Goal: Transaction & Acquisition: Purchase product/service

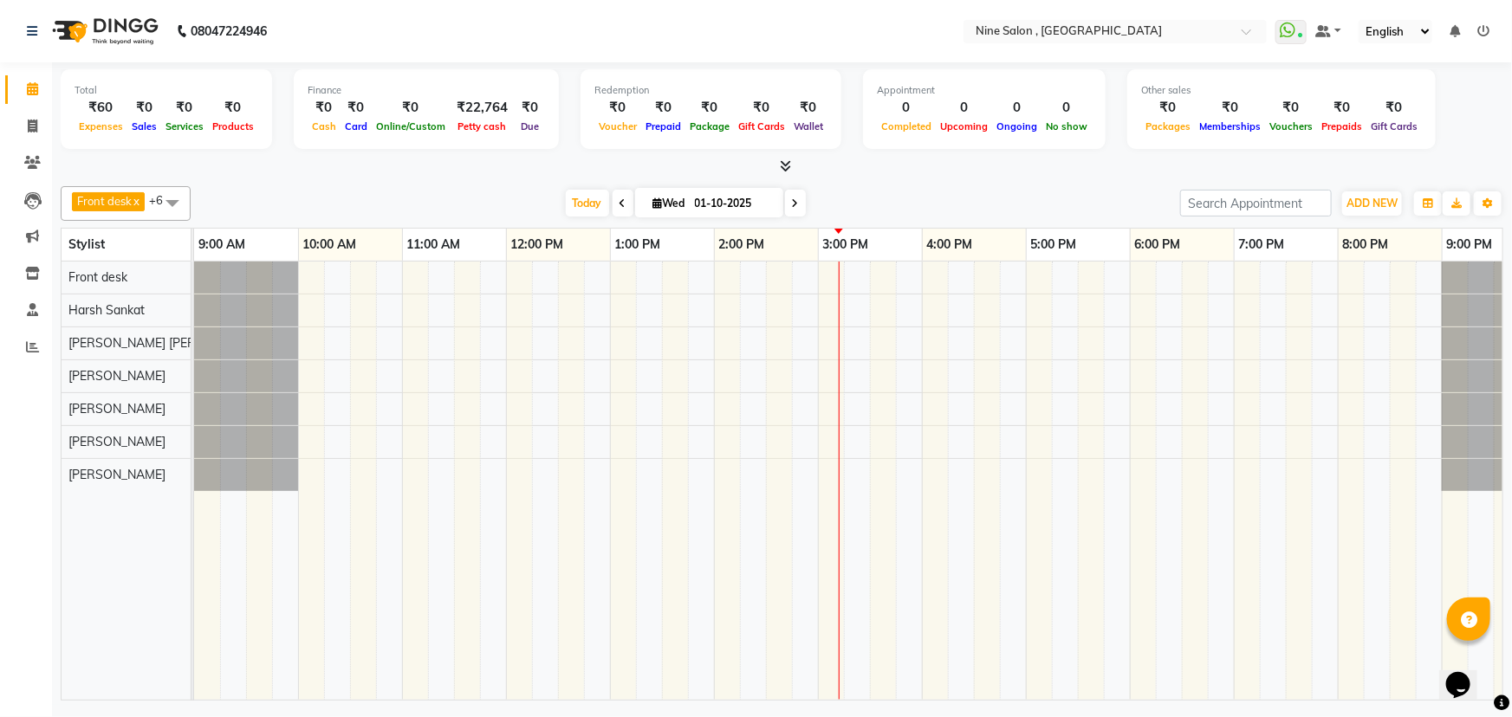
click at [668, 202] on span "Wed" at bounding box center [669, 203] width 41 height 13
select select "10"
select select "2025"
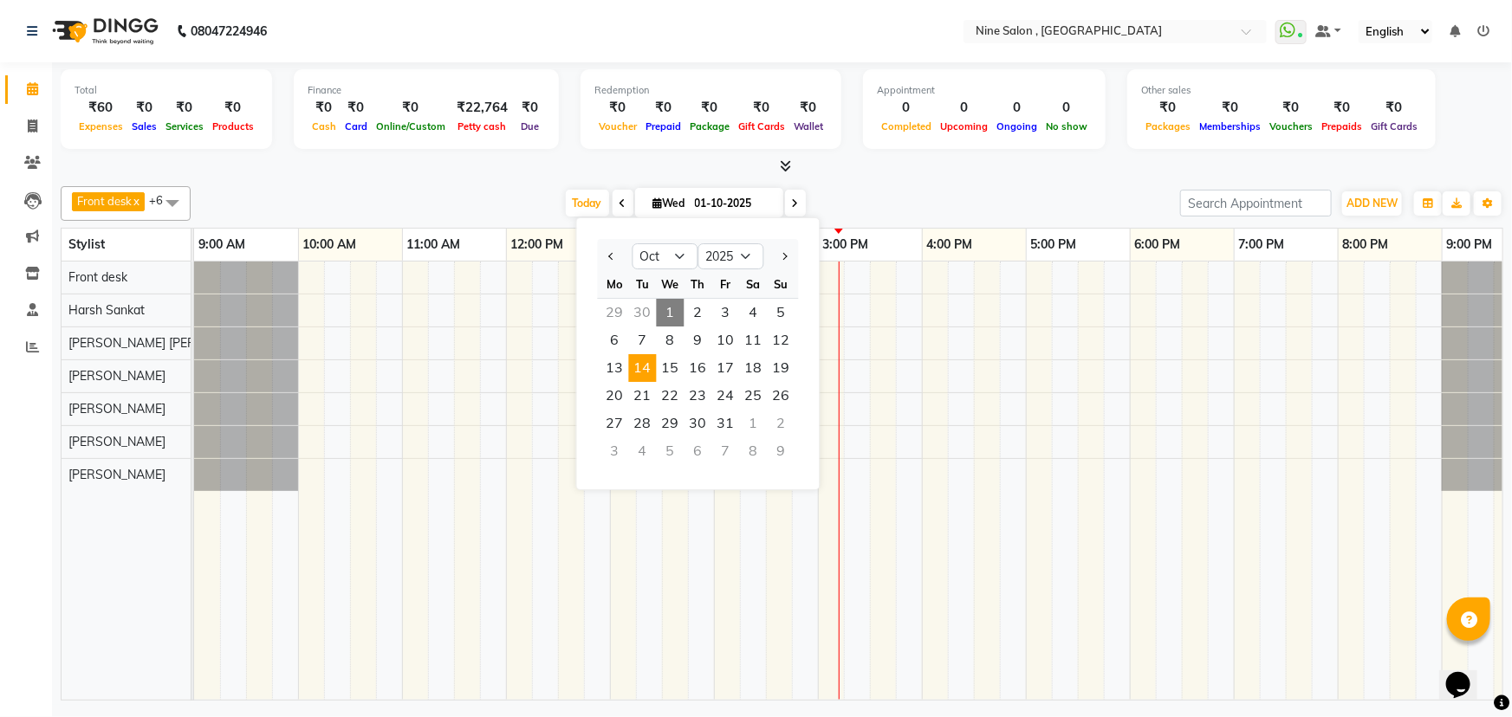
click at [638, 371] on span "14" at bounding box center [643, 368] width 28 height 28
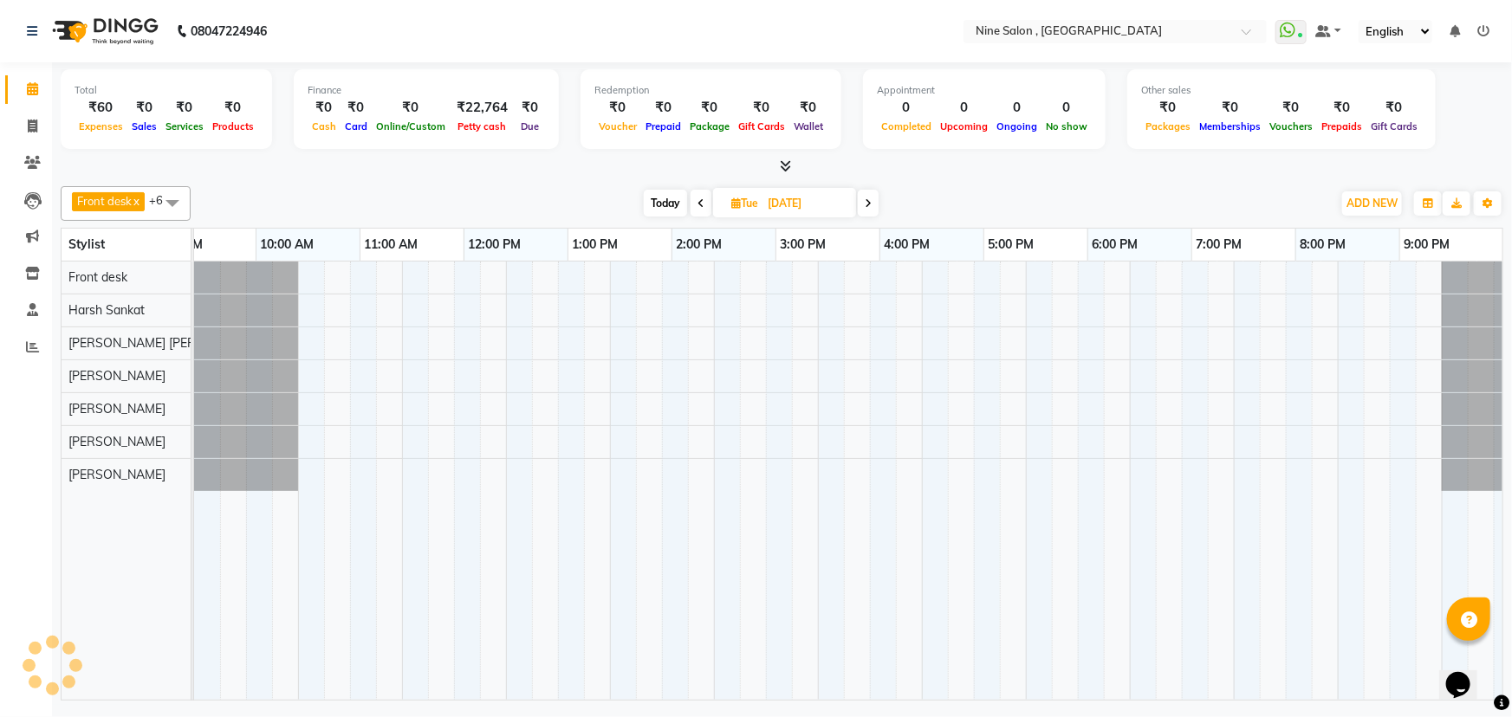
scroll to position [0, 42]
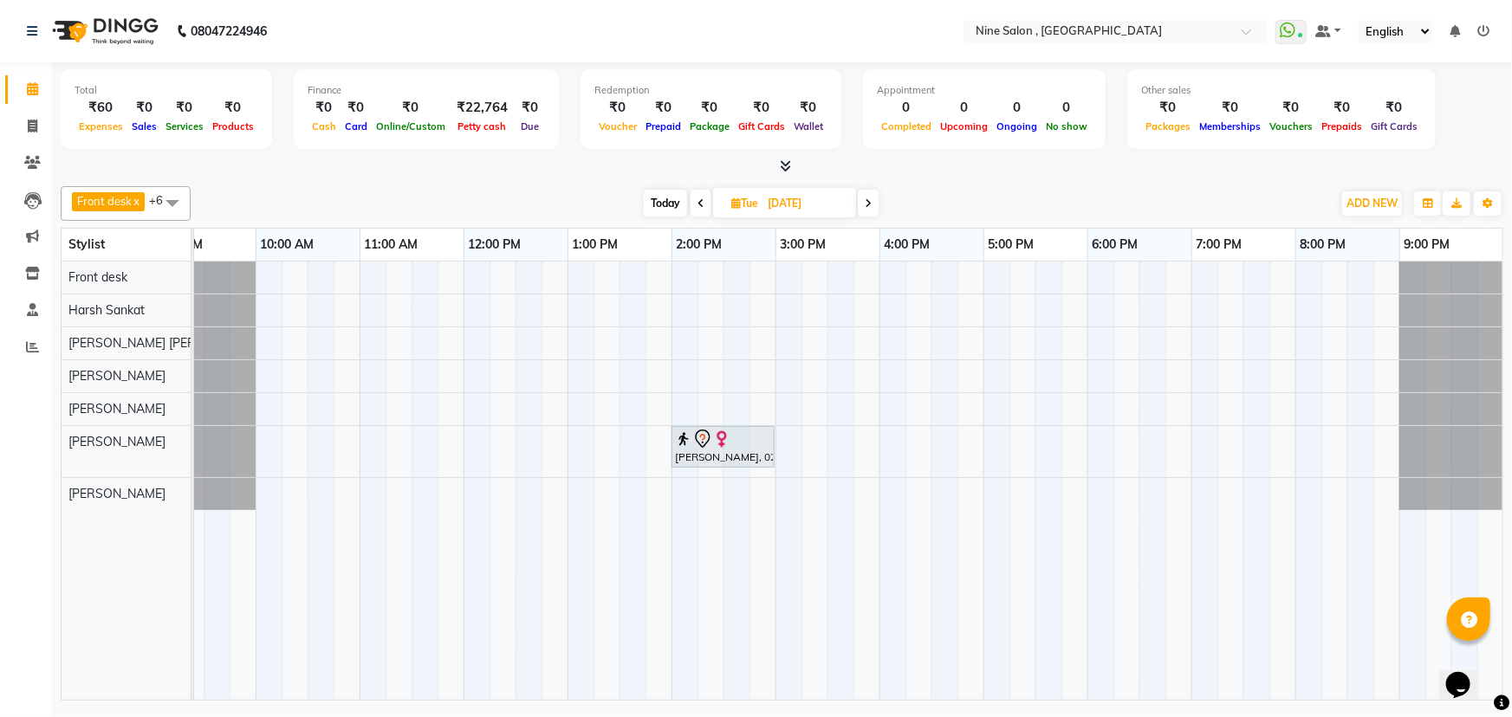
click at [663, 201] on span "Today" at bounding box center [665, 203] width 43 height 27
type input "01-10-2025"
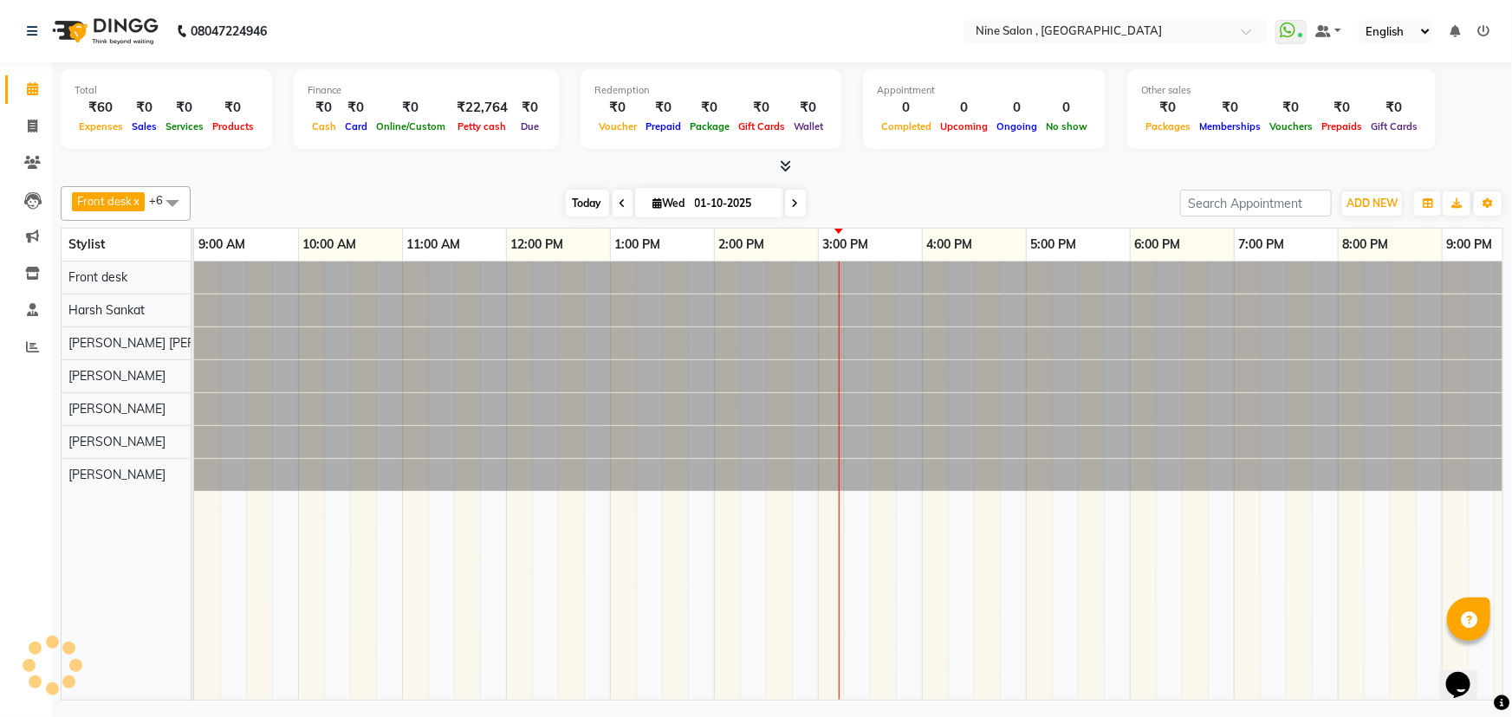
click at [587, 195] on span "Today" at bounding box center [587, 203] width 43 height 27
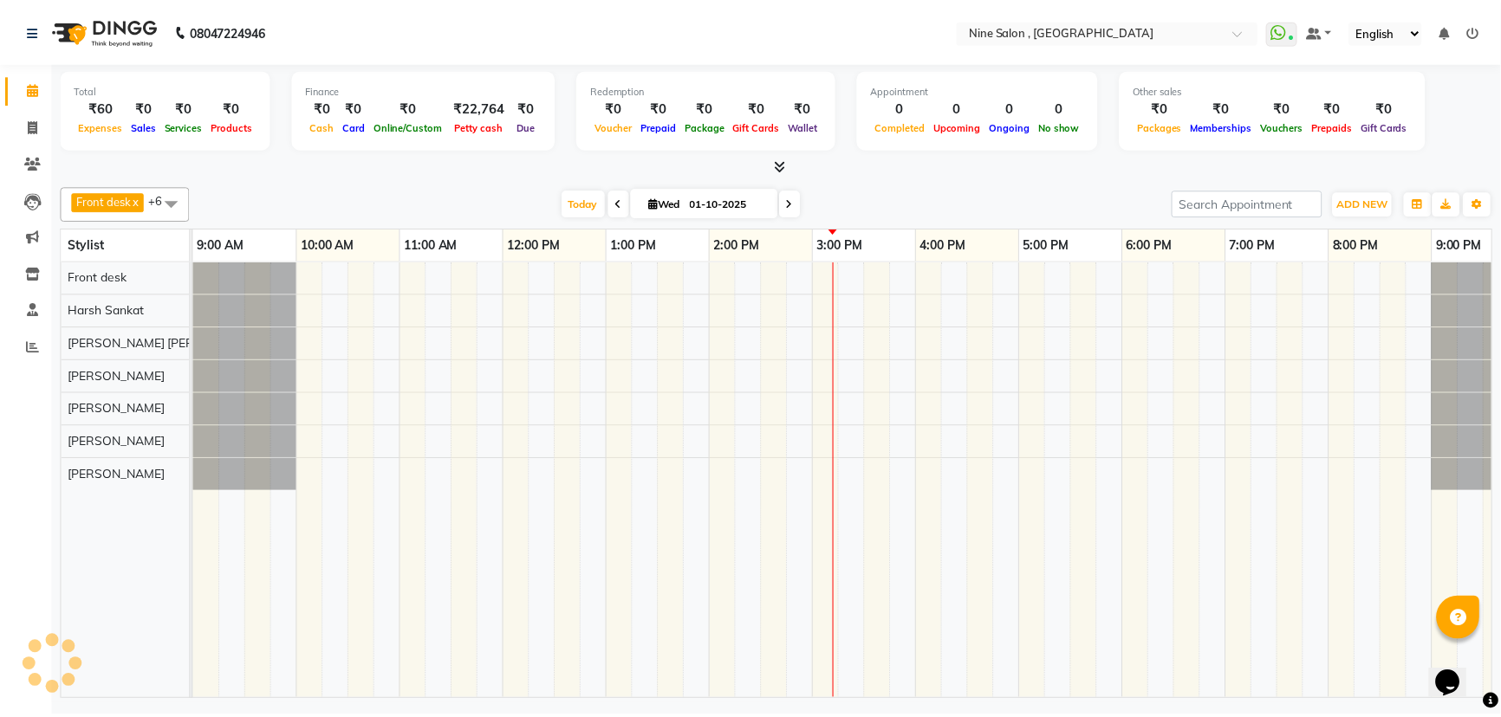
scroll to position [0, 42]
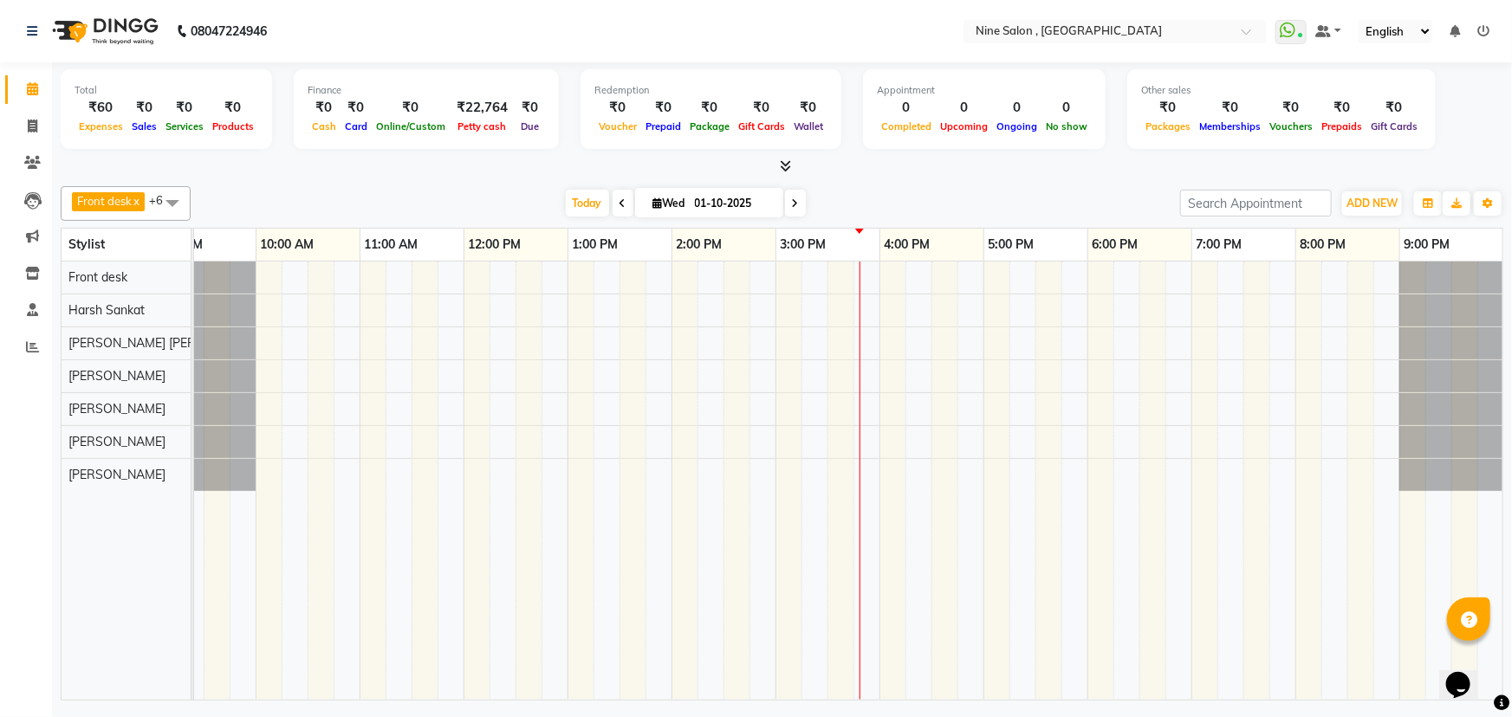
drag, startPoint x: 575, startPoint y: 3, endPoint x: 206, endPoint y: 154, distance: 399.0
click at [206, 154] on div "Total ₹60 Expenses ₹0 Sales ₹0 Services ₹0 Products Finance ₹0 Cash ₹0 Card ₹0 …" at bounding box center [782, 118] width 1443 height 113
drag, startPoint x: 207, startPoint y: 149, endPoint x: 209, endPoint y: 161, distance: 12.3
click at [208, 158] on div "Total ₹60 Expenses ₹0 Sales ₹0 Services ₹0 Products Finance ₹0 Cash ₹0 Card ₹0 …" at bounding box center [782, 118] width 1443 height 113
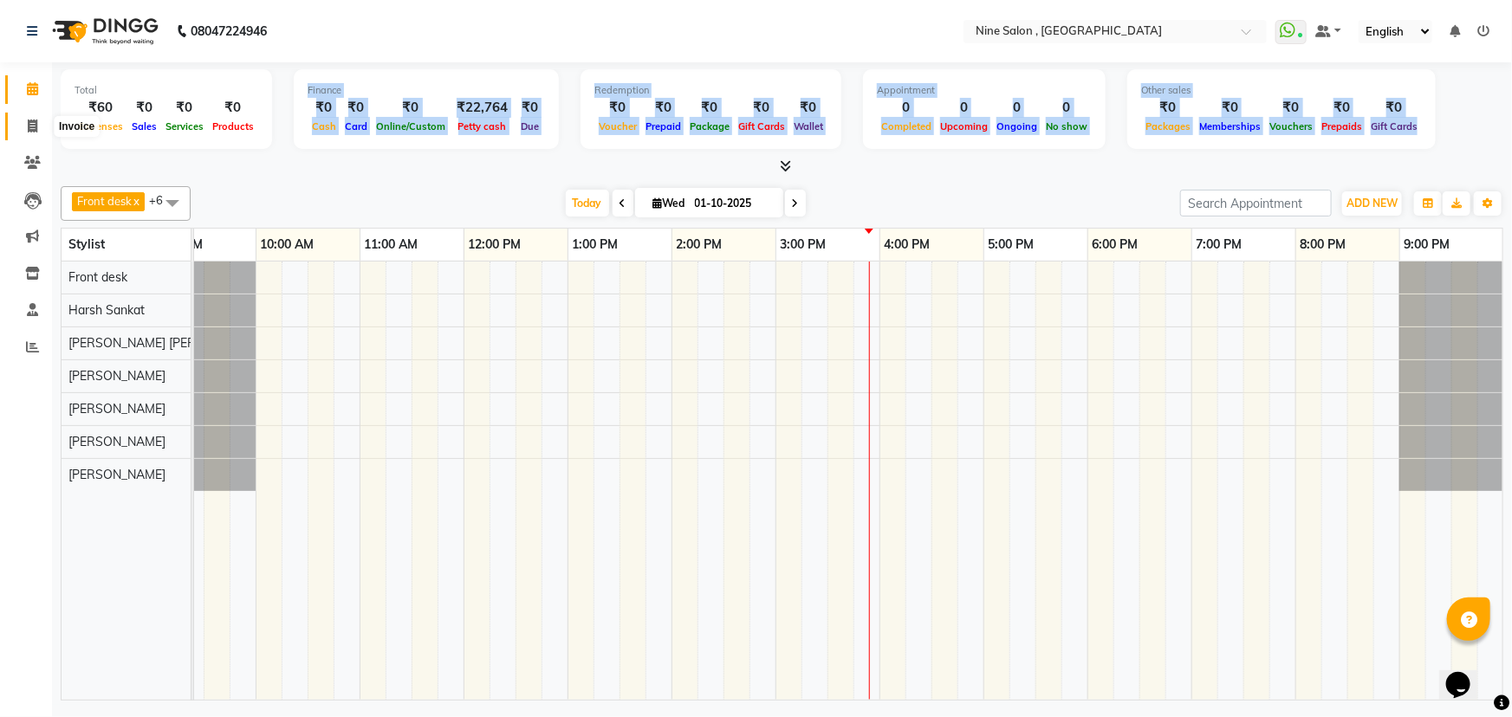
click at [28, 121] on icon at bounding box center [33, 126] width 10 height 13
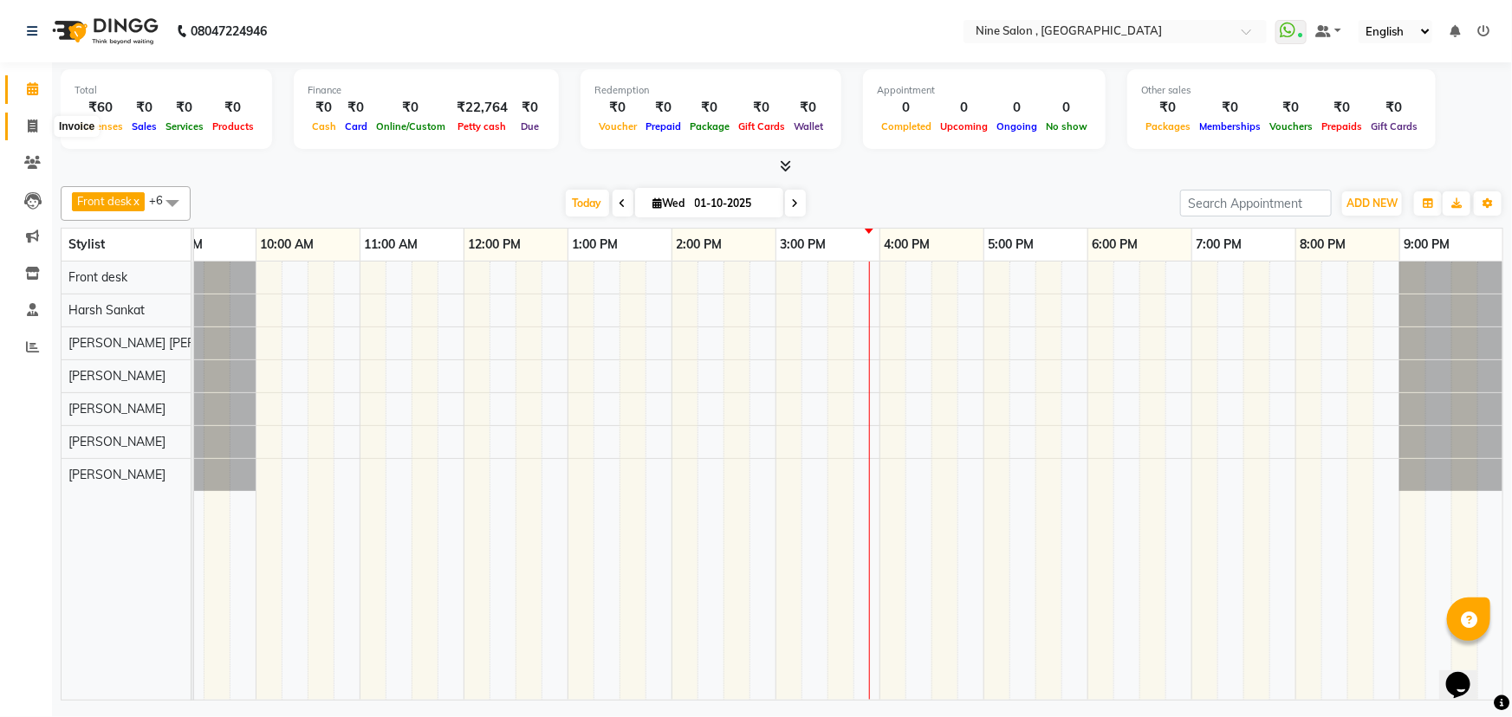
select select "7341"
select select "service"
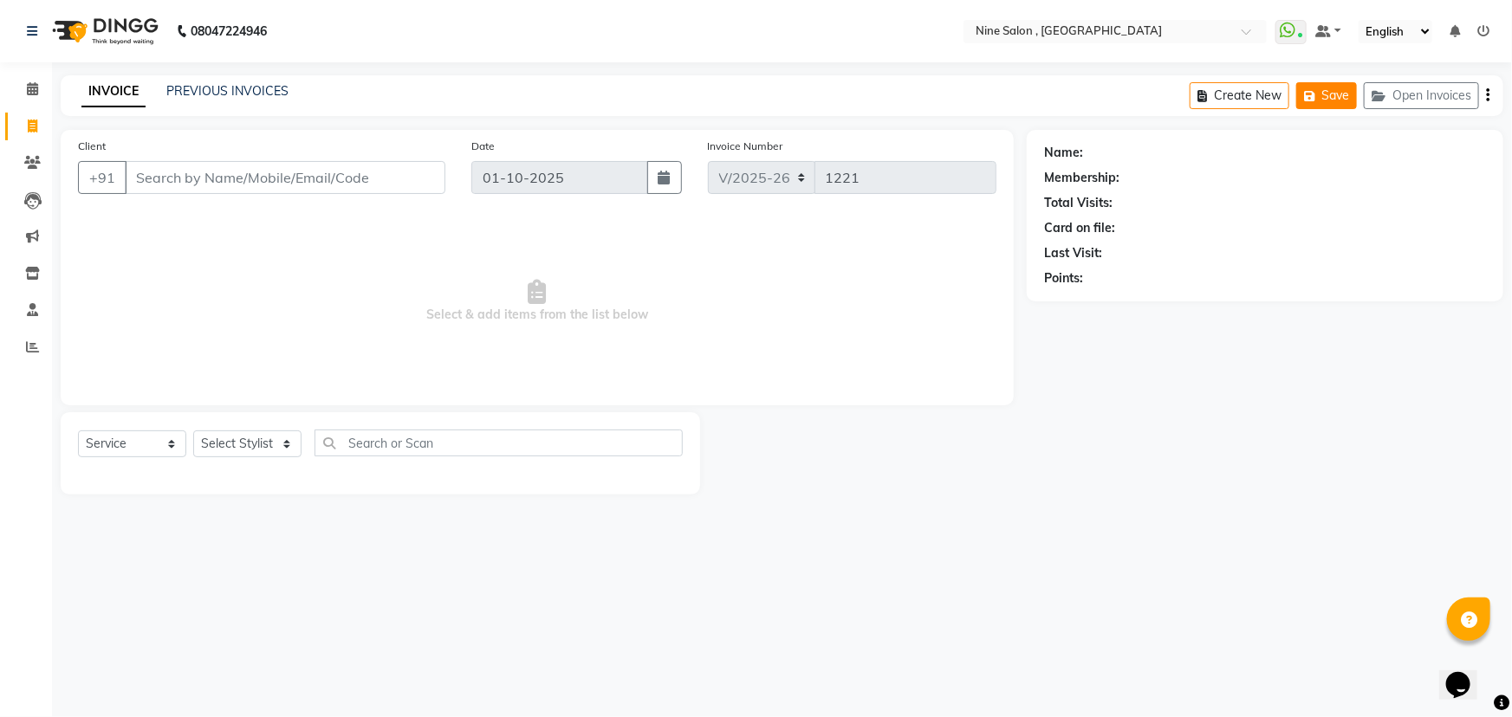
click at [1338, 97] on button "Save" at bounding box center [1326, 95] width 61 height 27
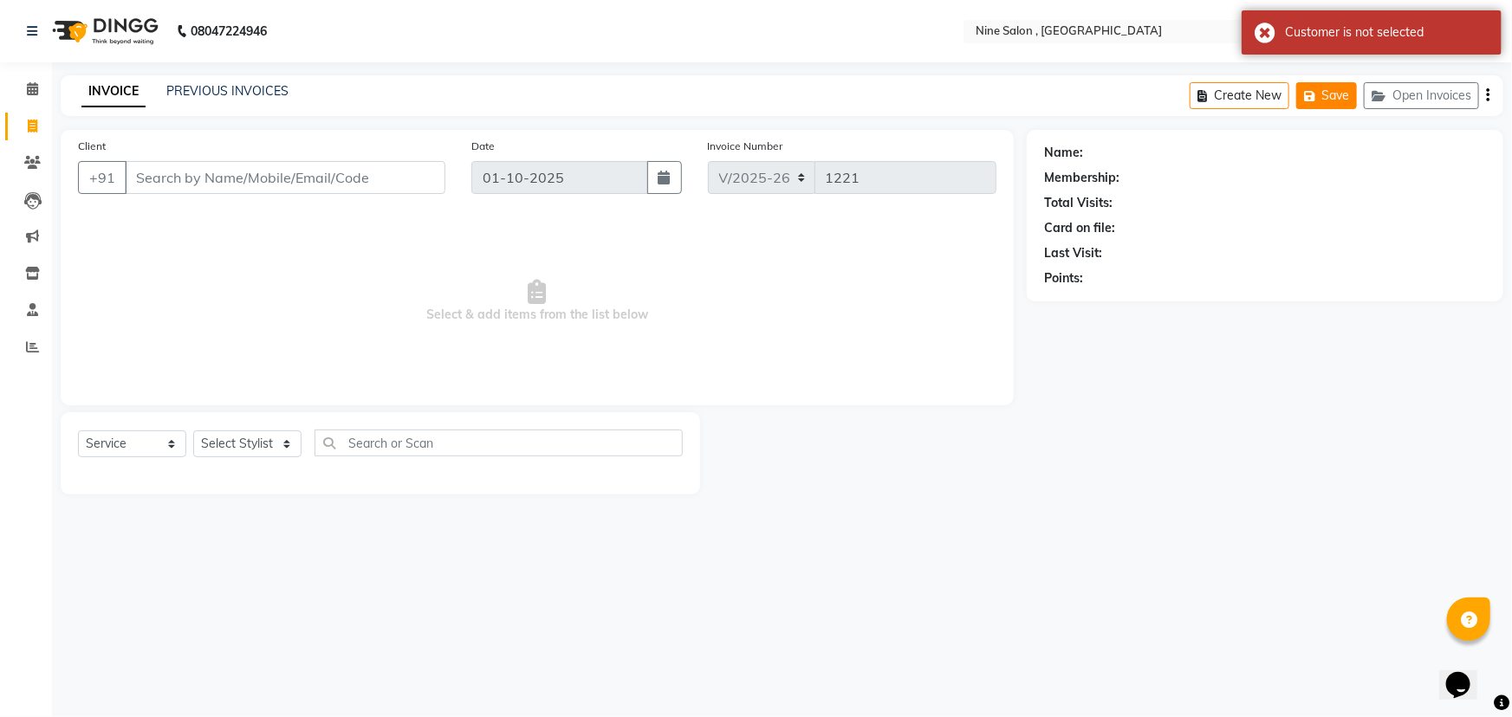
click at [1338, 97] on button "Save" at bounding box center [1326, 95] width 61 height 27
click at [315, 175] on input "Client" at bounding box center [285, 177] width 321 height 33
click at [1397, 99] on button "Open Invoices" at bounding box center [1421, 95] width 115 height 27
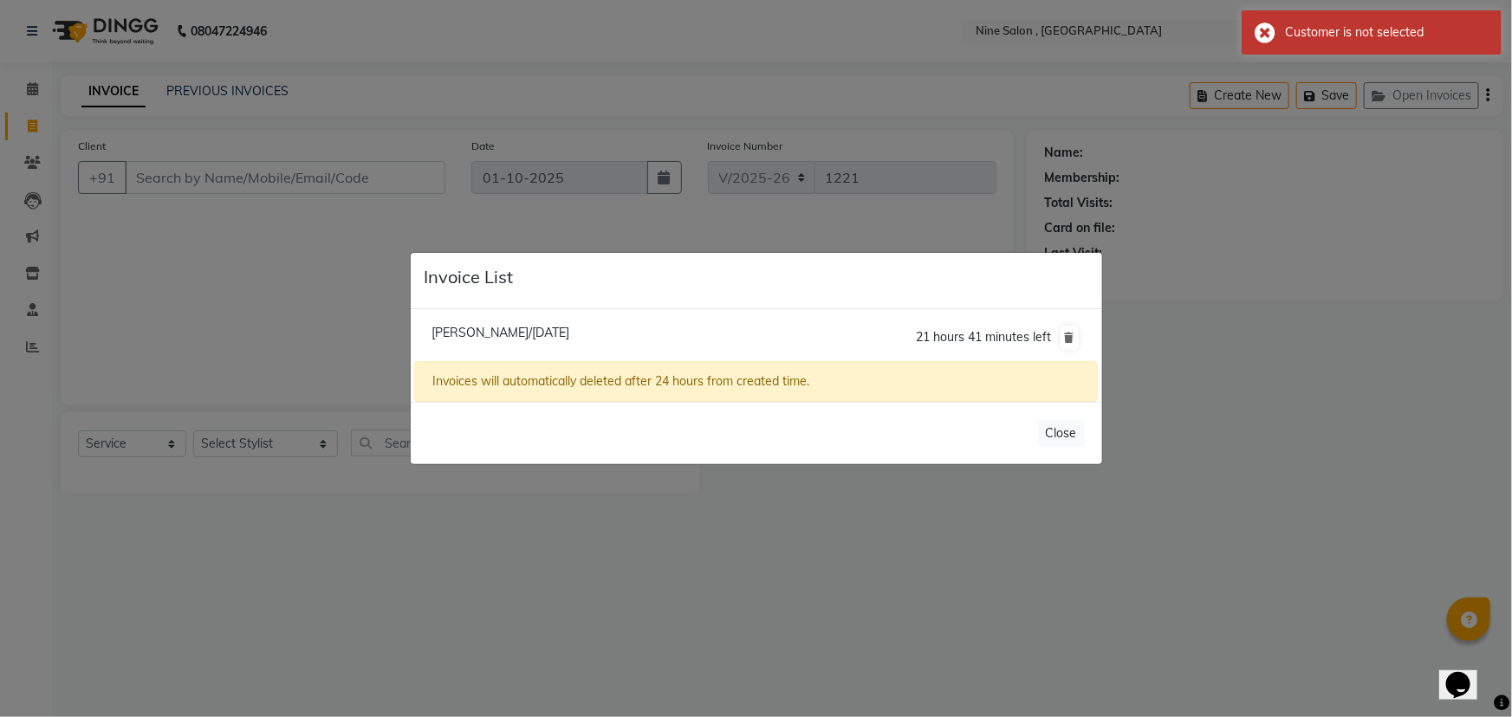
click at [569, 334] on span "Karishma Jain/01 October 2025" at bounding box center [500, 333] width 138 height 16
type input "98******11"
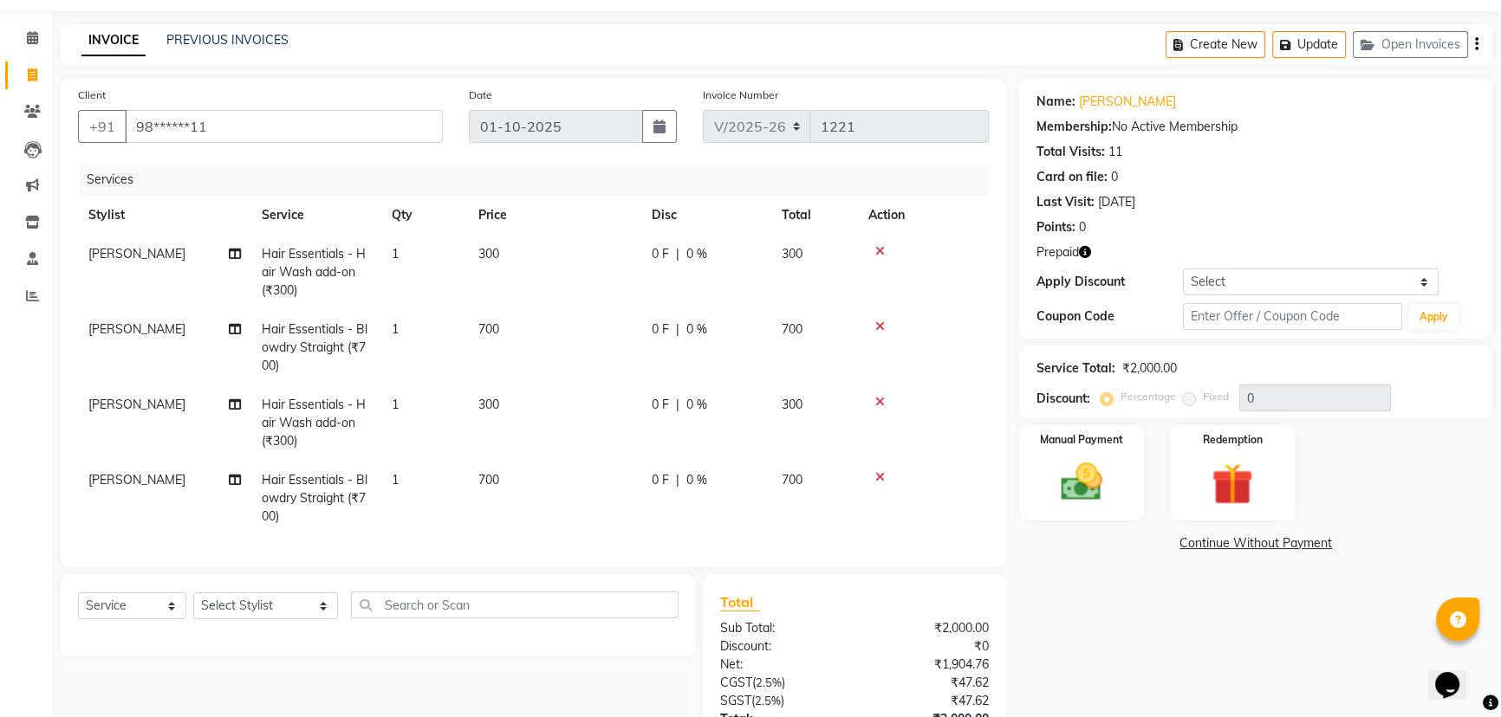
scroll to position [78, 0]
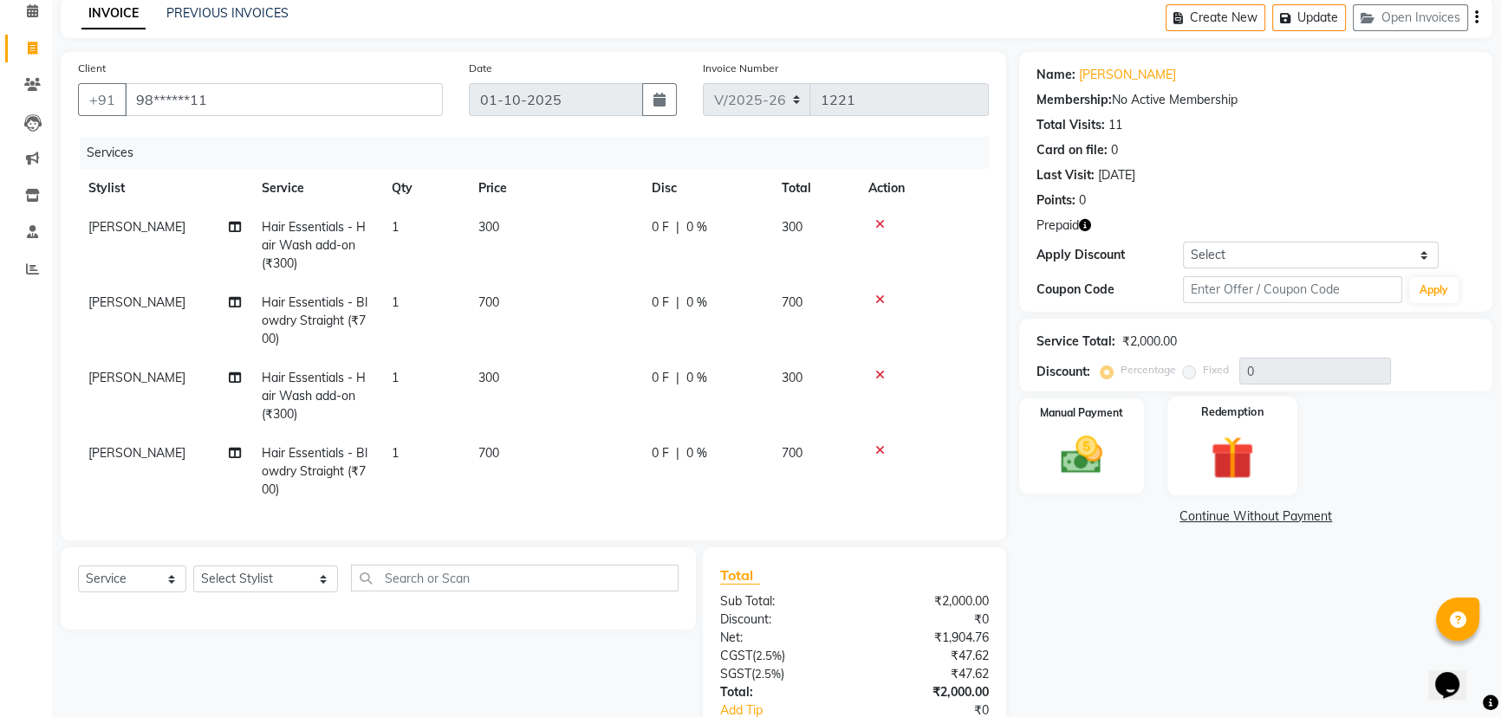
click at [1248, 436] on img at bounding box center [1232, 458] width 70 height 54
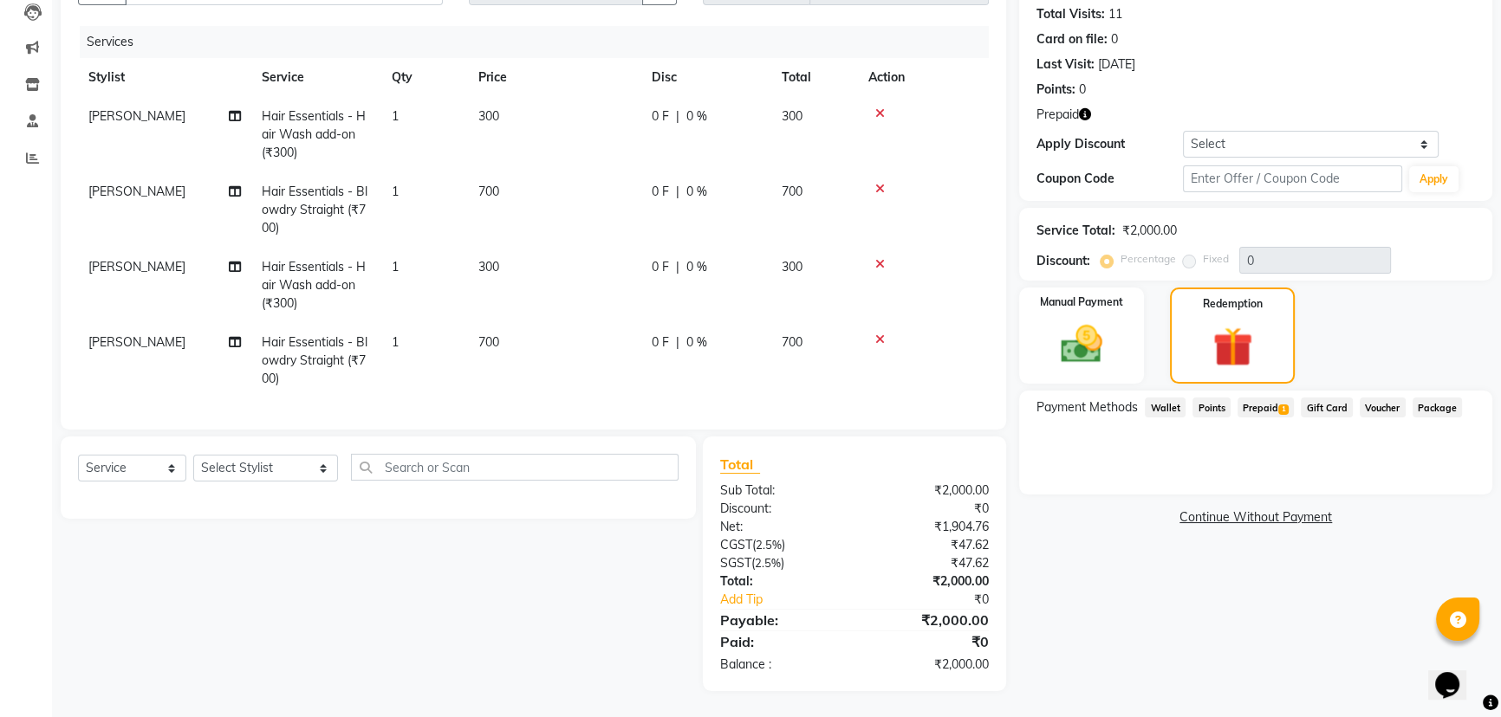
scroll to position [201, 0]
click at [1275, 398] on span "Prepaid 1" at bounding box center [1265, 408] width 56 height 20
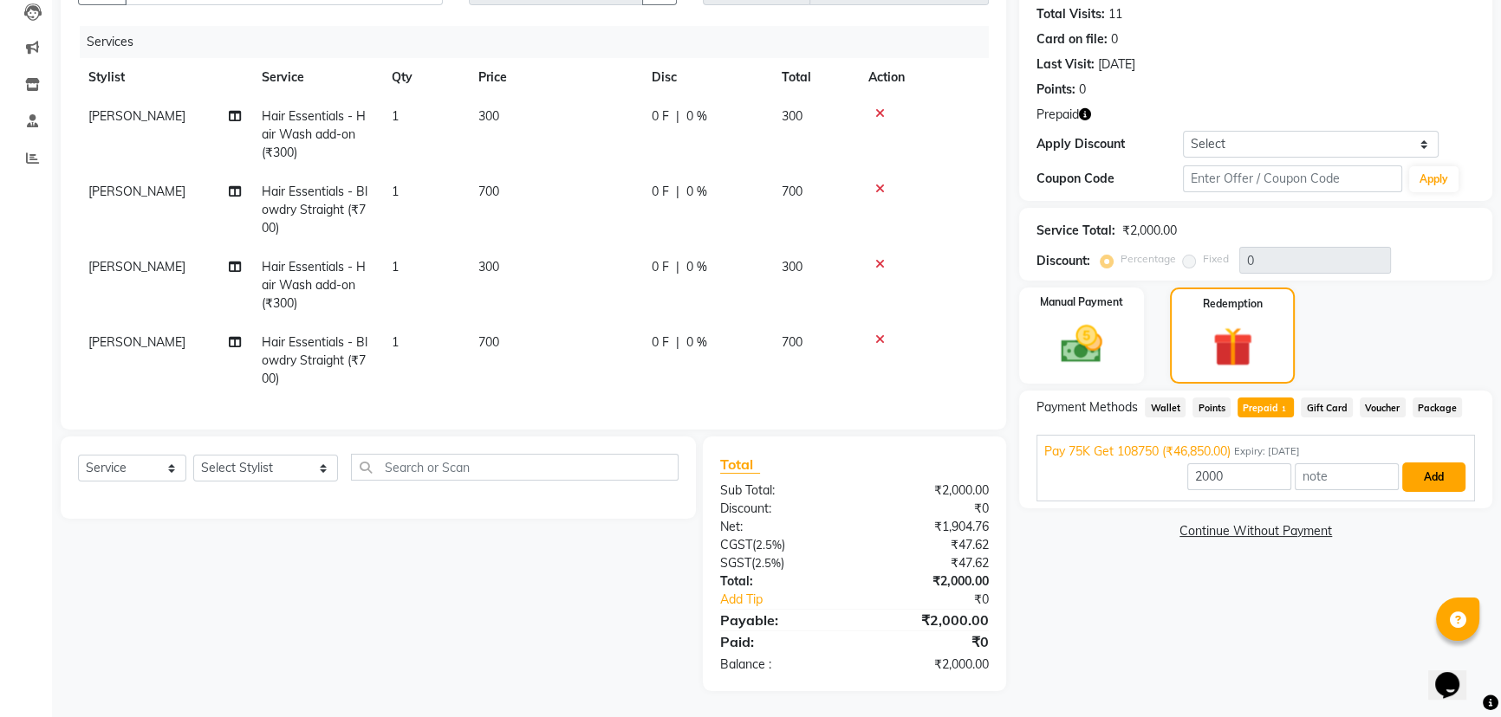
click at [1421, 468] on button "Add" at bounding box center [1433, 477] width 63 height 29
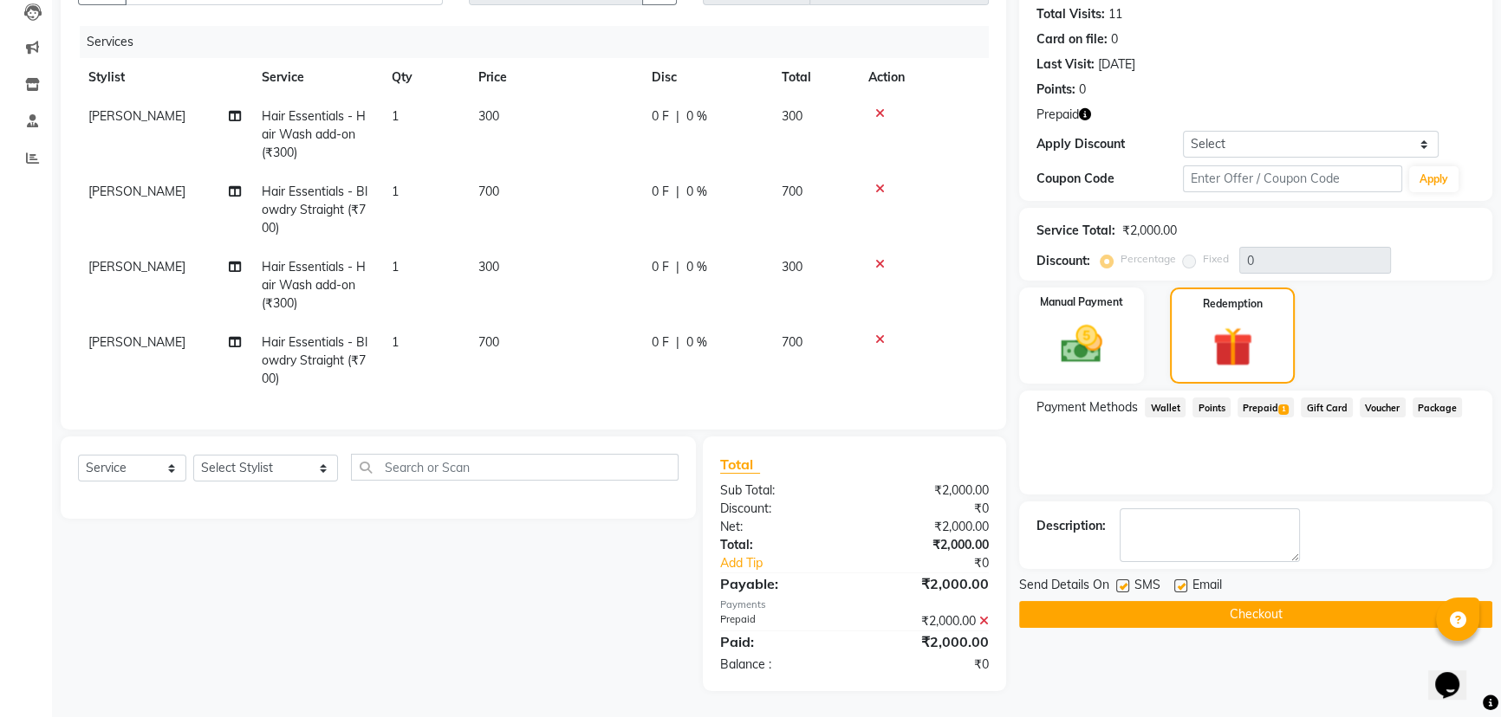
scroll to position [200, 0]
click at [1248, 601] on button "Checkout" at bounding box center [1255, 614] width 473 height 27
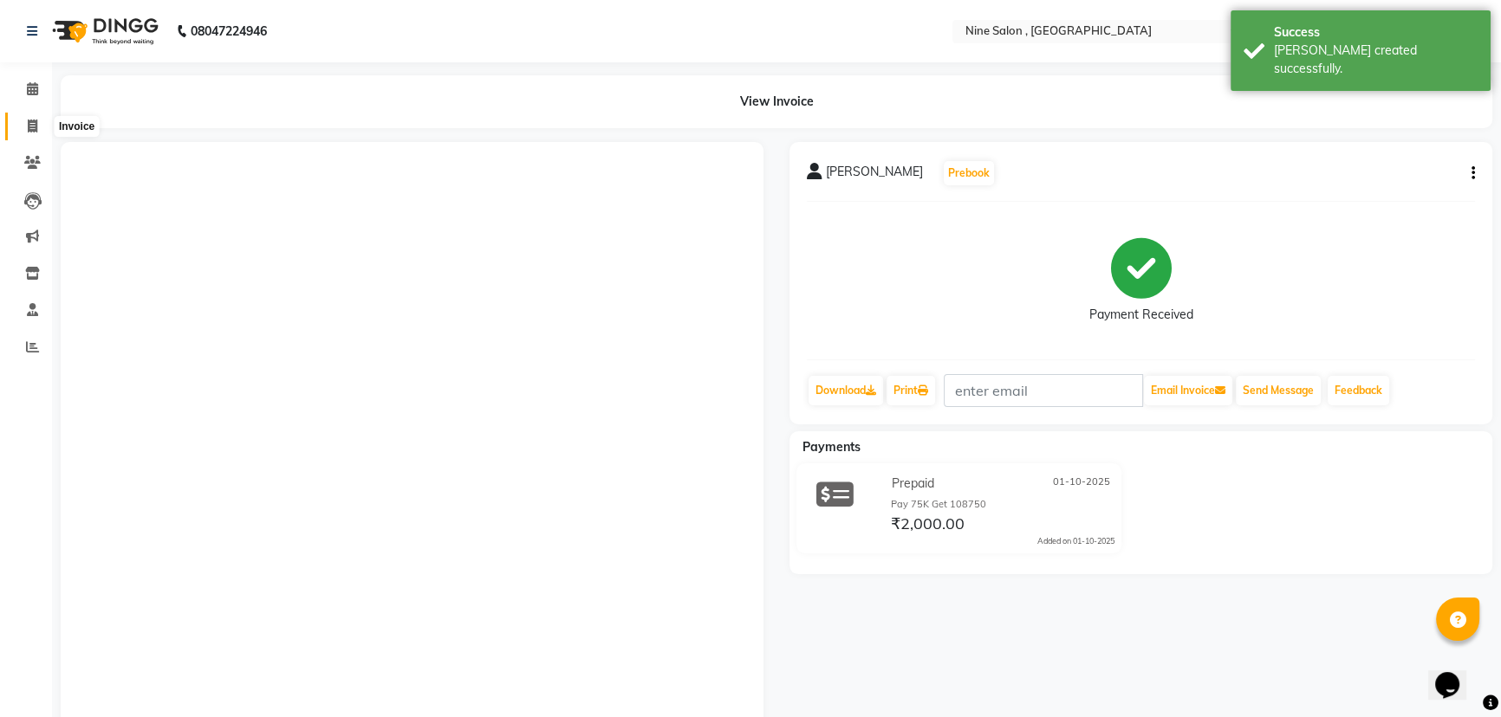
click at [29, 126] on icon at bounding box center [33, 126] width 10 height 13
select select "service"
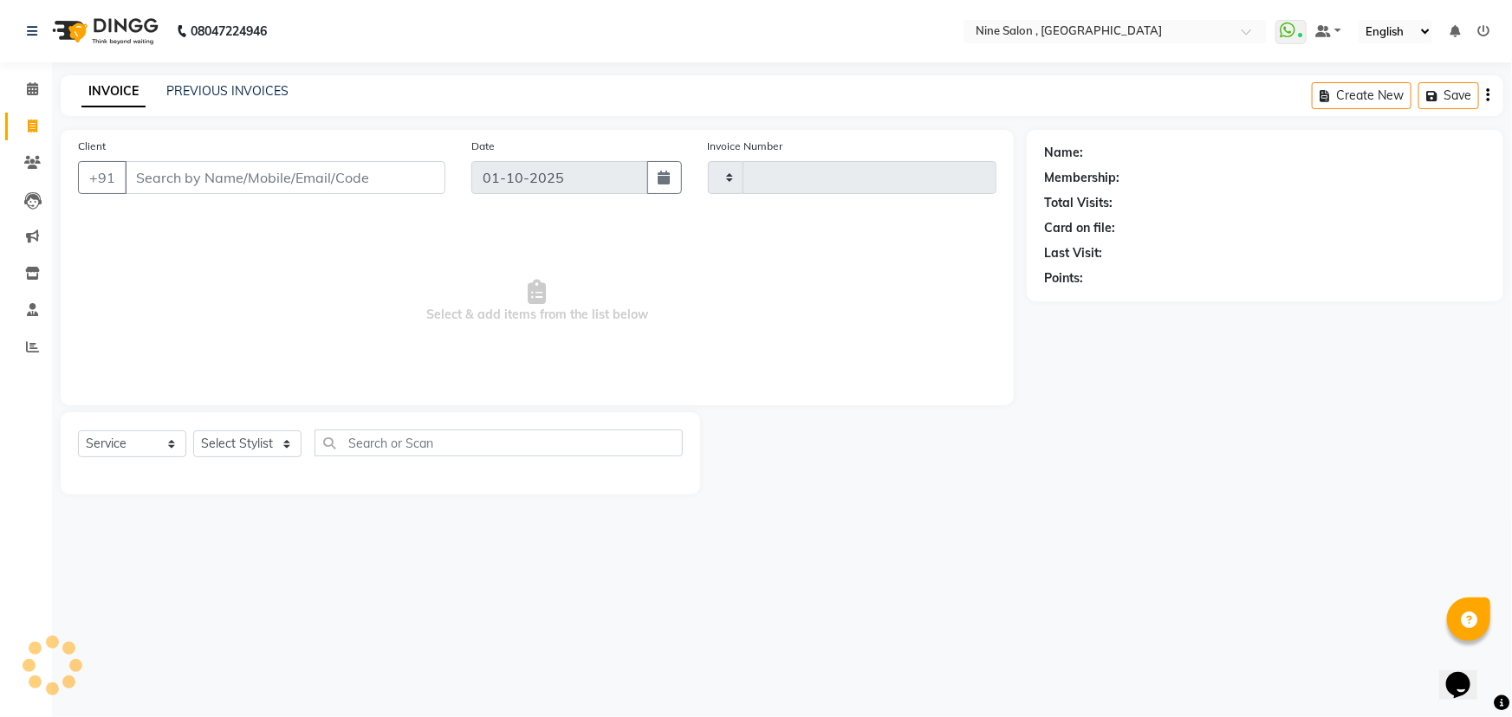
click at [204, 181] on input "Client" at bounding box center [285, 177] width 321 height 33
click at [1048, 522] on main "INVOICE PREVIOUS INVOICES Create New Save Client +91 Karishma Add Client search…" at bounding box center [782, 300] width 1460 height 451
click at [290, 165] on input "[PERSON_NAME]" at bounding box center [241, 177] width 232 height 33
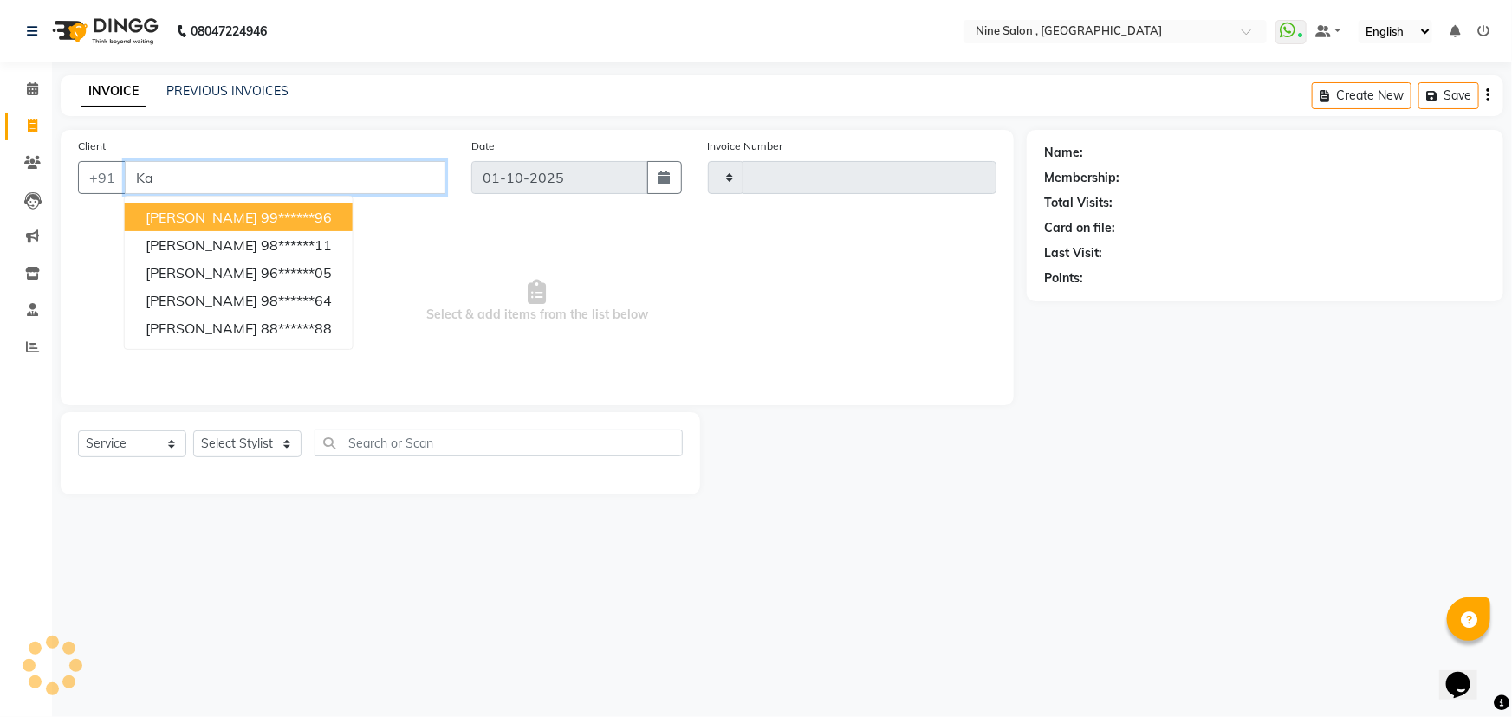
type input "K"
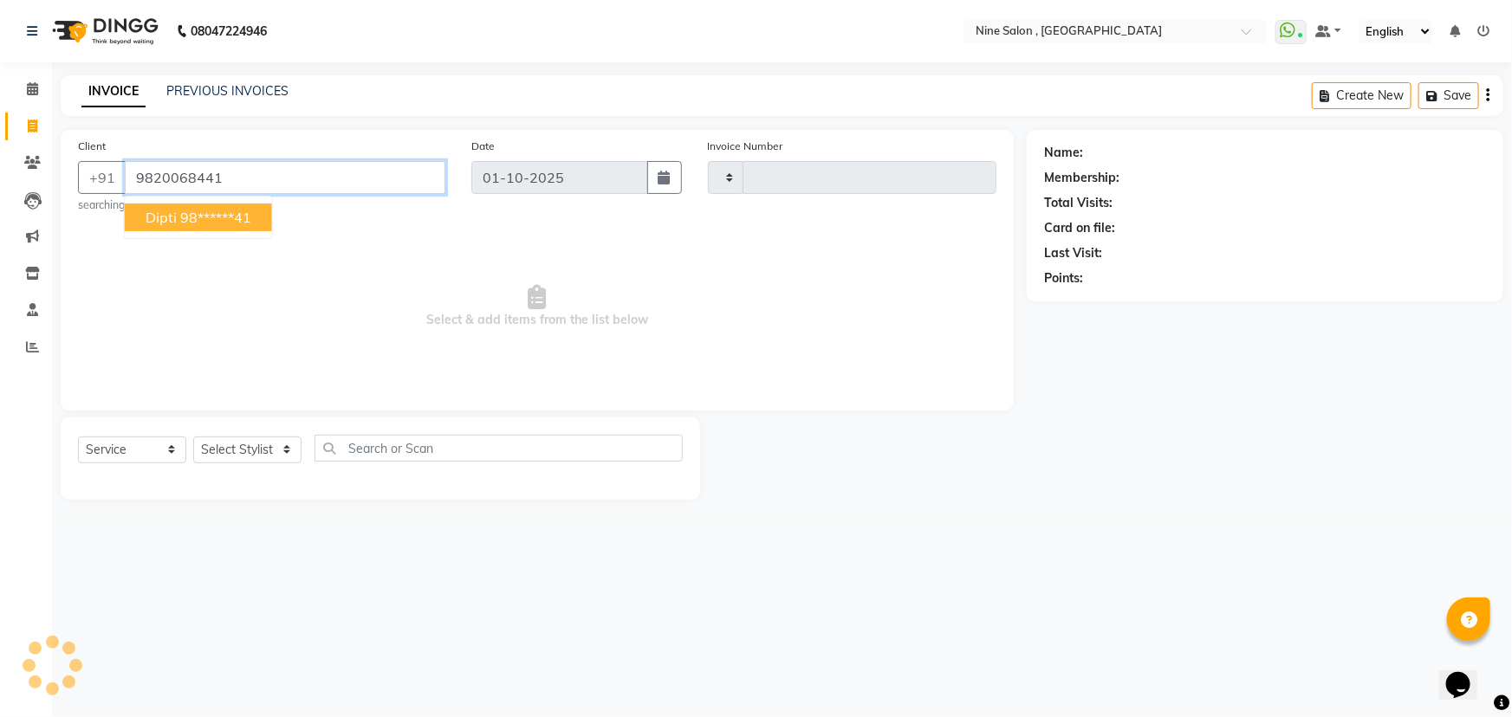
type input "9820068441"
select select "1: Object"
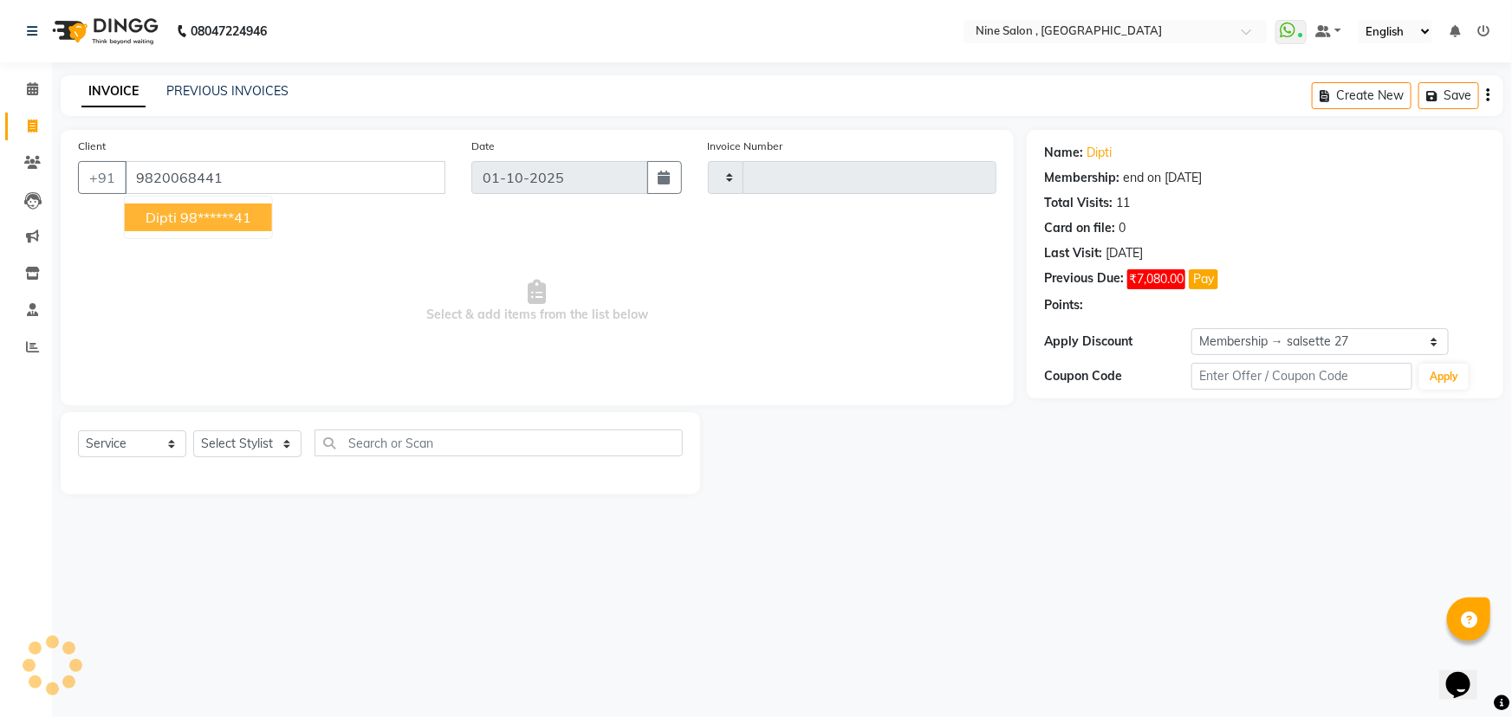
click at [199, 213] on ngb-highlight "98******41" at bounding box center [215, 217] width 71 height 17
type input "98******41"
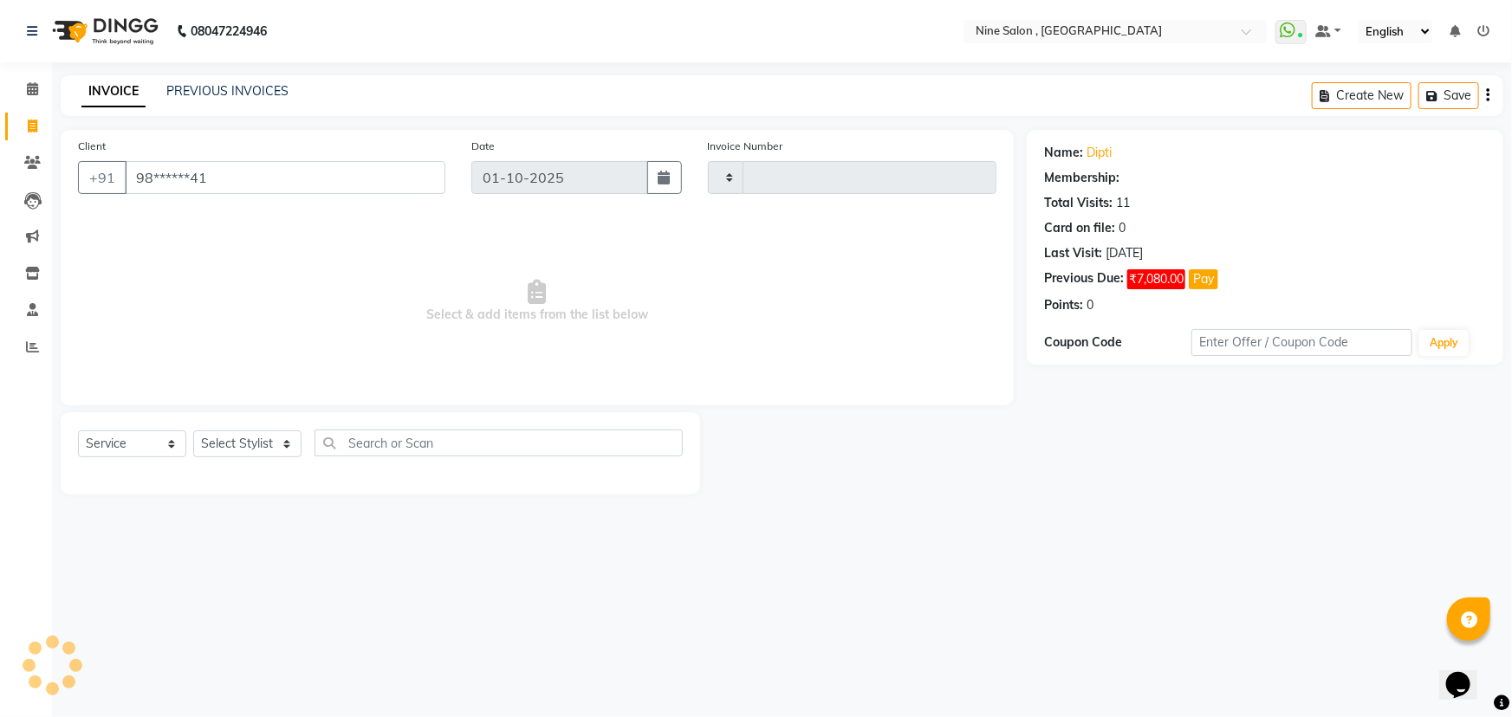
select select "1: Object"
click at [285, 450] on select "Select Stylist" at bounding box center [247, 444] width 108 height 27
click at [276, 165] on input "98******41" at bounding box center [285, 177] width 321 height 33
type input "9"
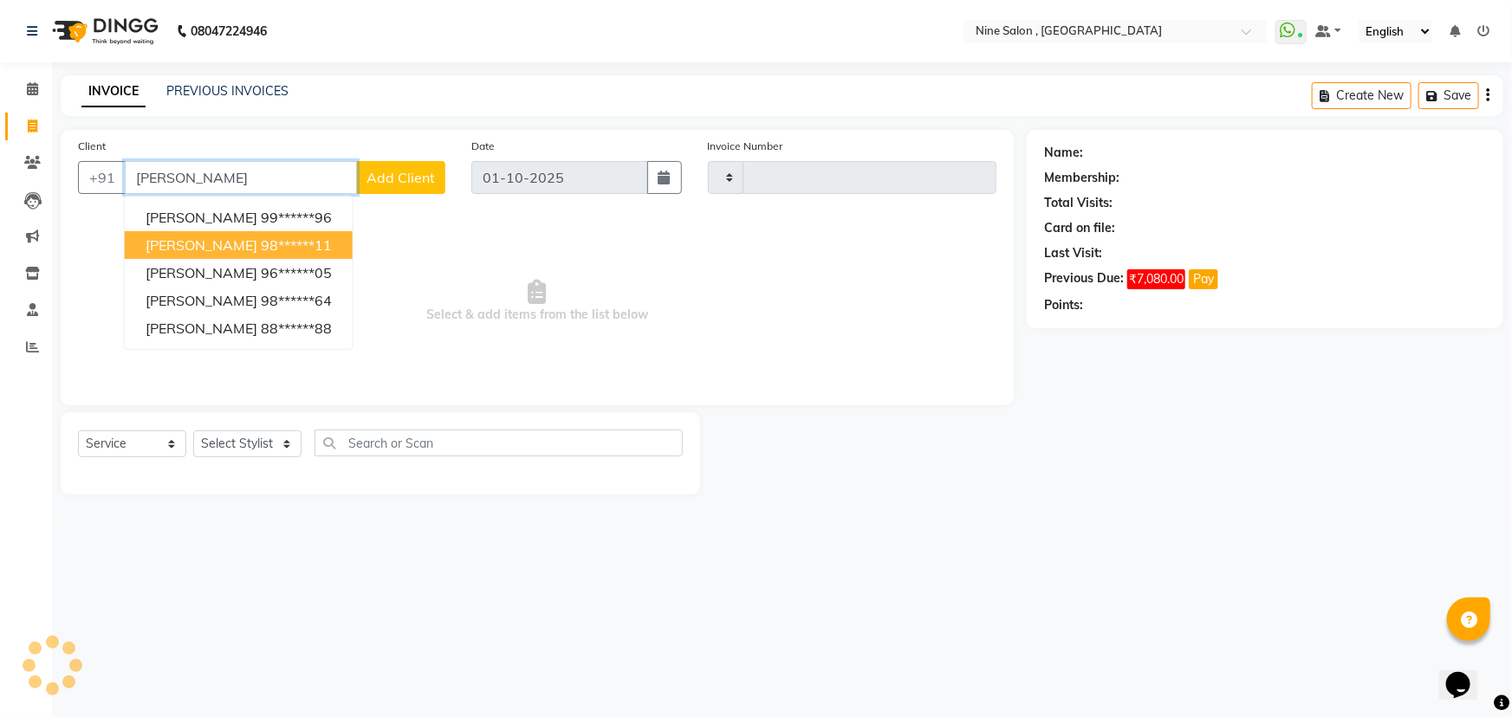
click at [261, 246] on ngb-highlight "98******11" at bounding box center [296, 245] width 71 height 17
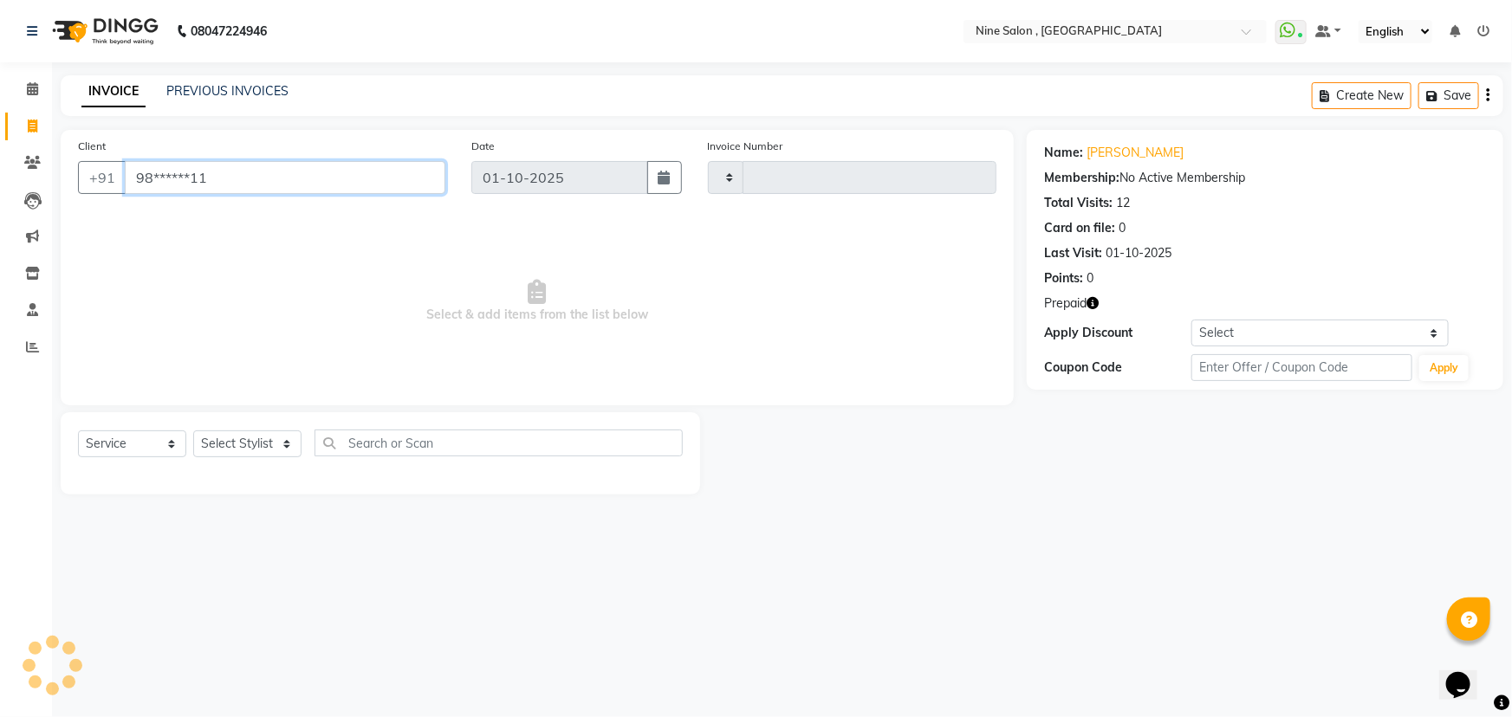
click at [252, 185] on input "98******11" at bounding box center [285, 177] width 321 height 33
type input "9"
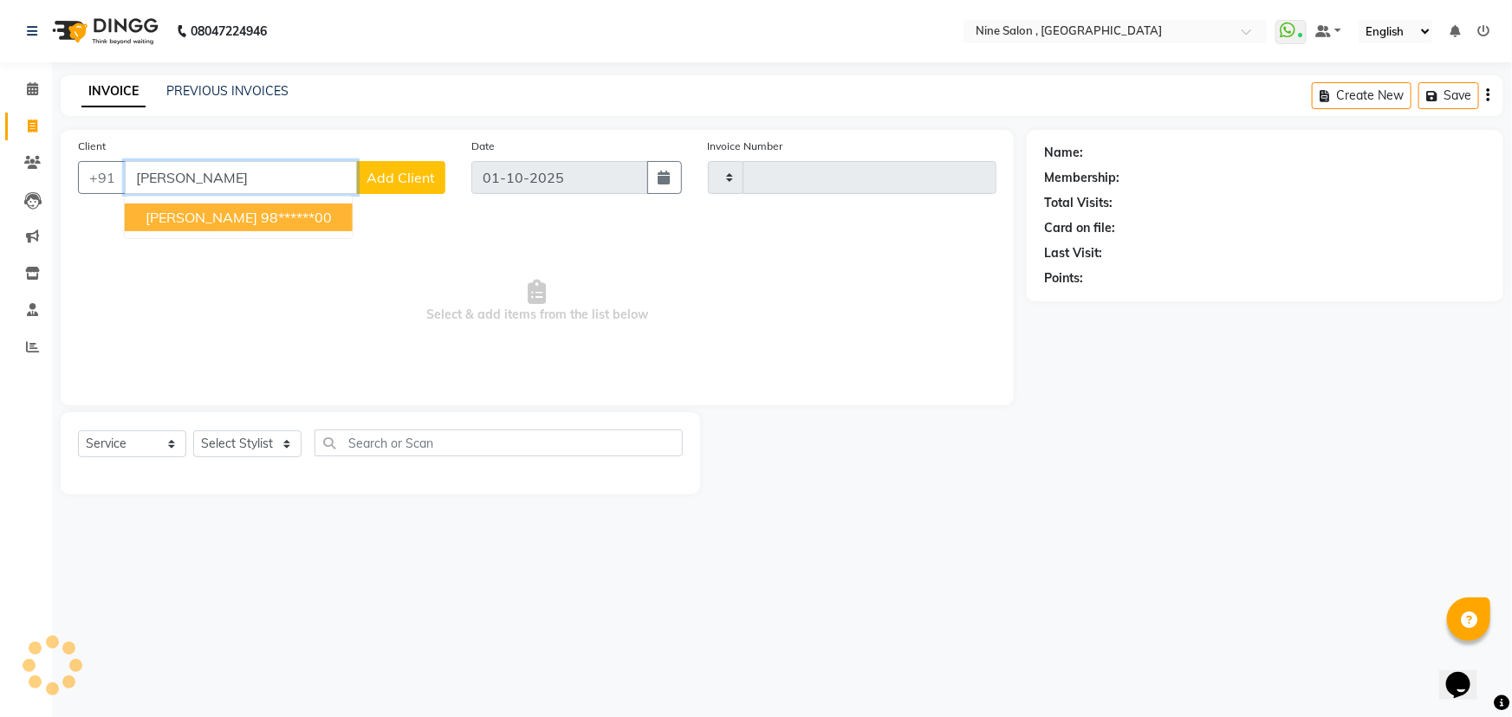
click at [308, 219] on ngb-highlight "98******00" at bounding box center [296, 217] width 71 height 17
type input "98******00"
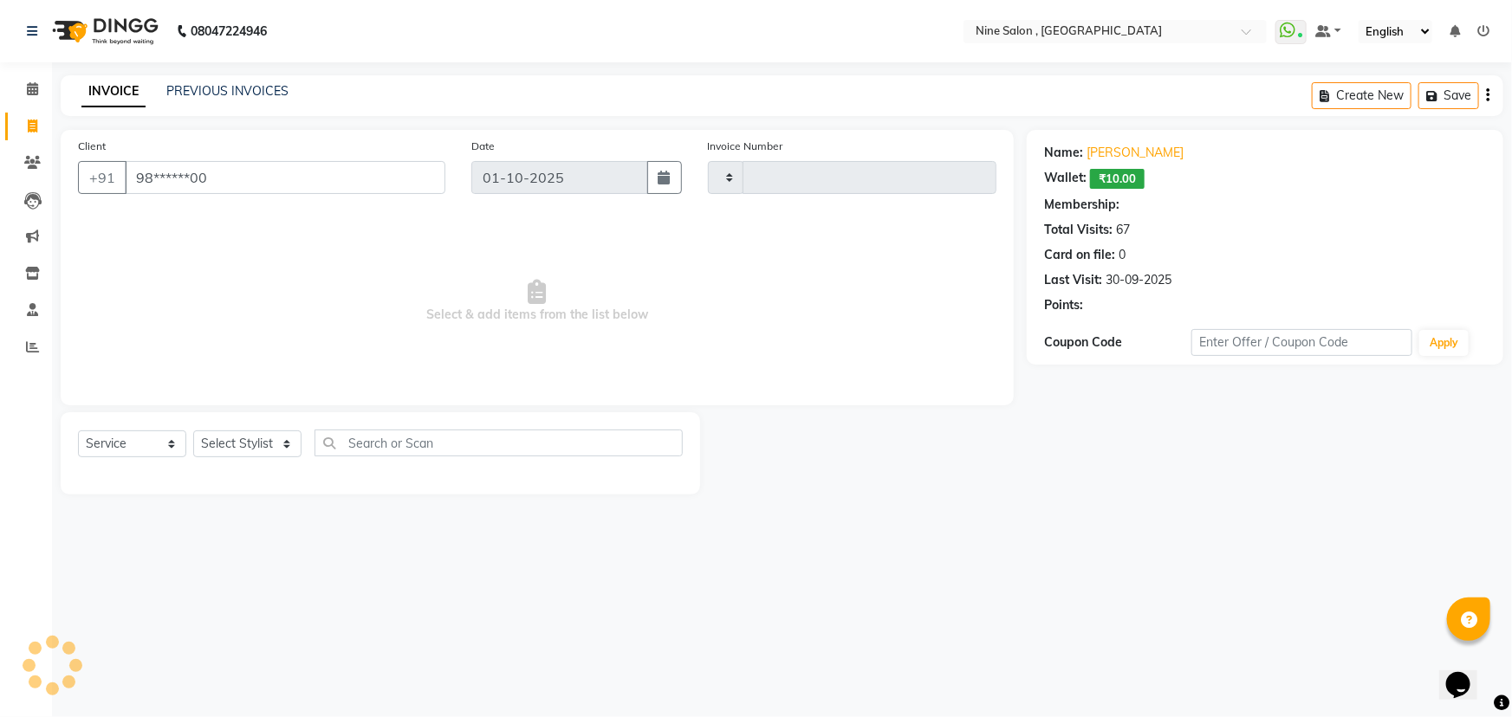
select select "1: Object"
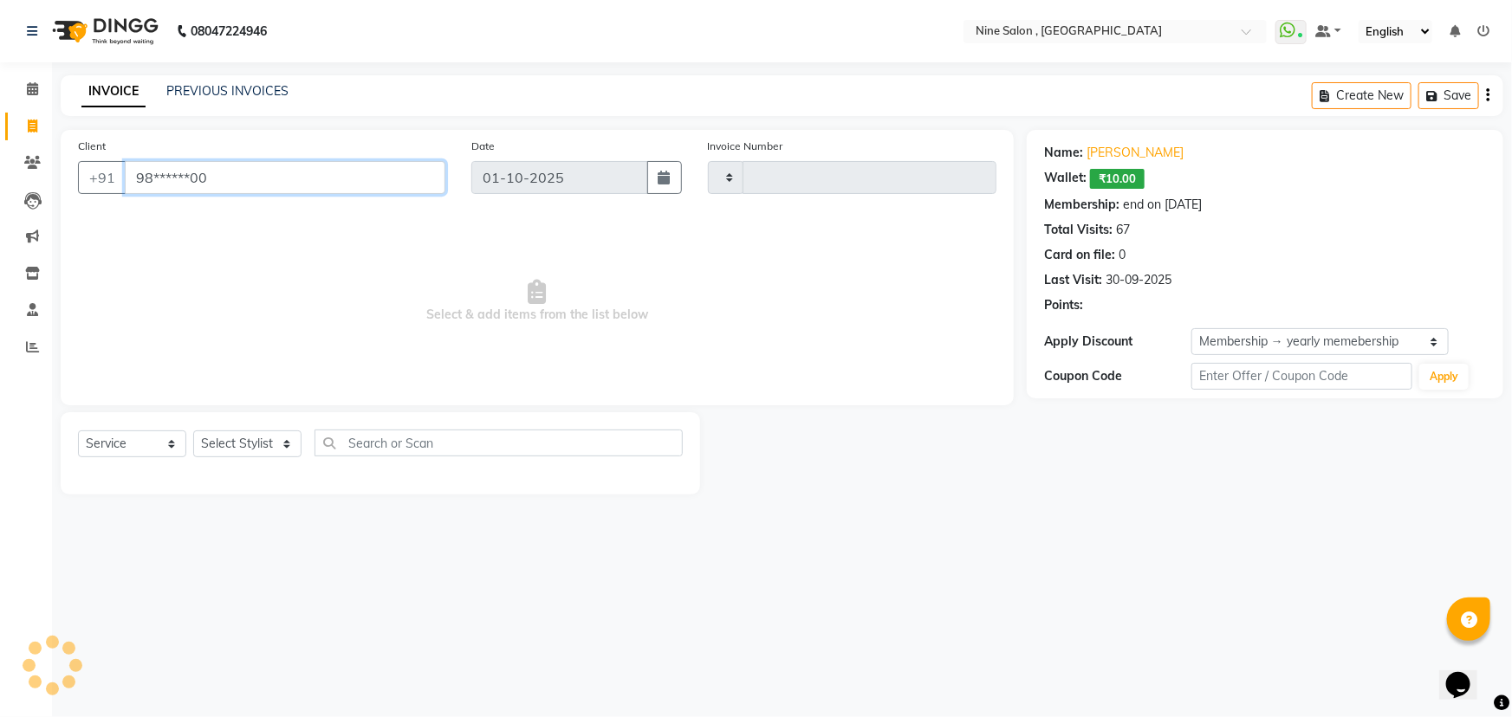
click at [258, 185] on input "98******00" at bounding box center [285, 177] width 321 height 33
type input "9"
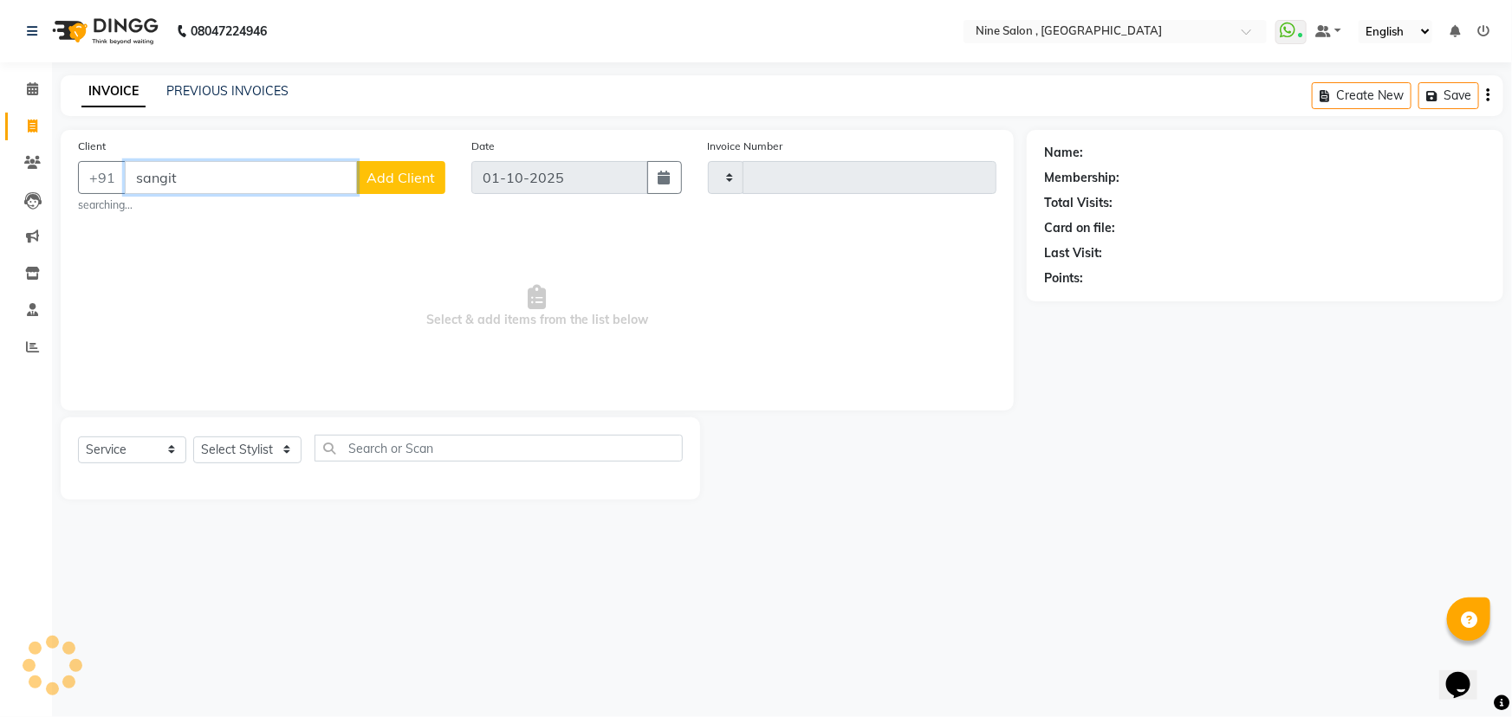
type input "sangita"
select select "7341"
select select "service"
type input "sangit"
click at [29, 92] on icon at bounding box center [32, 88] width 11 height 13
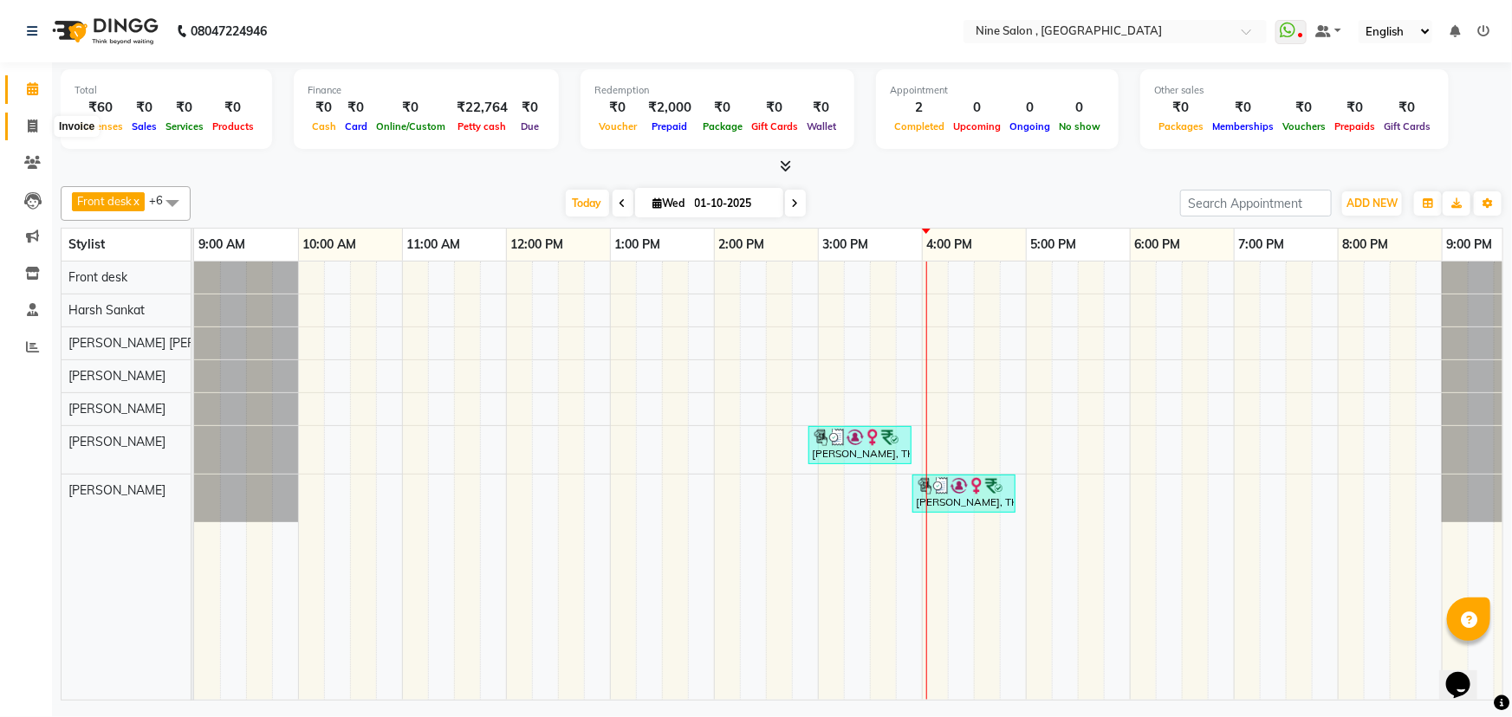
click at [30, 124] on icon at bounding box center [33, 126] width 10 height 13
select select "service"
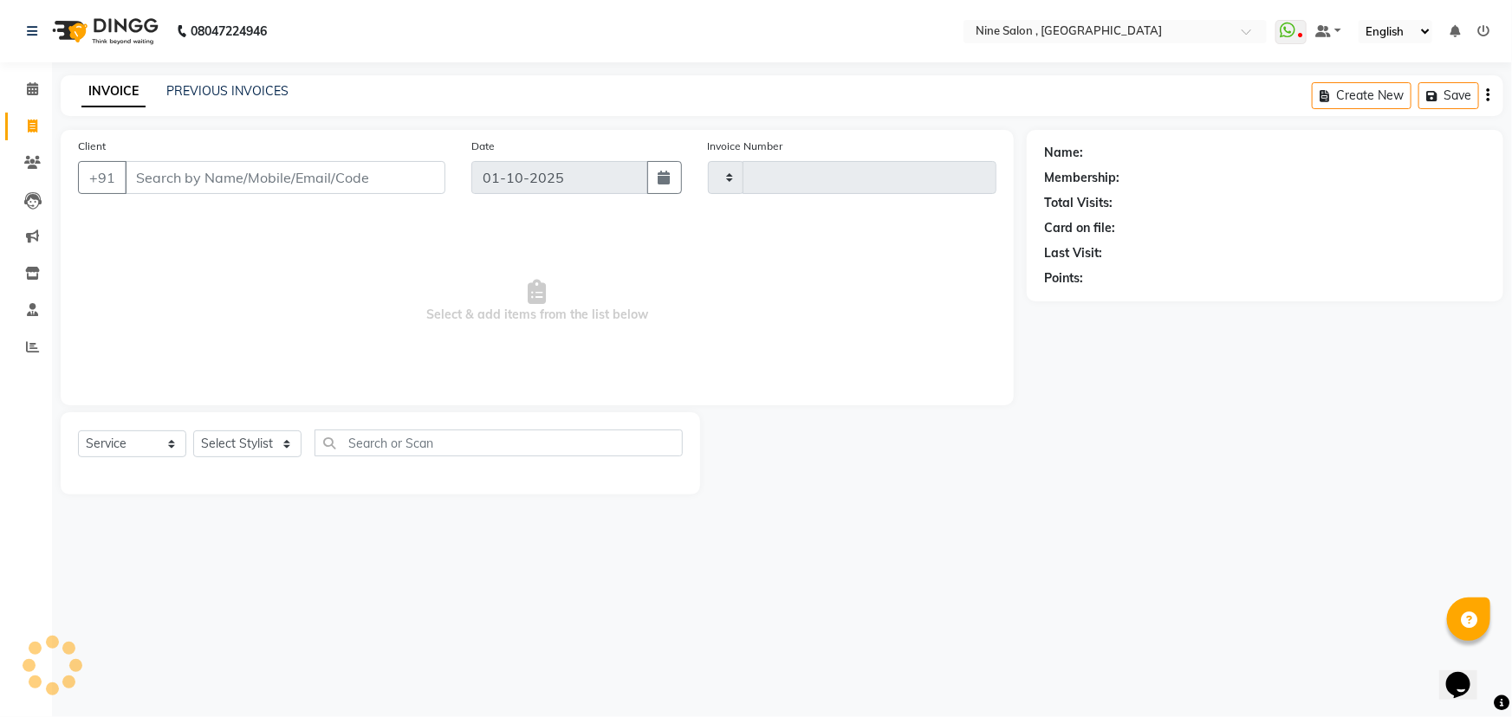
click at [176, 180] on input "Client" at bounding box center [285, 177] width 321 height 33
type input "8928130783"
type input "1222"
select select "7341"
type input "8928130783"
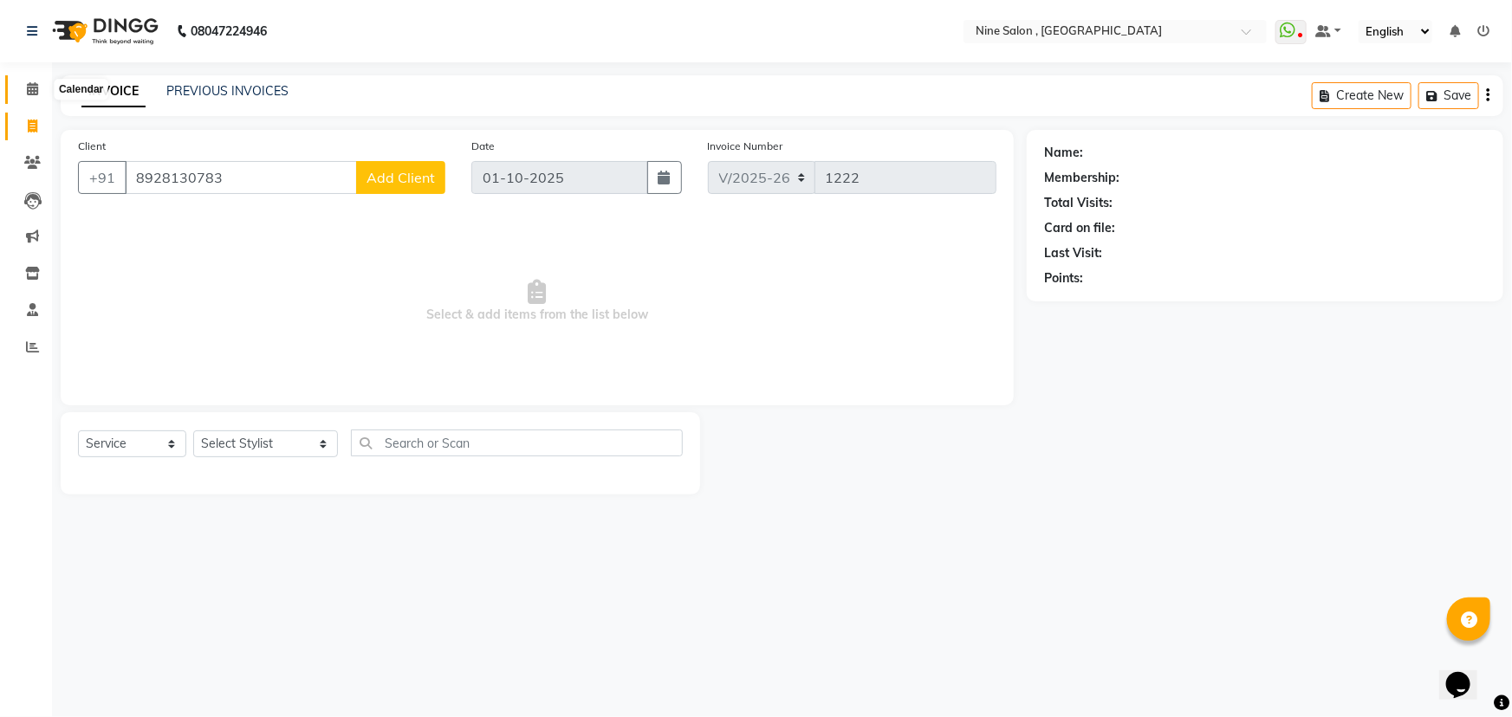
click at [28, 81] on span at bounding box center [32, 90] width 30 height 20
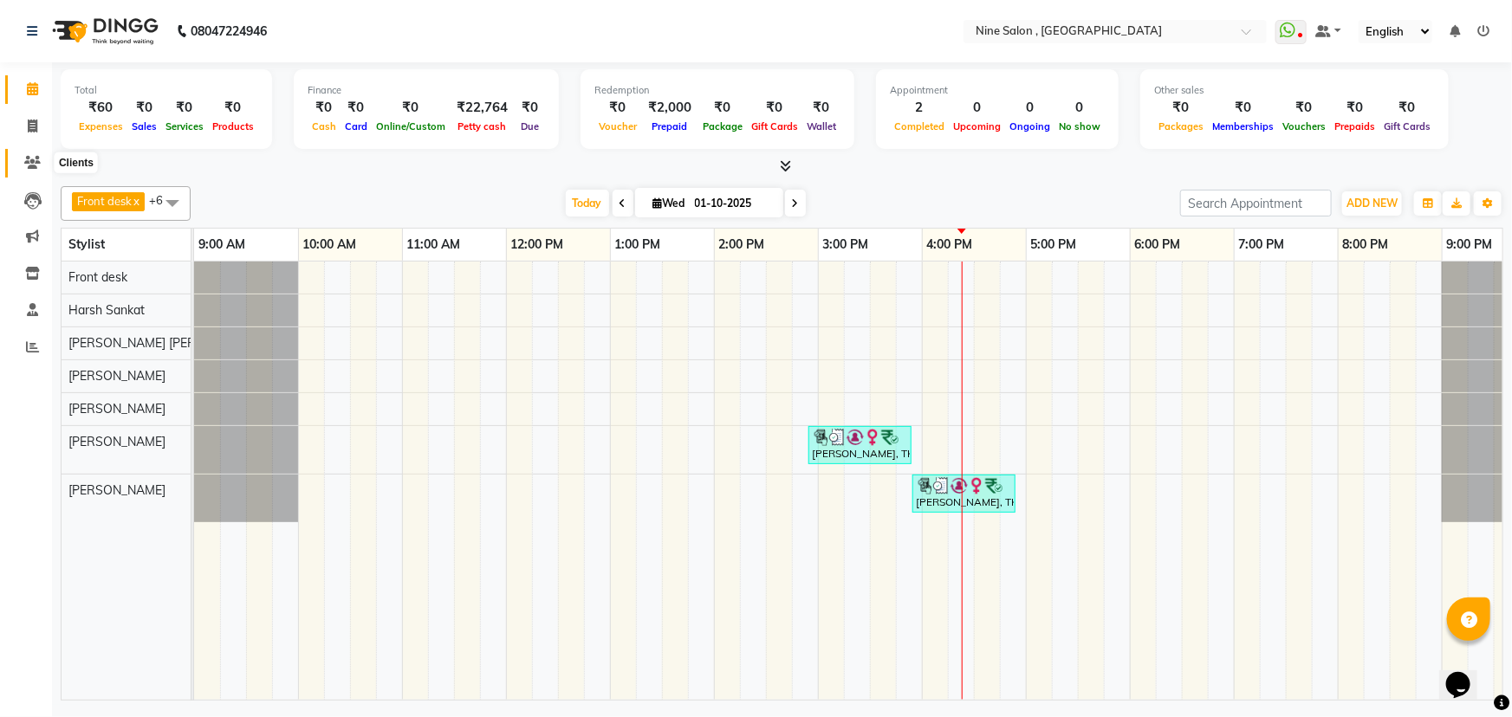
click at [31, 158] on icon at bounding box center [32, 162] width 16 height 13
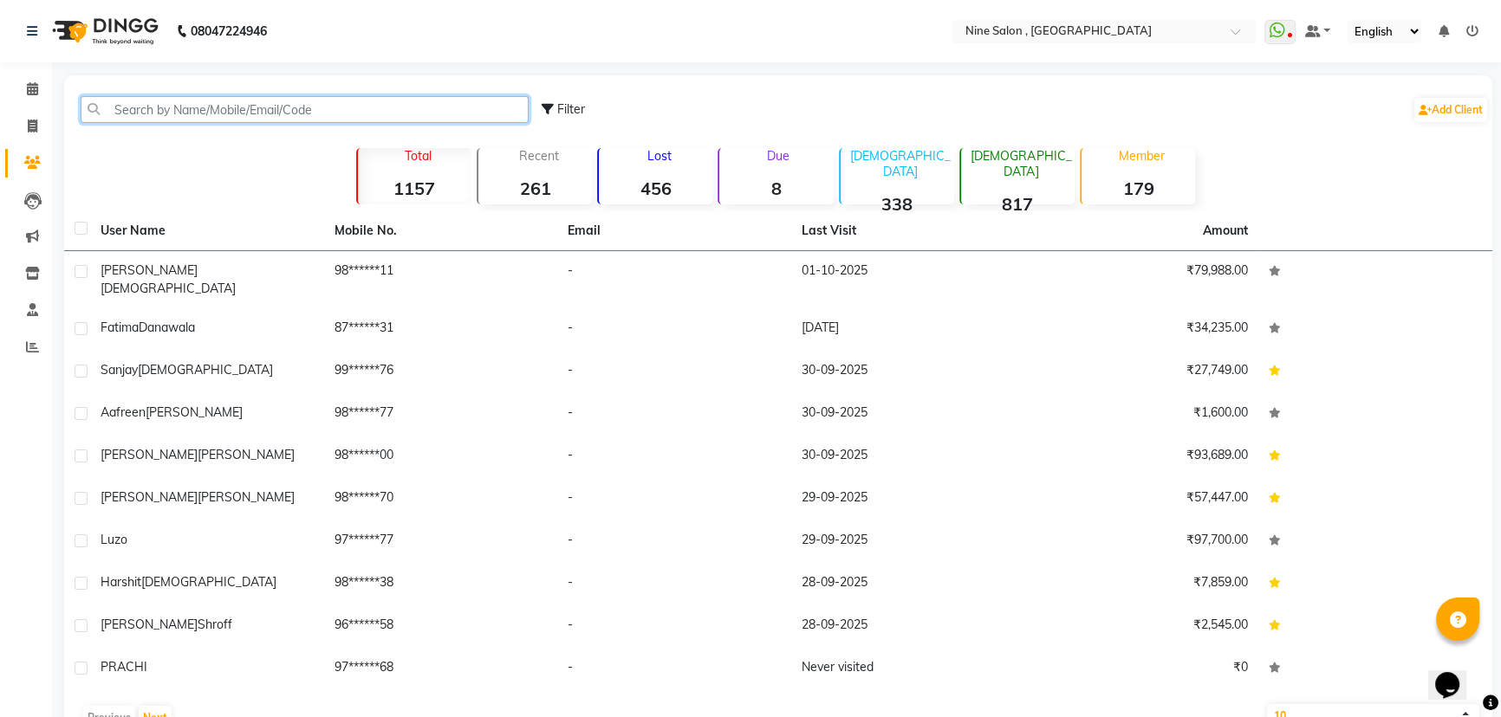
click at [231, 113] on input "text" at bounding box center [305, 109] width 448 height 27
click at [256, 113] on input "text" at bounding box center [305, 109] width 448 height 27
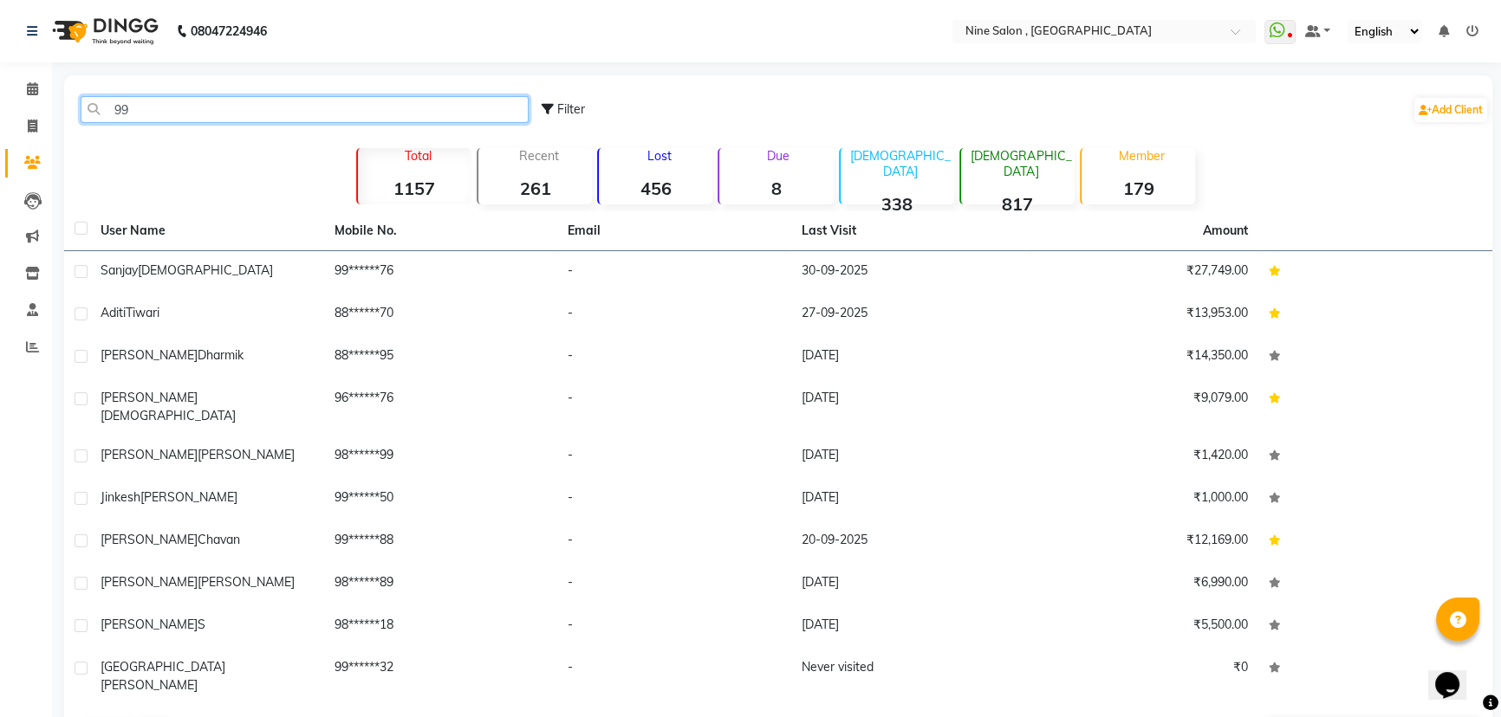
type input "9"
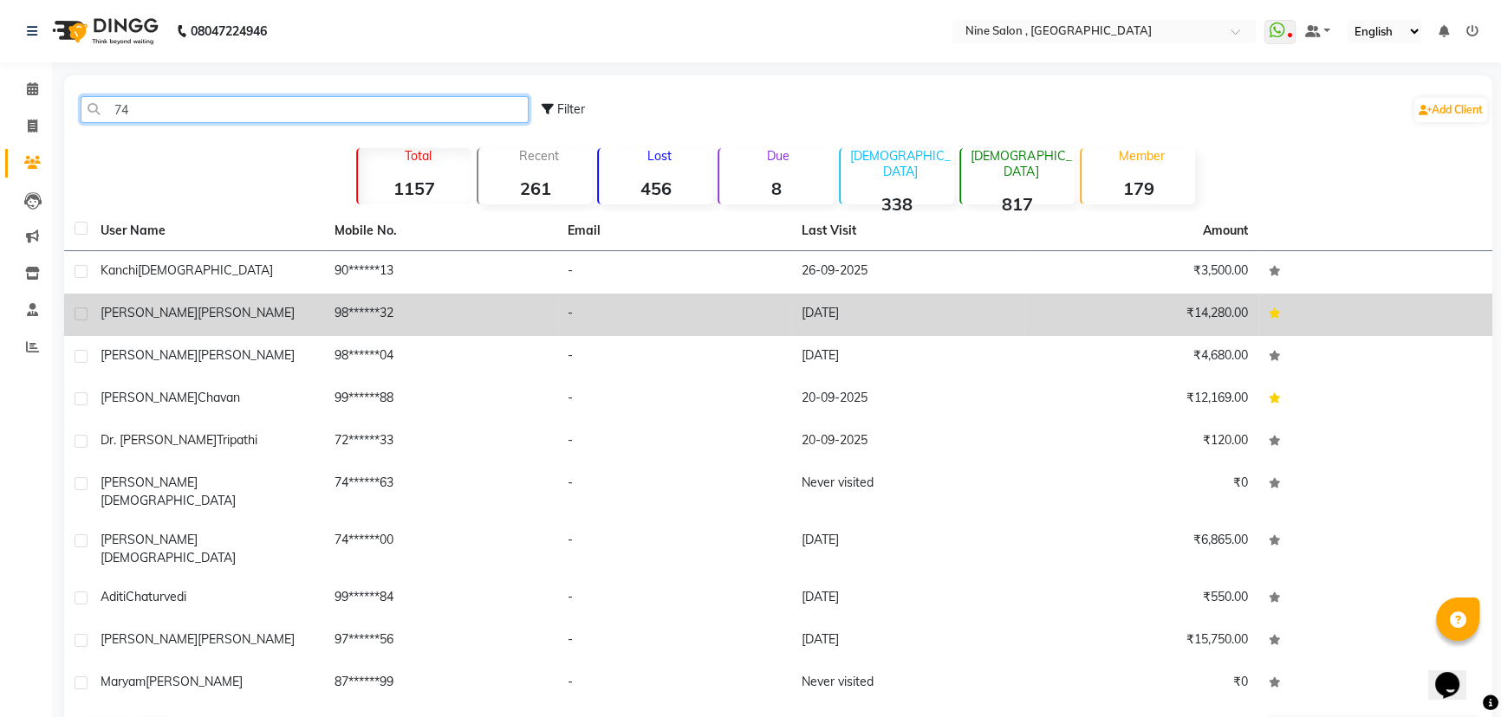
type input "74"
click at [378, 315] on td "98******32" at bounding box center [441, 315] width 234 height 42
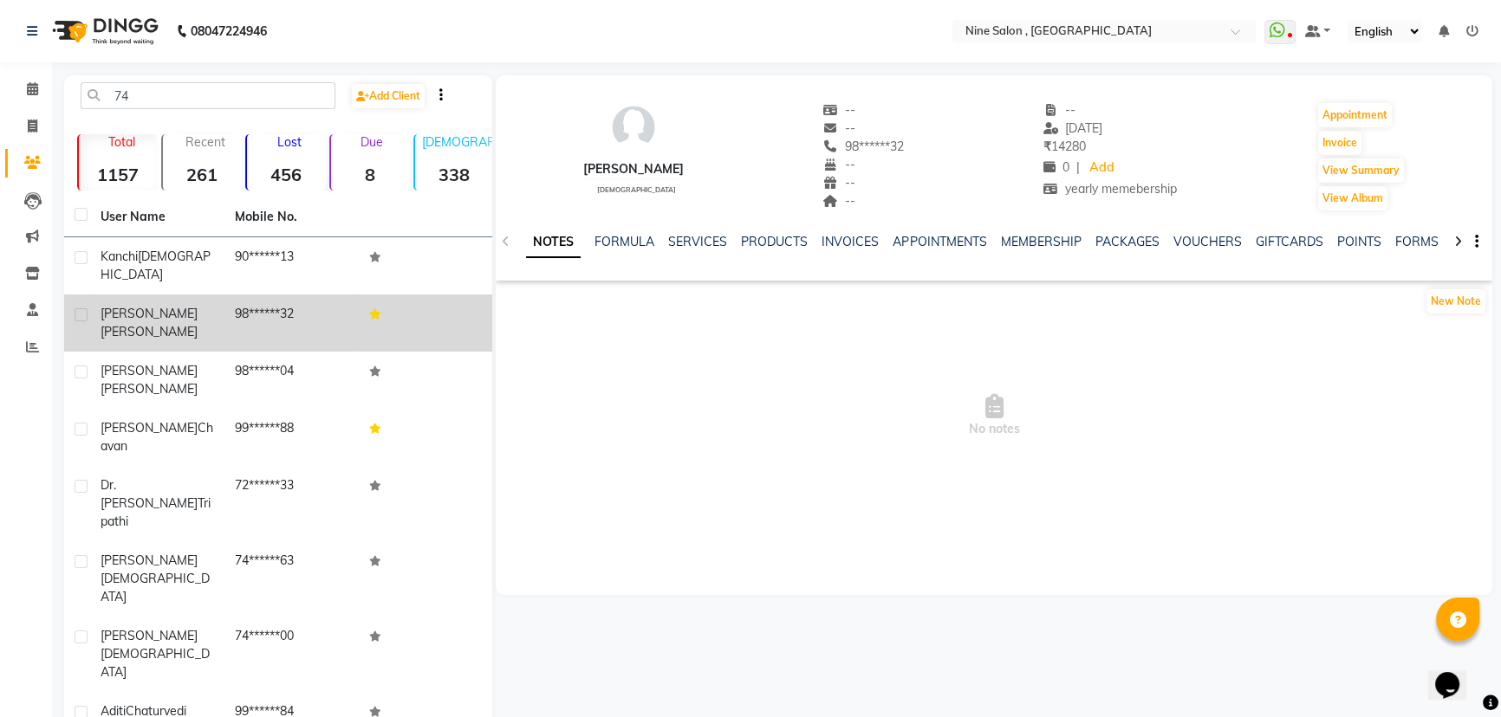
click at [81, 308] on label at bounding box center [81, 314] width 13 height 13
click at [81, 310] on input "checkbox" at bounding box center [80, 315] width 11 height 11
click at [75, 308] on label at bounding box center [81, 314] width 13 height 13
click at [75, 310] on input "checkbox" at bounding box center [80, 315] width 11 height 11
checkbox input "false"
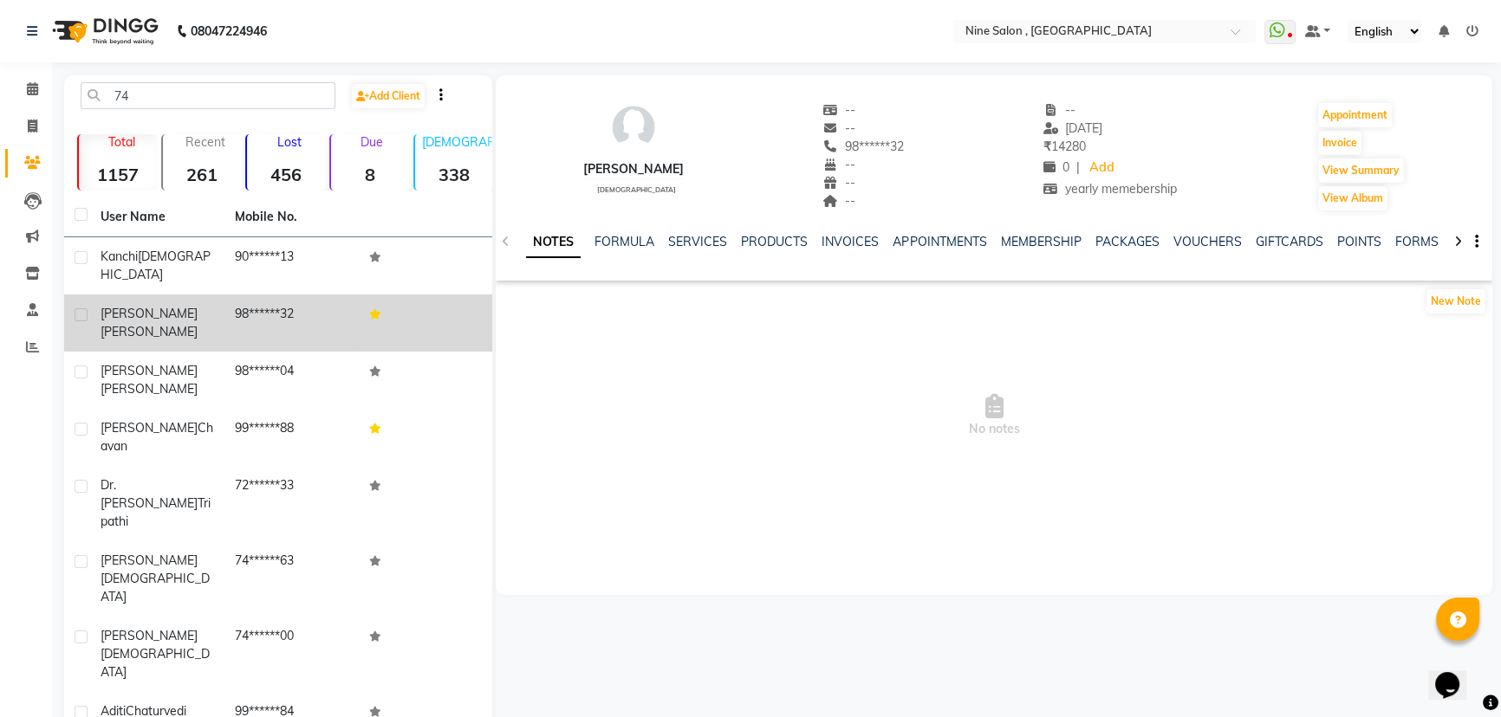
click at [249, 296] on td "98******32" at bounding box center [291, 323] width 134 height 57
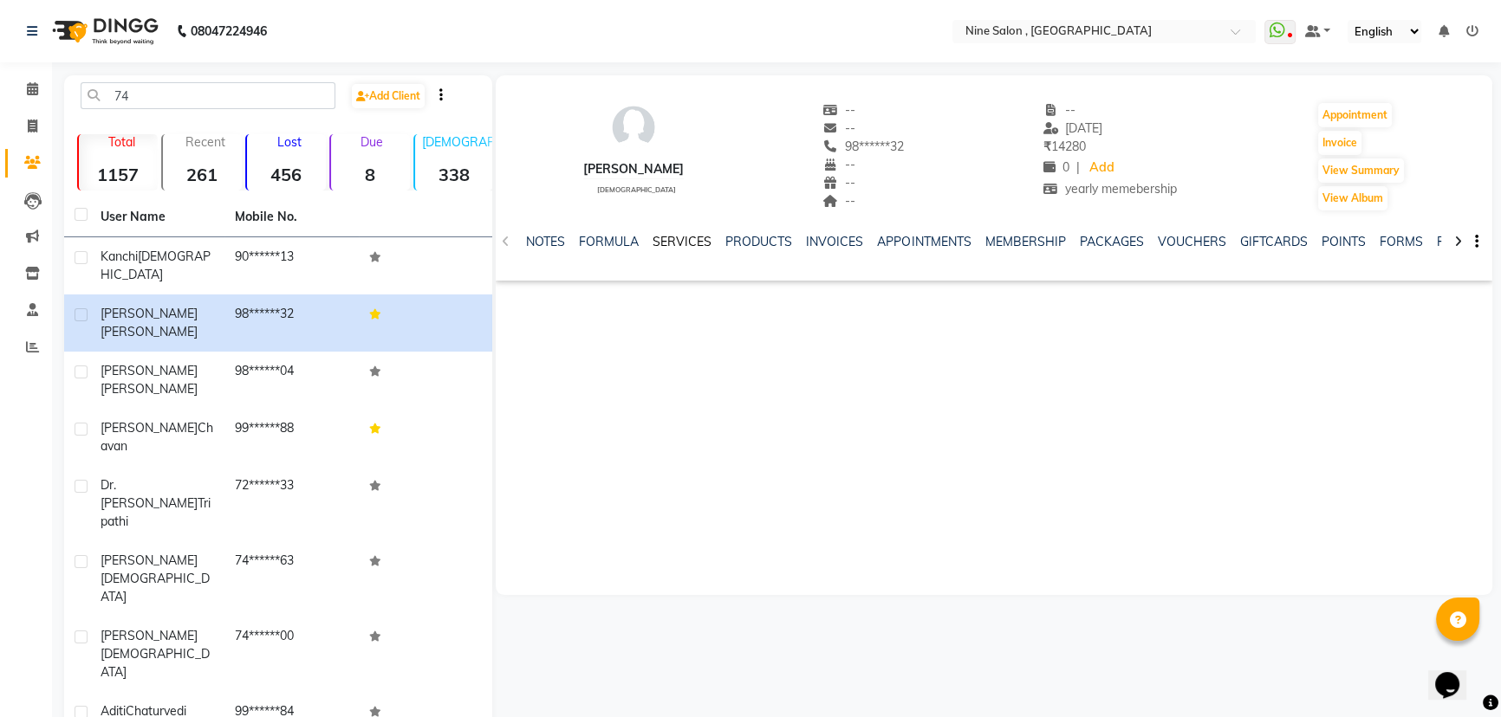
click at [683, 243] on link "SERVICES" at bounding box center [681, 242] width 59 height 16
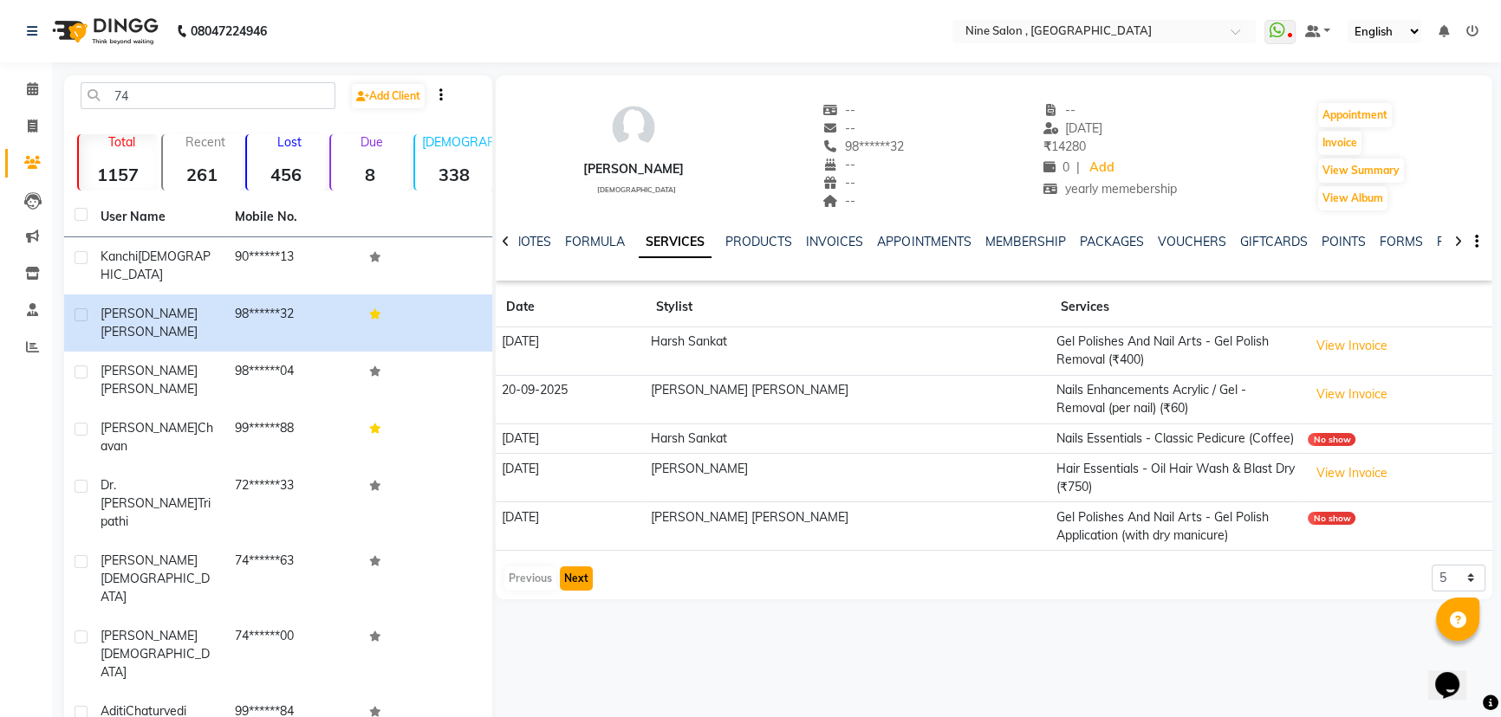
click at [564, 573] on button "Next" at bounding box center [576, 579] width 33 height 24
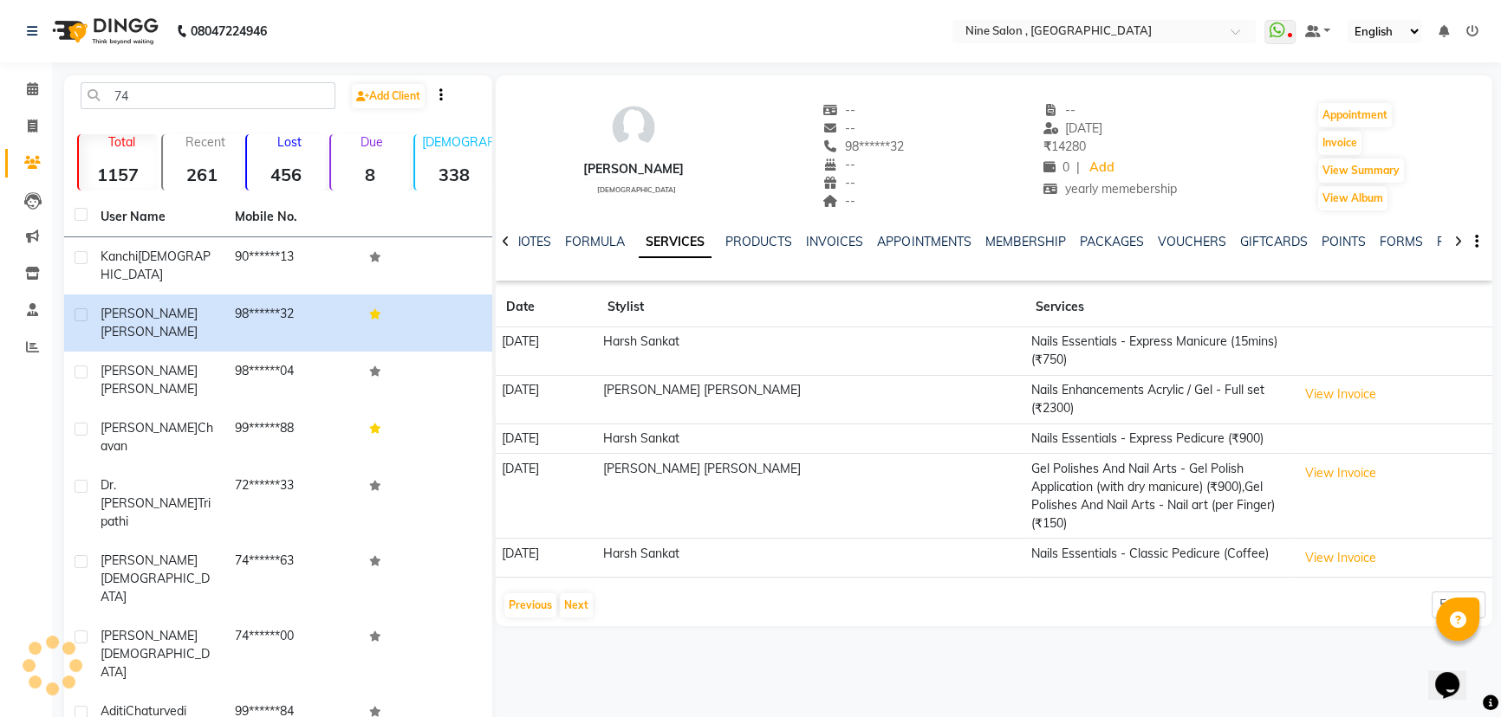
drag, startPoint x: 505, startPoint y: 561, endPoint x: 615, endPoint y: 559, distance: 110.0
click at [597, 556] on td "[DATE]" at bounding box center [546, 558] width 101 height 39
drag, startPoint x: 999, startPoint y: 563, endPoint x: 1145, endPoint y: 563, distance: 145.6
click at [1186, 567] on td "Nails Essentials - Classic Pedicure (Coffee)" at bounding box center [1158, 558] width 267 height 39
drag, startPoint x: 494, startPoint y: 560, endPoint x: 612, endPoint y: 572, distance: 118.5
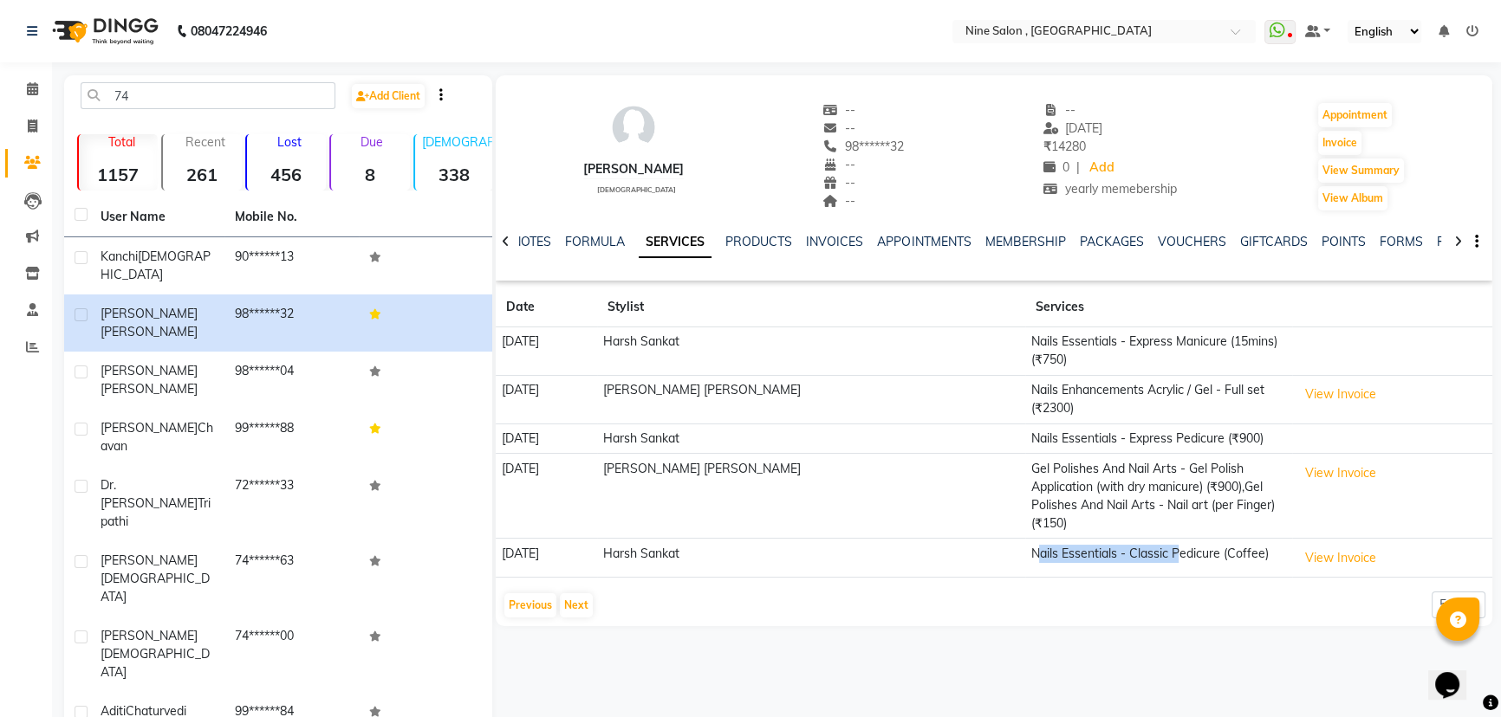
click at [619, 572] on app-client-details "[PERSON_NAME] [DEMOGRAPHIC_DATA] -- -- 98******32 -- -- -- -- [DATE] ₹ 14280 0 …" at bounding box center [992, 350] width 1000 height 551
click at [983, 586] on app-client-history "Date Stylist Services [DATE] Harsh Sankat Nails Essentials - Express Manicure (…" at bounding box center [994, 454] width 996 height 332
drag, startPoint x: 678, startPoint y: 548, endPoint x: 769, endPoint y: 548, distance: 91.0
click at [769, 548] on td "Harsh Sankat" at bounding box center [811, 558] width 428 height 39
click at [915, 245] on link "APPOINTMENTS" at bounding box center [924, 242] width 94 height 16
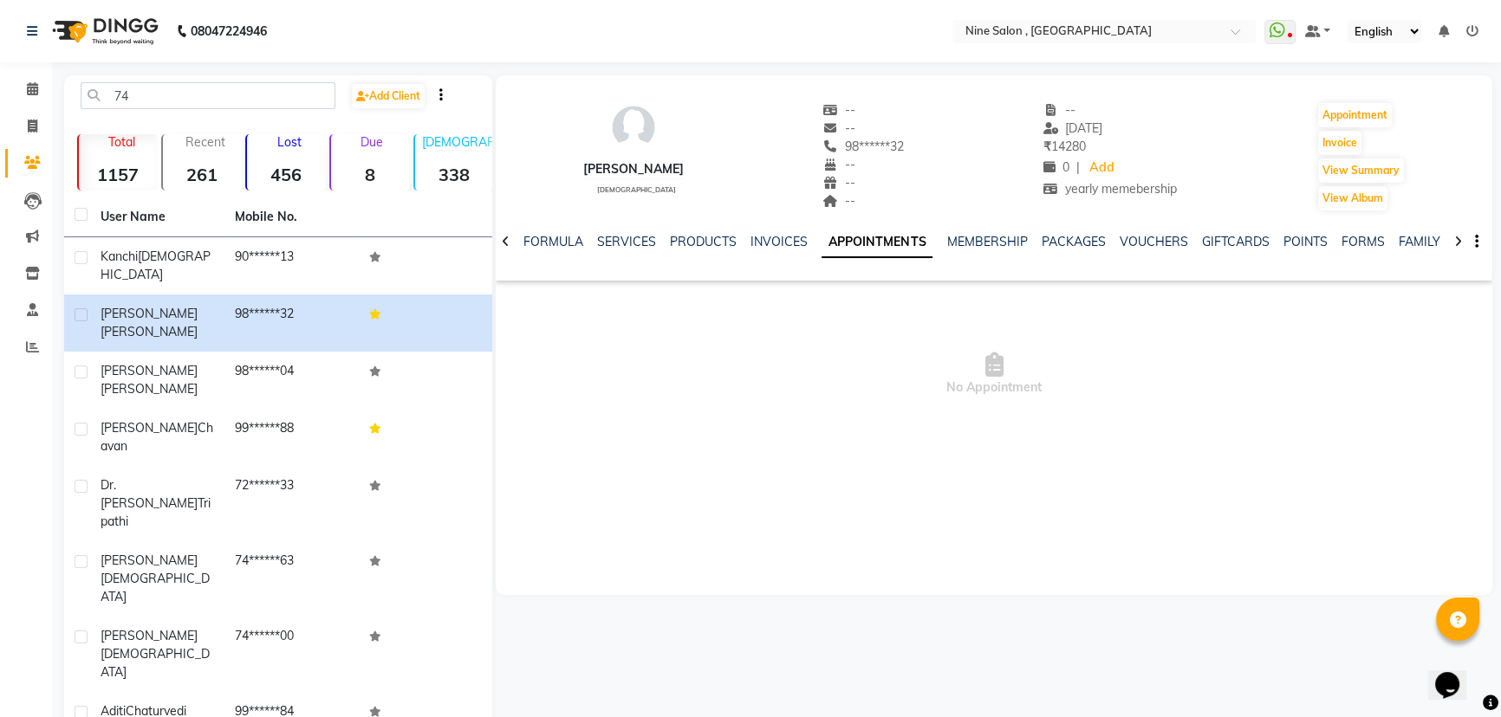
click at [1041, 254] on div "NOTES FORMULA SERVICES PRODUCTS INVOICES APPOINTMENTS MEMBERSHIP PACKAGES VOUCH…" at bounding box center [973, 249] width 894 height 32
click at [997, 241] on link "MEMBERSHIP" at bounding box center [986, 242] width 81 height 16
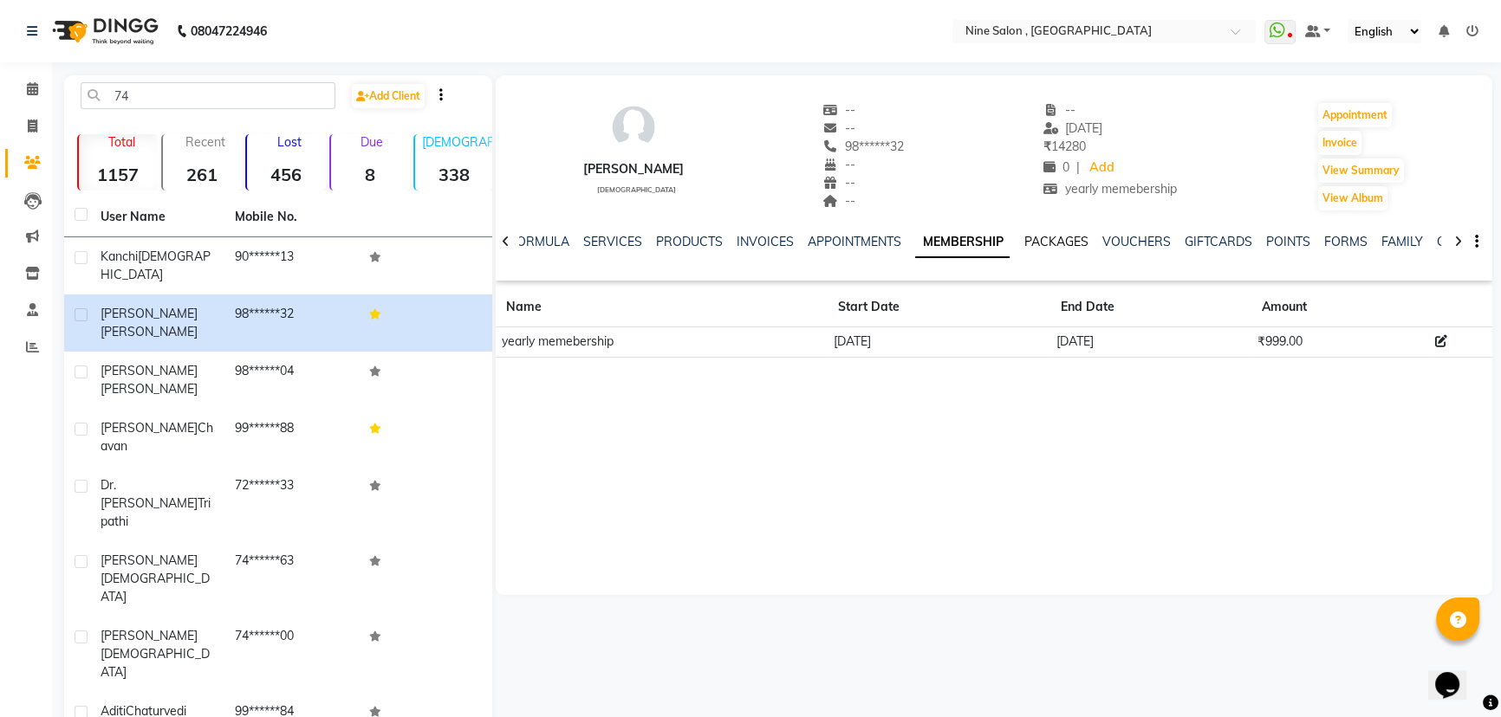
click at [1055, 245] on link "PACKAGES" at bounding box center [1055, 242] width 64 height 16
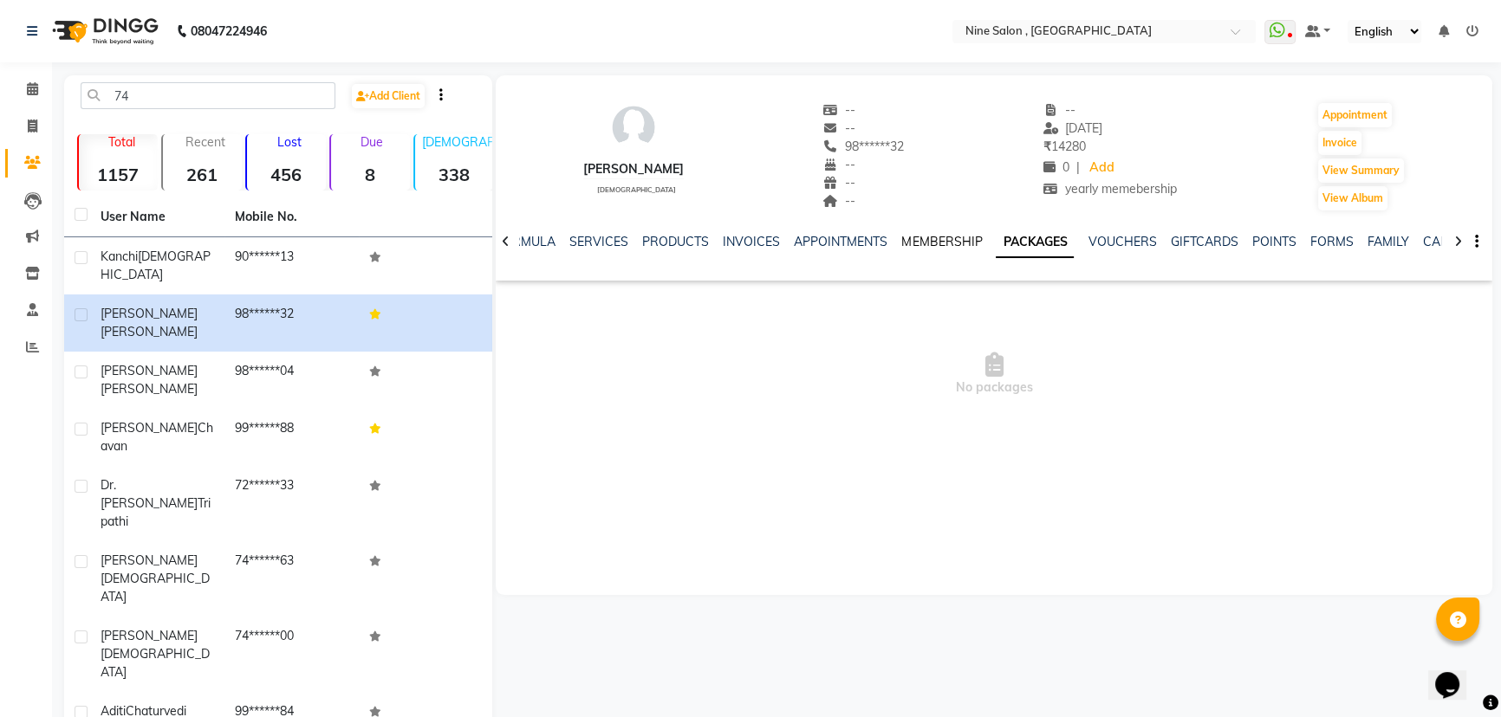
click at [920, 247] on link "MEMBERSHIP" at bounding box center [941, 242] width 81 height 16
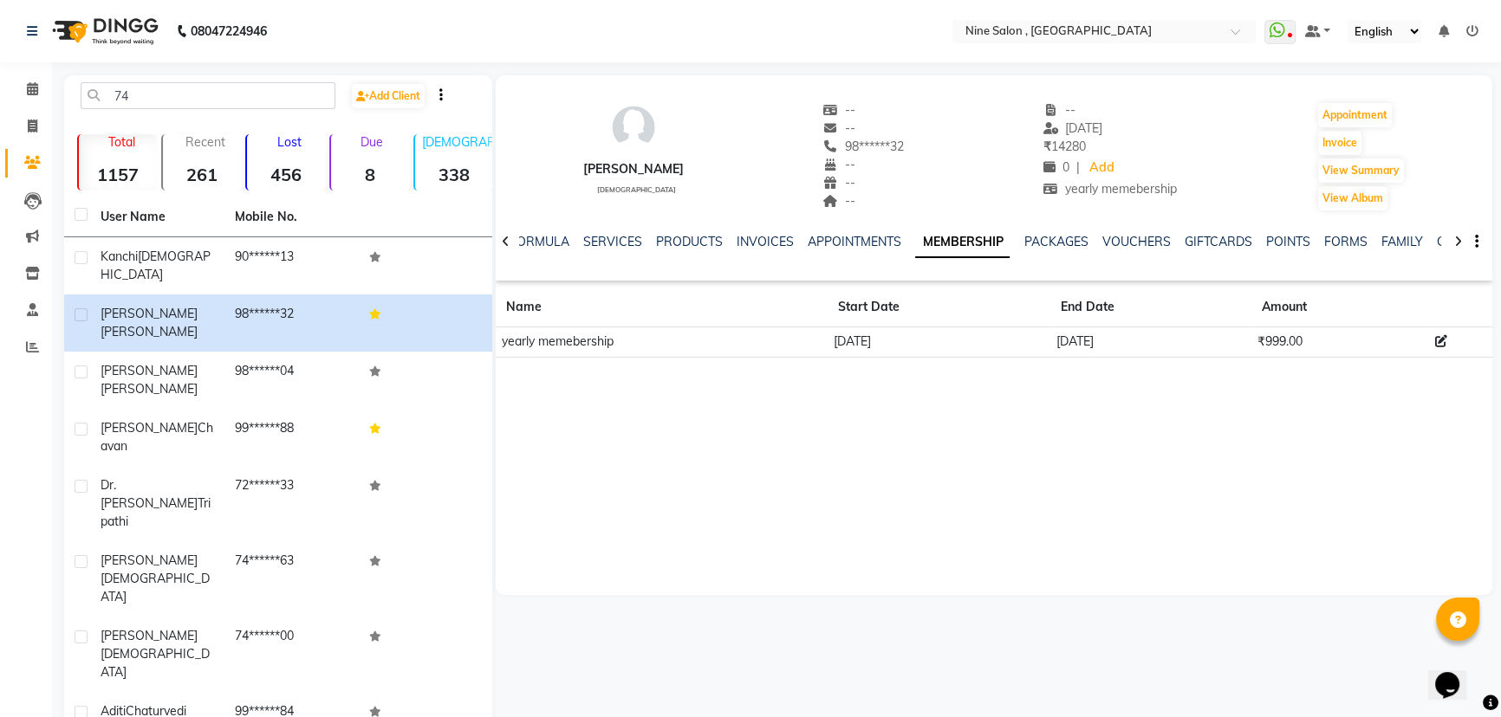
drag, startPoint x: 1030, startPoint y: 342, endPoint x: 1141, endPoint y: 337, distance: 111.0
click at [1141, 337] on tr "yearly memebership [DATE] [DATE] ₹999.00" at bounding box center [994, 343] width 996 height 30
click at [1204, 243] on link "GIFTCARDS" at bounding box center [1218, 242] width 68 height 16
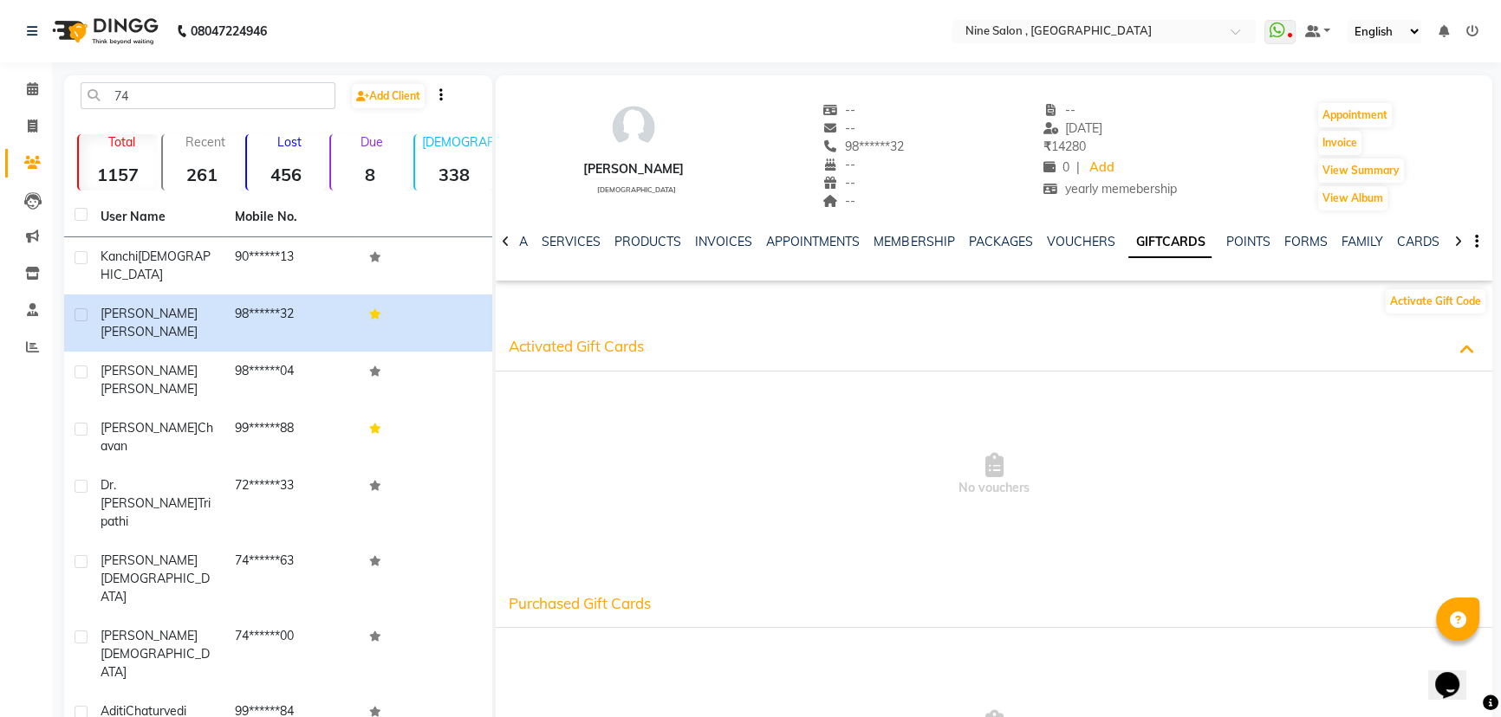
click at [1128, 239] on link "GIFTCARDS" at bounding box center [1169, 242] width 83 height 31
click at [1006, 247] on link "PACKAGES" at bounding box center [1000, 242] width 64 height 16
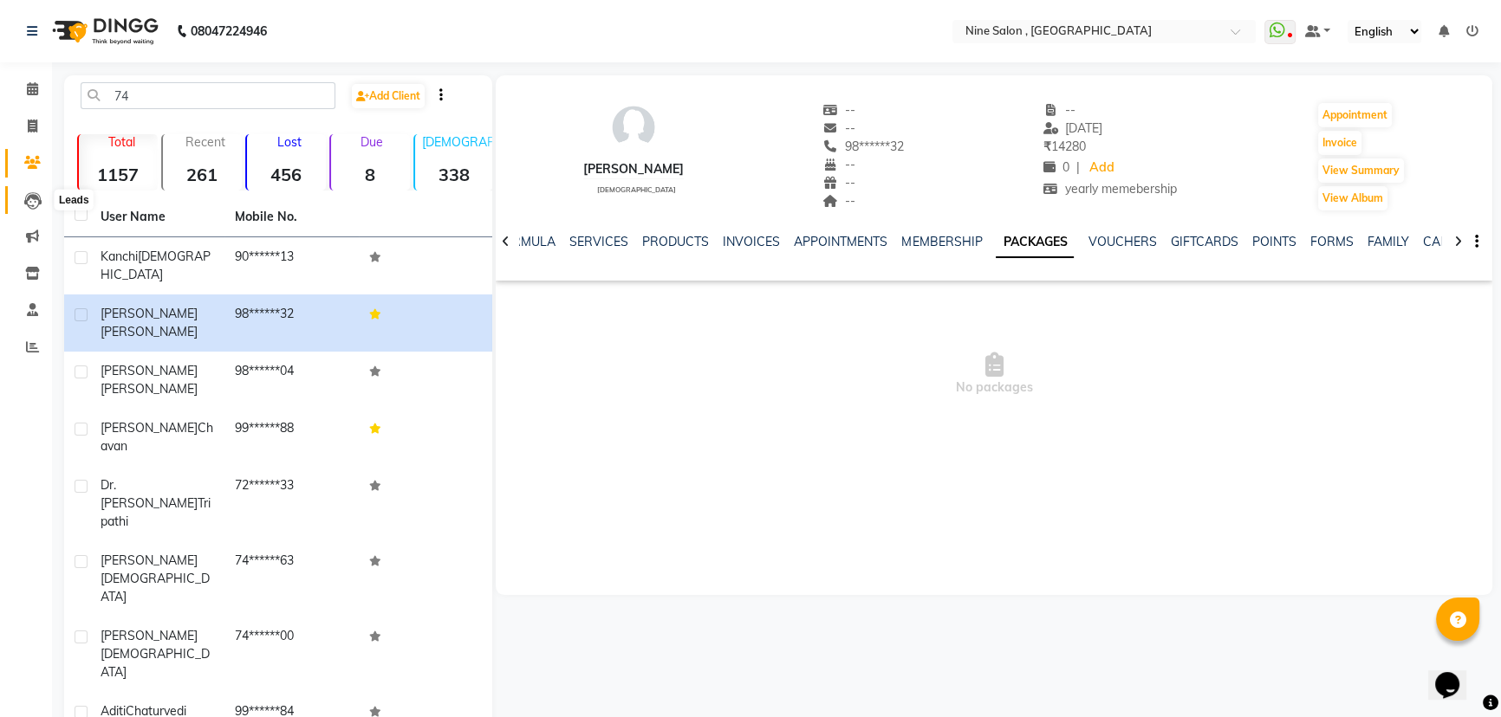
click at [19, 204] on span at bounding box center [32, 201] width 30 height 20
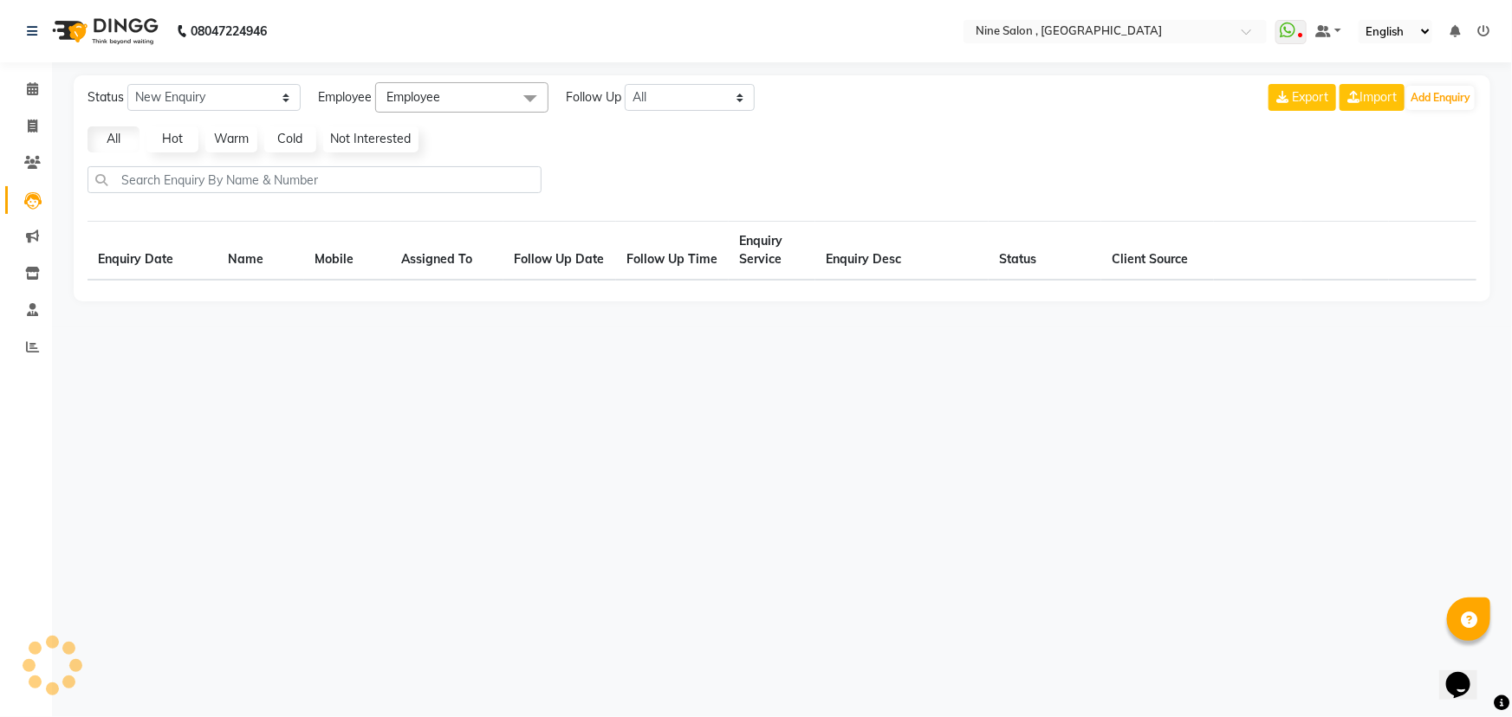
select select "10"
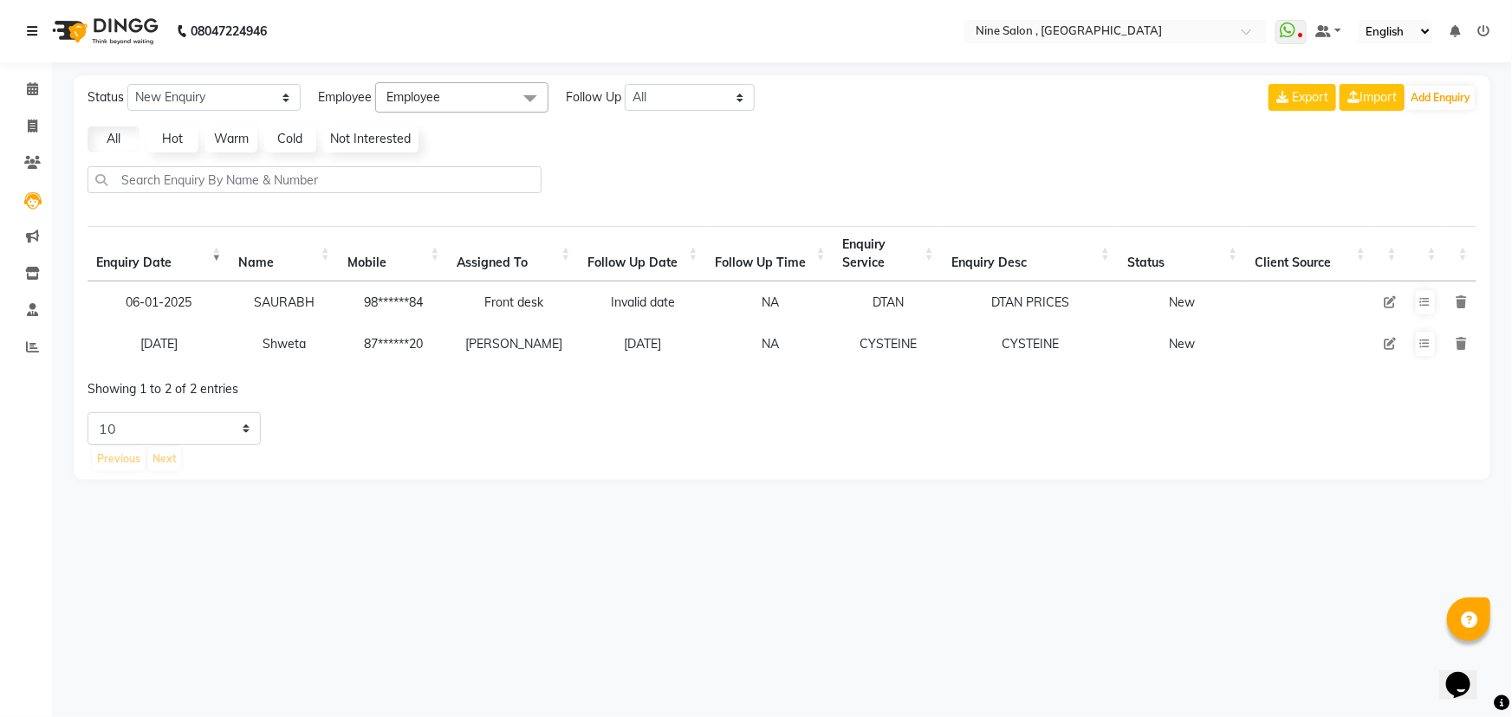
click at [35, 36] on icon at bounding box center [32, 31] width 10 height 12
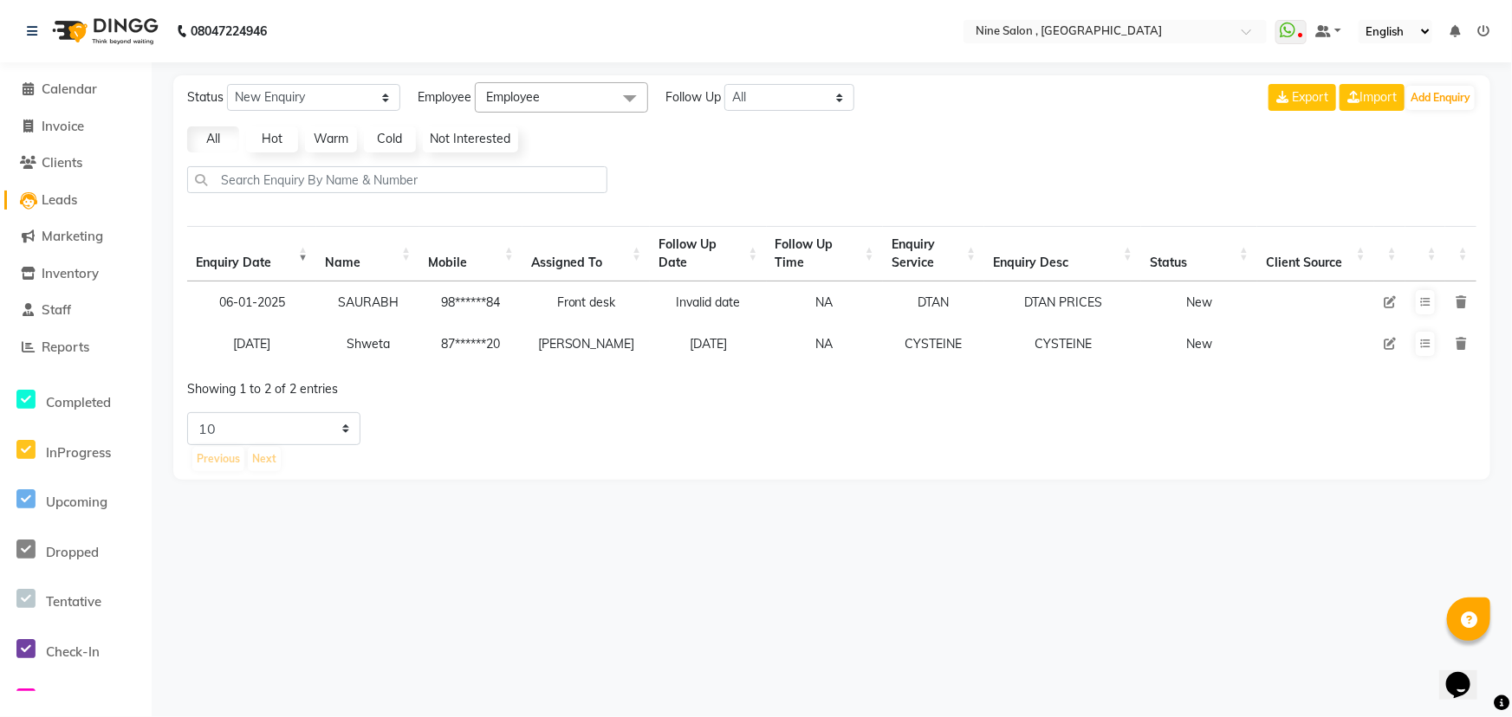
click at [51, 206] on span "Leads" at bounding box center [60, 199] width 36 height 16
click at [1447, 97] on button "Add Enquiry" at bounding box center [1440, 98] width 68 height 24
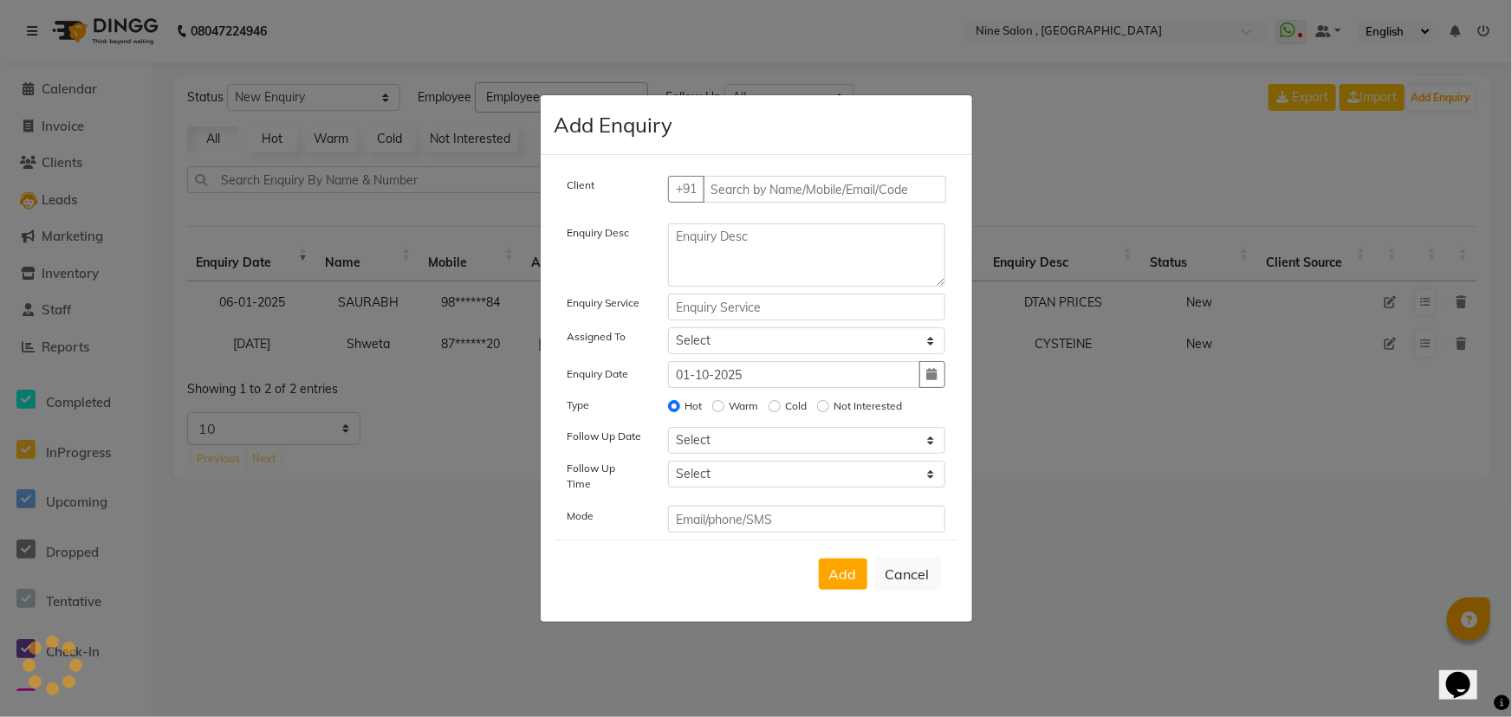
click at [1421, 94] on ngb-modal-window "Add Enquiry Client +91 Enquiry Desc Enquiry Service Assigned To Select [PERSON_…" at bounding box center [756, 358] width 1512 height 717
click at [1429, 95] on ngb-modal-window "Add Enquiry Client +91 Enquiry Desc Enquiry Service Assigned To Select [PERSON_…" at bounding box center [756, 358] width 1512 height 717
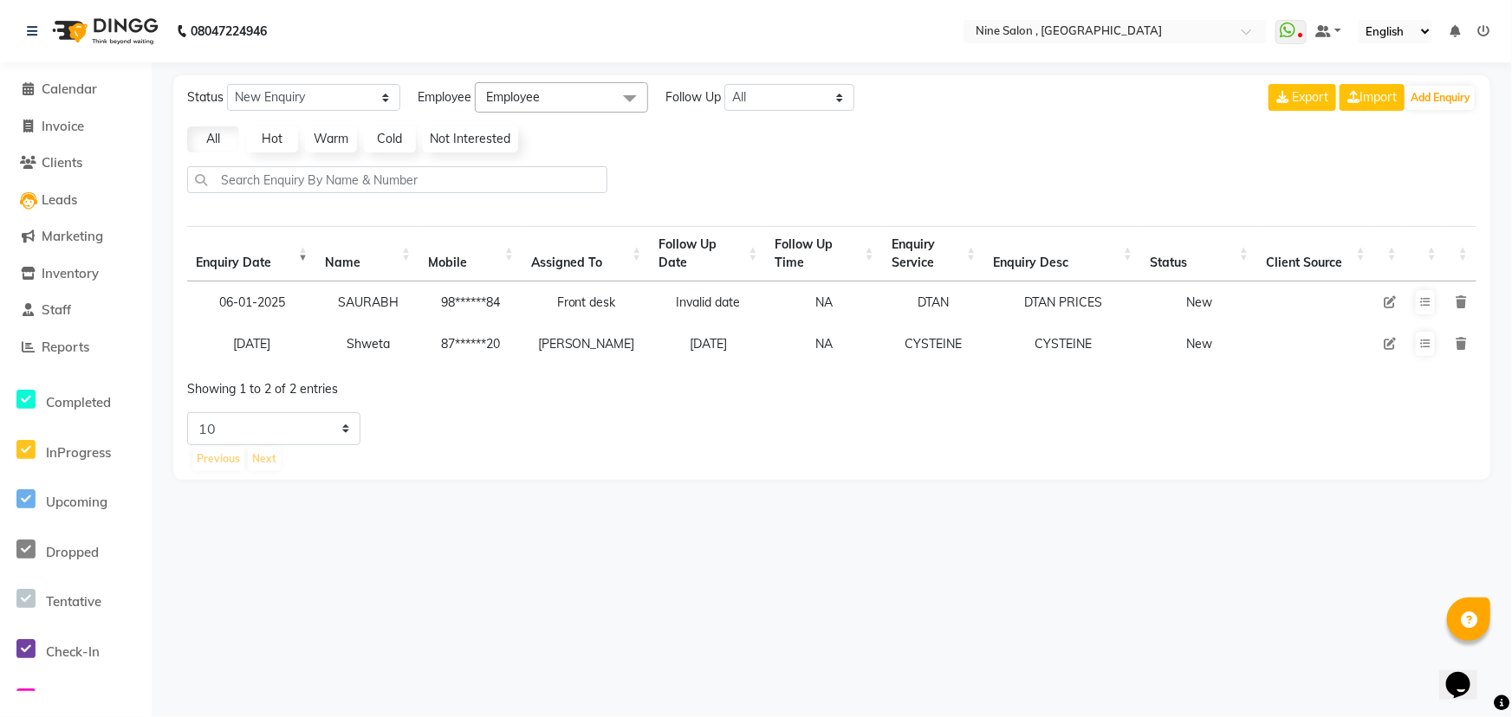
click at [51, 215] on li "Leads" at bounding box center [76, 200] width 152 height 37
click at [69, 194] on span "Leads" at bounding box center [60, 199] width 36 height 16
click at [1452, 94] on button "Add Enquiry" at bounding box center [1440, 98] width 68 height 24
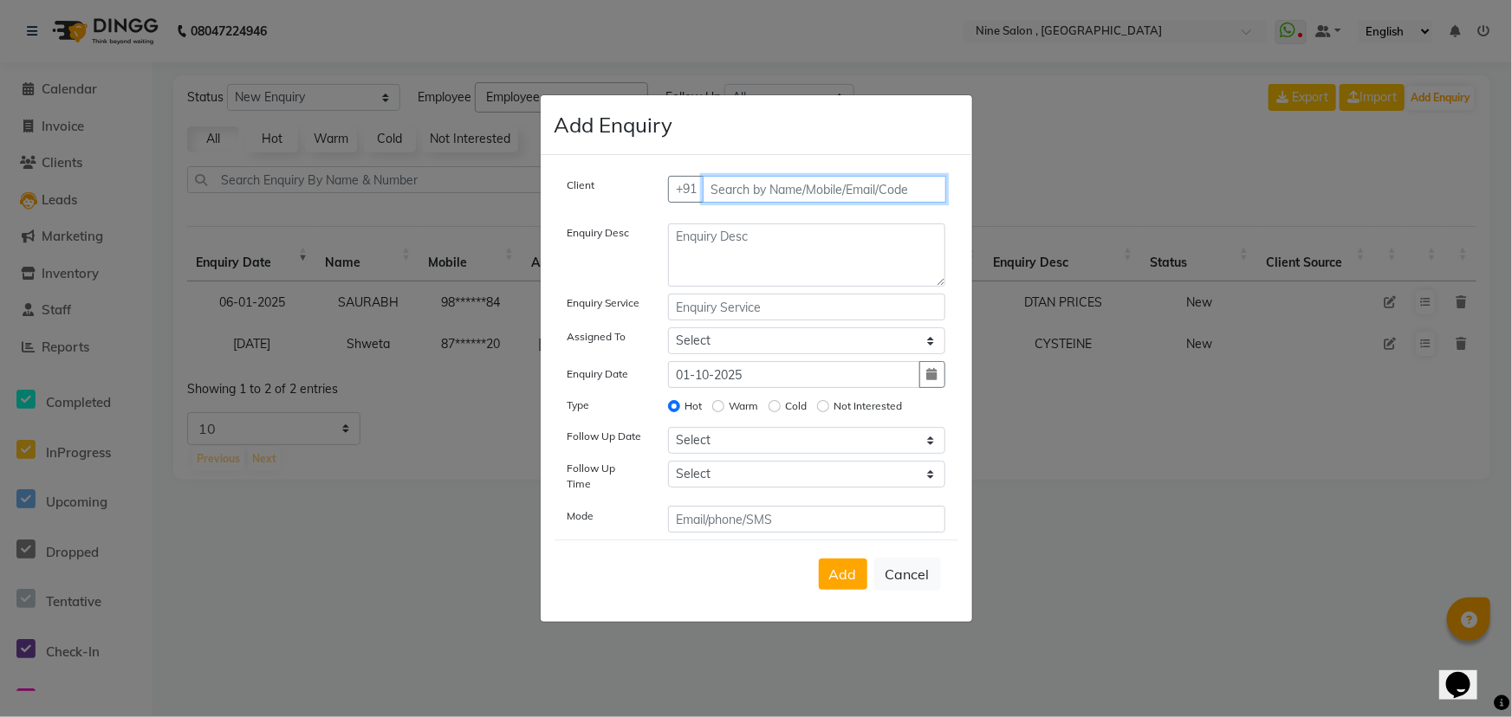
click at [748, 201] on input "text" at bounding box center [824, 189] width 243 height 27
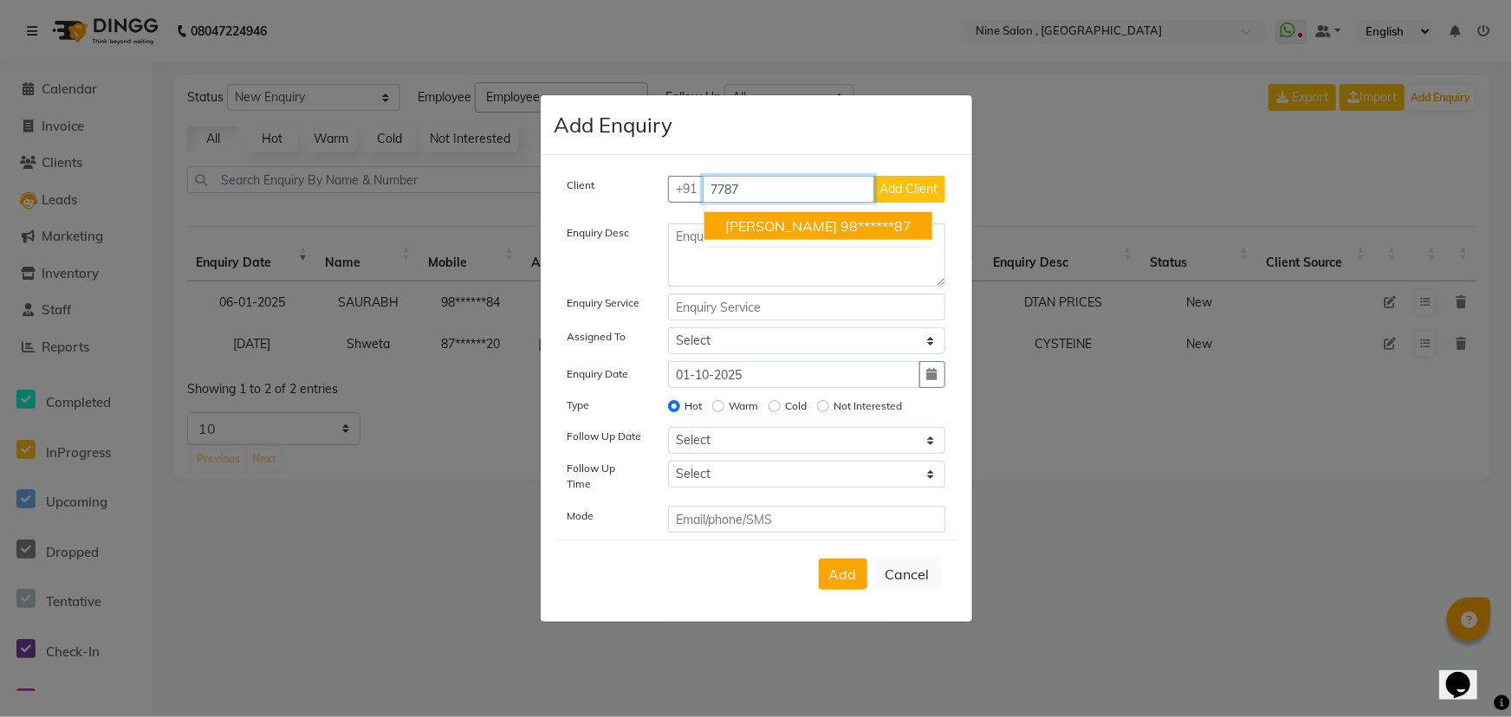
click at [840, 235] on ngb-highlight "98******87" at bounding box center [875, 225] width 71 height 17
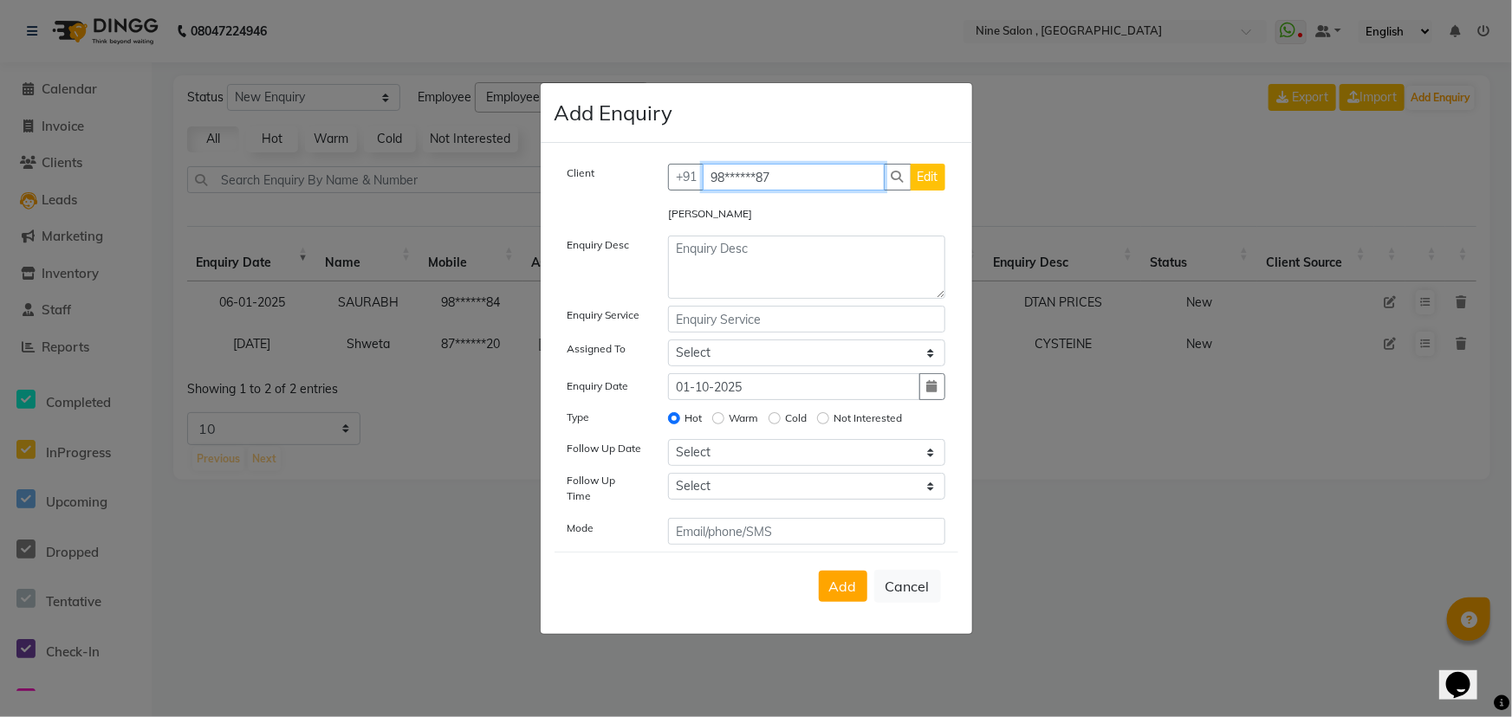
type input "98******87"
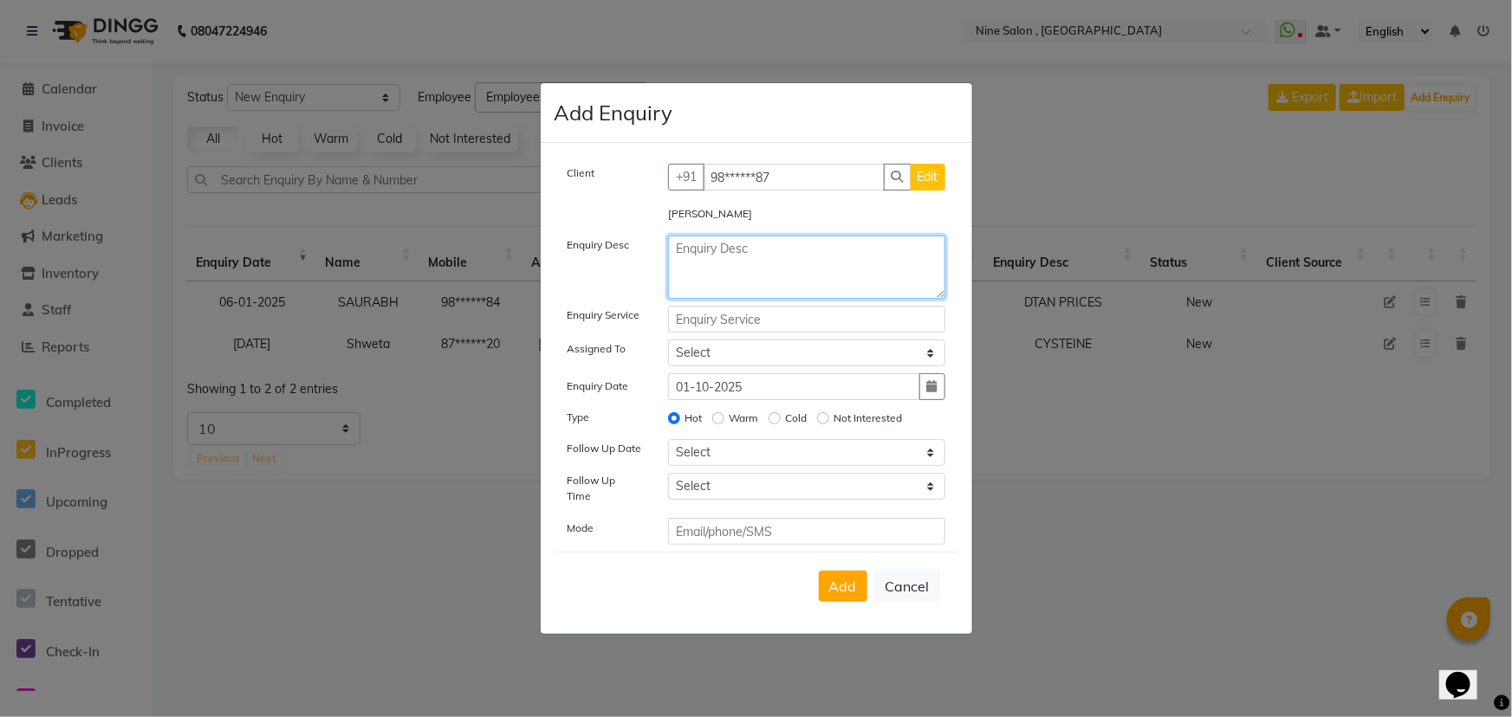
click at [750, 257] on textarea at bounding box center [806, 267] width 277 height 63
type textarea "manicure"
click at [712, 323] on input "text" at bounding box center [806, 319] width 277 height 27
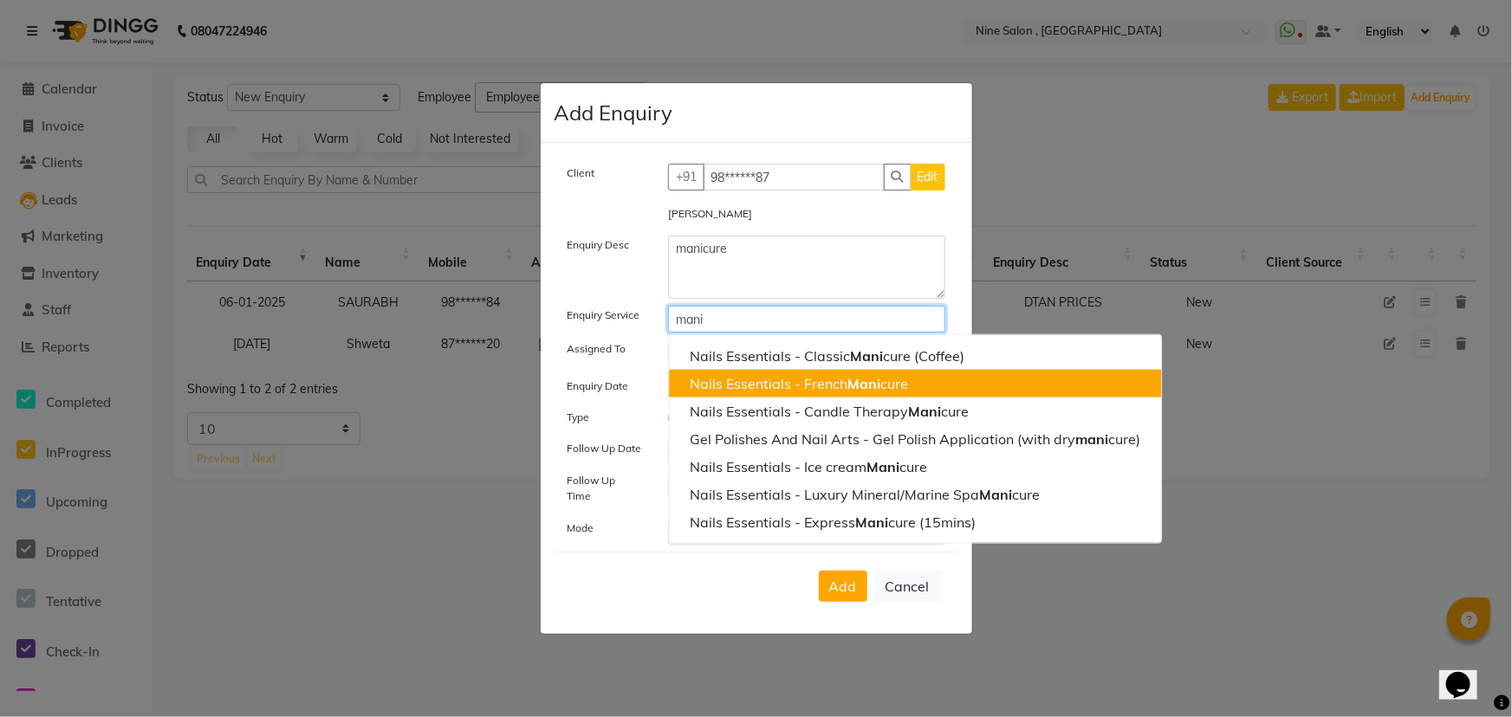
click at [869, 392] on span "Mani" at bounding box center [863, 383] width 33 height 17
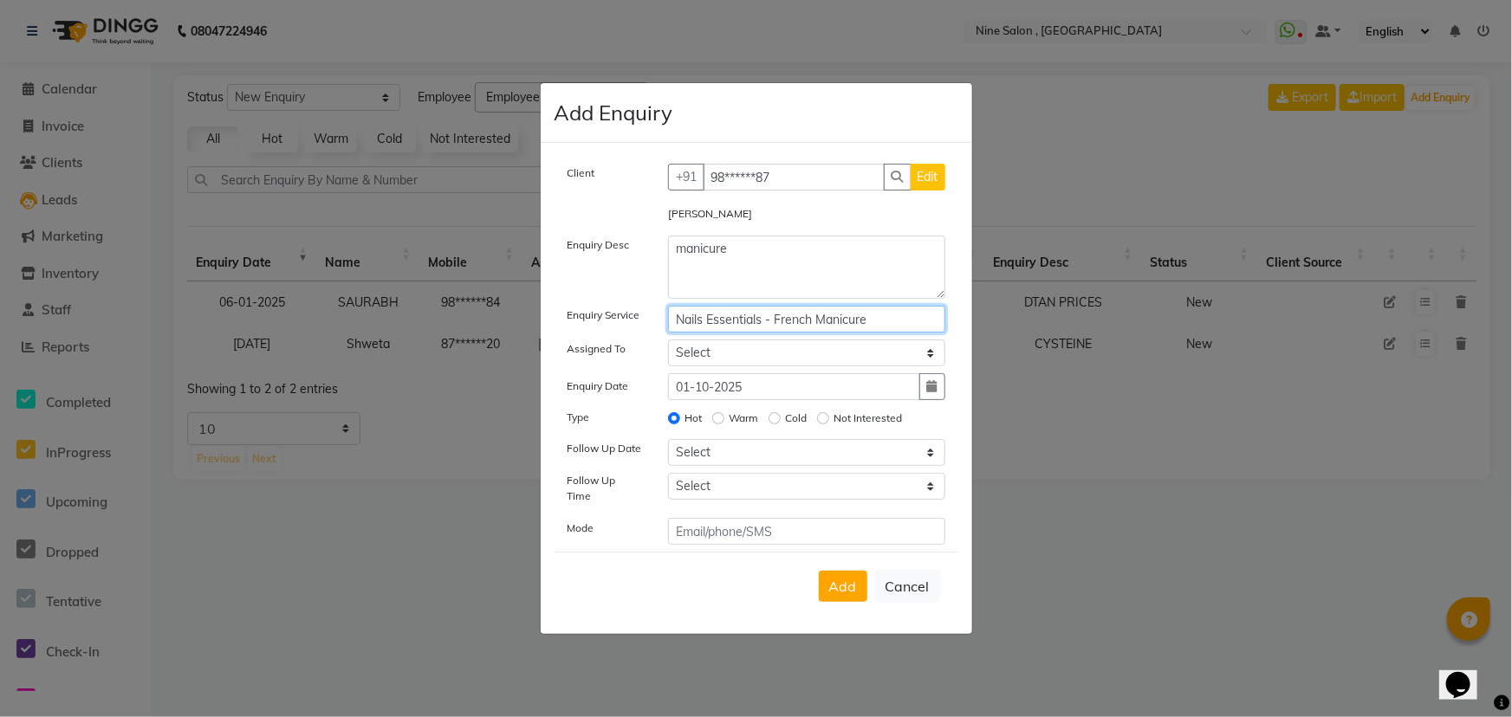
type input "Nails Essentials - French Manicure"
click at [733, 360] on select "Select [PERSON_NAME] Front desk [PERSON_NAME] [PERSON_NAME] [PERSON_NAME] [PERS…" at bounding box center [806, 353] width 277 height 27
click at [668, 345] on select "Select [PERSON_NAME] Front desk [PERSON_NAME] [PERSON_NAME] [PERSON_NAME] [PERS…" at bounding box center [806, 353] width 277 height 27
click at [794, 353] on select "Select [PERSON_NAME] Front desk [PERSON_NAME] [PERSON_NAME] [PERSON_NAME] [PERS…" at bounding box center [806, 353] width 277 height 27
select select "88328"
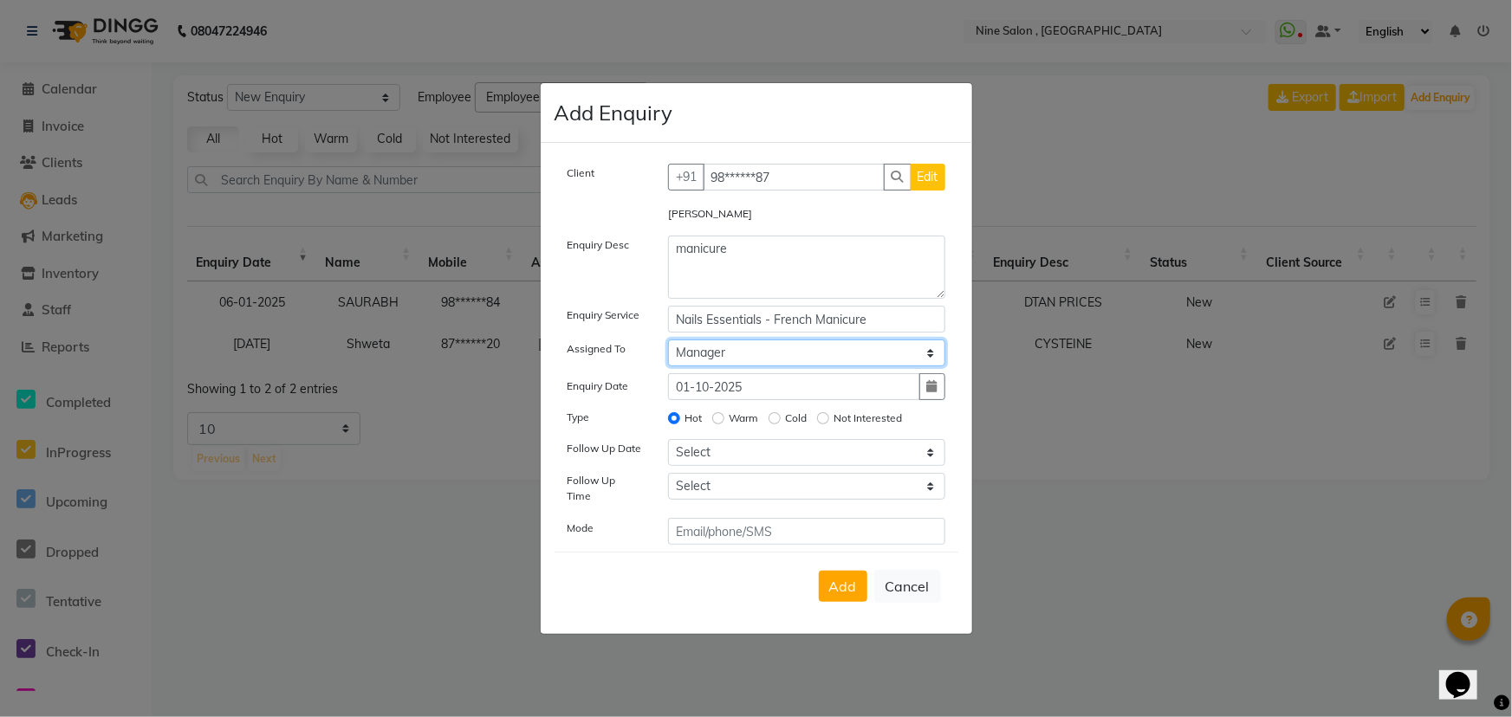
click at [668, 345] on select "Select [PERSON_NAME] Front desk [PERSON_NAME] [PERSON_NAME] [PERSON_NAME] [PERS…" at bounding box center [806, 353] width 277 height 27
drag, startPoint x: 626, startPoint y: 432, endPoint x: 753, endPoint y: 424, distance: 127.7
click at [753, 424] on div "Type Hot Warm Cold Not Interested" at bounding box center [757, 420] width 404 height 24
click at [792, 432] on div "Hot Warm Cold Not Interested" at bounding box center [806, 420] width 303 height 24
drag, startPoint x: 753, startPoint y: 210, endPoint x: 672, endPoint y: 226, distance: 82.2
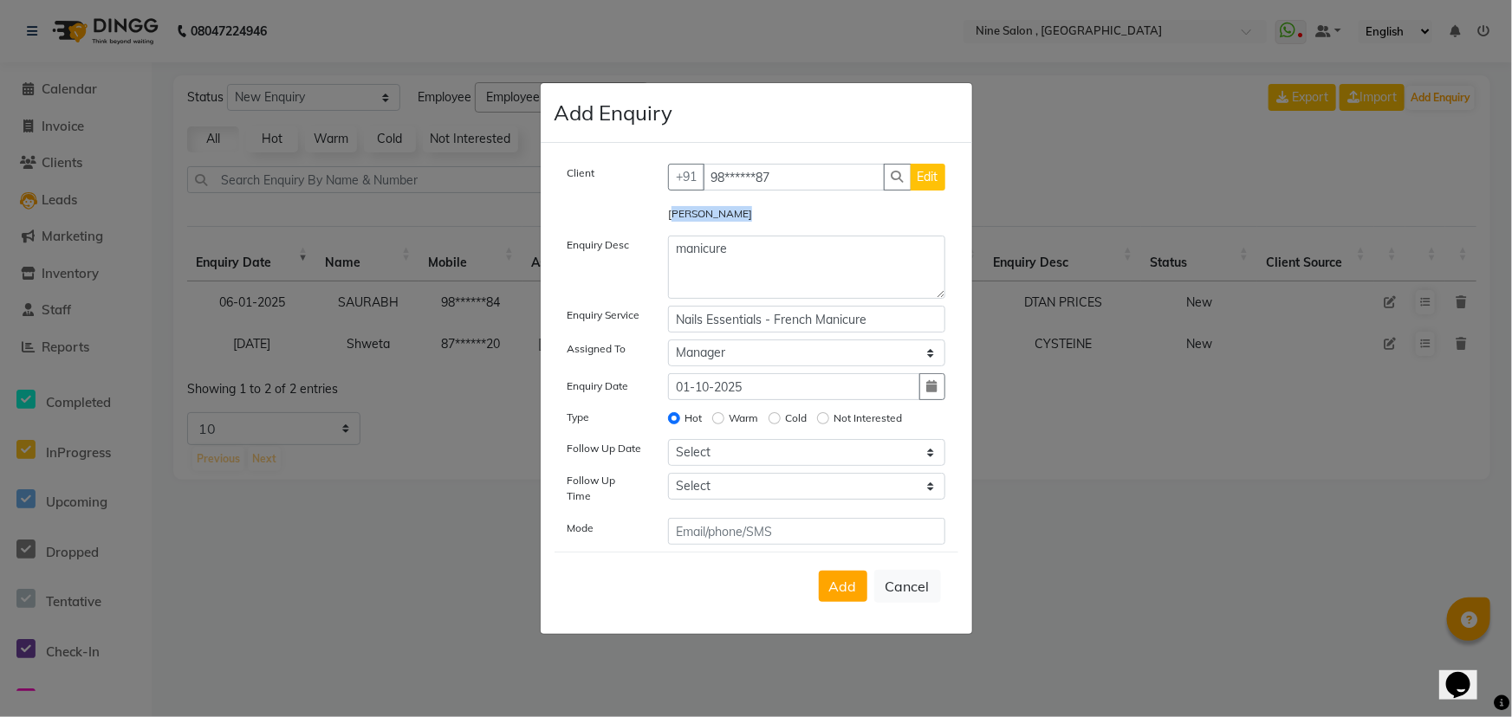
click at [672, 226] on div "[PERSON_NAME]" at bounding box center [806, 216] width 303 height 24
click at [668, 432] on div "Hot Warm Cold Not Interested" at bounding box center [806, 420] width 303 height 24
click at [725, 424] on div "Warm" at bounding box center [735, 418] width 46 height 21
click at [717, 425] on input "Warm" at bounding box center [718, 418] width 12 height 12
radio input "true"
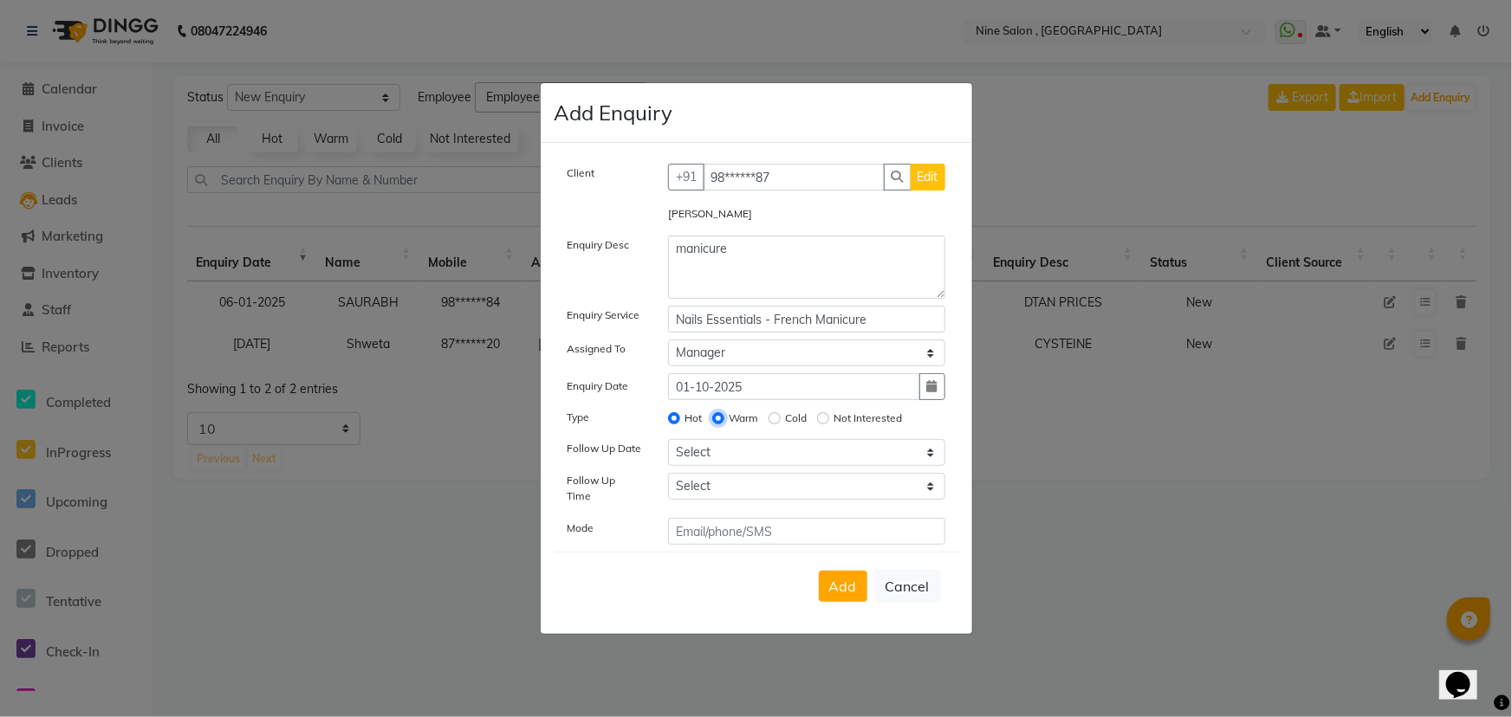
radio input "false"
click at [771, 425] on input "Cold" at bounding box center [775, 418] width 12 height 12
radio input "true"
radio input "false"
click at [823, 424] on input "Not Interested" at bounding box center [823, 418] width 12 height 12
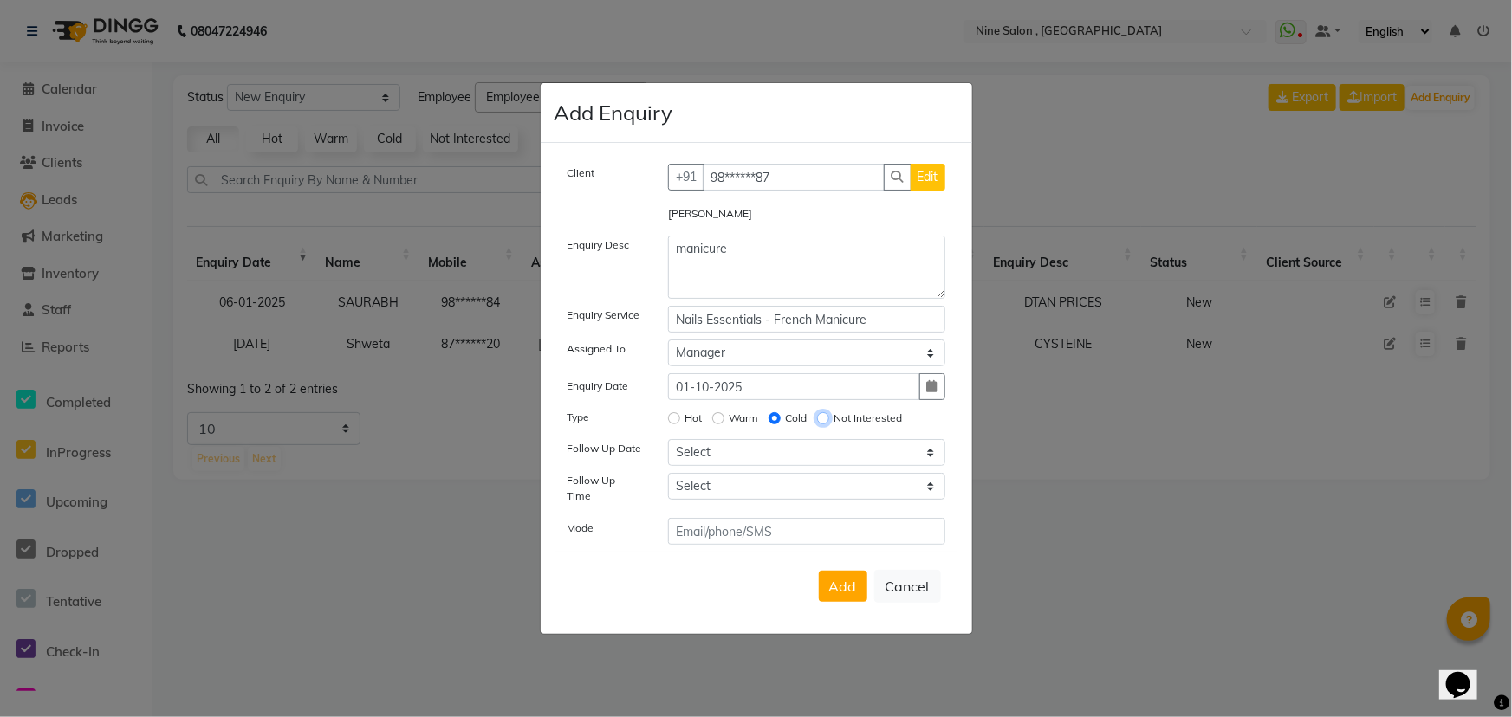
radio input "true"
radio input "false"
click at [680, 419] on div "Hot" at bounding box center [685, 418] width 34 height 21
click at [672, 425] on input "Hot" at bounding box center [674, 418] width 12 height 12
radio input "true"
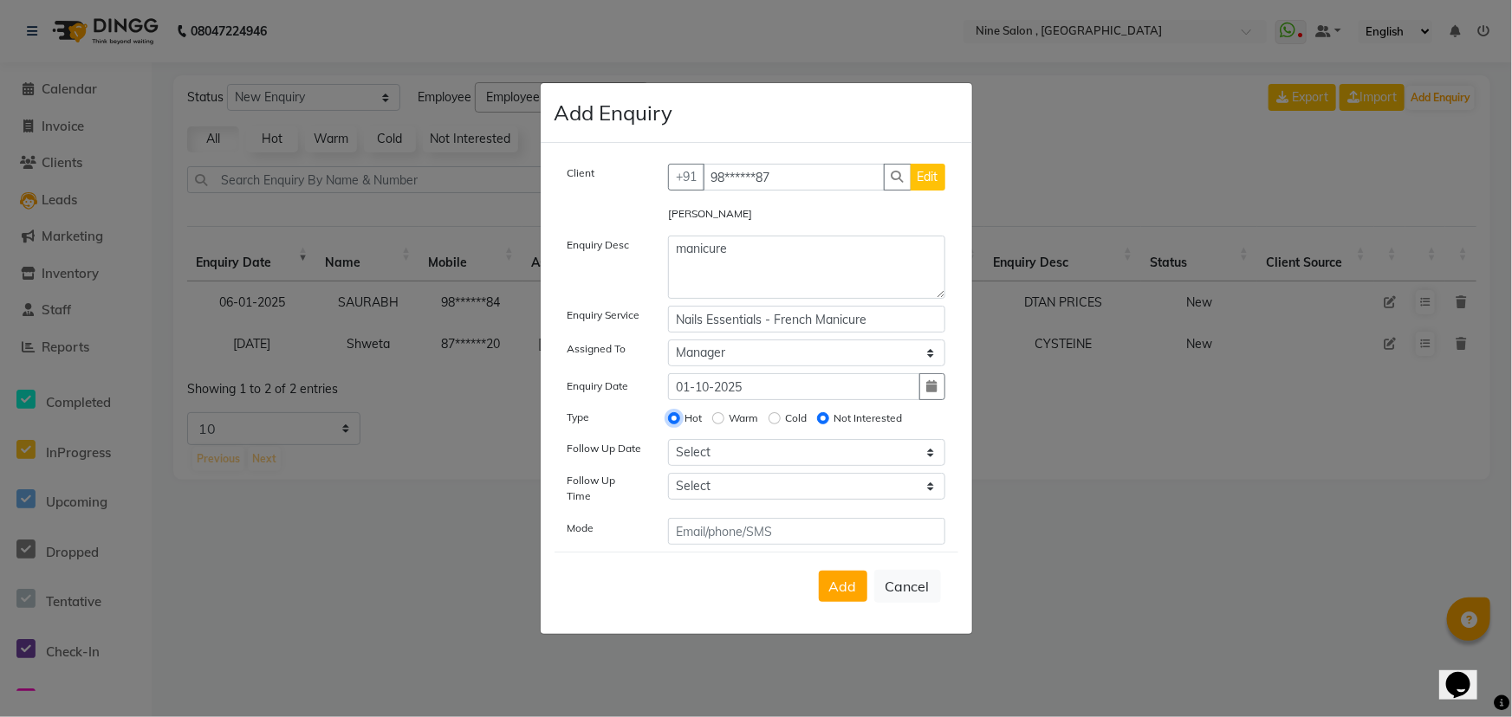
radio input "false"
click at [715, 459] on select "Select [DATE] [DATE] [DATE] ([DATE]) [DATE] ([DATE]) [DATE] ([DATE]) [DATE] ([D…" at bounding box center [806, 452] width 277 height 27
select select "2025-10-02"
click at [668, 445] on select "Select [DATE] [DATE] [DATE] ([DATE]) [DATE] ([DATE]) [DATE] ([DATE]) [DATE] ([D…" at bounding box center [806, 452] width 277 height 27
click at [707, 484] on select "Select 07:00 AM 07:15 AM 07:30 AM 07:45 AM 08:00 AM 08:15 AM 08:30 AM 08:45 AM …" at bounding box center [806, 486] width 277 height 27
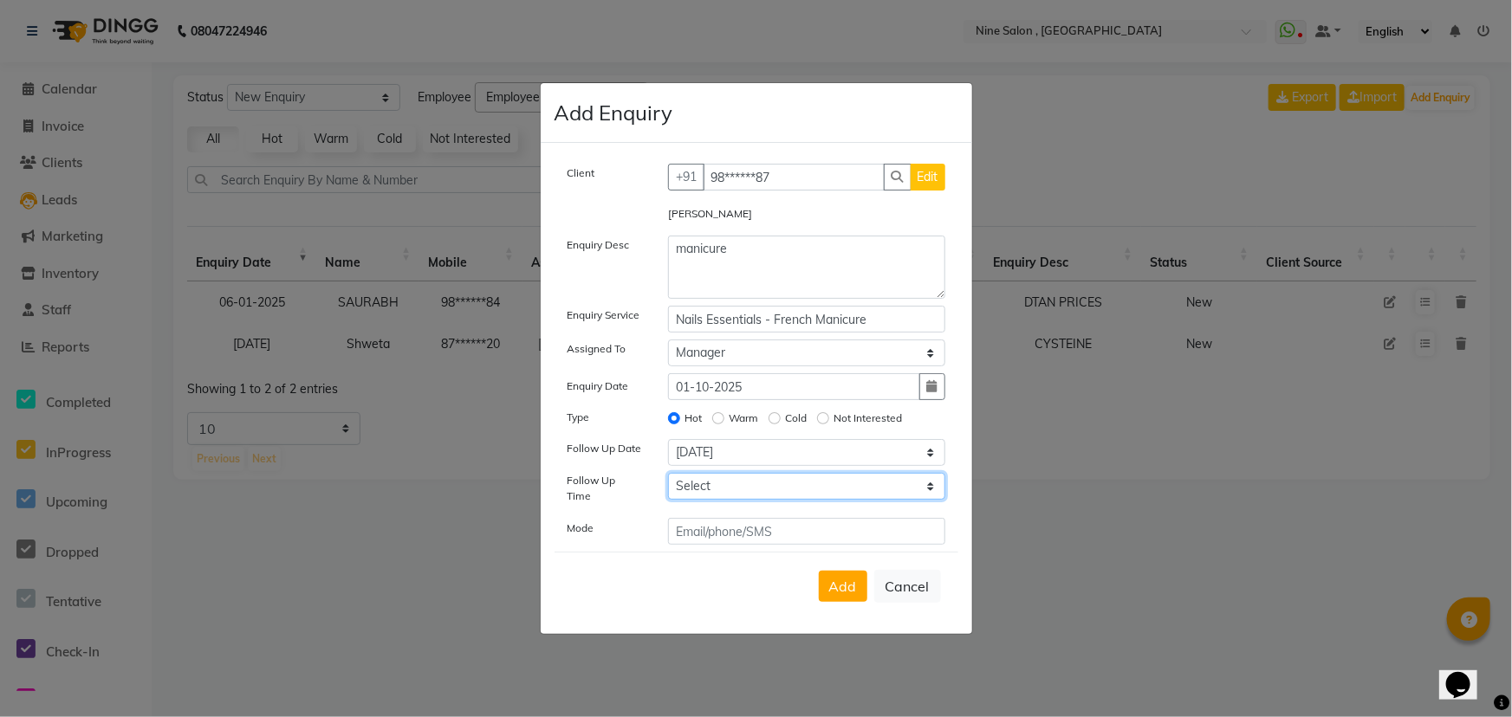
select select "660"
click at [668, 479] on select "Select 07:00 AM 07:15 AM 07:30 AM 07:45 AM 08:00 AM 08:15 AM 08:30 AM 08:45 AM …" at bounding box center [806, 486] width 277 height 27
click at [731, 529] on input "text" at bounding box center [806, 531] width 277 height 27
type input "phone"
click at [846, 589] on span "Add" at bounding box center [843, 586] width 28 height 17
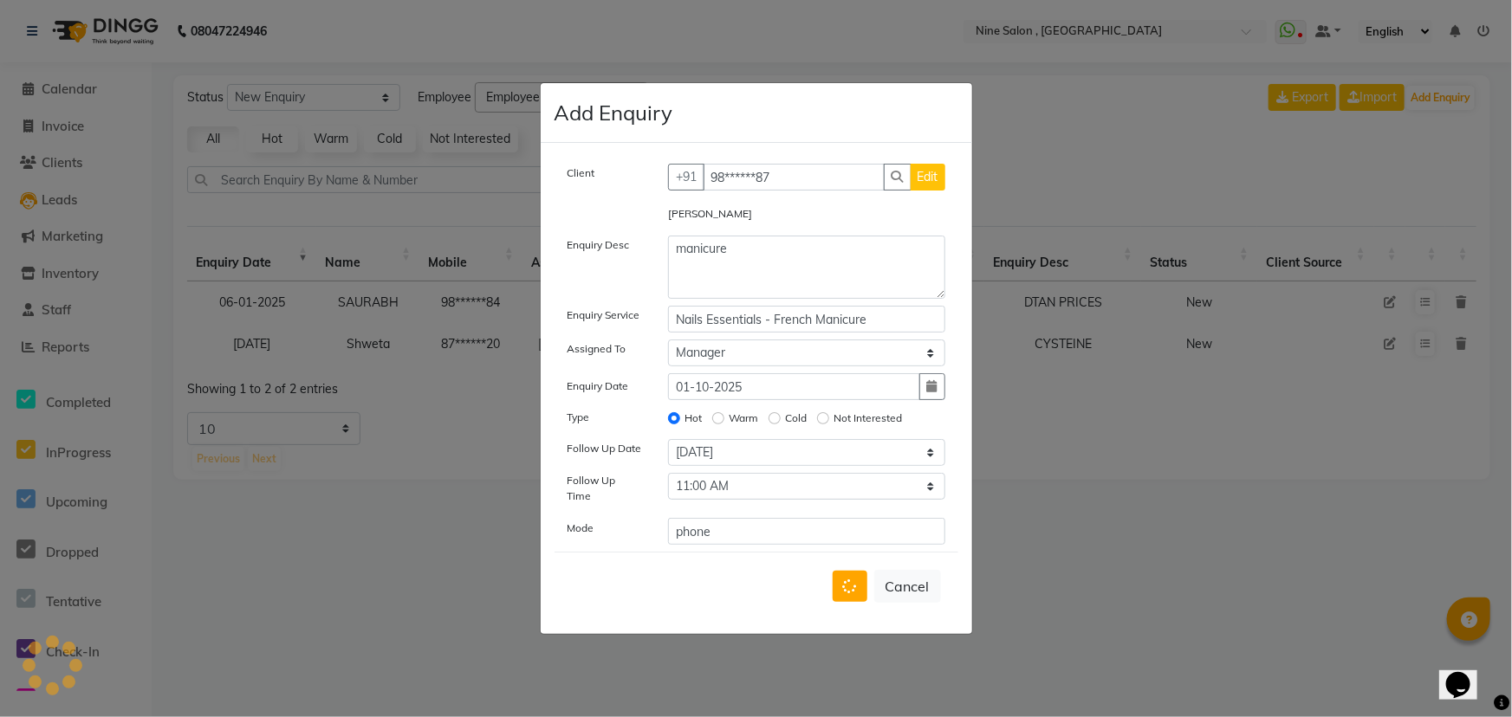
select select
radio input "false"
select select
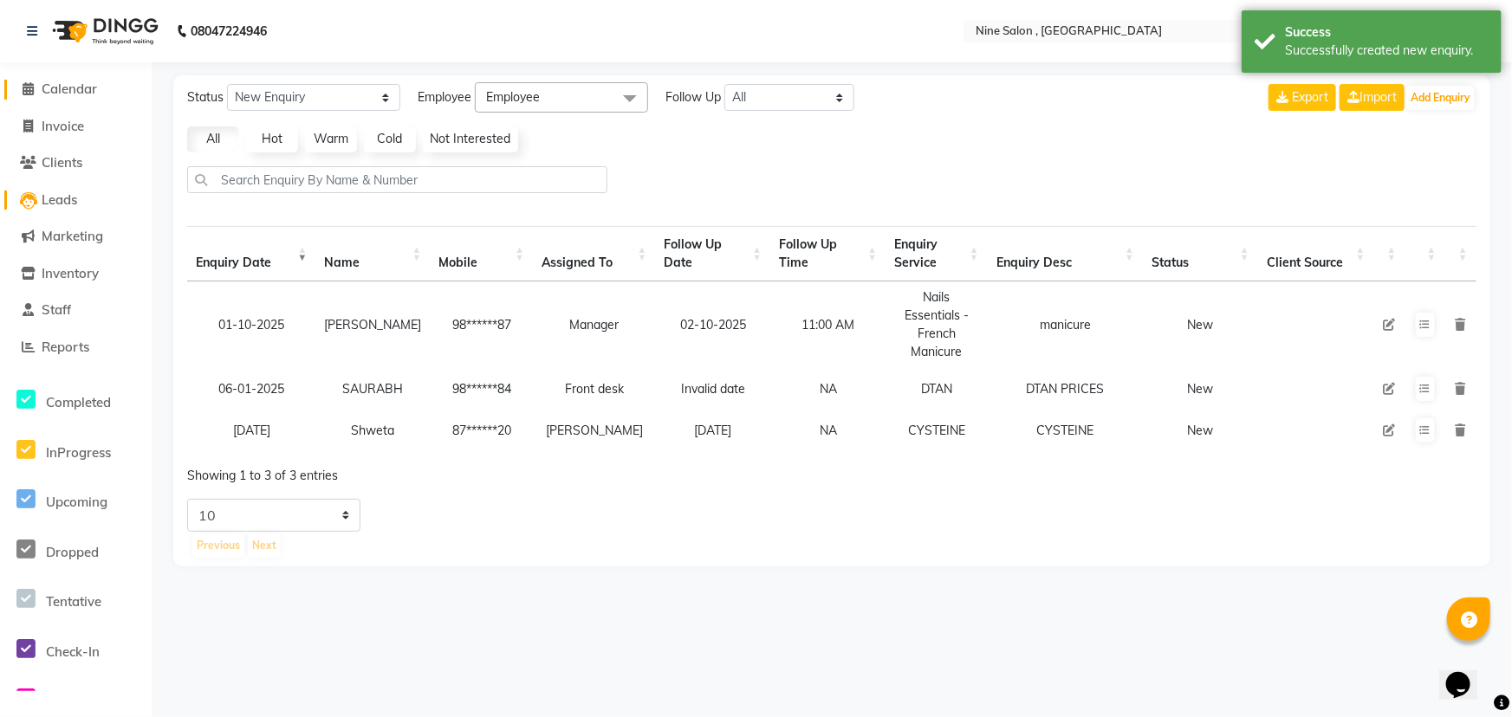
drag, startPoint x: 75, startPoint y: 91, endPoint x: 68, endPoint y: 206, distance: 115.4
click at [75, 91] on span "Calendar" at bounding box center [69, 89] width 55 height 16
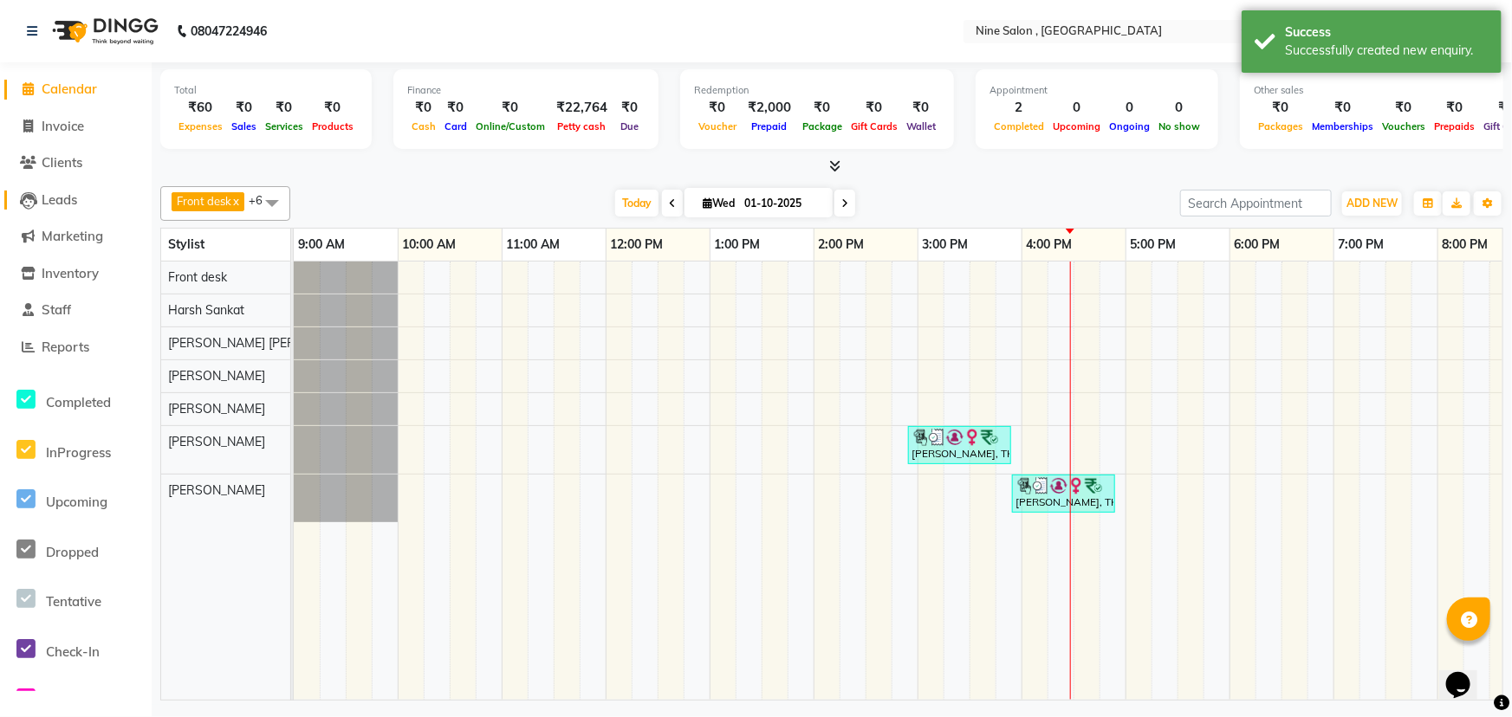
click at [65, 194] on span "Leads" at bounding box center [60, 199] width 36 height 16
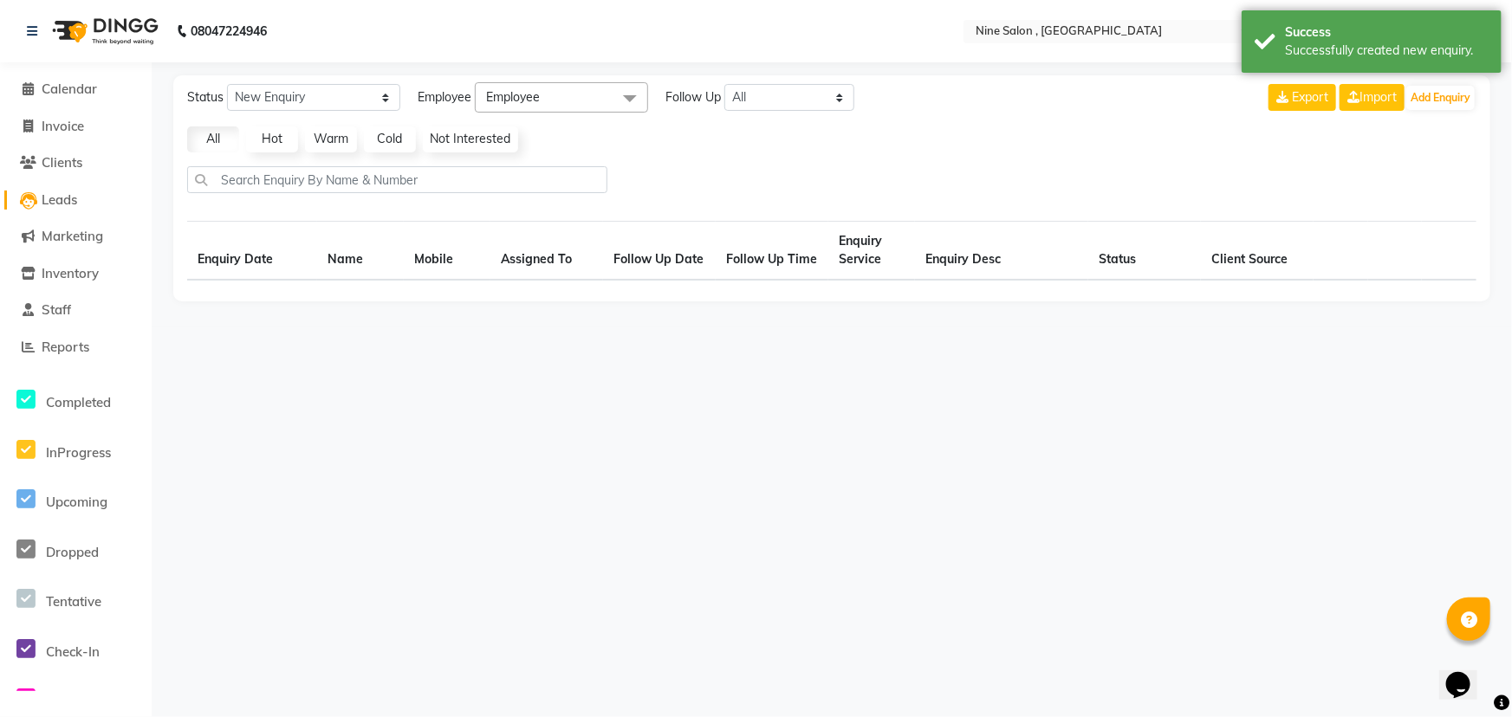
select select "10"
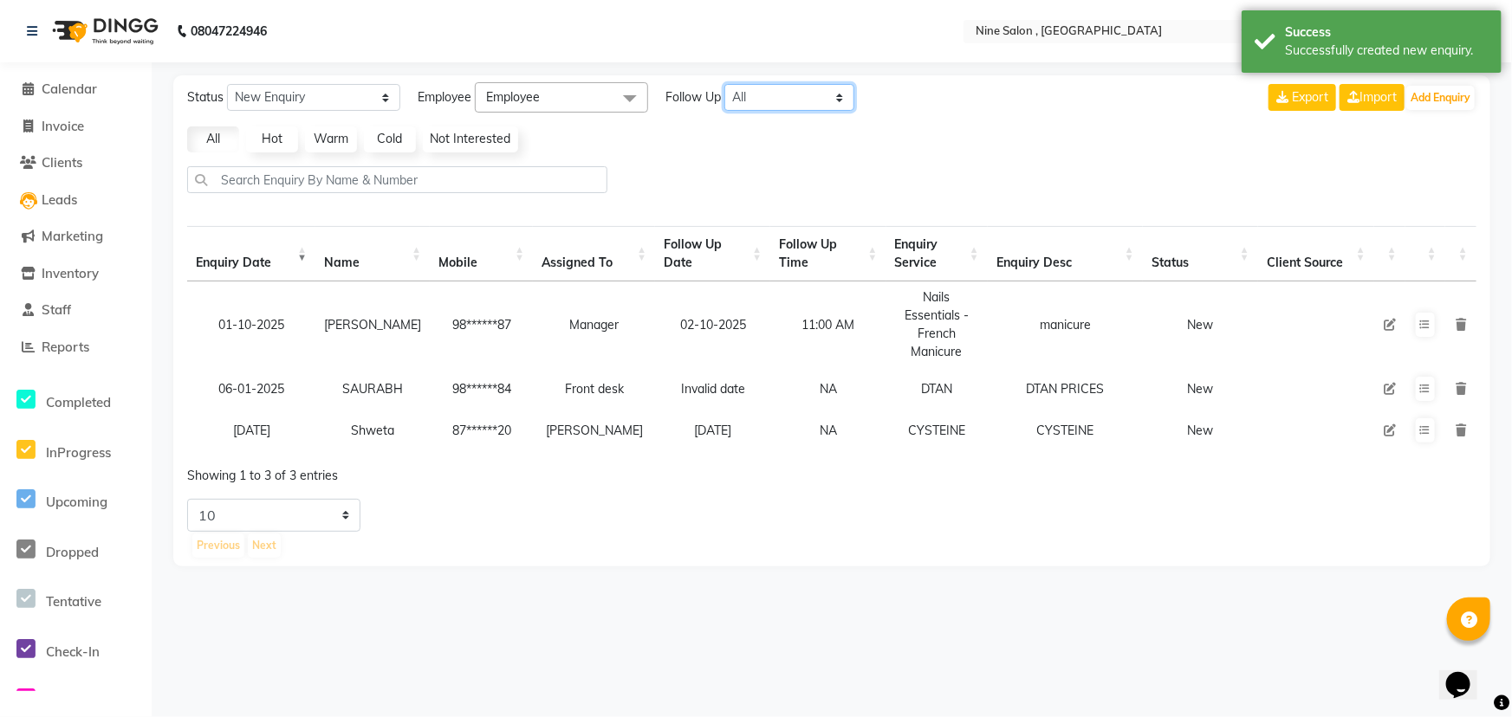
click at [775, 101] on select "All [DATE] [DATE] This Week This Month Custom" at bounding box center [789, 97] width 130 height 27
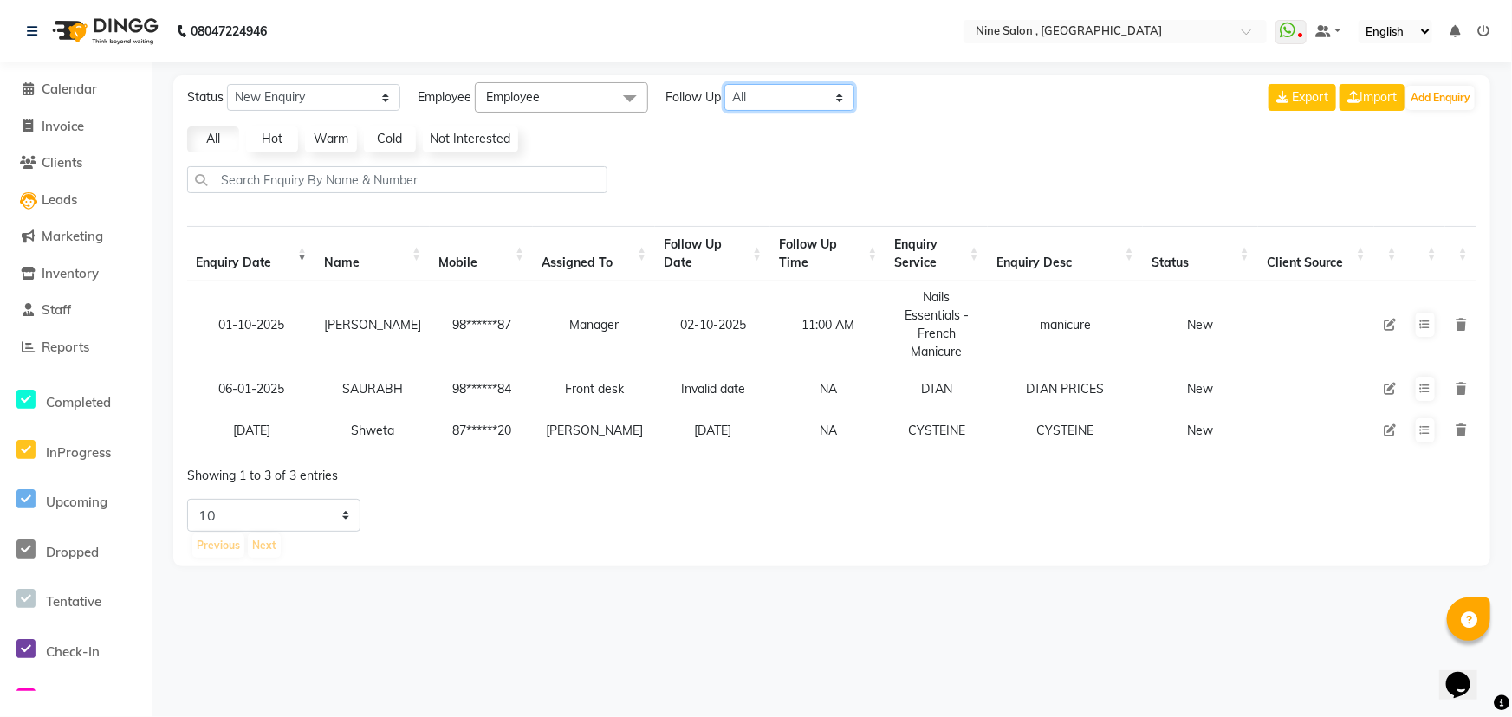
select select "tommarow"
click at [725, 84] on select "All [DATE] [DATE] This Week This Month Custom" at bounding box center [789, 97] width 130 height 27
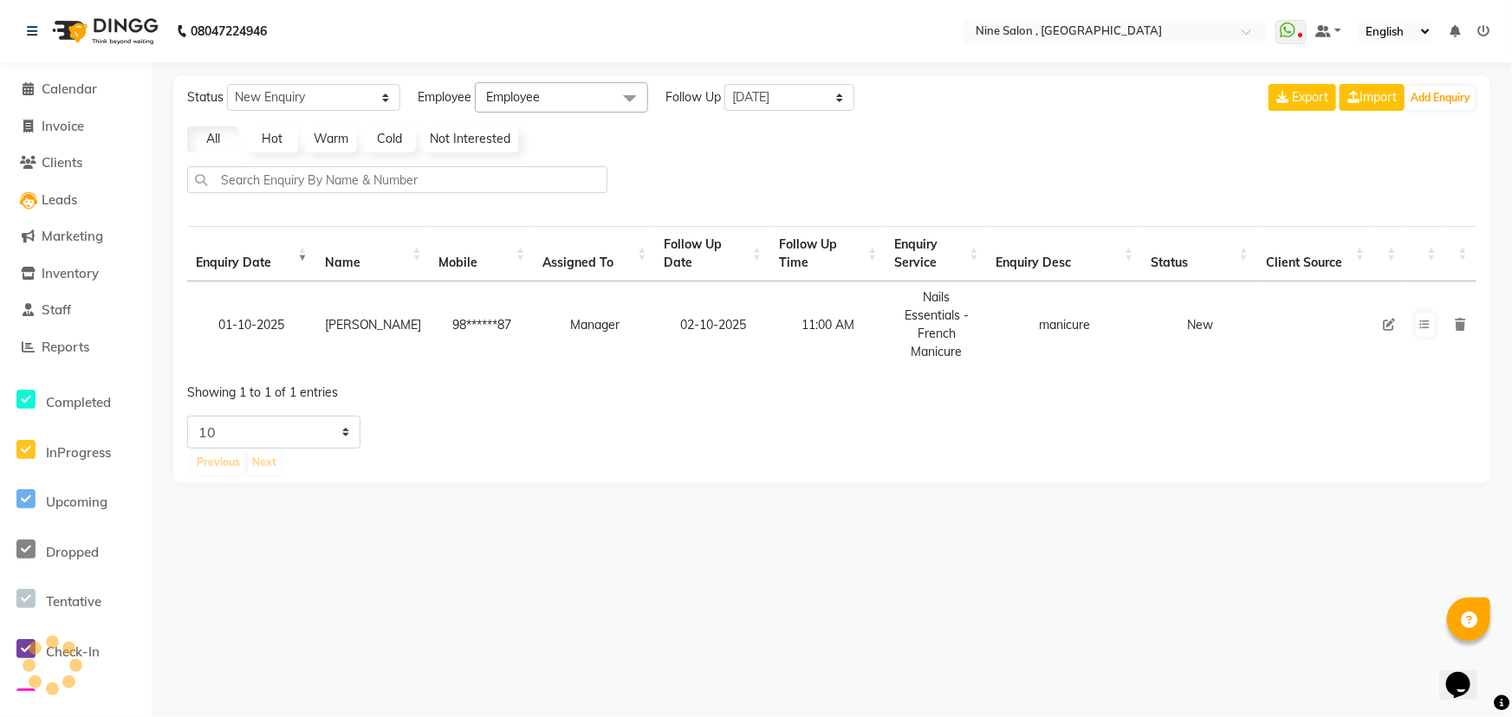
click at [1387, 322] on icon at bounding box center [1389, 325] width 12 height 12
select select "88328"
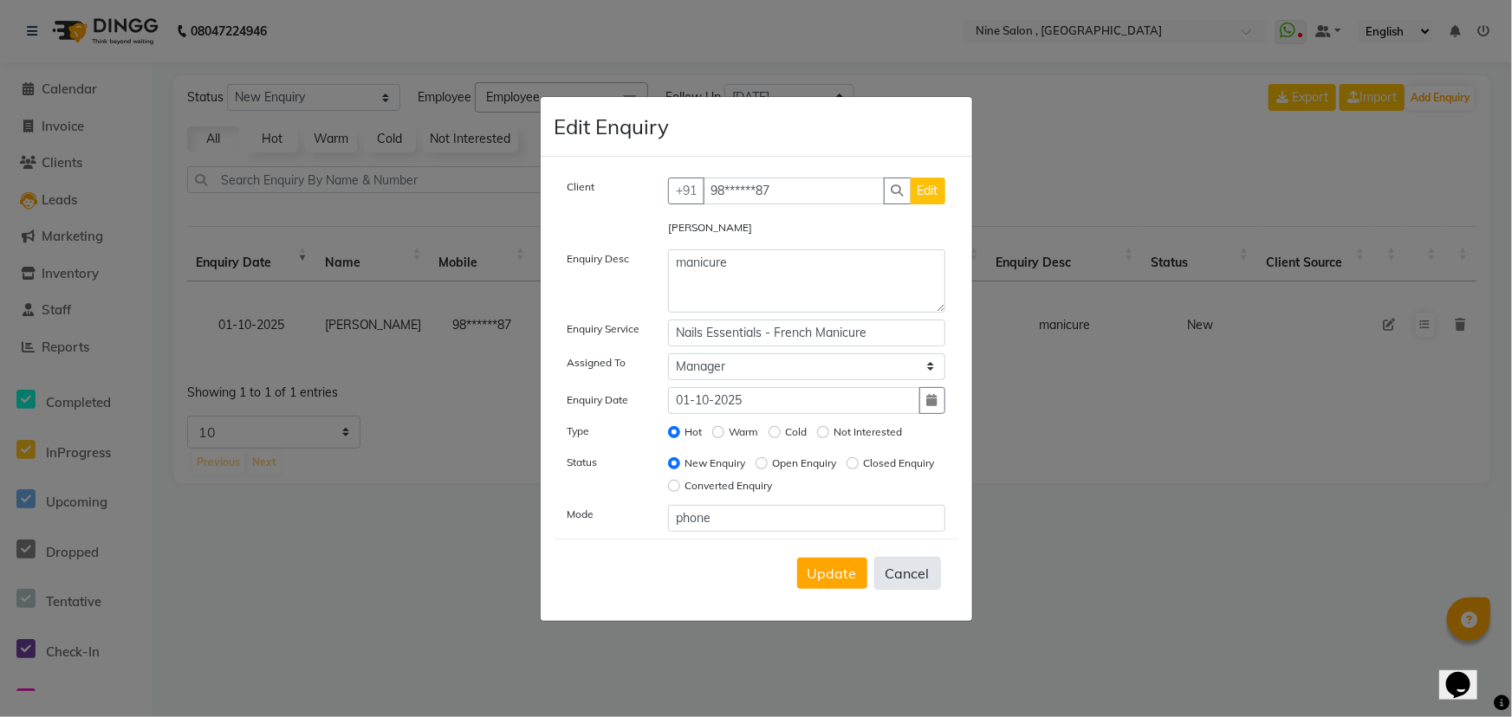
click at [911, 574] on button "Cancel" at bounding box center [907, 573] width 67 height 33
select select
radio input "false"
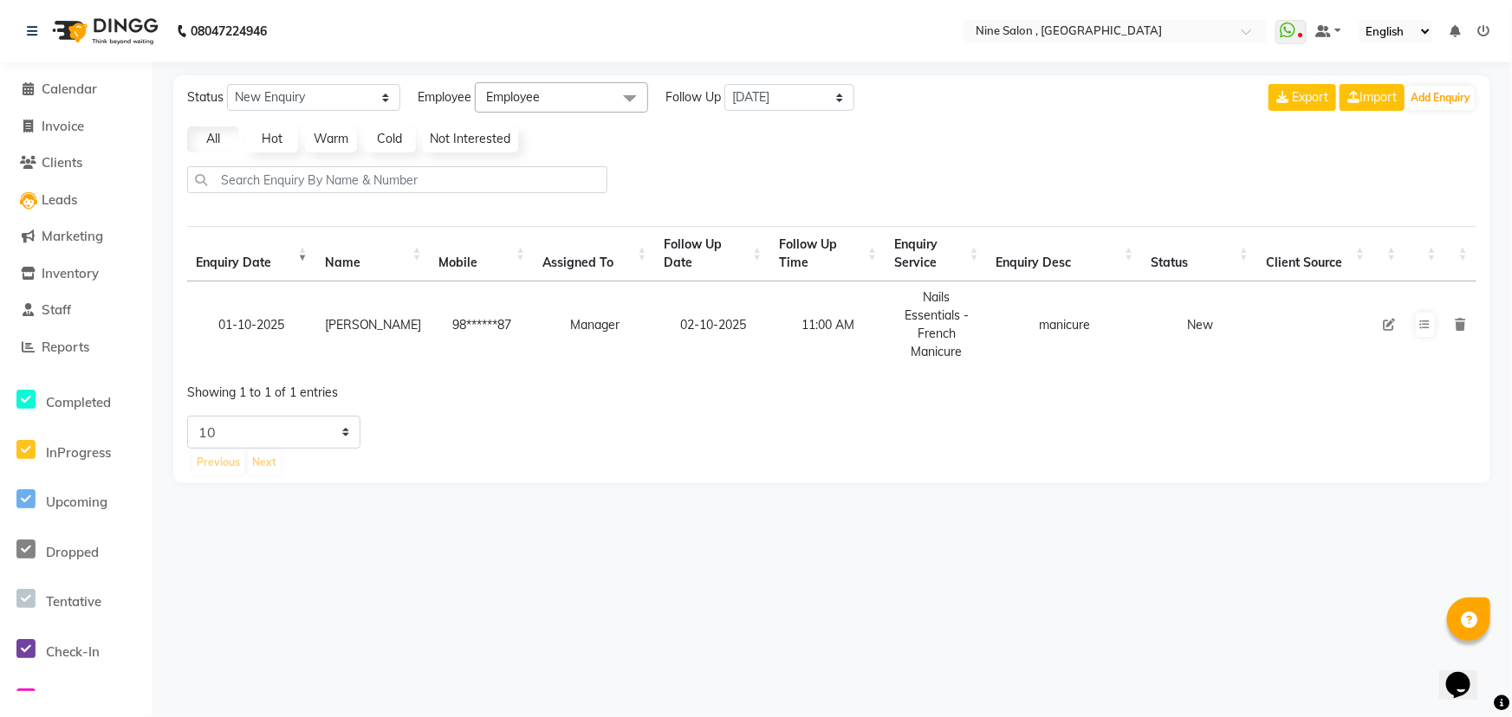
click at [1455, 328] on td at bounding box center [1460, 325] width 31 height 87
click at [1463, 321] on icon at bounding box center [1461, 325] width 10 height 12
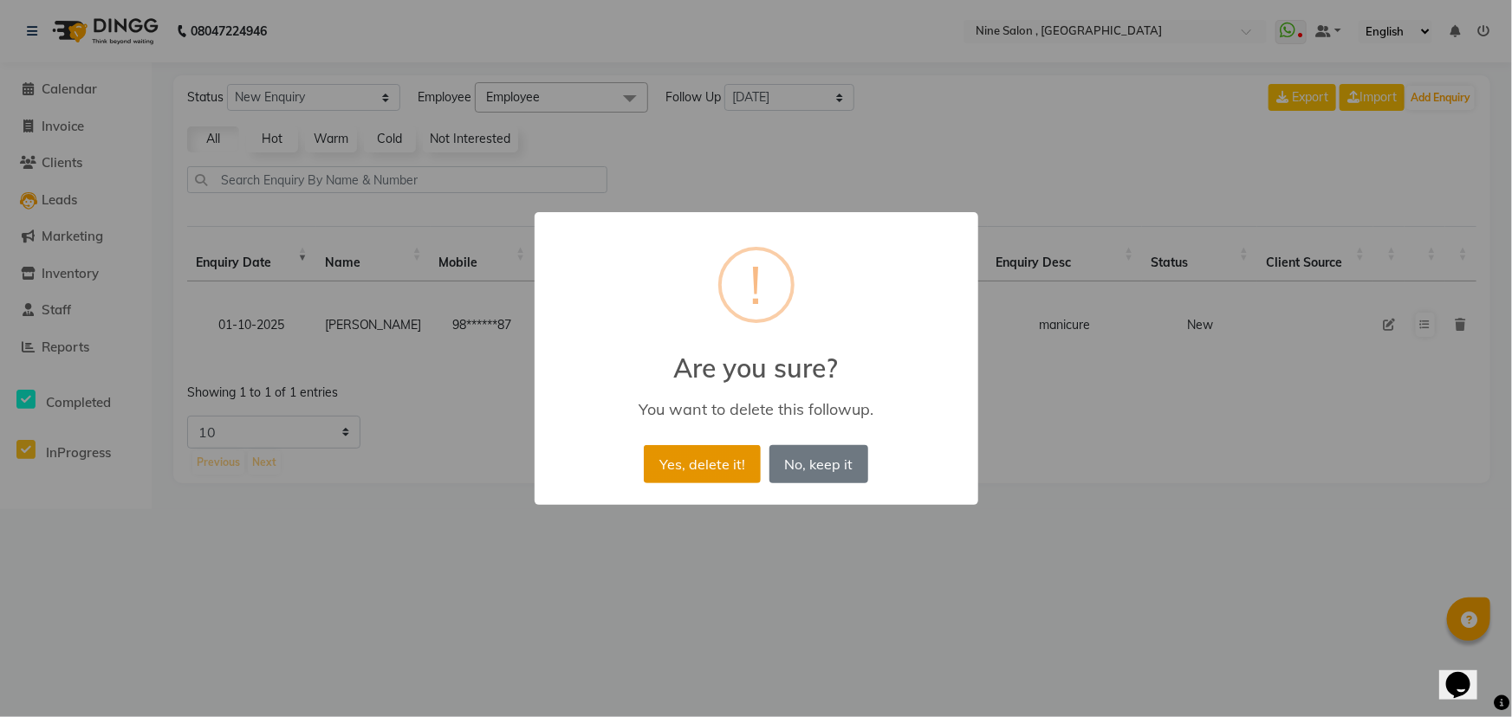
click at [710, 466] on button "Yes, delete it!" at bounding box center [702, 464] width 116 height 38
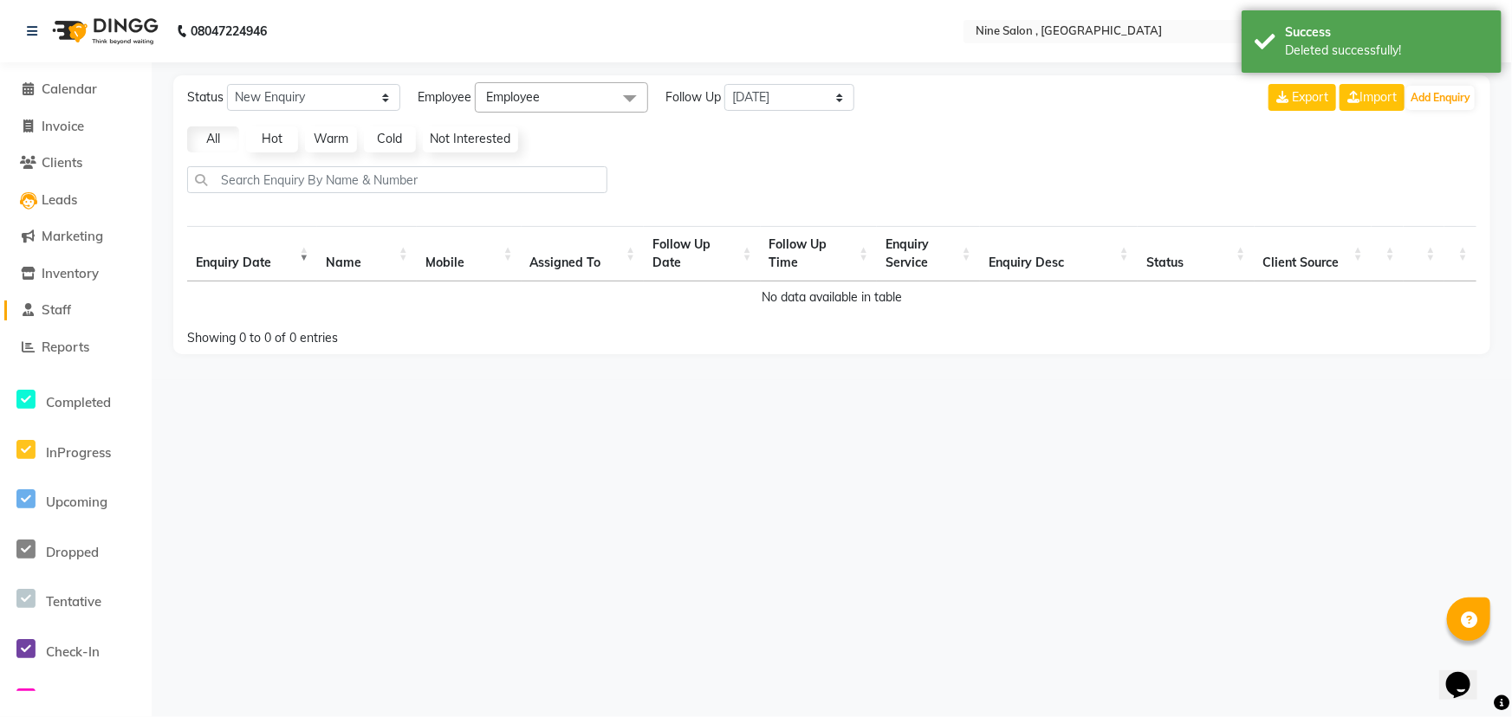
click at [62, 302] on span "Staff" at bounding box center [56, 310] width 29 height 16
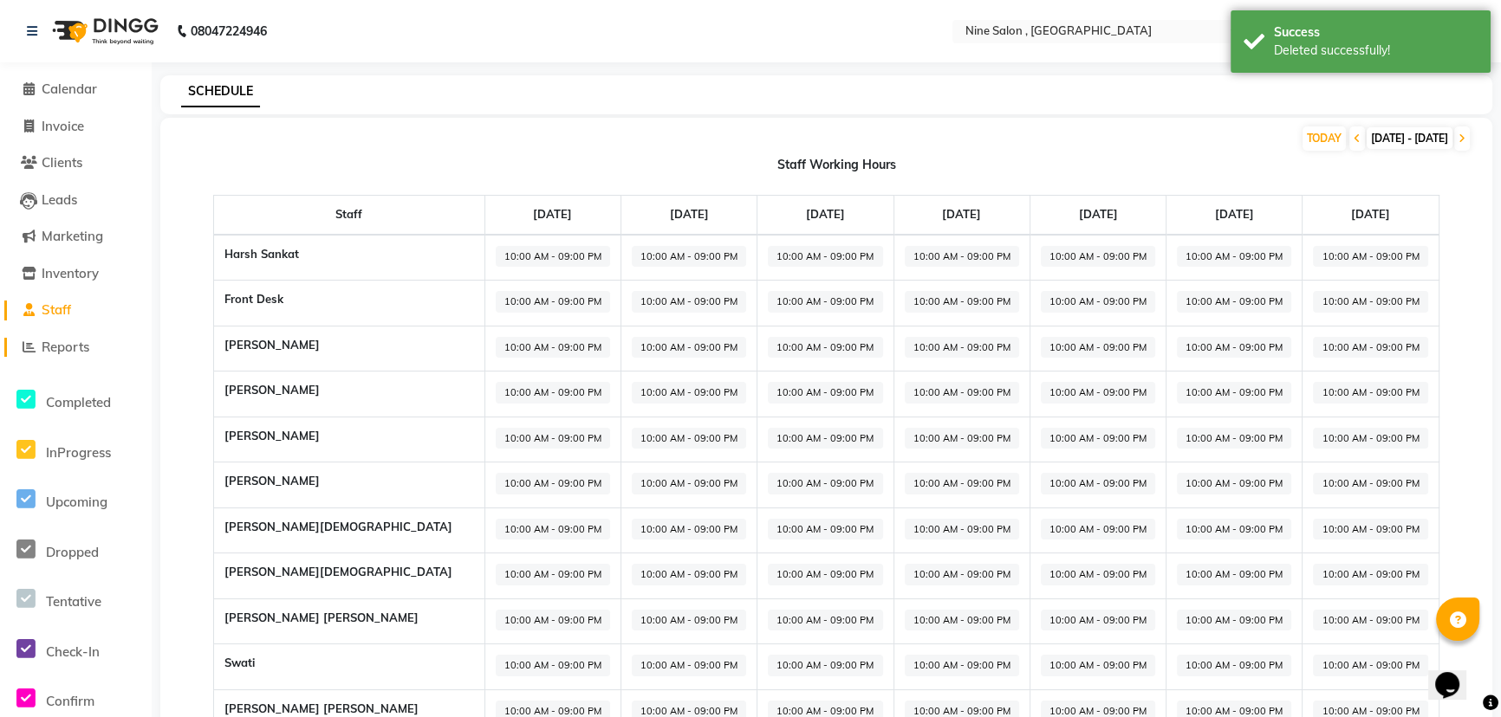
click at [66, 353] on span "Reports" at bounding box center [66, 347] width 48 height 16
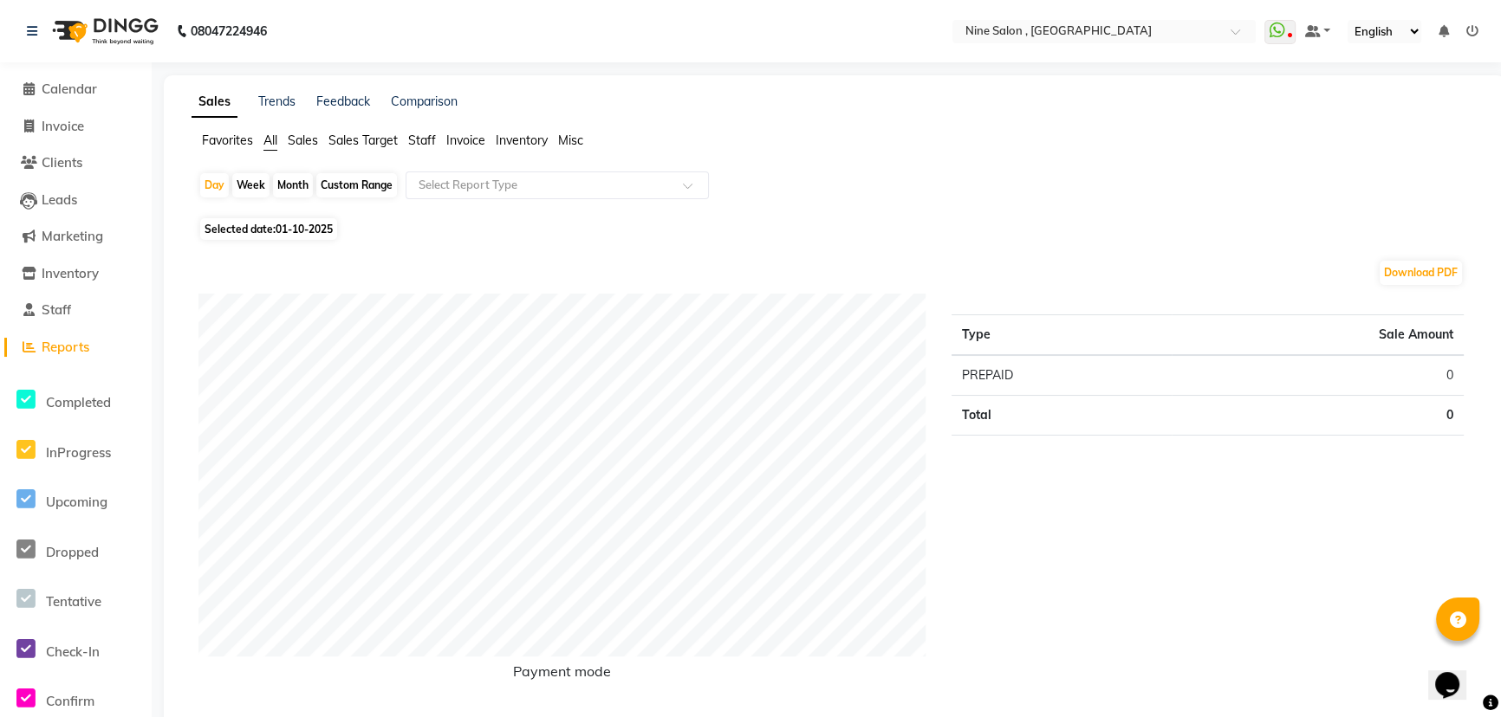
click at [308, 138] on span "Sales" at bounding box center [303, 141] width 30 height 16
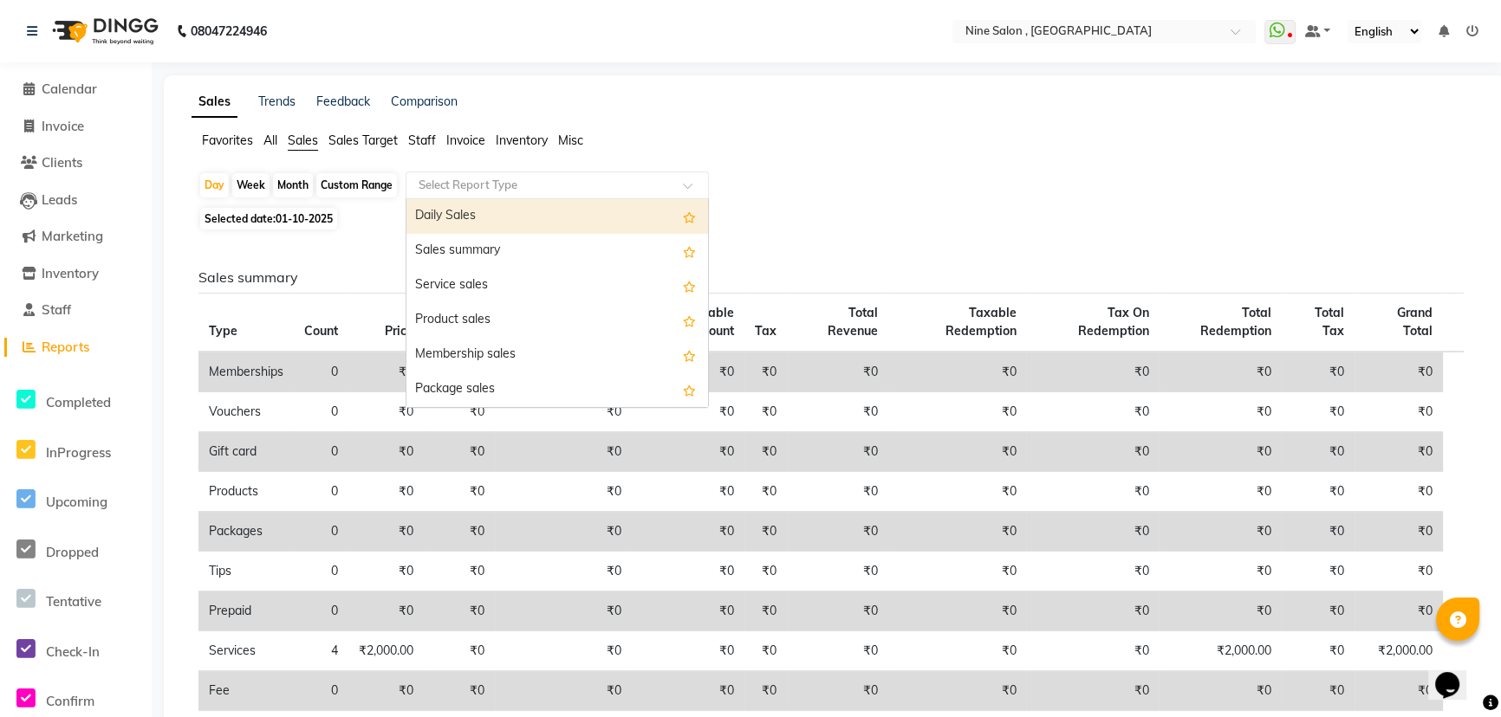
click at [445, 175] on div "Select Report Type" at bounding box center [556, 186] width 303 height 28
click at [472, 217] on div "Daily Sales" at bounding box center [557, 216] width 302 height 35
select select "full_report"
select select "csv"
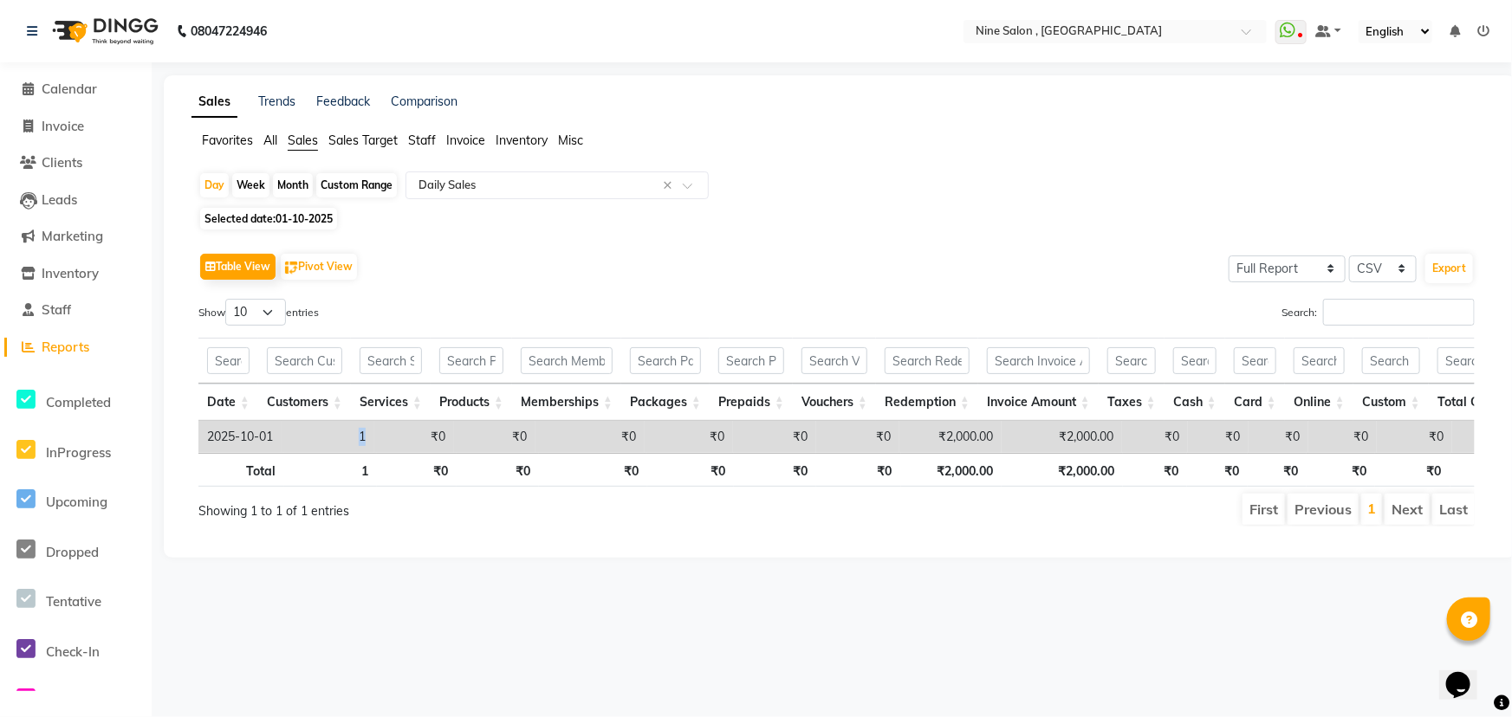
drag, startPoint x: 322, startPoint y: 421, endPoint x: 377, endPoint y: 446, distance: 60.1
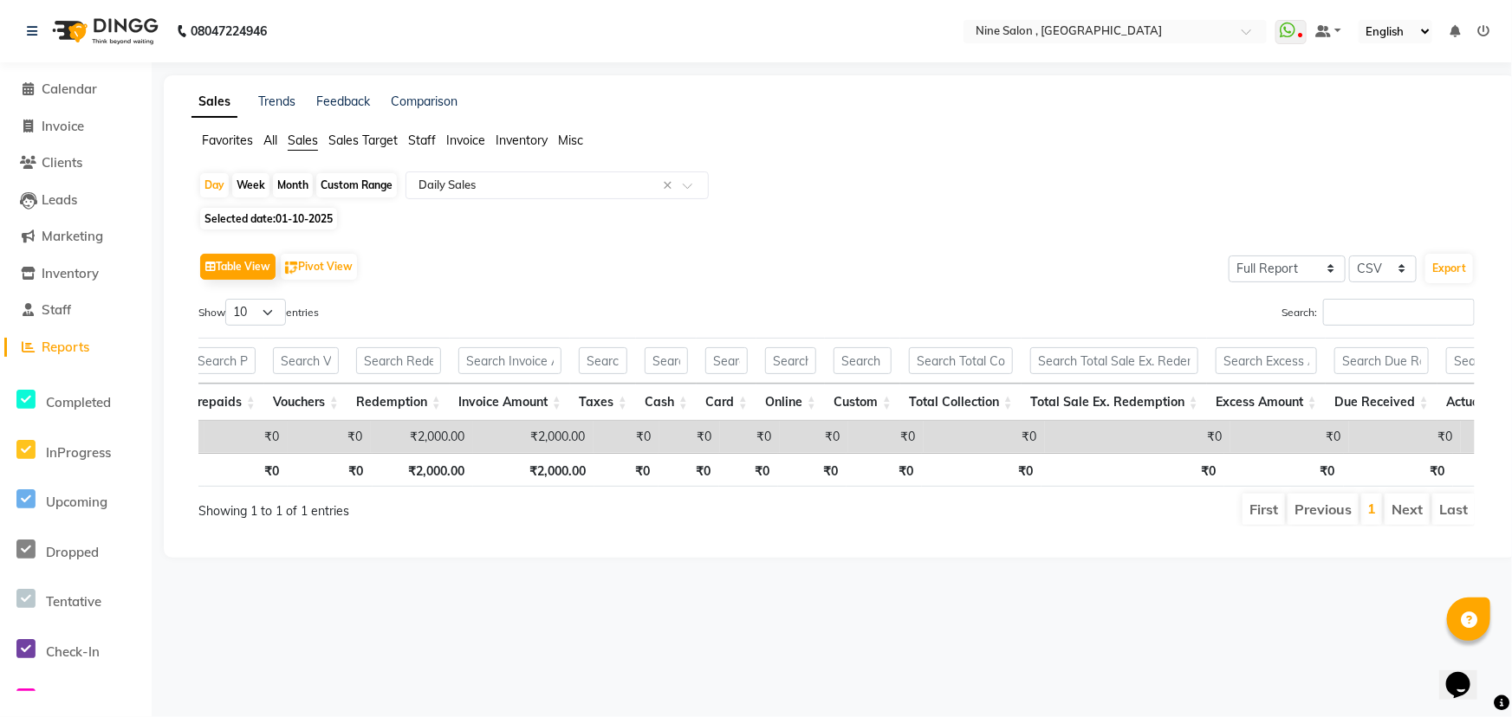
scroll to position [0, 630]
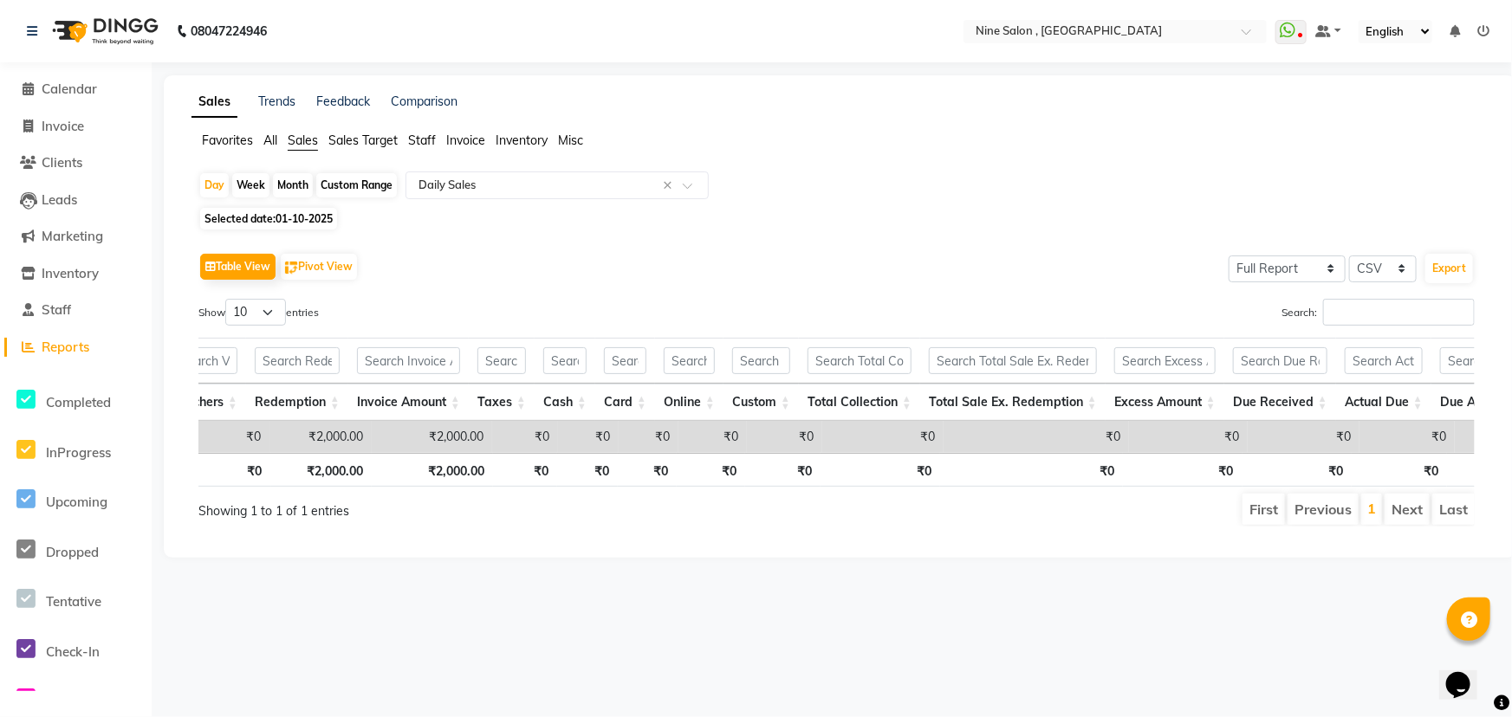
drag, startPoint x: 989, startPoint y: 392, endPoint x: 1014, endPoint y: 412, distance: 32.1
click at [1014, 412] on th "Total Sale Ex. Redemption" at bounding box center [1012, 402] width 185 height 37
drag, startPoint x: 981, startPoint y: 451, endPoint x: 813, endPoint y: 475, distance: 169.7
click at [781, 470] on div "Date Customers Services Products Memberships Packages Prepaids Vouchers Redempt…" at bounding box center [836, 412] width 1276 height 159
click at [421, 142] on span "Staff" at bounding box center [422, 141] width 28 height 16
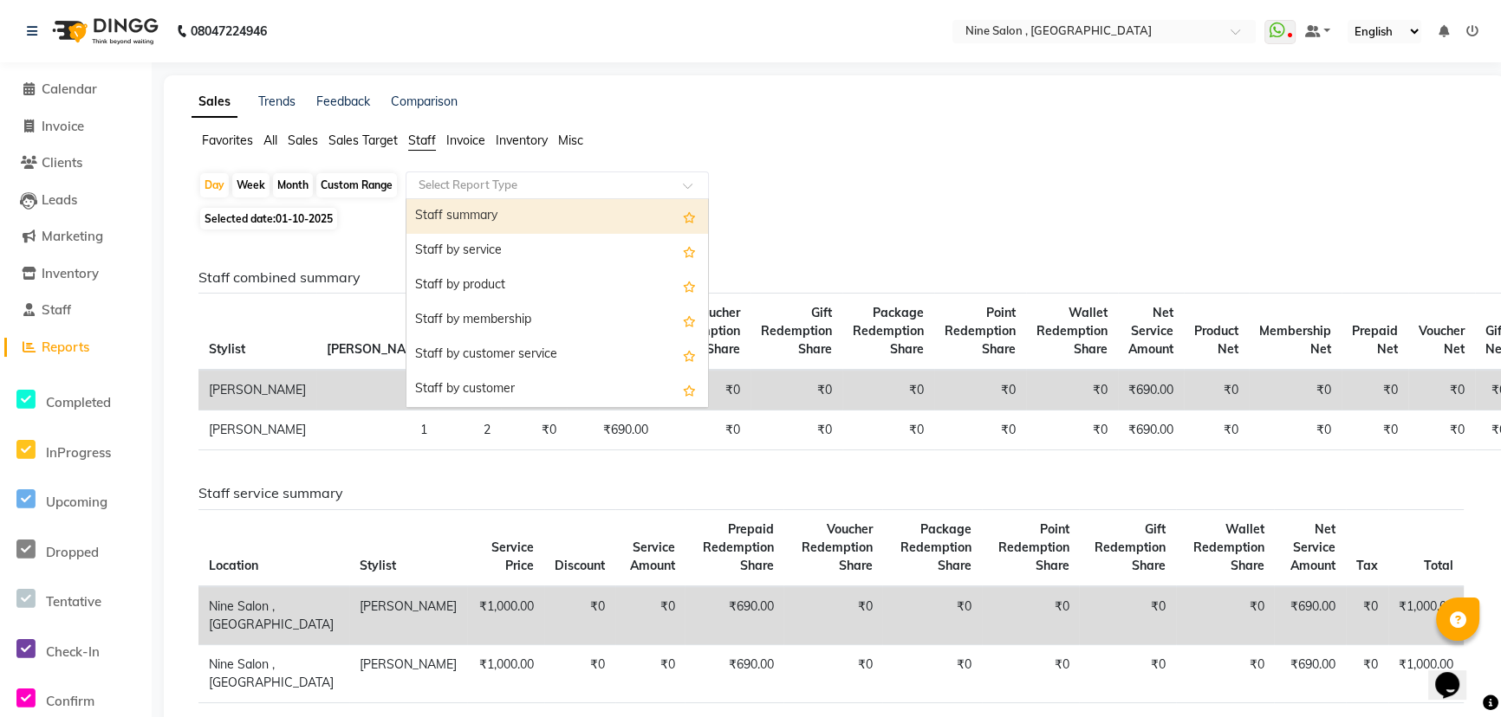
click at [476, 186] on input "text" at bounding box center [540, 185] width 250 height 17
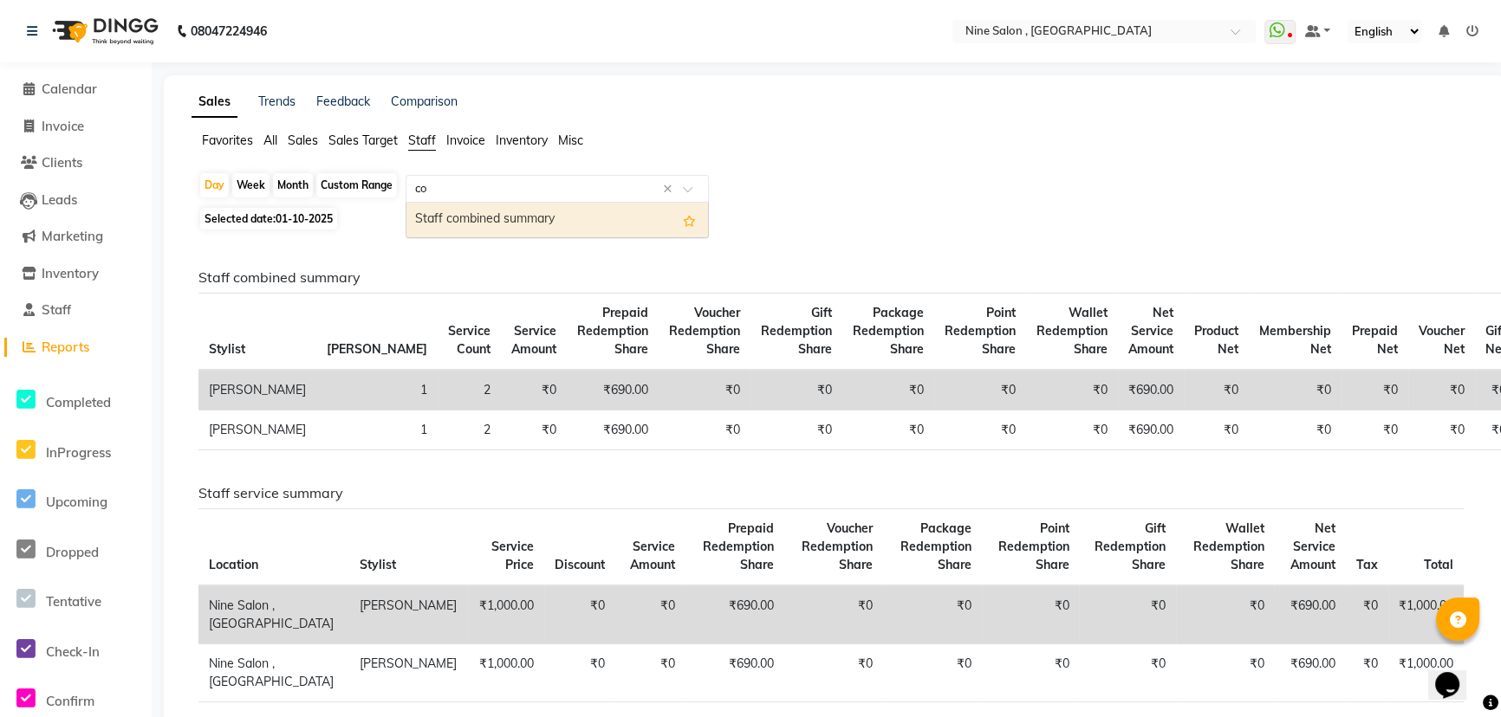
type input "com"
click at [557, 224] on div "Staff combined summary" at bounding box center [557, 220] width 302 height 35
select select "full_report"
select select "csv"
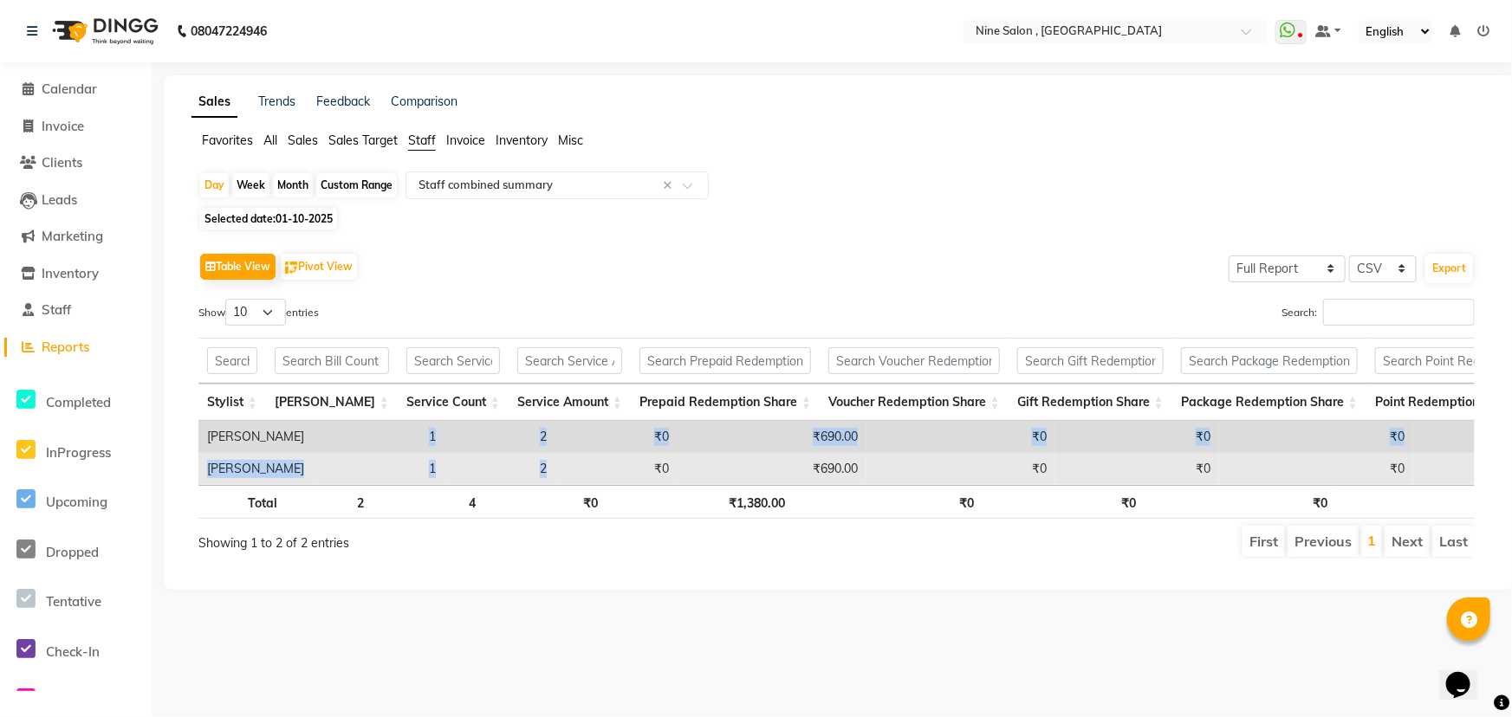
drag, startPoint x: 329, startPoint y: 432, endPoint x: 553, endPoint y: 463, distance: 225.6
click at [553, 463] on tbody "[PERSON_NAME] 1 2 ₹0 ₹690.00 ₹0 ₹0 ₹0 ₹0 ₹0 ₹690.00 ₹0 ₹0 ₹0 ₹0 ₹0 ₹0 [PERSON_N…" at bounding box center [1362, 453] width 2328 height 64
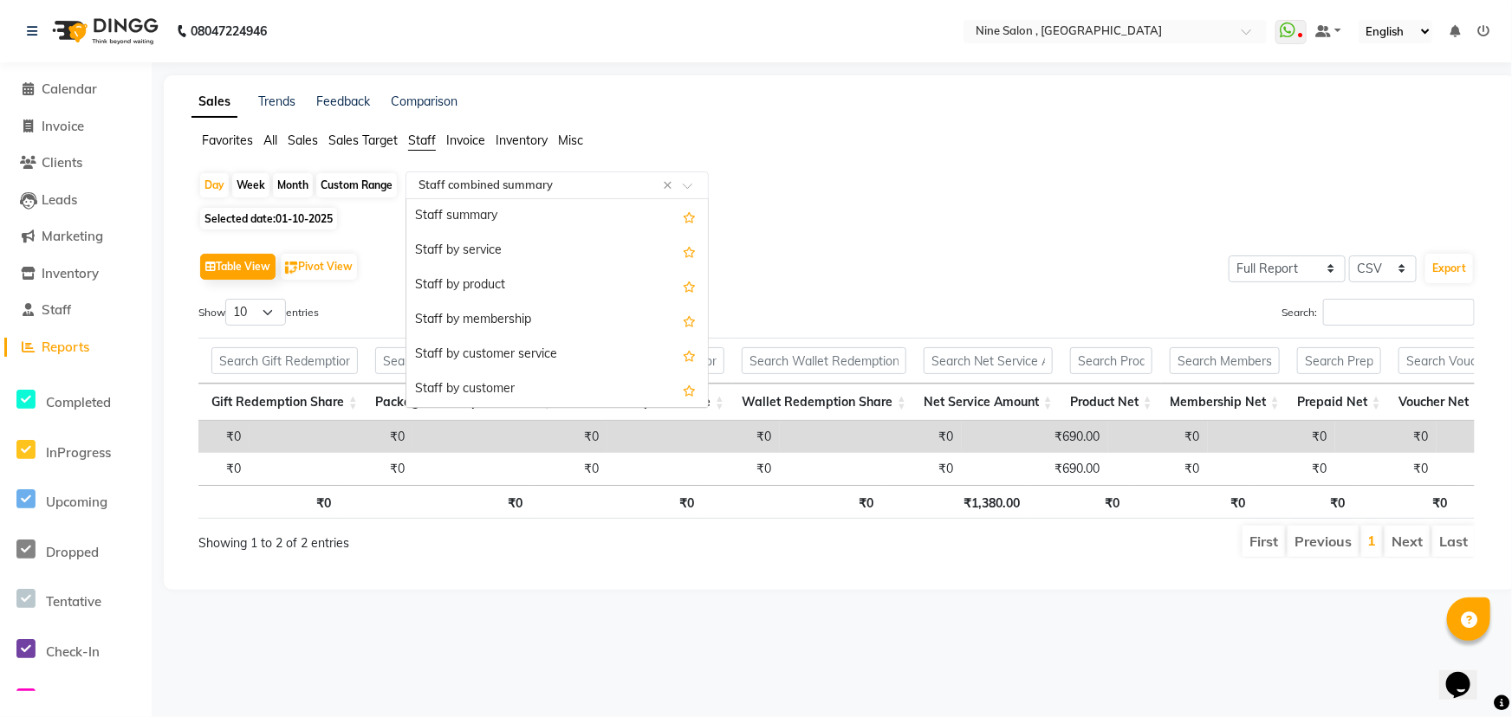
click at [500, 189] on input "text" at bounding box center [540, 185] width 250 height 17
click at [457, 310] on div "Staff by customer service" at bounding box center [557, 320] width 302 height 35
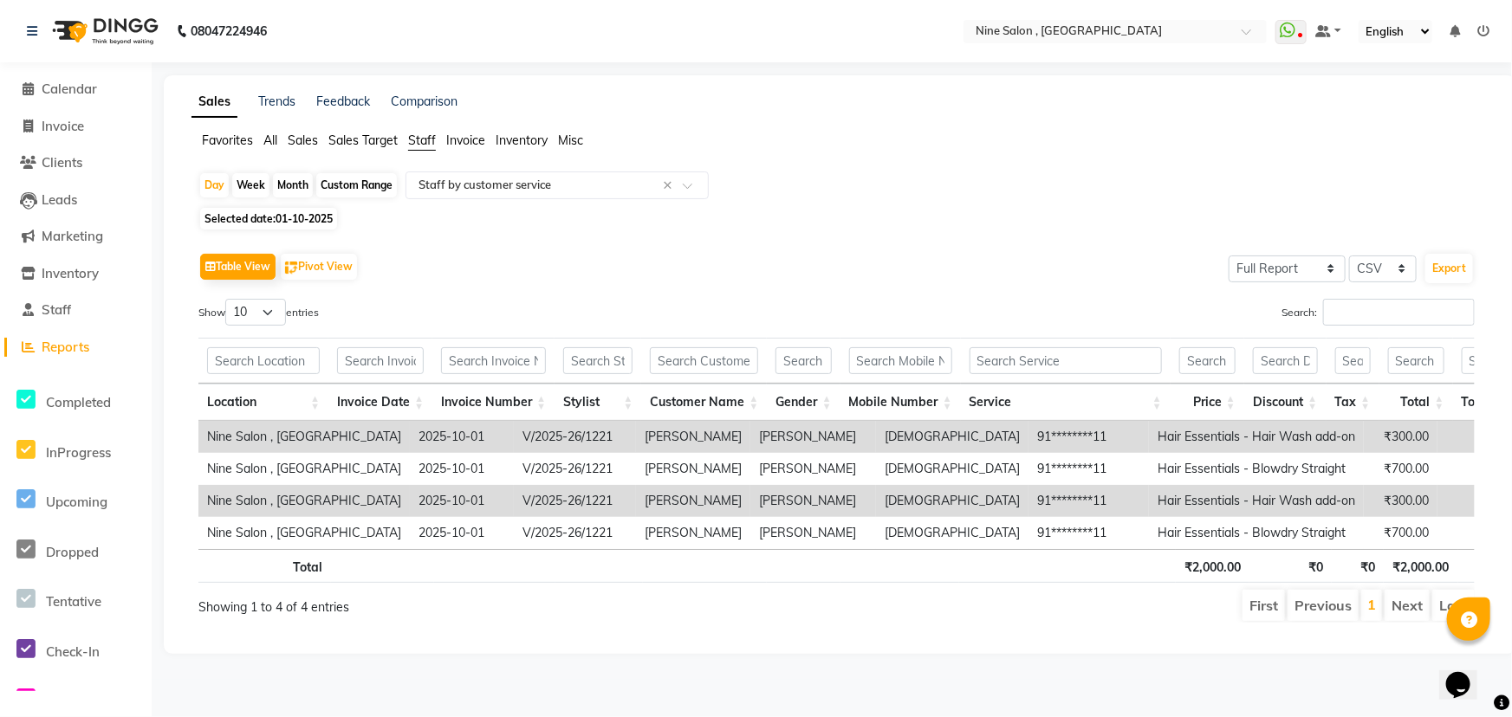
click at [476, 133] on span "Invoice" at bounding box center [465, 141] width 39 height 16
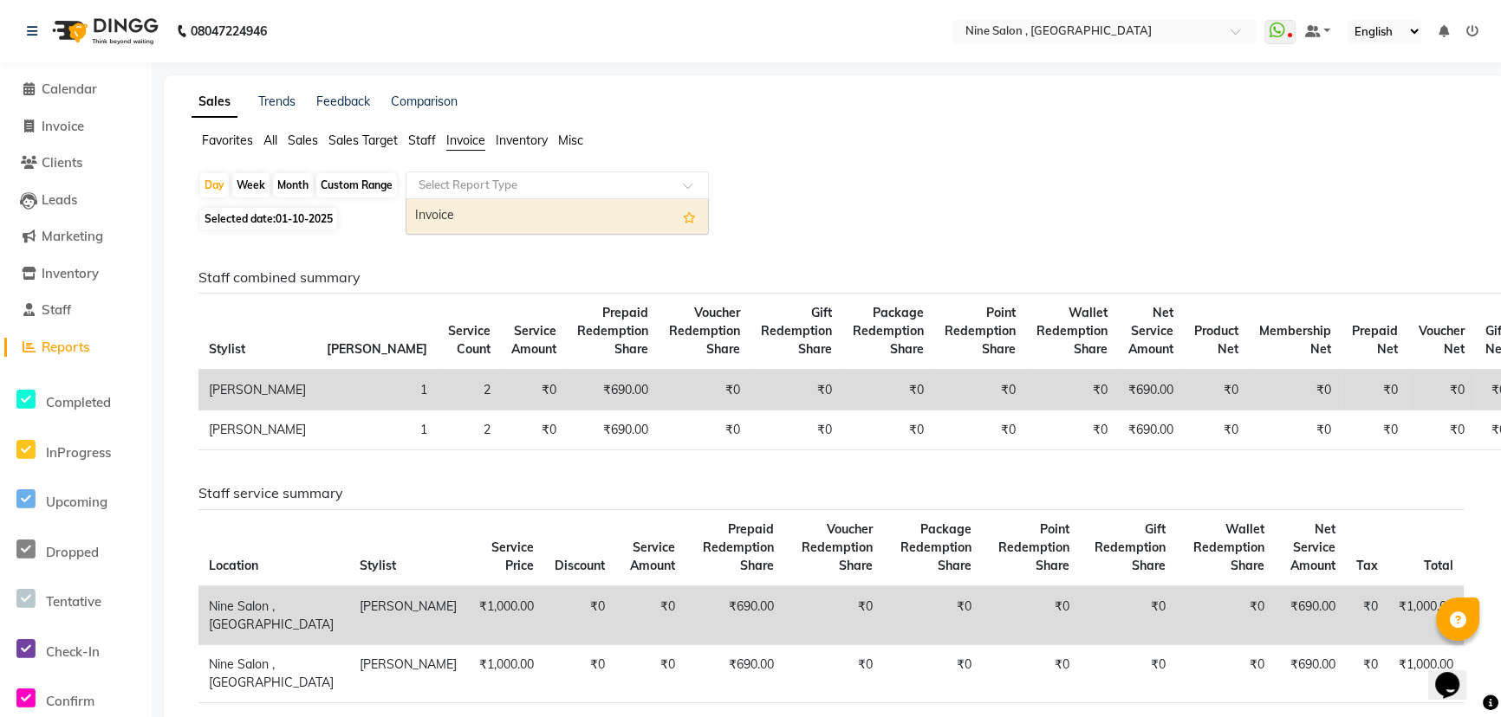
click at [511, 182] on input "text" at bounding box center [540, 185] width 250 height 17
click at [477, 224] on div "Invoice" at bounding box center [557, 216] width 302 height 35
select select "full_report"
select select "csv"
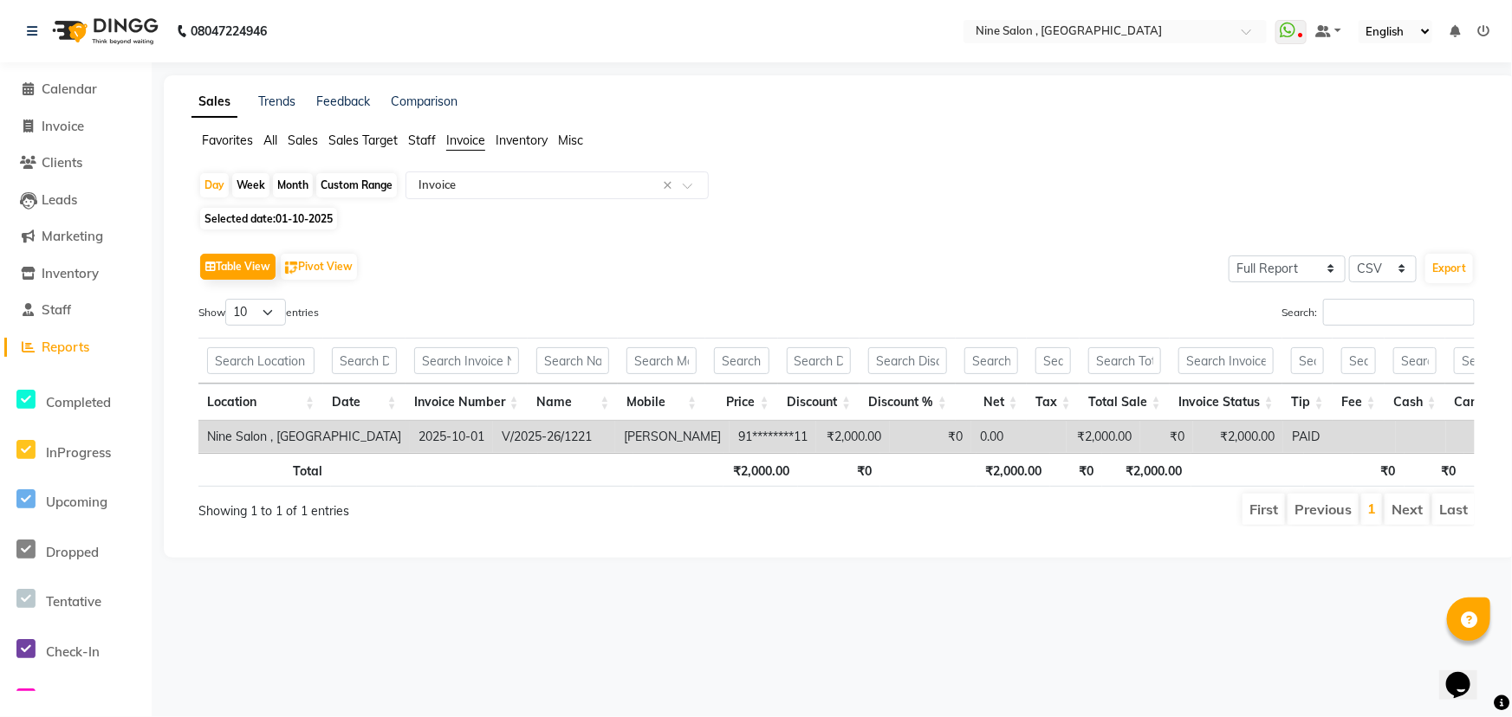
click at [526, 137] on span "Inventory" at bounding box center [522, 141] width 52 height 16
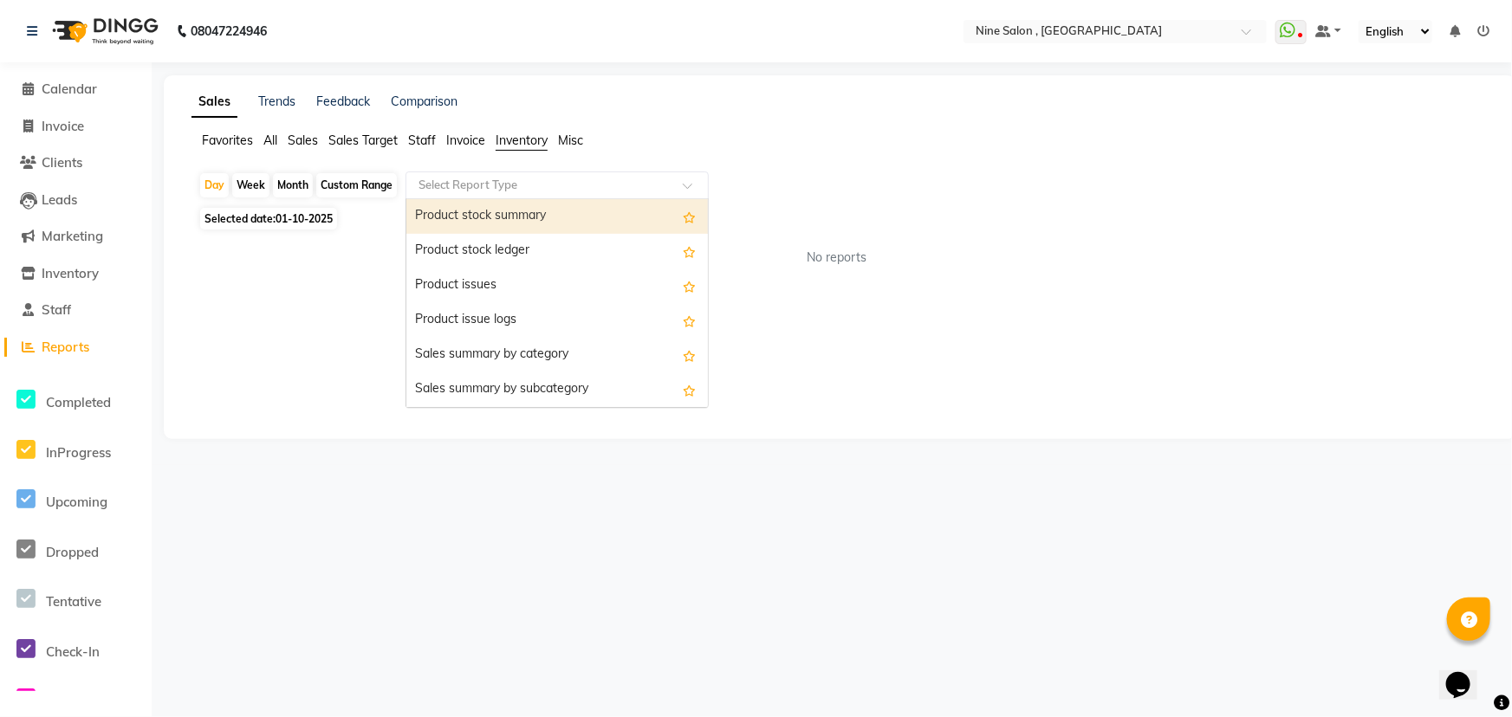
click at [523, 180] on input "text" at bounding box center [540, 185] width 250 height 17
click at [506, 208] on div "Product stock summary" at bounding box center [557, 216] width 302 height 35
select select "full_report"
select select "csv"
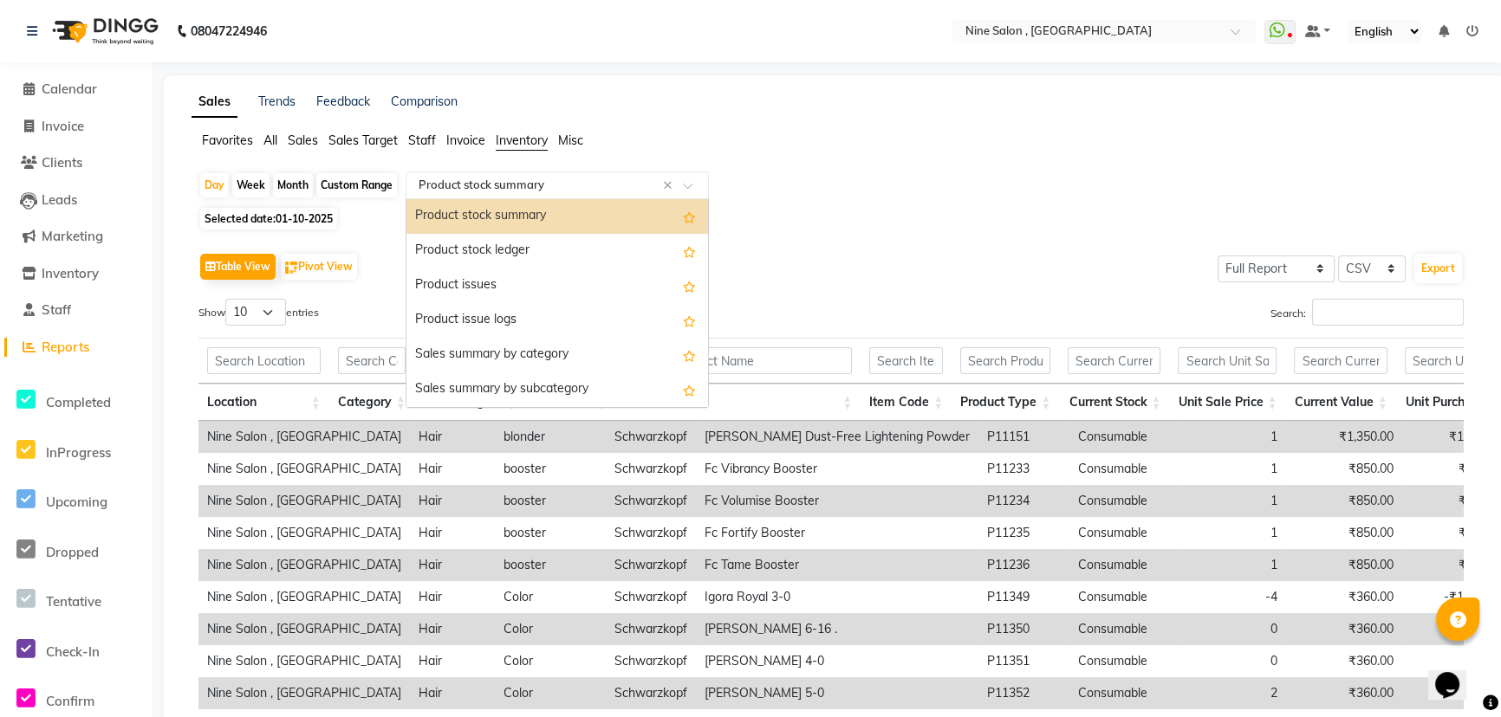
click at [490, 188] on input "text" at bounding box center [540, 185] width 250 height 17
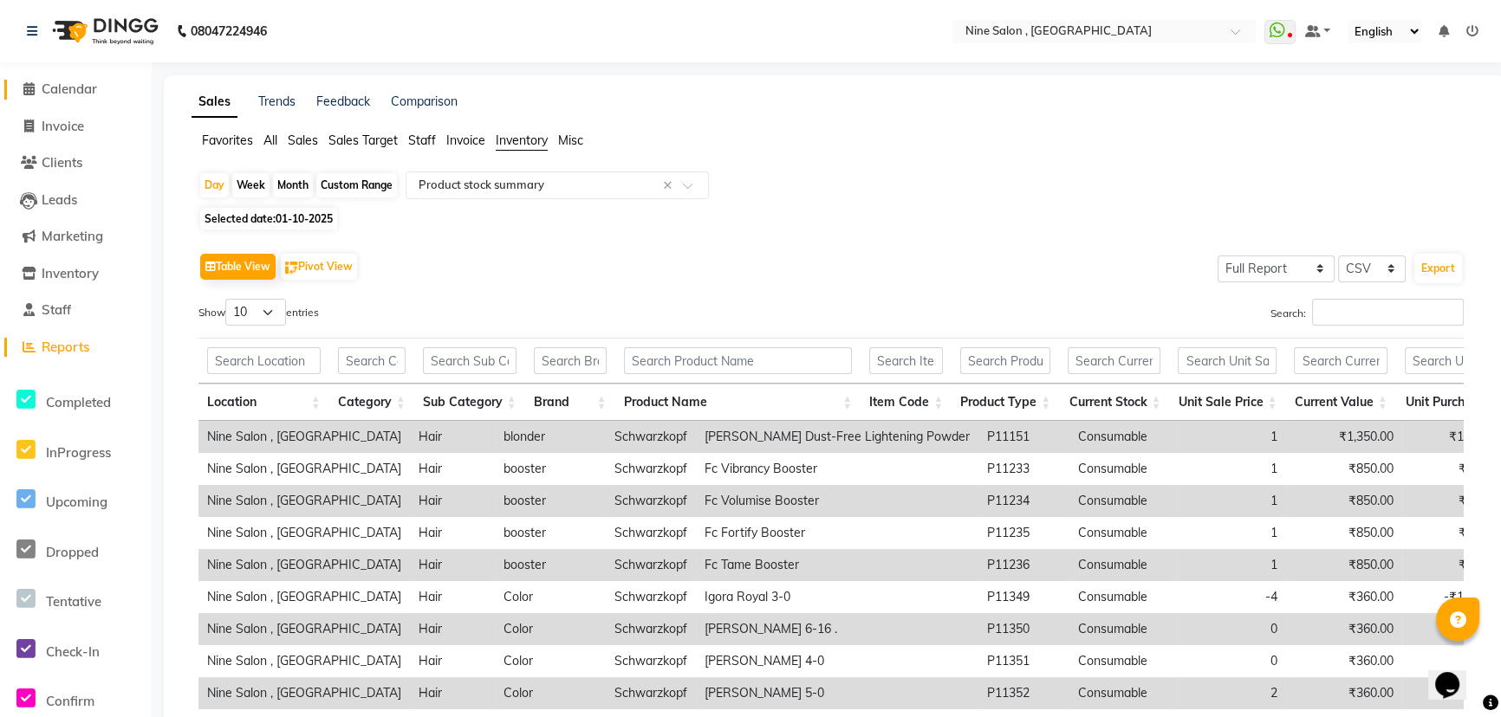
click at [74, 88] on span "Calendar" at bounding box center [69, 89] width 55 height 16
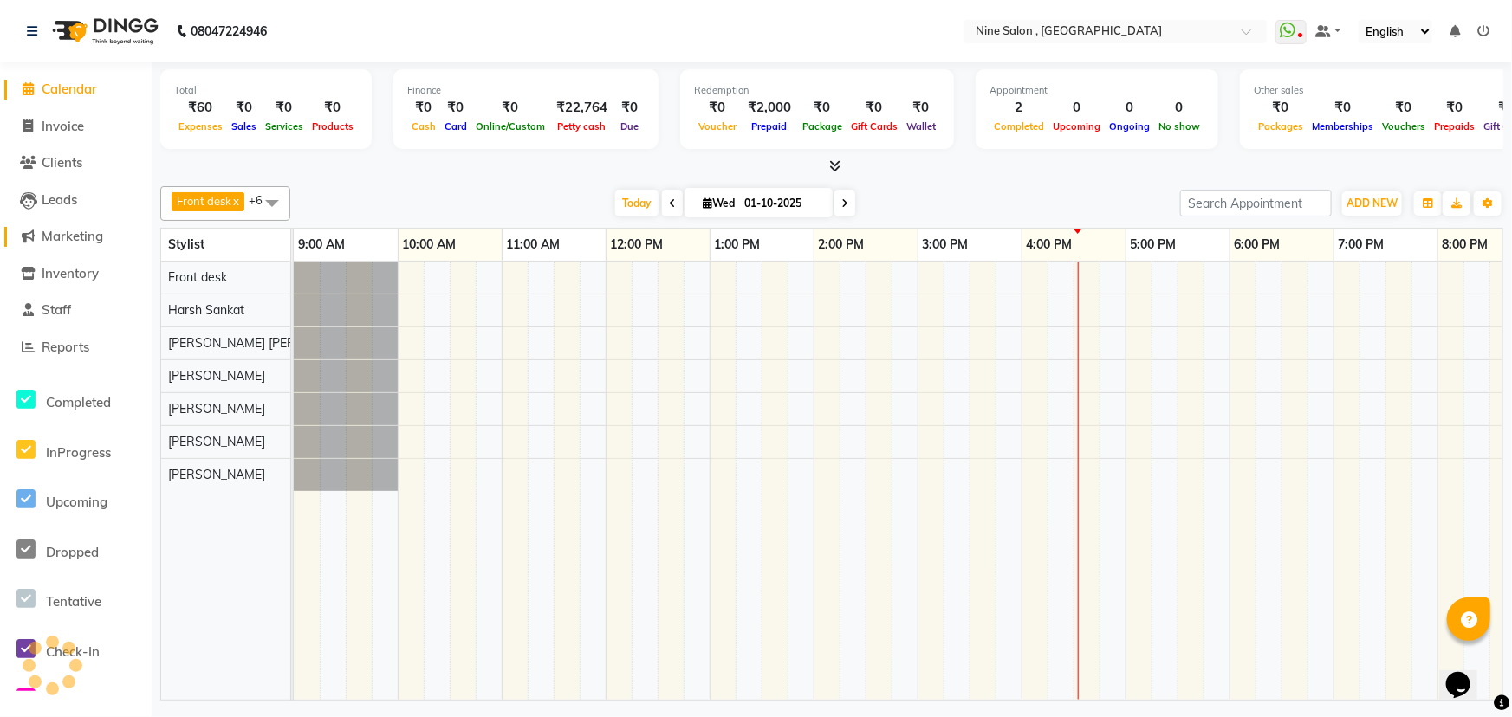
click at [62, 241] on span "Marketing" at bounding box center [73, 236] width 62 height 16
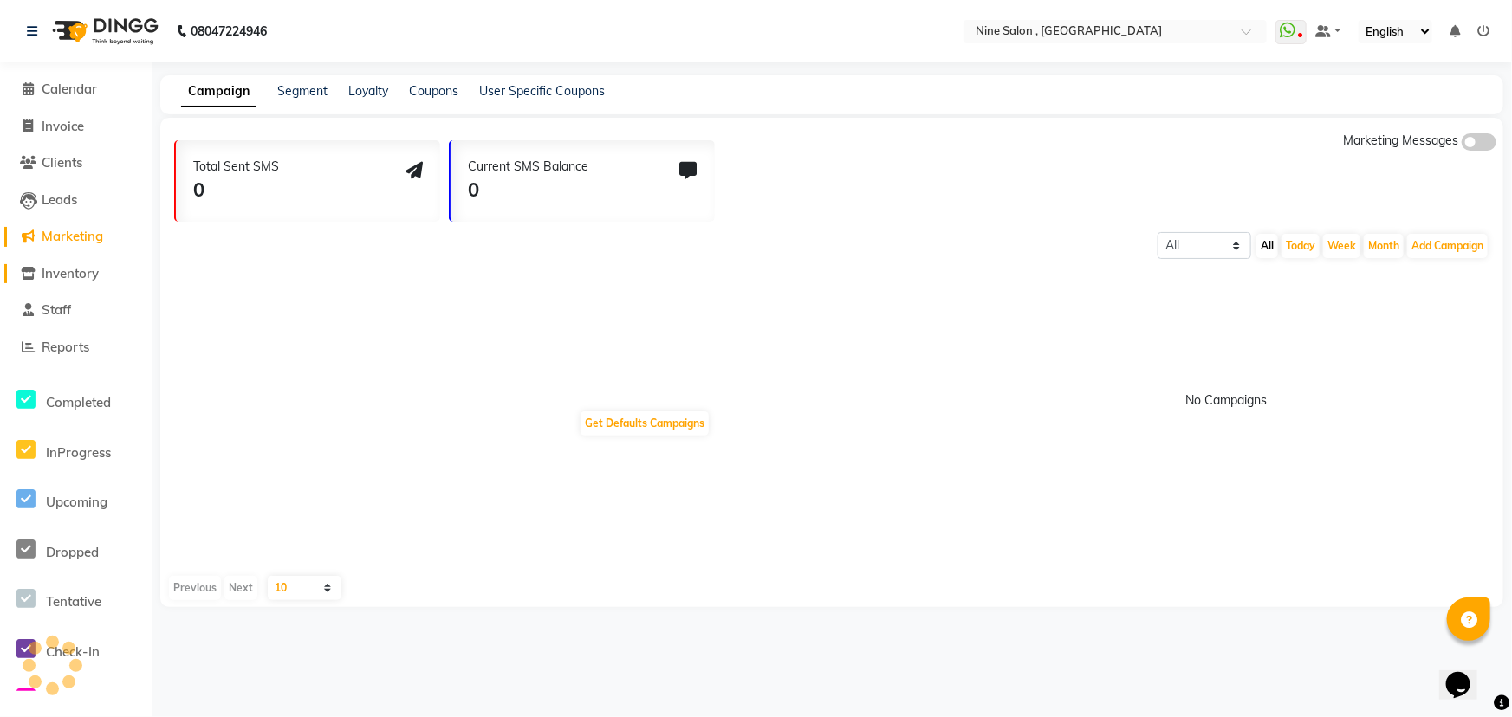
click at [71, 271] on span "Inventory" at bounding box center [70, 273] width 57 height 16
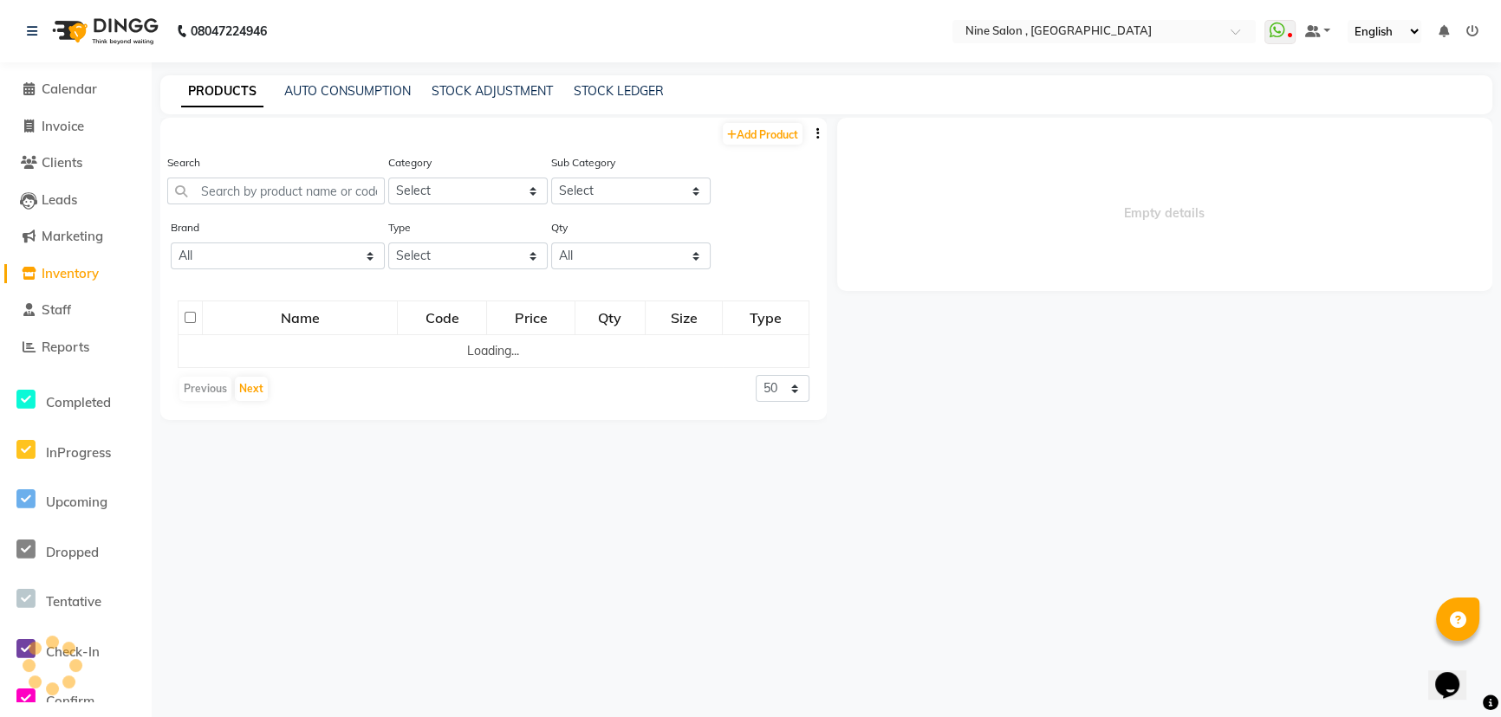
select select
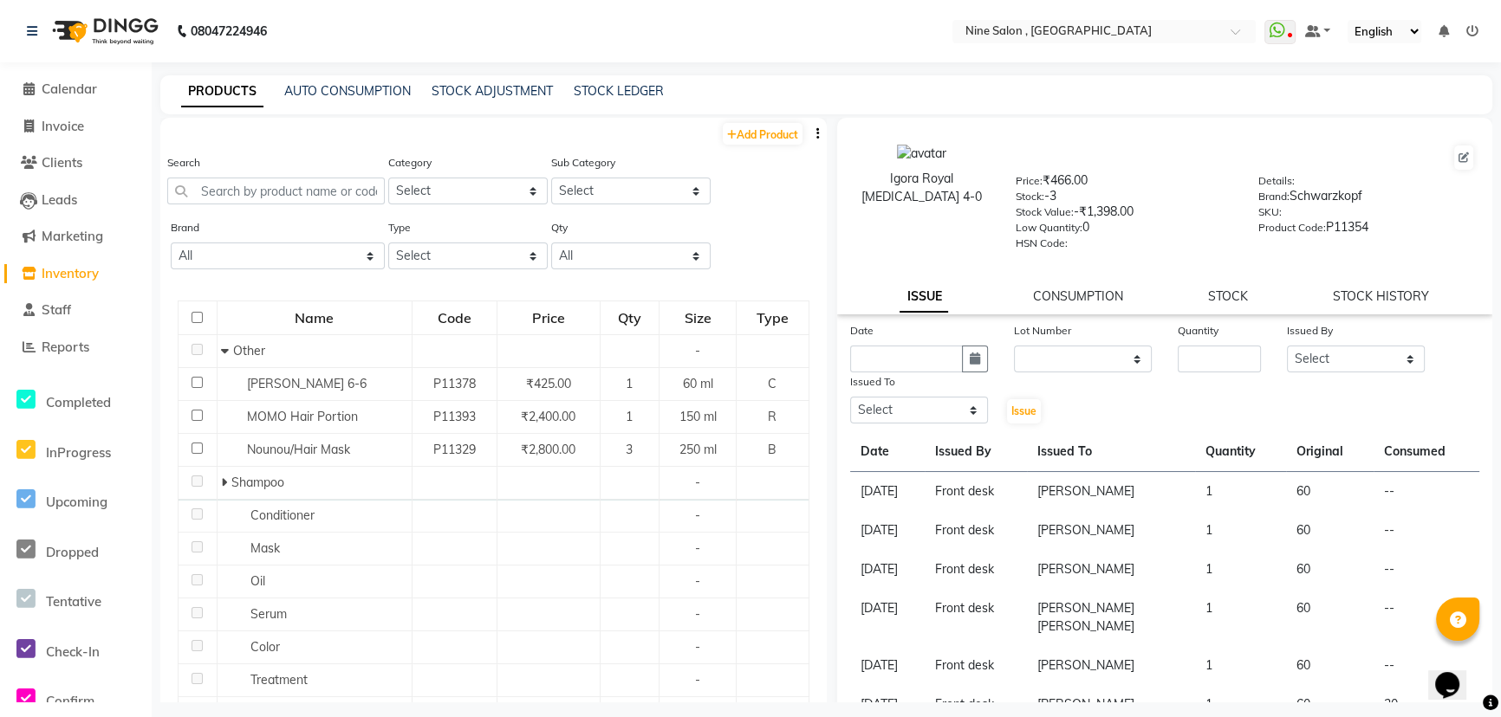
click at [88, 267] on span "Inventory" at bounding box center [70, 273] width 57 height 16
click at [73, 275] on span "Inventory" at bounding box center [70, 273] width 57 height 16
click at [76, 87] on span "Calendar" at bounding box center [69, 89] width 55 height 16
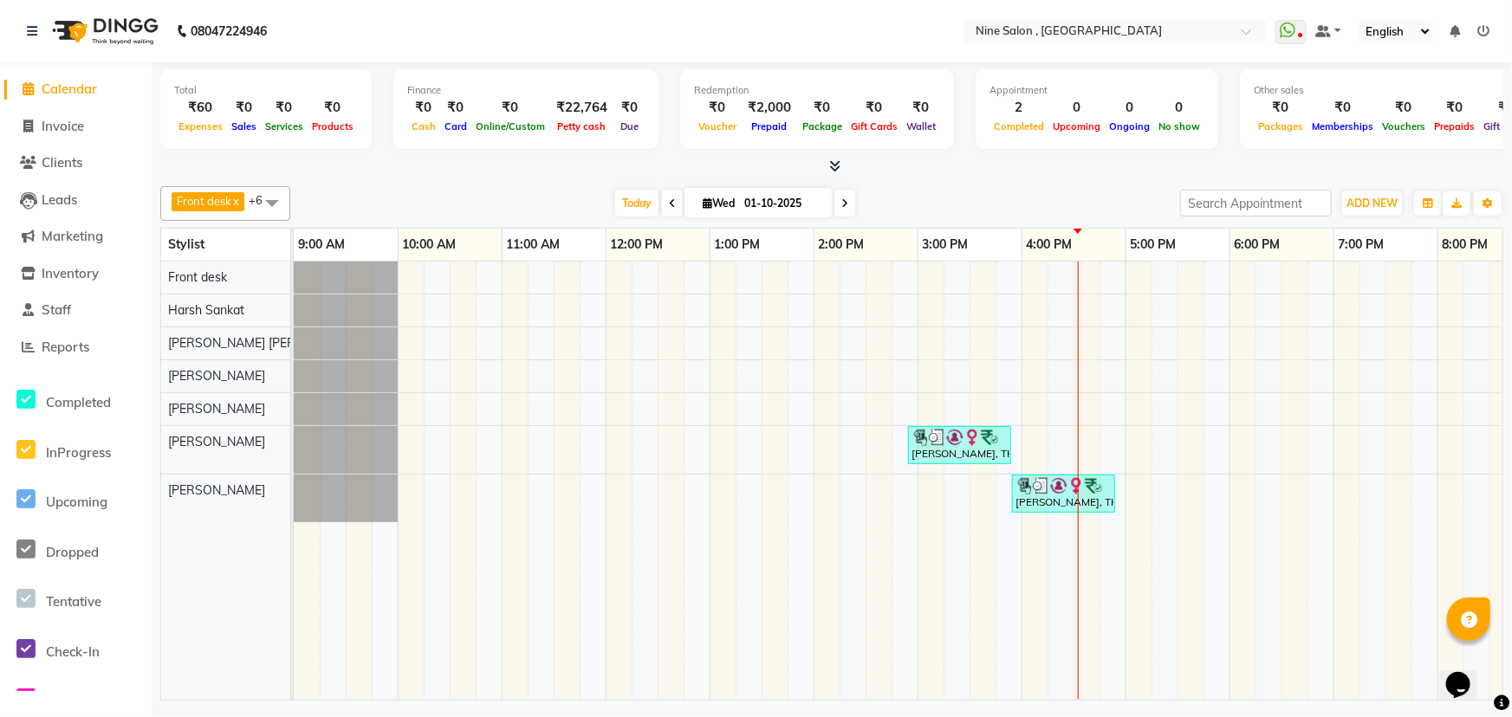
click at [944, 179] on div "Front desk x Harsh Sankat x [PERSON_NAME] [PERSON_NAME] x [PERSON_NAME] x [PERS…" at bounding box center [831, 440] width 1343 height 522
click at [69, 130] on span "Invoice" at bounding box center [63, 126] width 42 height 16
select select "service"
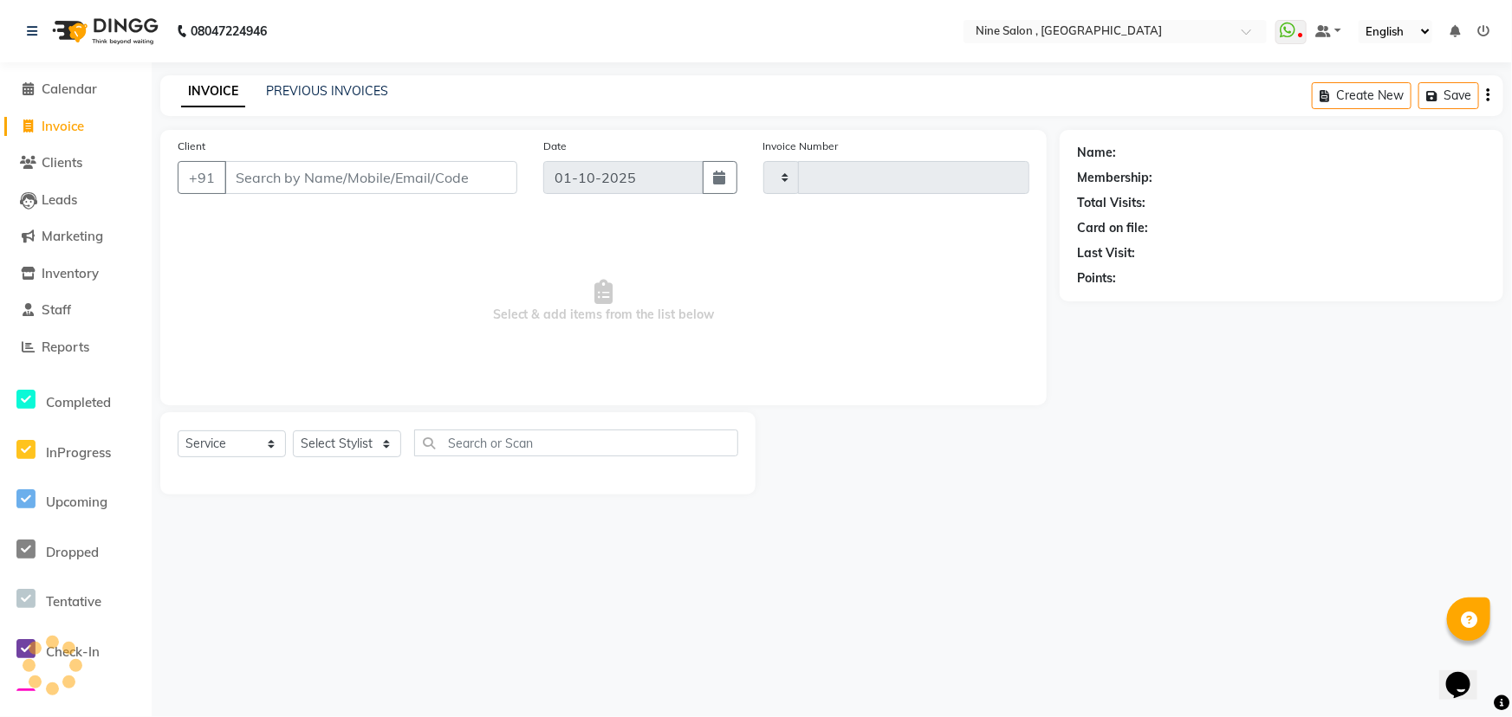
type input "1222"
select select "7341"
click at [277, 175] on input "Client" at bounding box center [370, 177] width 293 height 33
type input "8104583533"
click at [475, 187] on button "Add Client" at bounding box center [472, 177] width 89 height 33
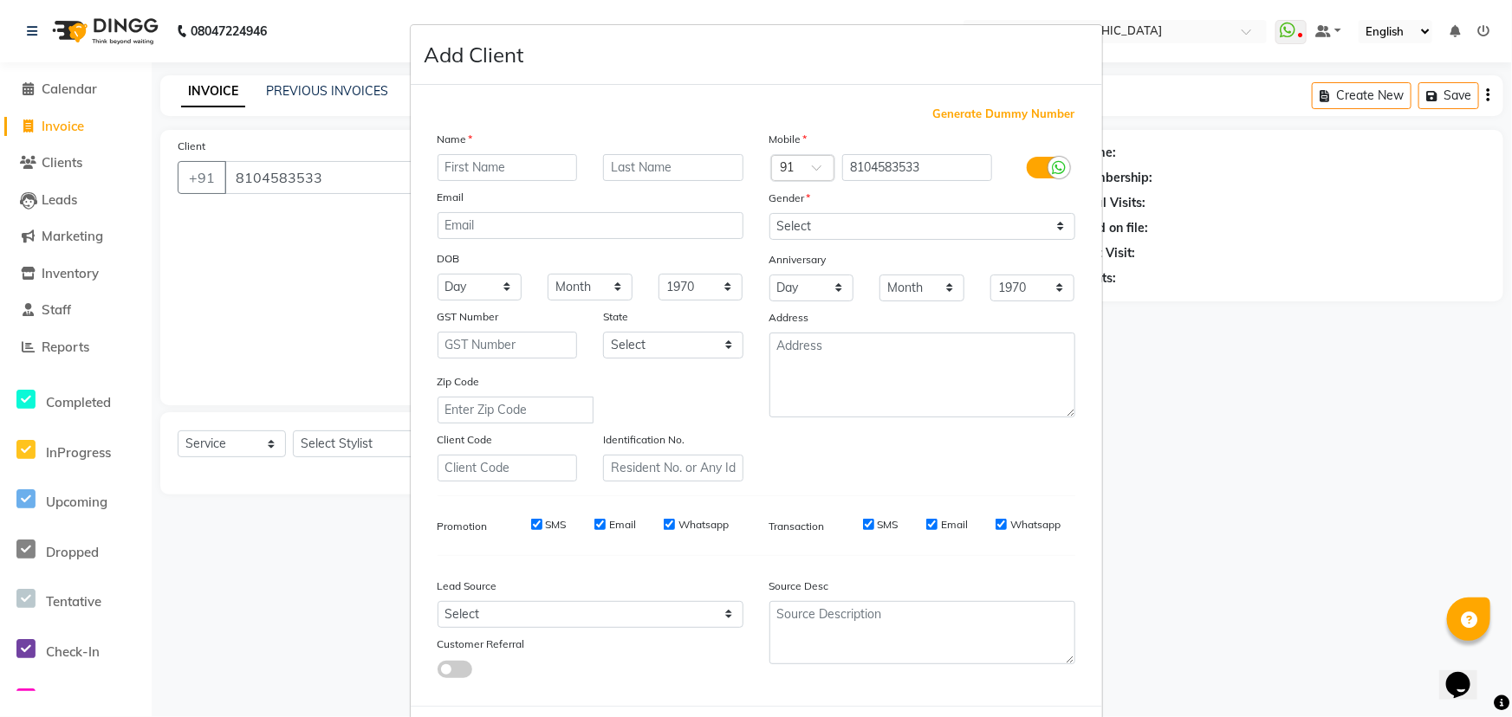
click at [513, 165] on input "text" at bounding box center [508, 167] width 140 height 27
type input "D"
type input "Pooja"
click at [702, 164] on input "text" at bounding box center [673, 167] width 140 height 27
type input "[PERSON_NAME]"
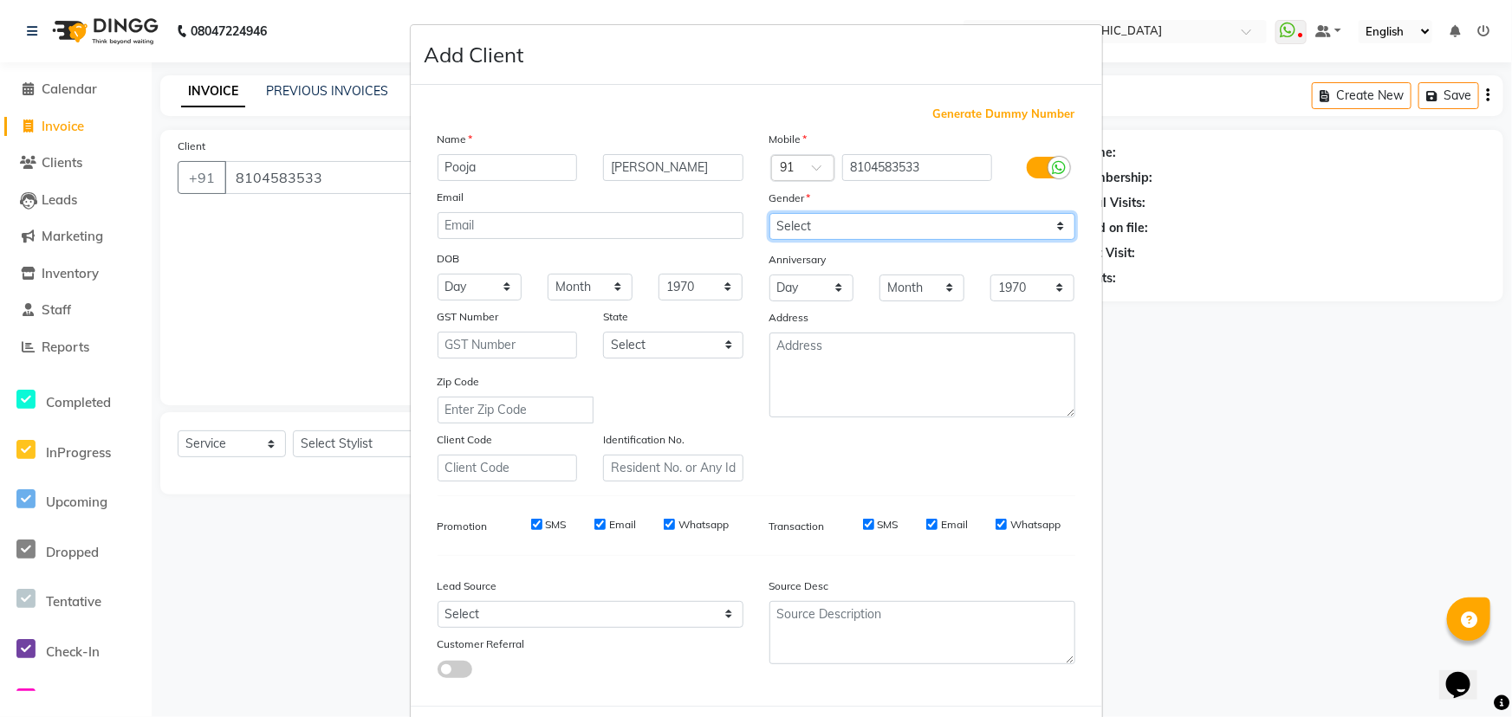
drag, startPoint x: 1046, startPoint y: 225, endPoint x: 1015, endPoint y: 226, distance: 31.2
click at [1046, 225] on select "Select [DEMOGRAPHIC_DATA] [DEMOGRAPHIC_DATA] Other Prefer Not To Say" at bounding box center [922, 226] width 306 height 27
select select "[DEMOGRAPHIC_DATA]"
click at [769, 213] on select "Select [DEMOGRAPHIC_DATA] [DEMOGRAPHIC_DATA] Other Prefer Not To Say" at bounding box center [922, 226] width 306 height 27
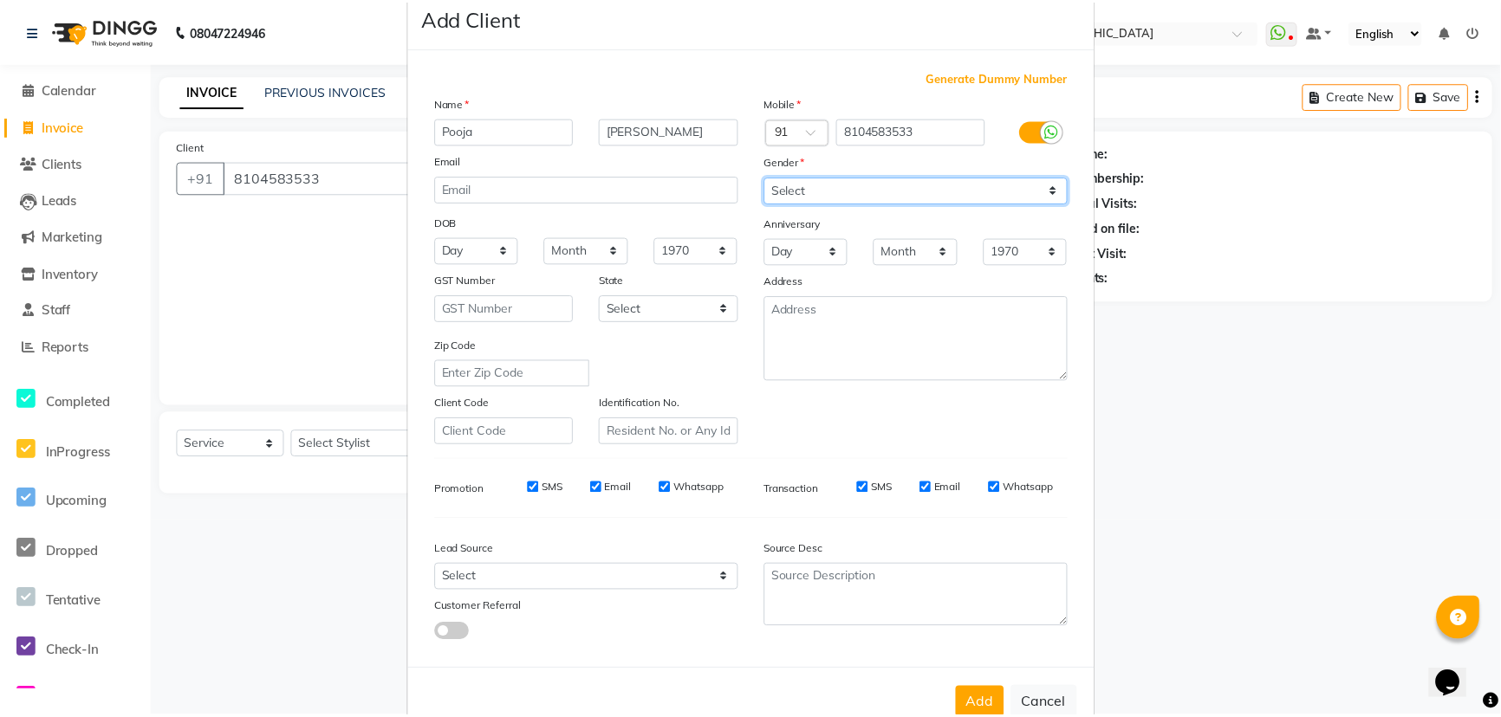
scroll to position [87, 0]
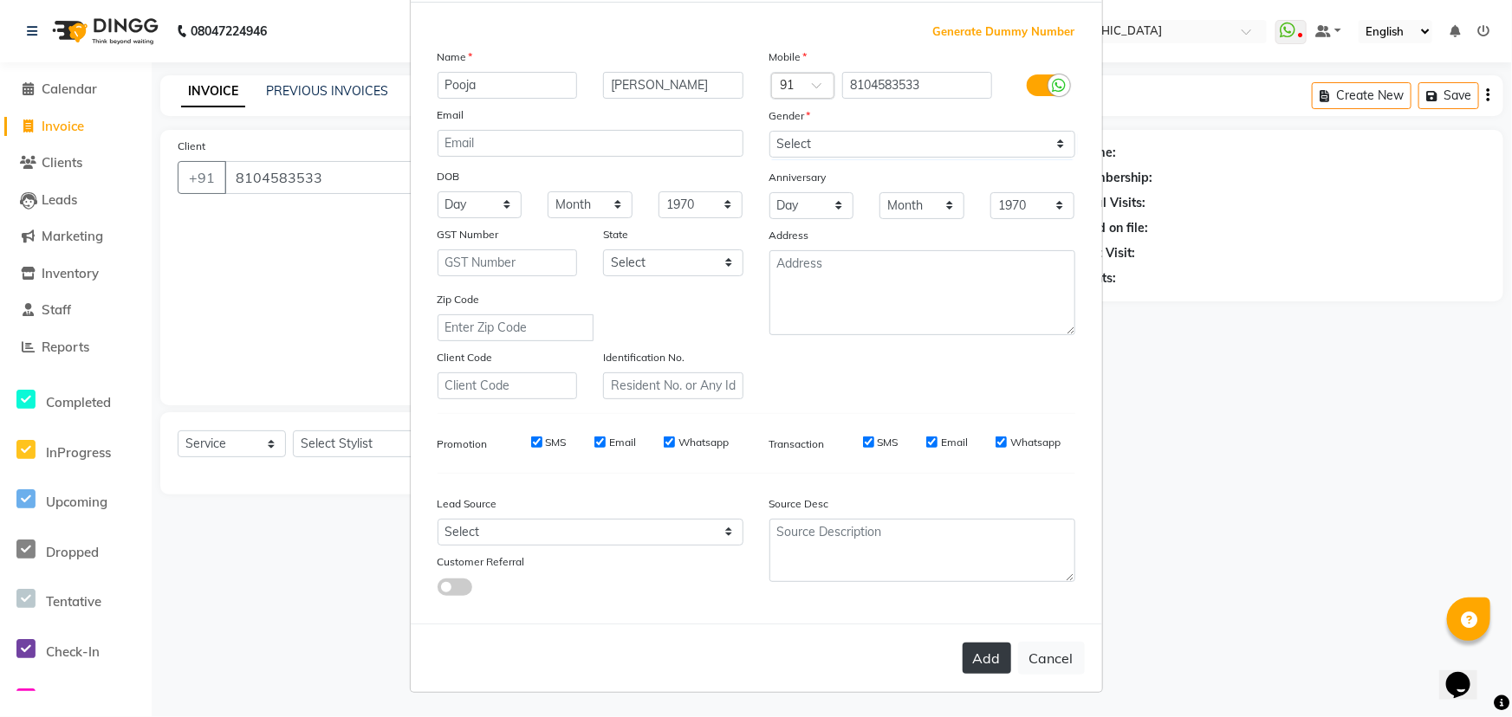
click at [994, 652] on button "Add" at bounding box center [987, 658] width 49 height 31
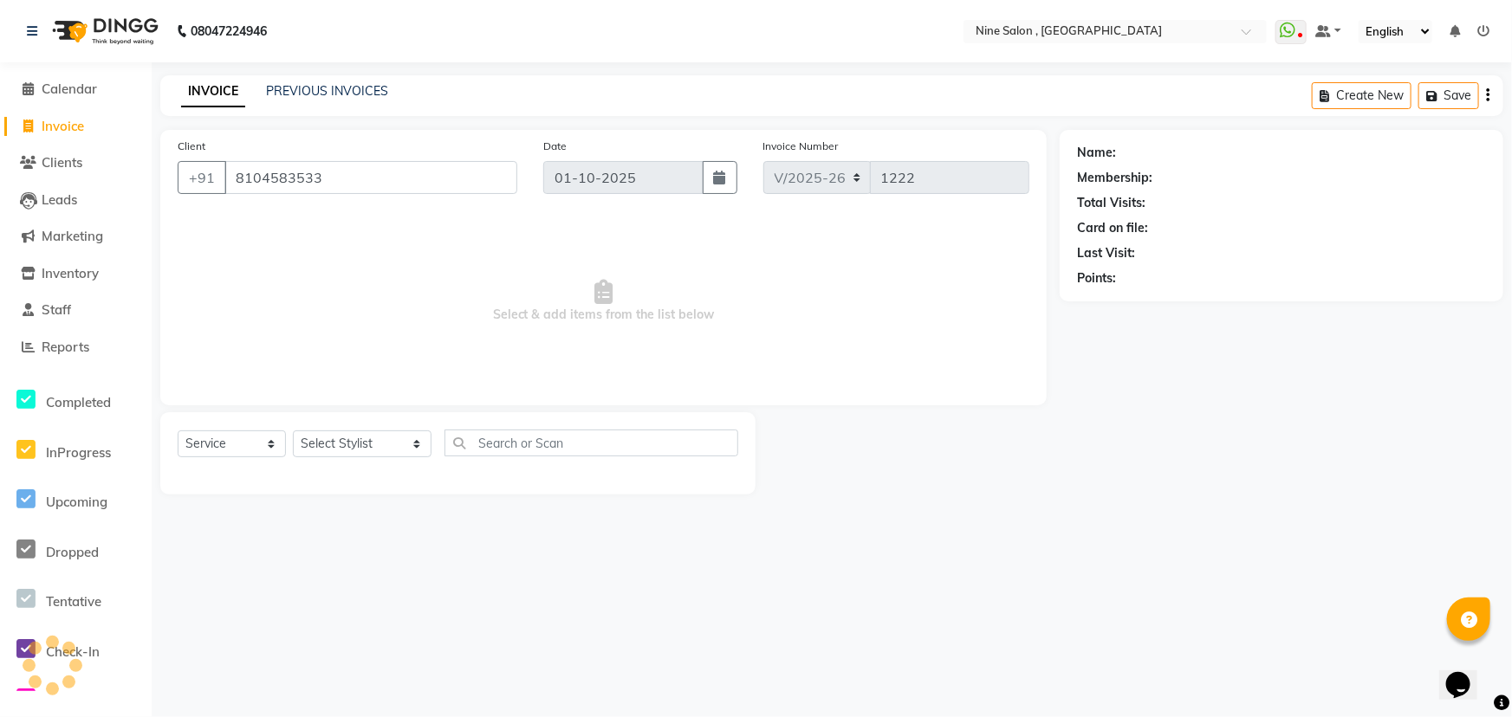
type input "81******33"
select select
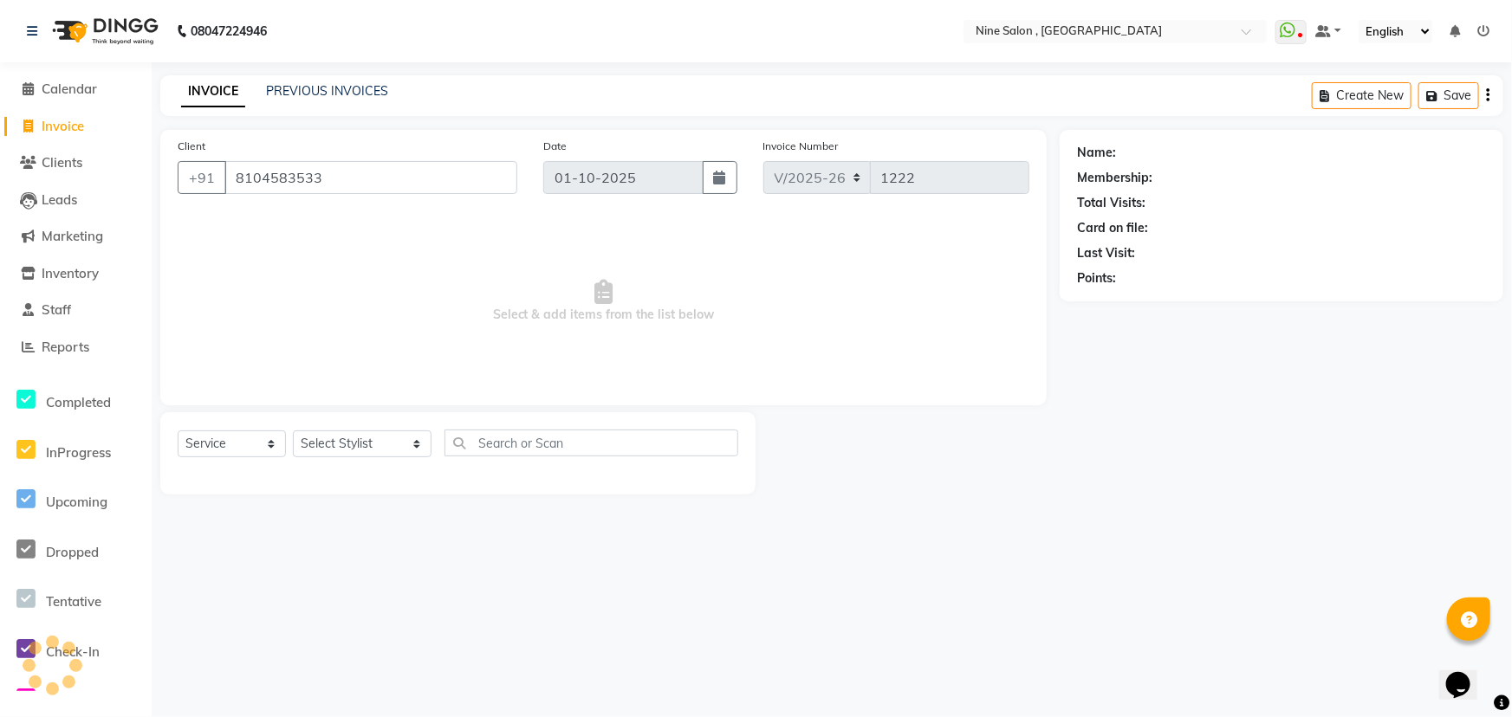
select select
checkbox input "false"
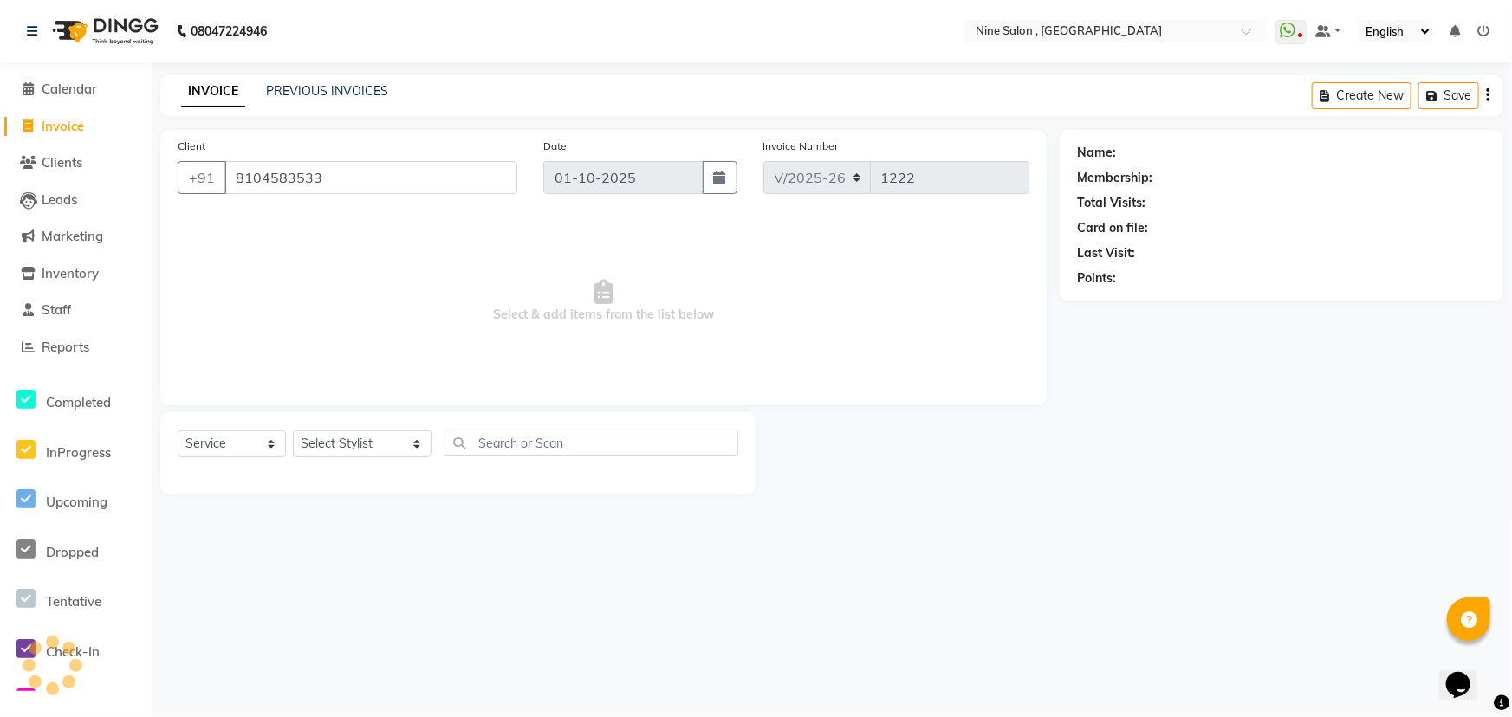
checkbox input "false"
click at [84, 125] on span "Invoice" at bounding box center [63, 126] width 42 height 16
select select "service"
drag, startPoint x: 289, startPoint y: 180, endPoint x: 298, endPoint y: 178, distance: 9.7
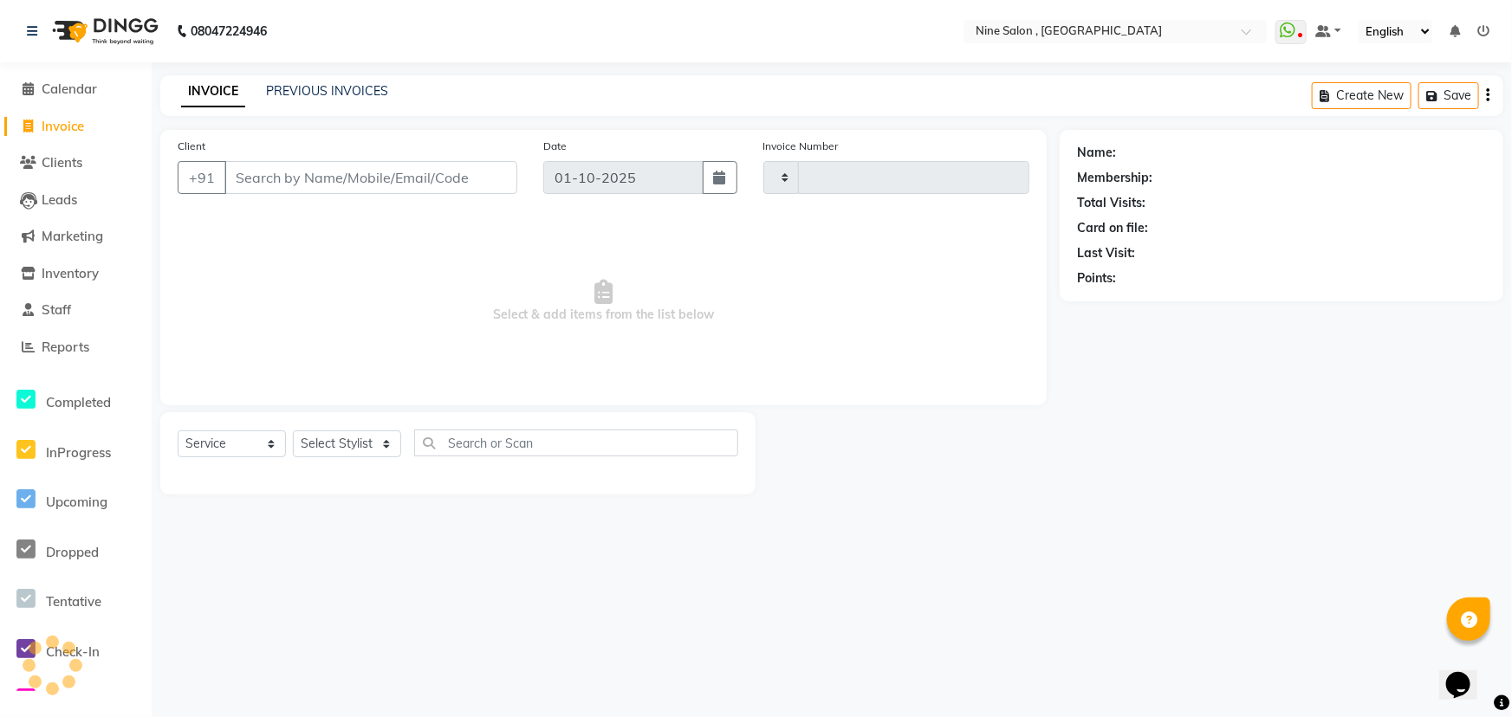
click at [290, 179] on input "Client" at bounding box center [370, 177] width 293 height 33
type input "1222"
select select "7341"
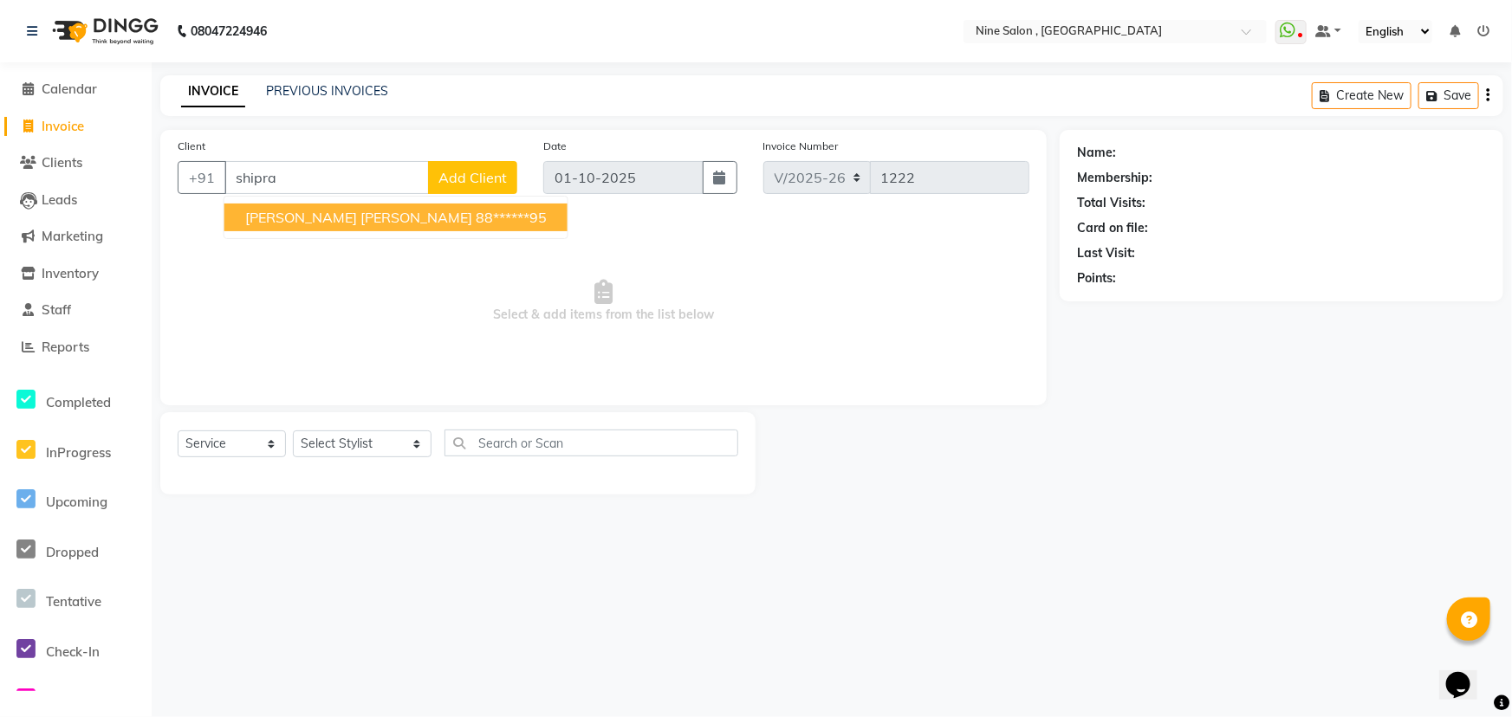
click at [276, 216] on span "[PERSON_NAME] [PERSON_NAME]" at bounding box center [358, 217] width 227 height 17
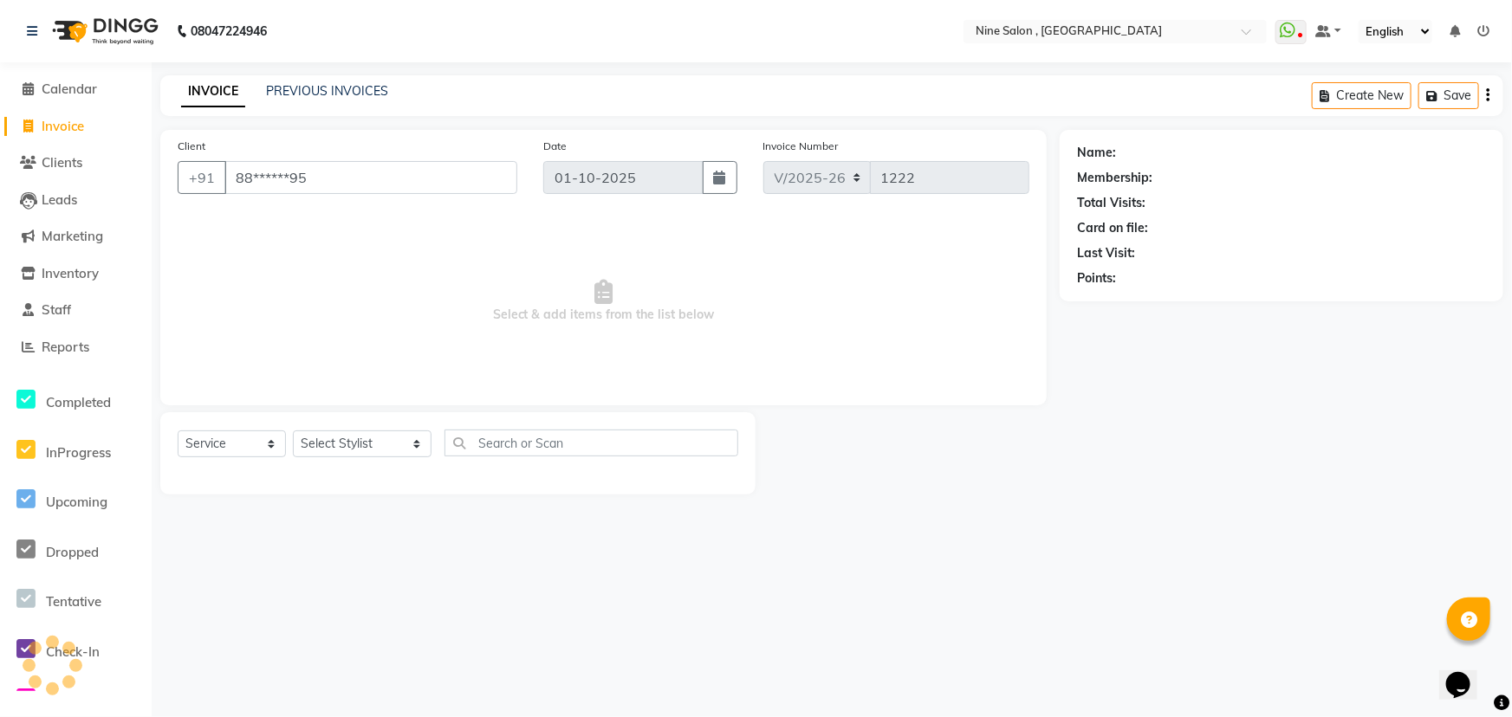
type input "88******95"
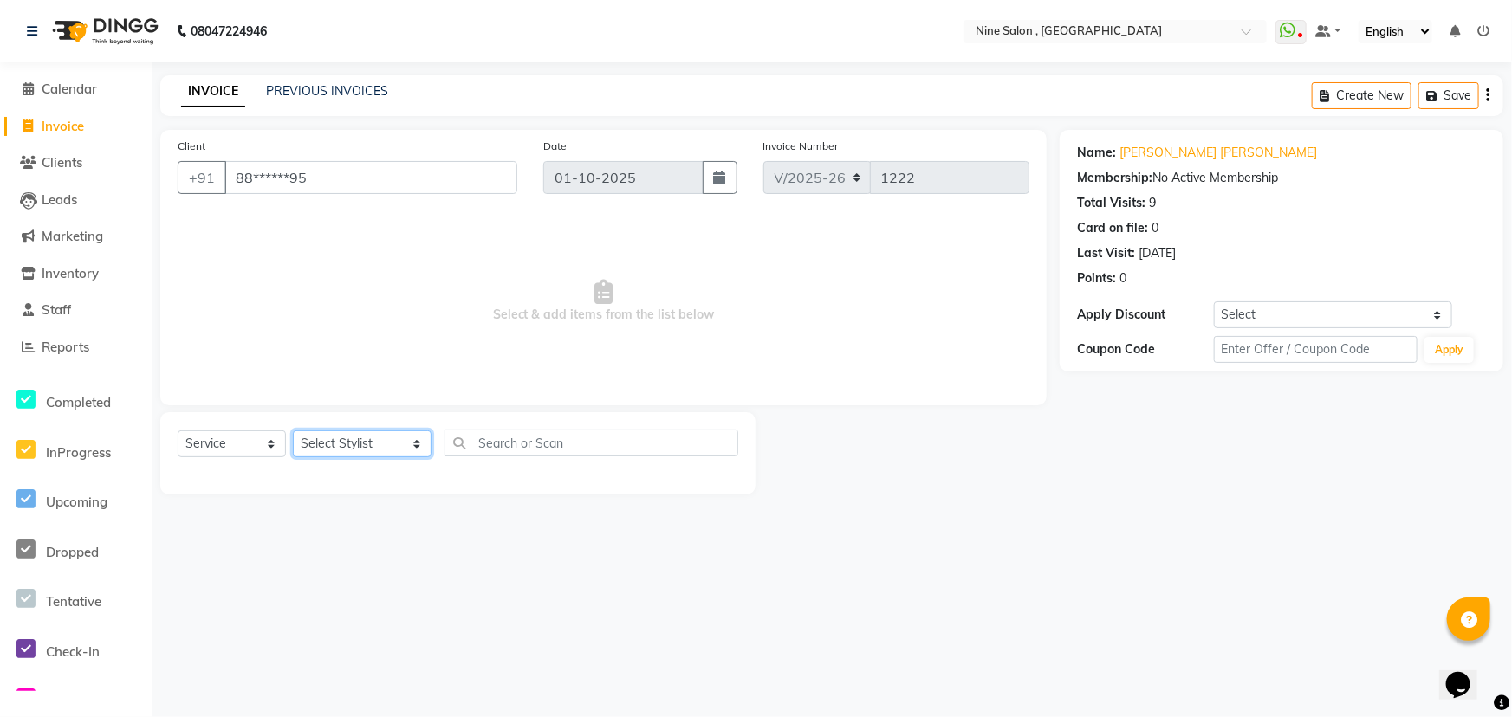
click at [333, 450] on select "Select Stylist [PERSON_NAME] Front desk Harsh Sankat [PERSON_NAME] [PERSON_NAME…" at bounding box center [362, 444] width 139 height 27
select select "70806"
click at [293, 431] on select "Select Stylist [PERSON_NAME] Front desk Harsh Sankat [PERSON_NAME] [PERSON_NAME…" at bounding box center [362, 444] width 139 height 27
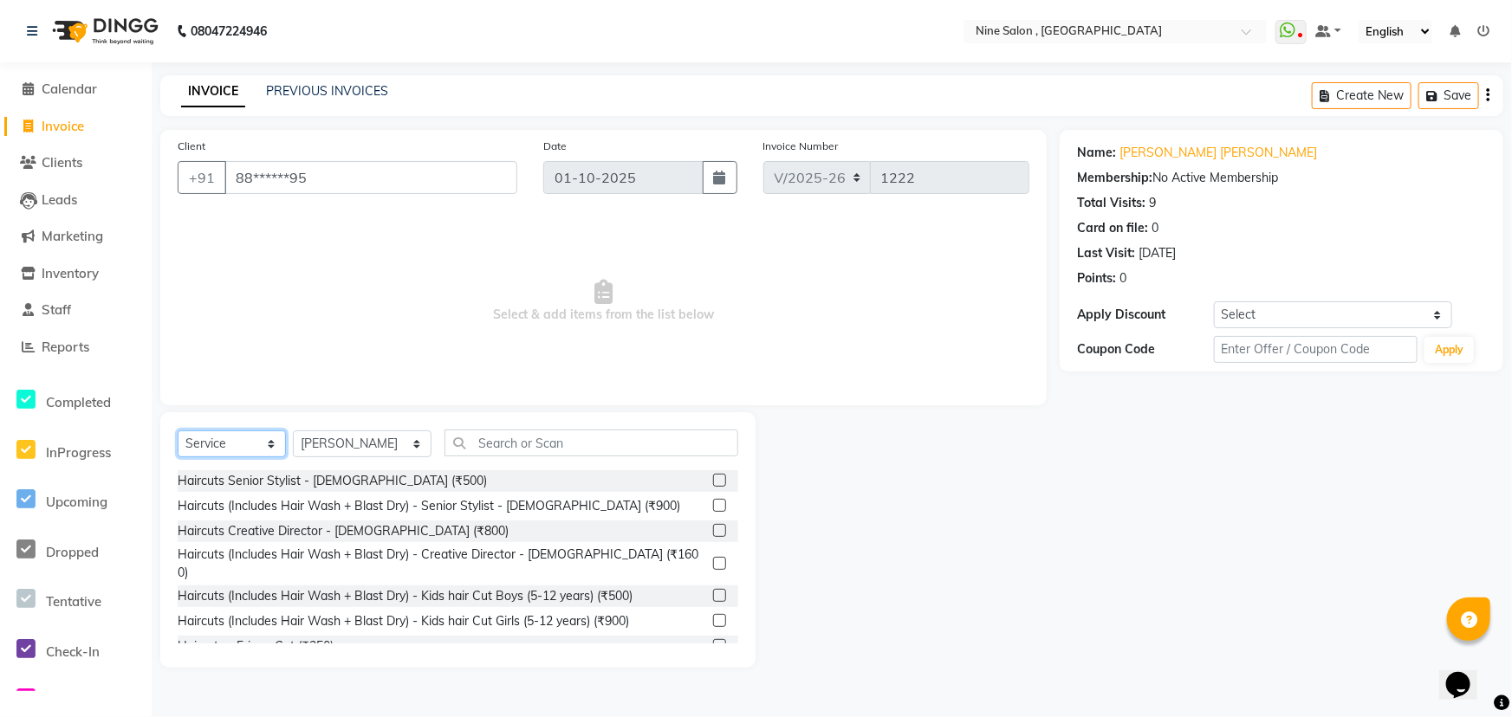
click at [269, 444] on select "Select Service Product Membership Package Voucher Prepaid Gift Card" at bounding box center [232, 444] width 108 height 27
click at [479, 444] on input "text" at bounding box center [591, 443] width 294 height 27
click at [269, 445] on select "Select Service Product Membership Package Voucher Prepaid Gift Card" at bounding box center [232, 444] width 108 height 27
click at [178, 431] on select "Select Service Product Membership Package Voucher Prepaid Gift Card" at bounding box center [232, 444] width 108 height 27
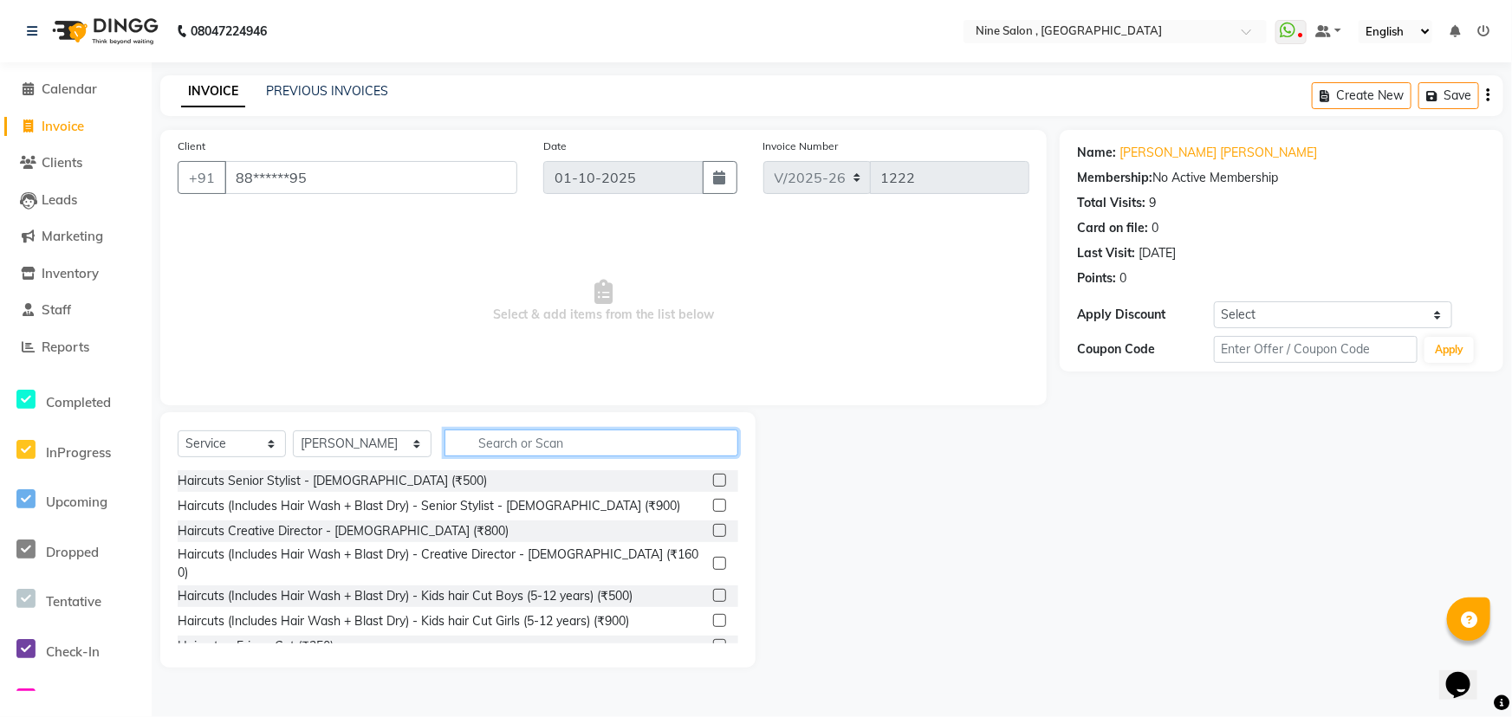
click at [469, 441] on input "text" at bounding box center [591, 443] width 294 height 27
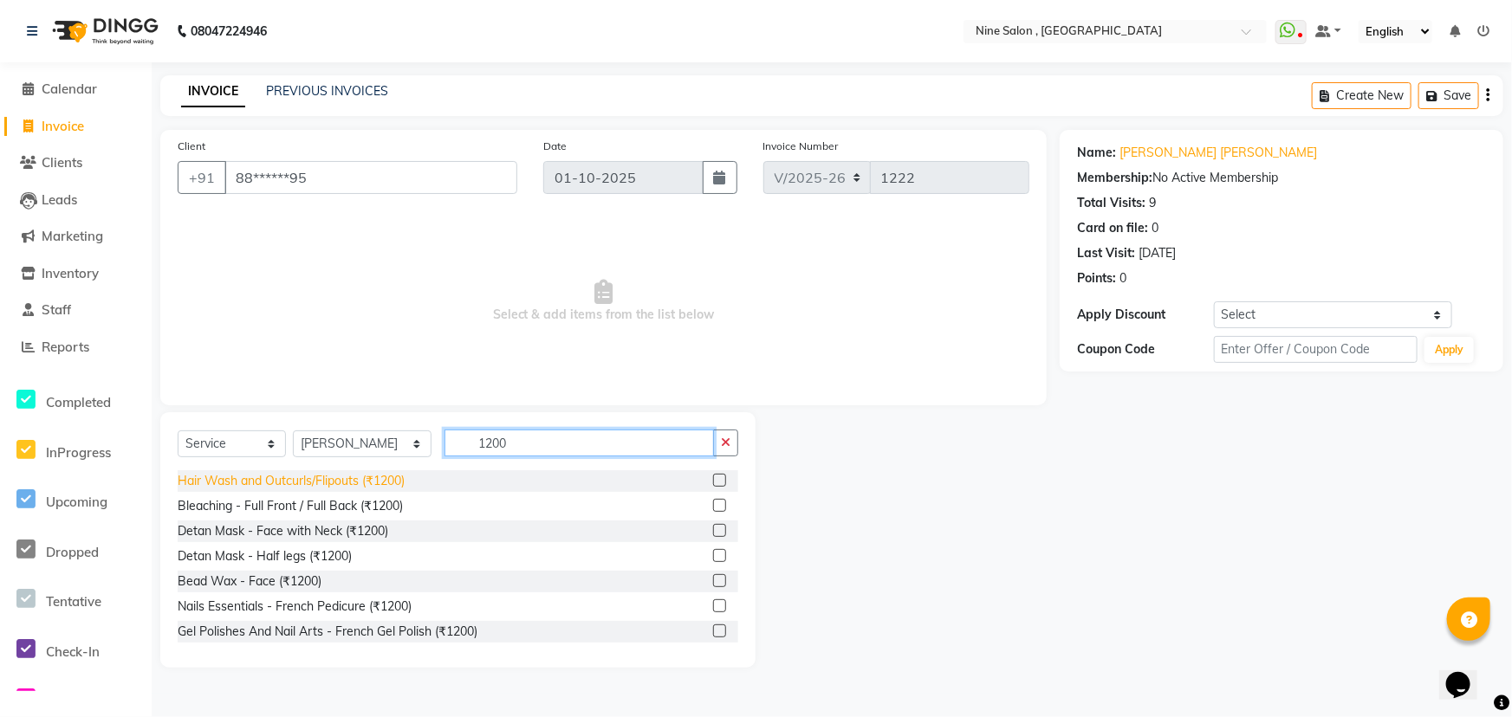
type input "1200"
click at [284, 483] on div "Hair Wash and Outcurls/Flipouts (₹1200)" at bounding box center [291, 481] width 227 height 18
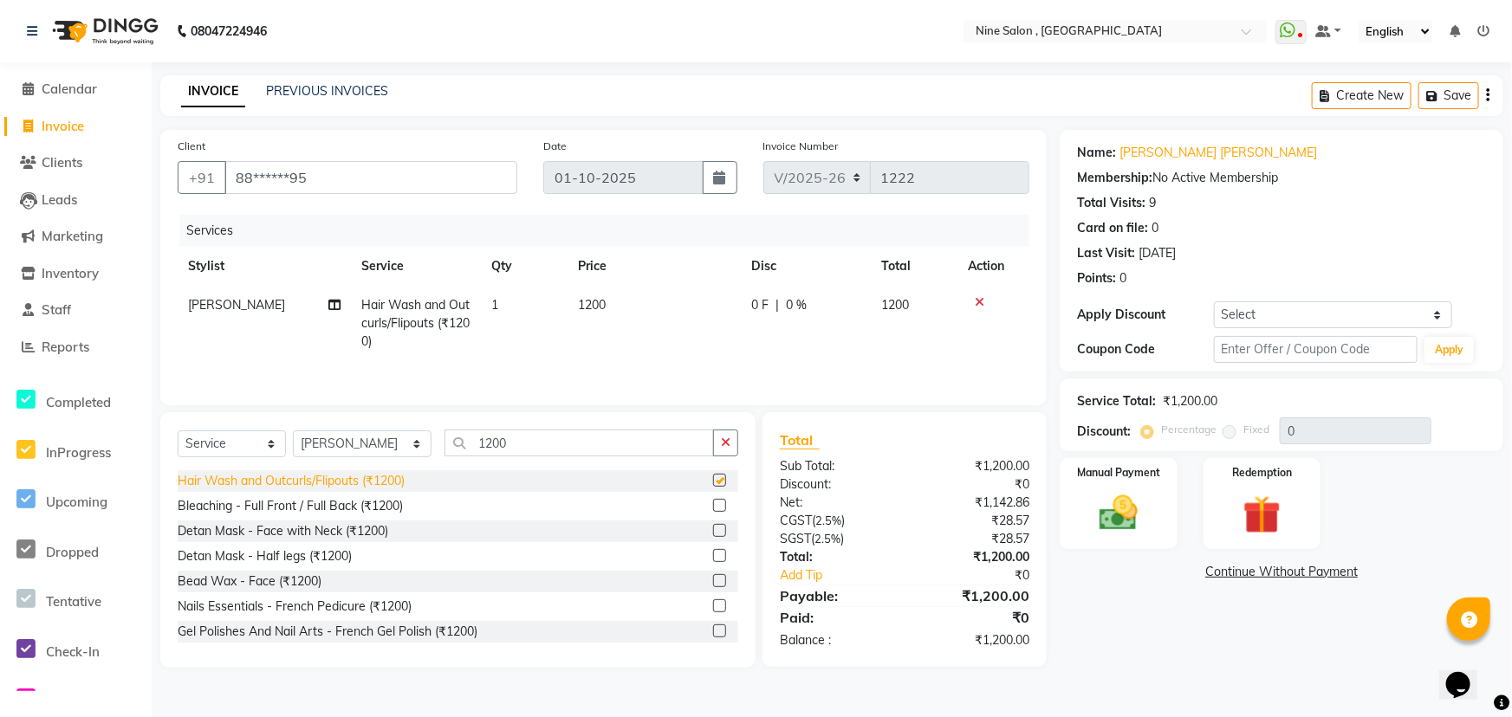
checkbox input "false"
click at [1142, 516] on img at bounding box center [1118, 513] width 64 height 46
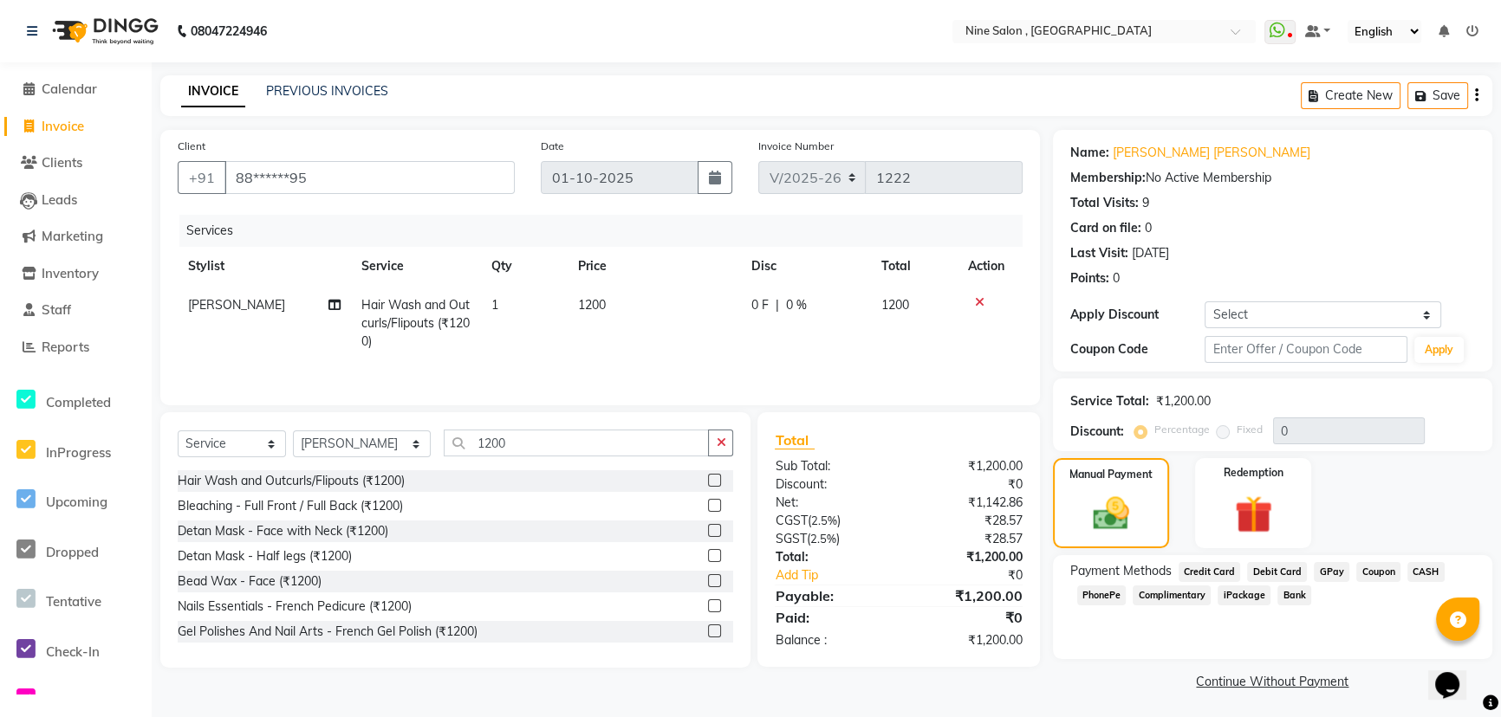
click at [1328, 575] on span "GPay" at bounding box center [1331, 572] width 36 height 20
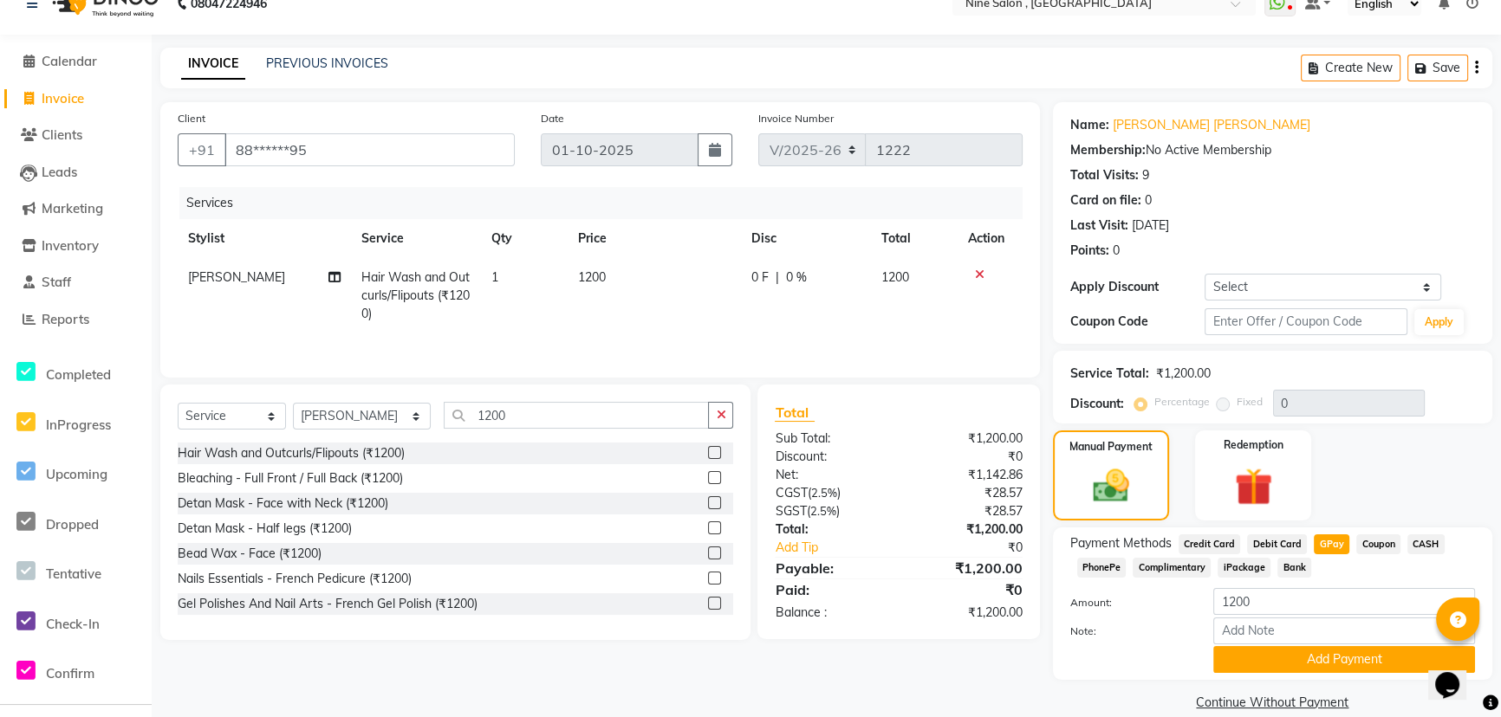
scroll to position [52, 0]
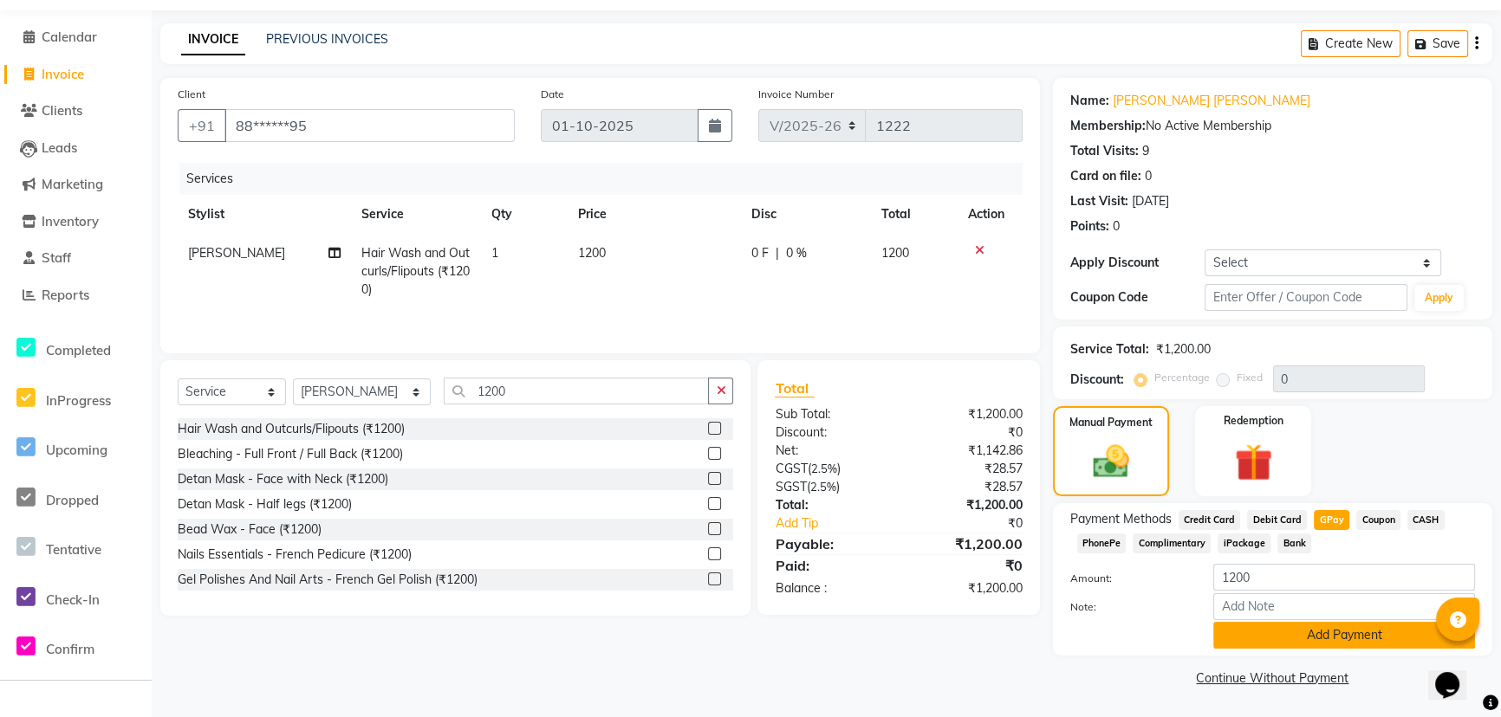
click at [1300, 635] on button "Add Payment" at bounding box center [1344, 635] width 262 height 27
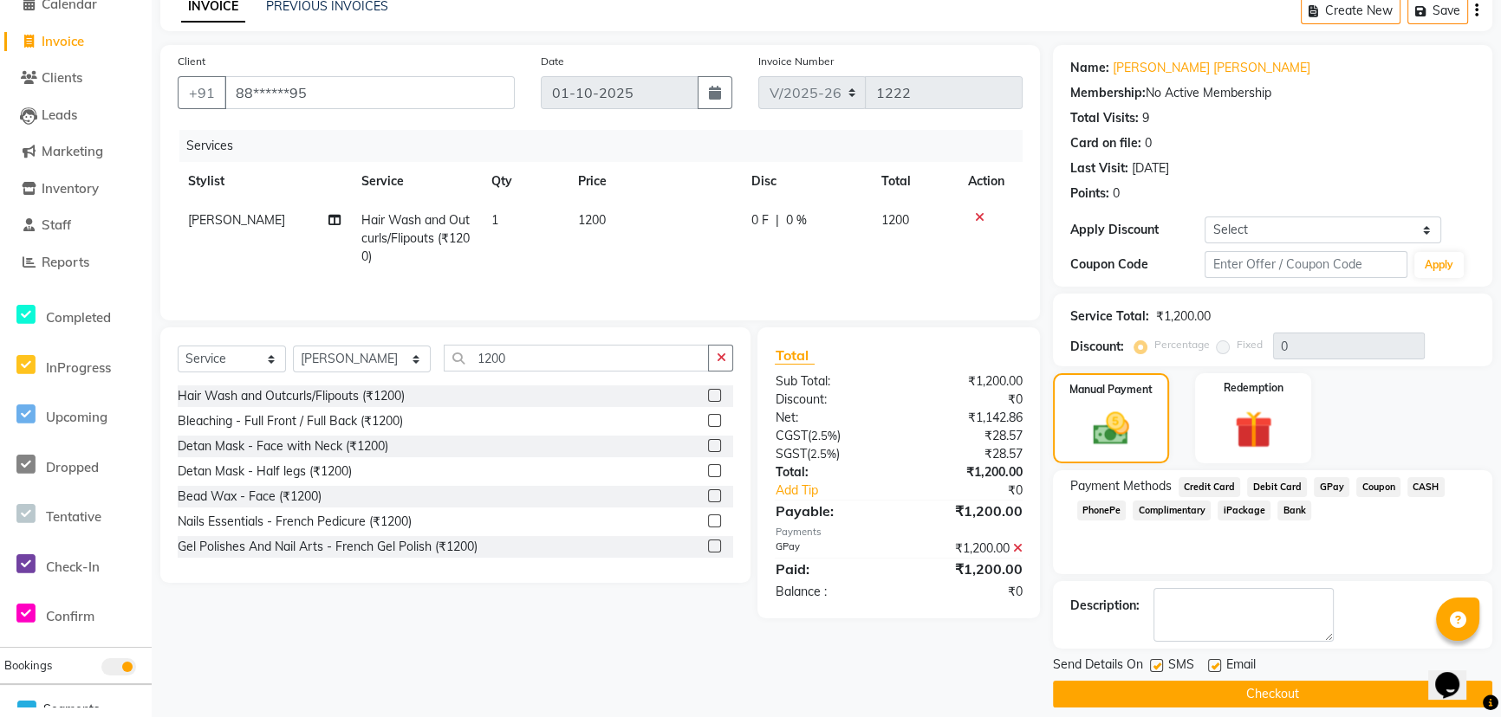
scroll to position [101, 0]
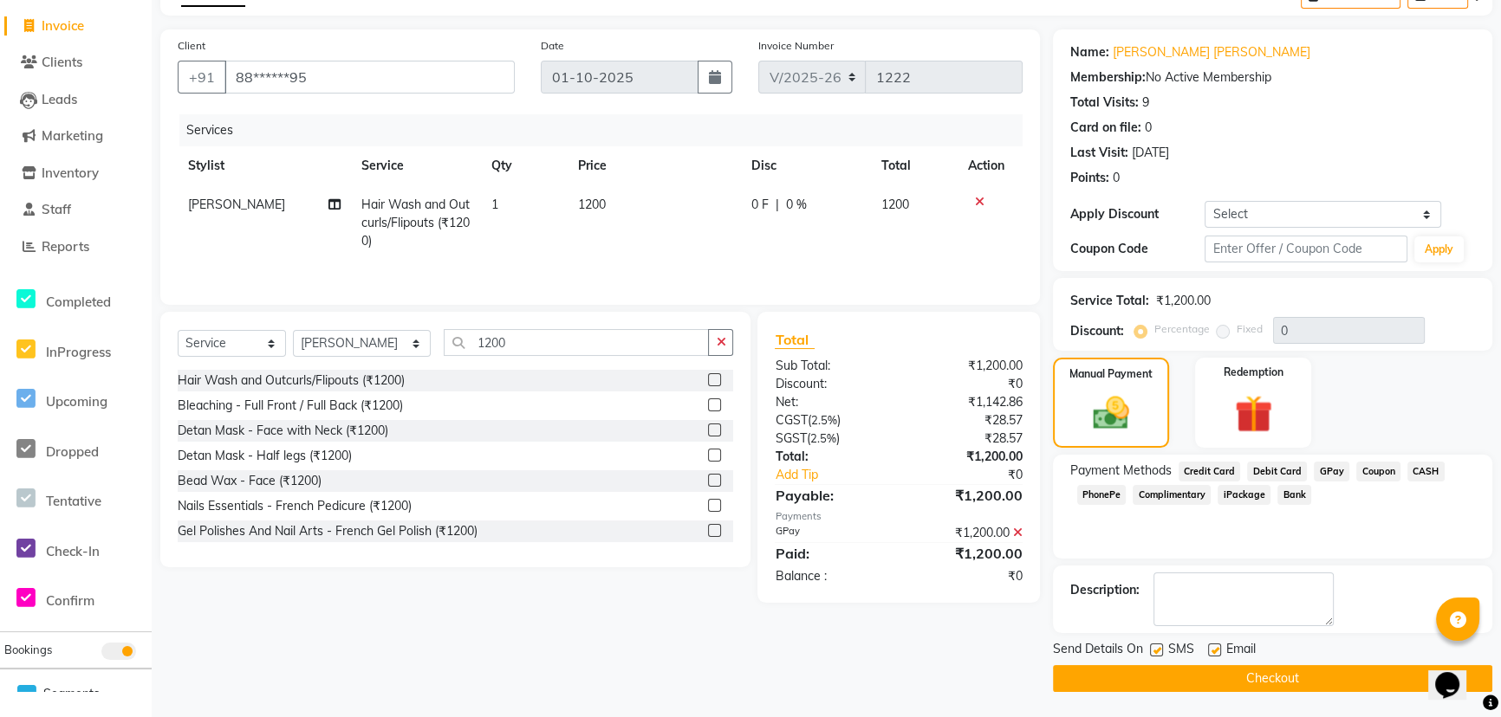
click at [1260, 673] on button "Checkout" at bounding box center [1272, 678] width 439 height 27
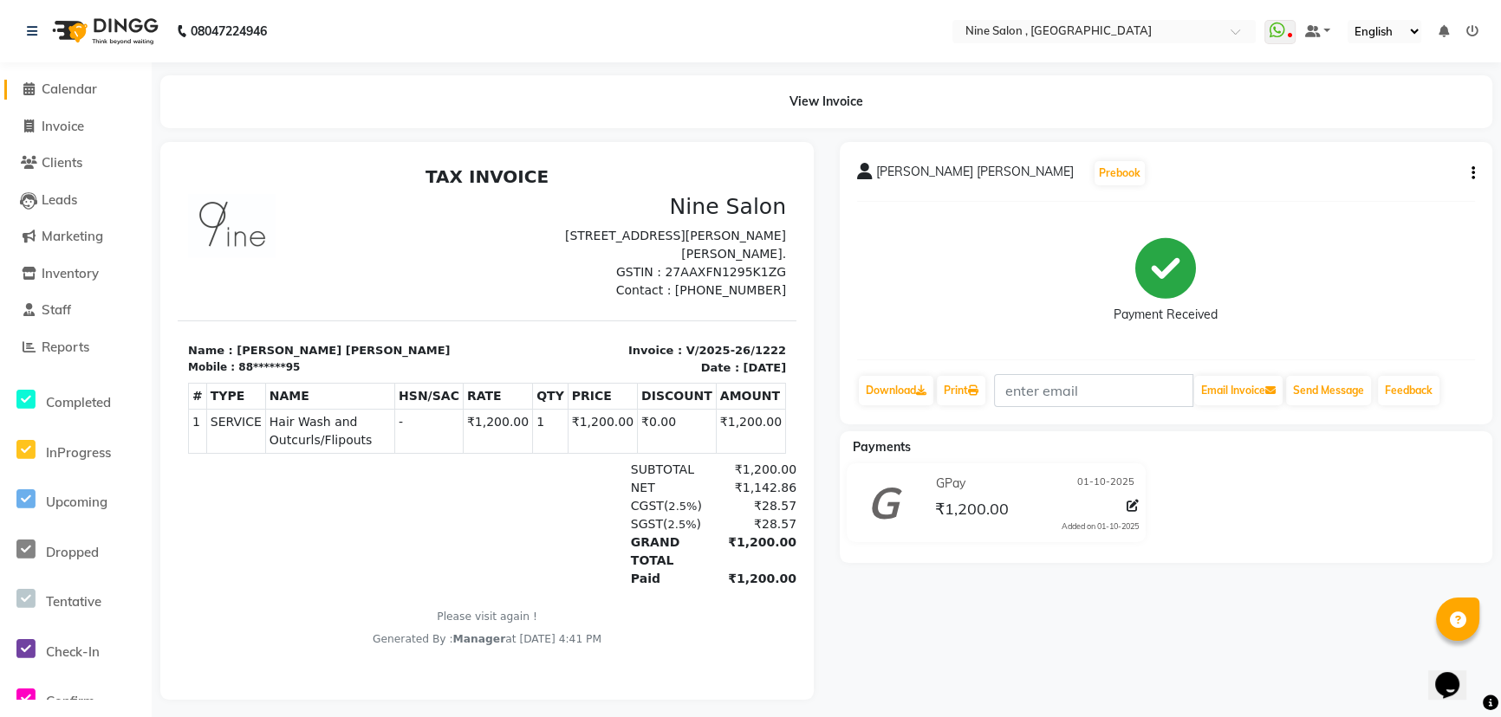
click at [31, 92] on icon at bounding box center [28, 88] width 11 height 13
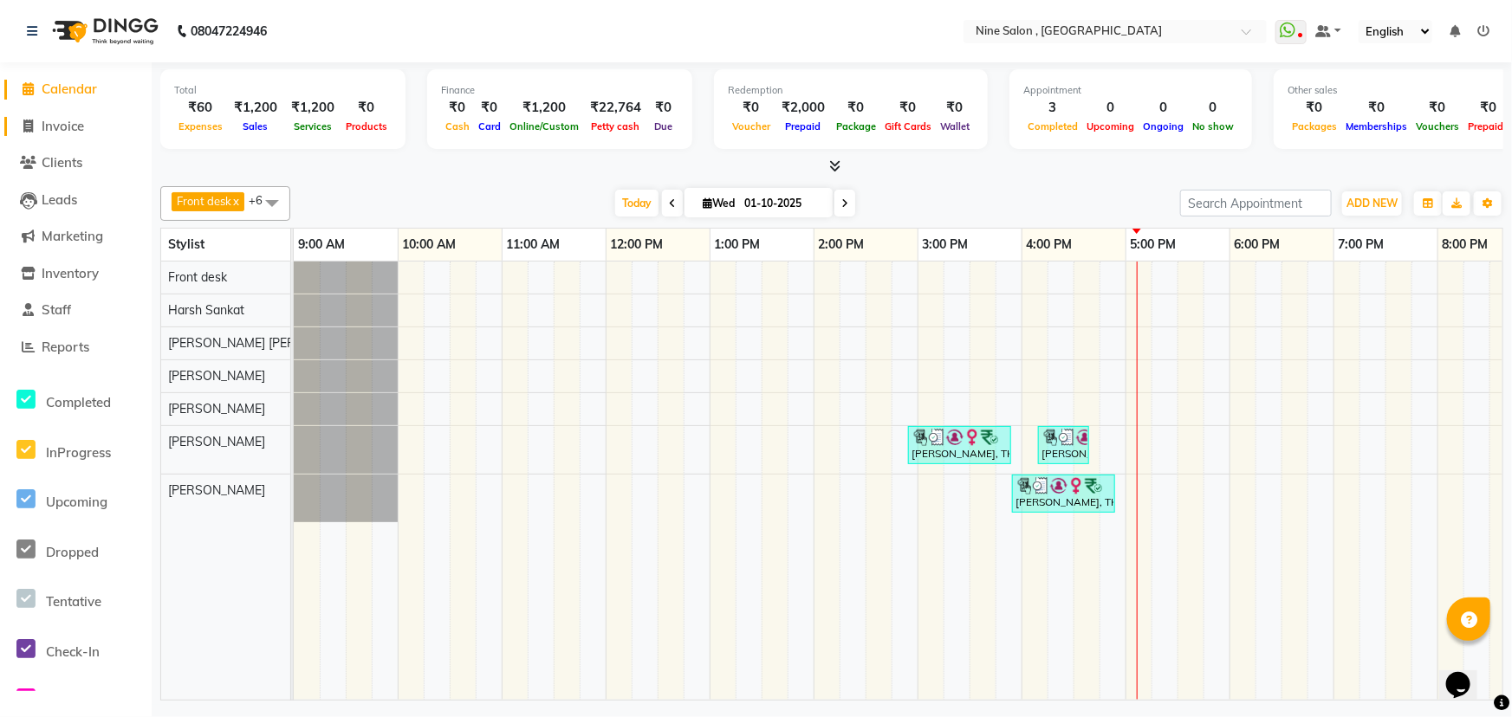
click at [65, 126] on span "Invoice" at bounding box center [63, 126] width 42 height 16
select select "7341"
select select "service"
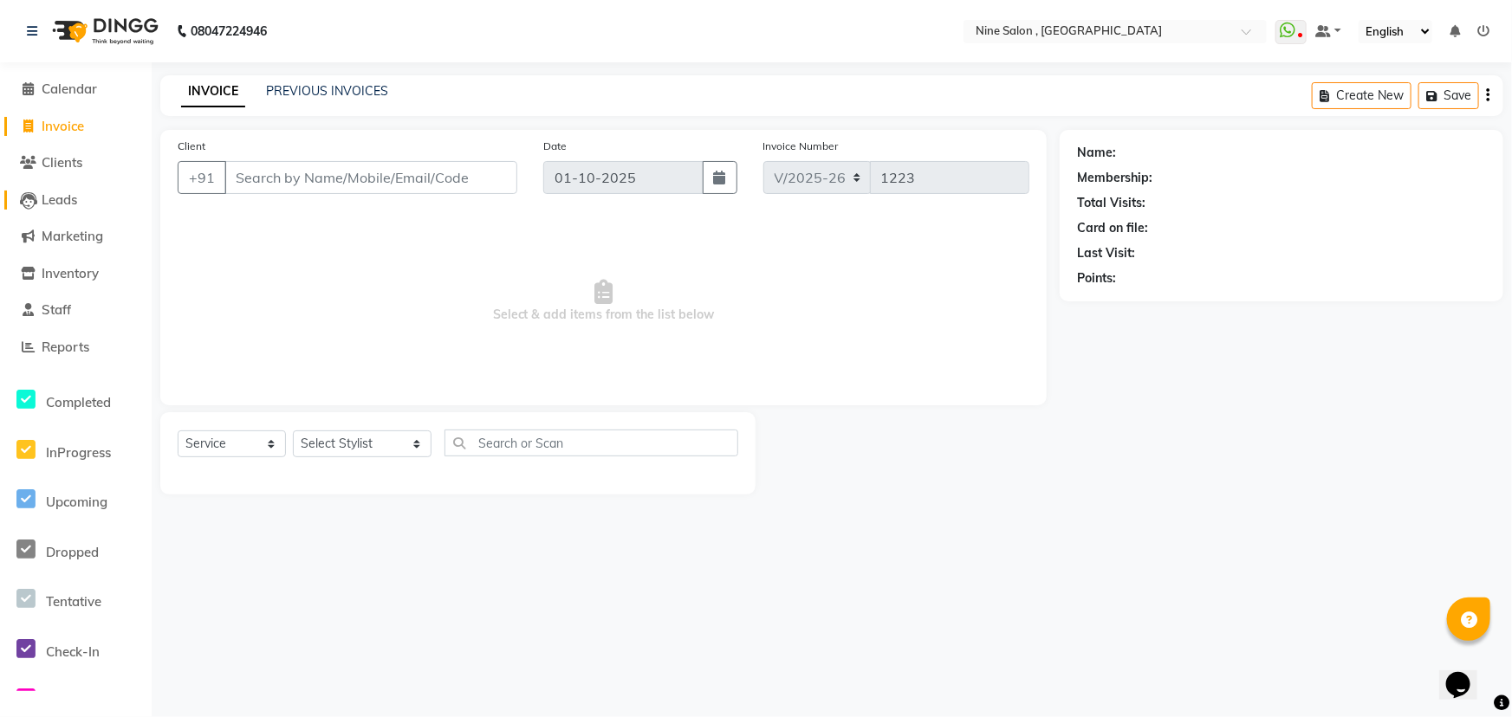
click at [71, 192] on span "Leads" at bounding box center [60, 199] width 36 height 16
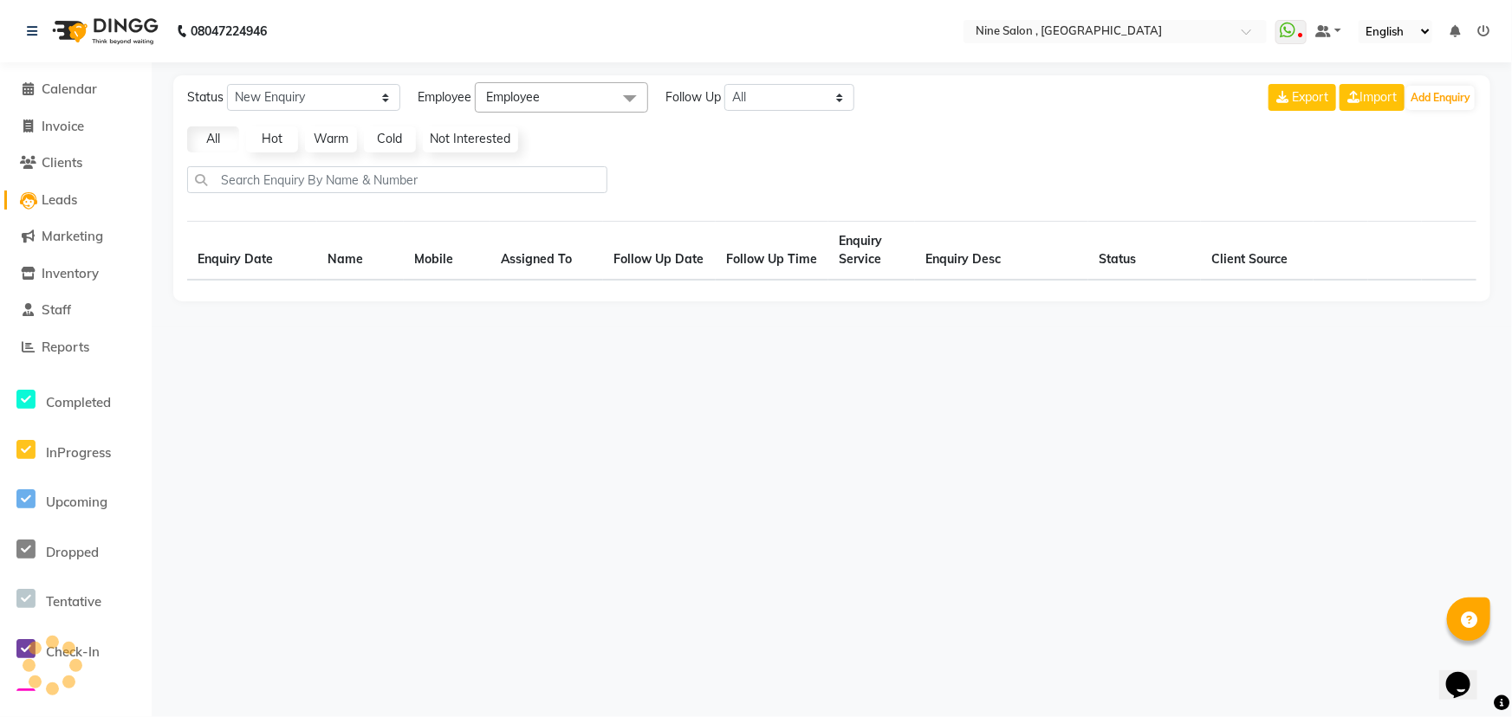
select select "10"
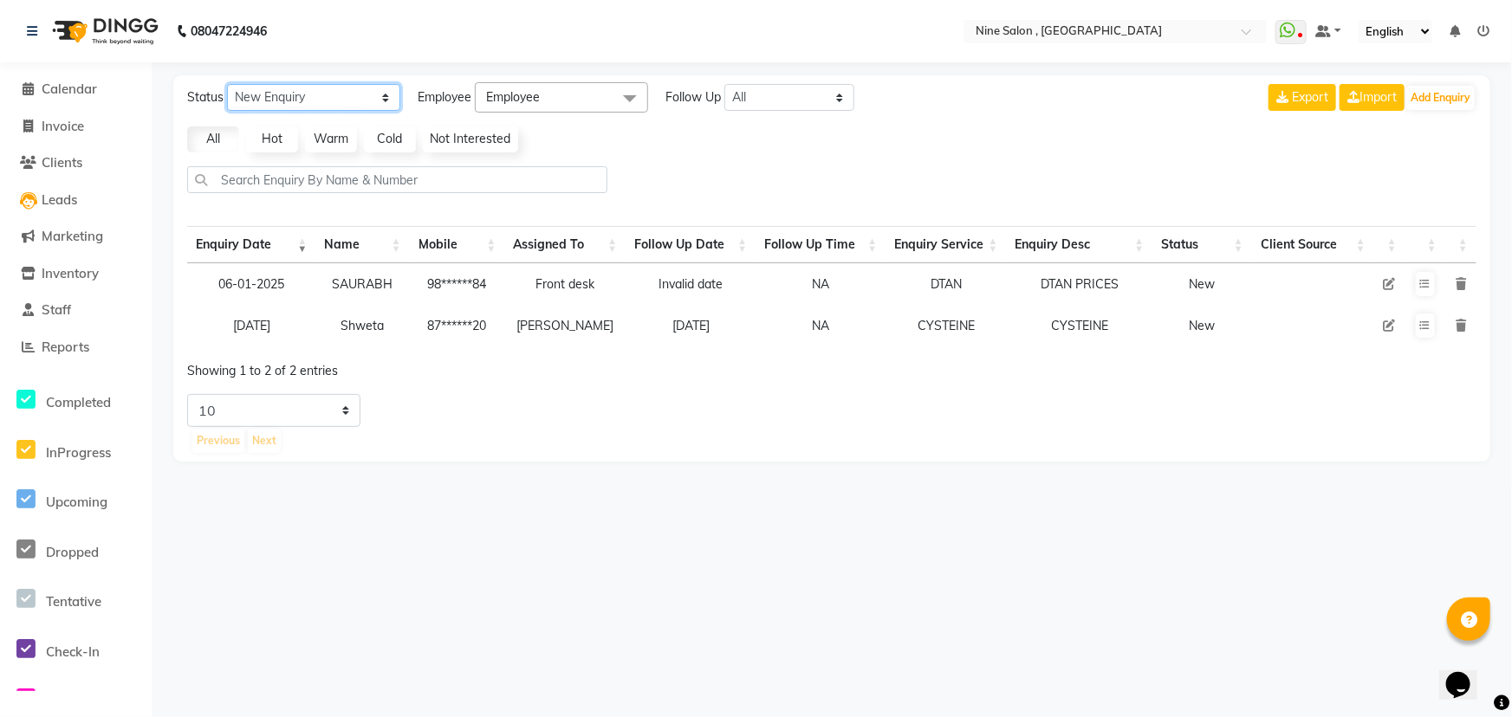
click at [315, 100] on select "New Enquiry Open Enquiry Converted Enquiry All" at bounding box center [313, 97] width 173 height 27
click at [227, 84] on select "New Enquiry Open Enquiry Converted Enquiry All" at bounding box center [313, 97] width 173 height 27
click at [523, 101] on span "Employee" at bounding box center [513, 97] width 54 height 16
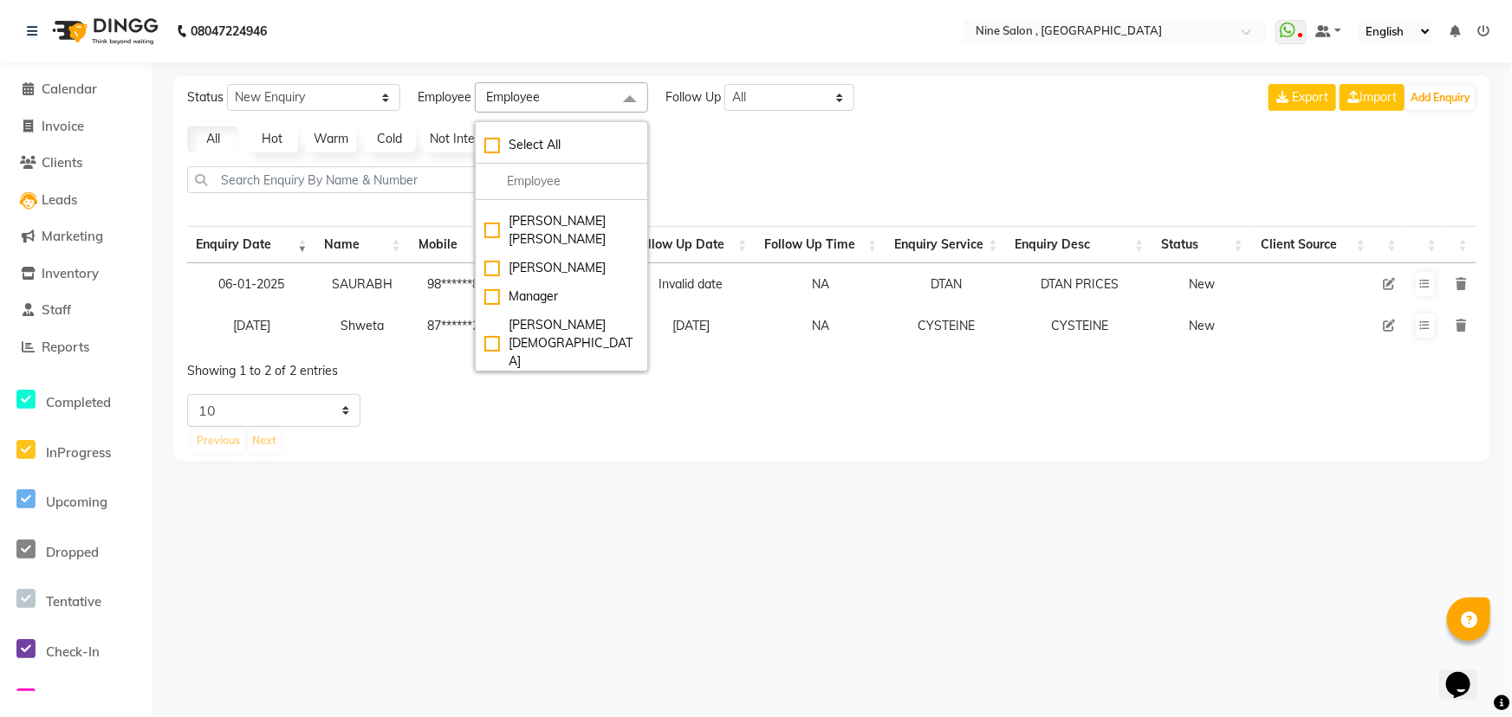
scroll to position [243, 0]
click at [547, 292] on div "Manager" at bounding box center [561, 301] width 154 height 18
checkbox input "true"
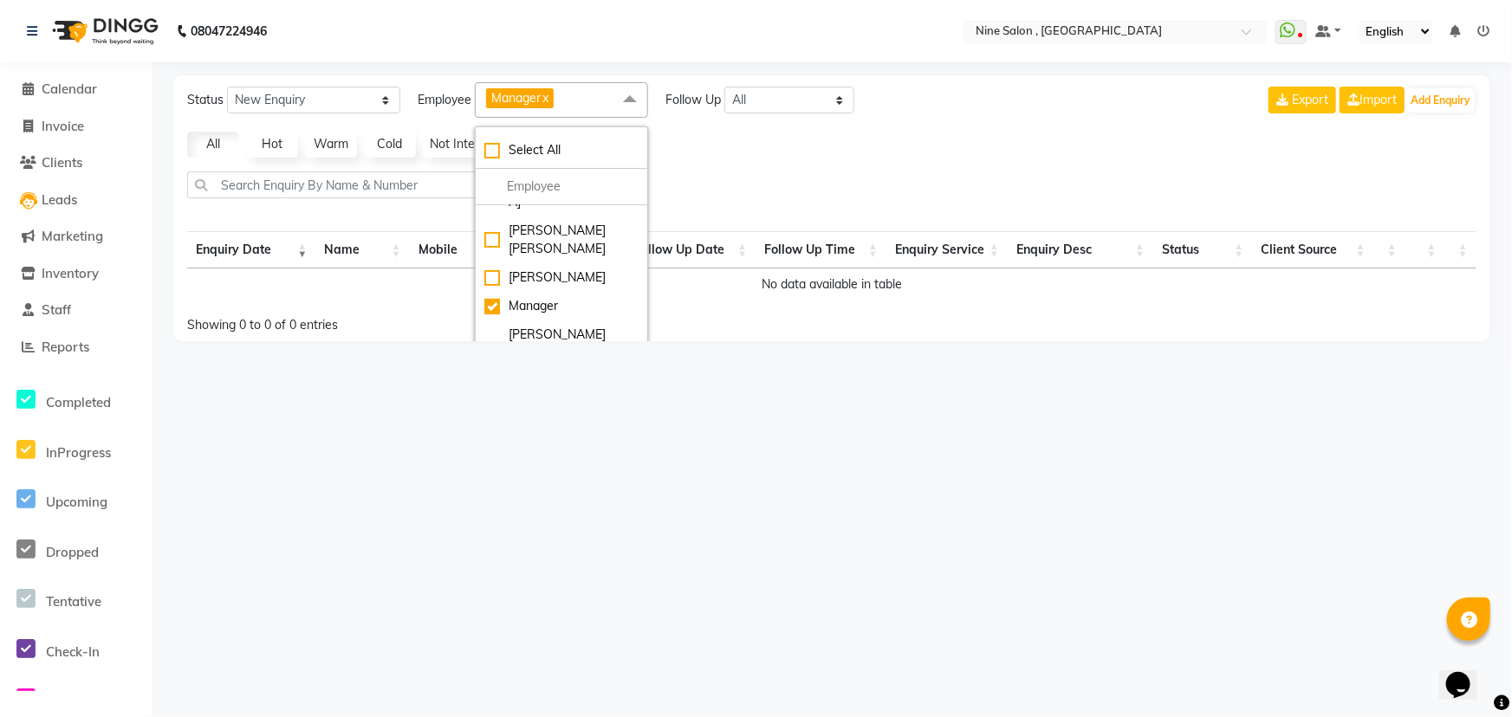
click at [274, 216] on div "Status New Enquiry Open Enquiry Converted Enquiry All All New Open Converted Em…" at bounding box center [831, 208] width 1317 height 266
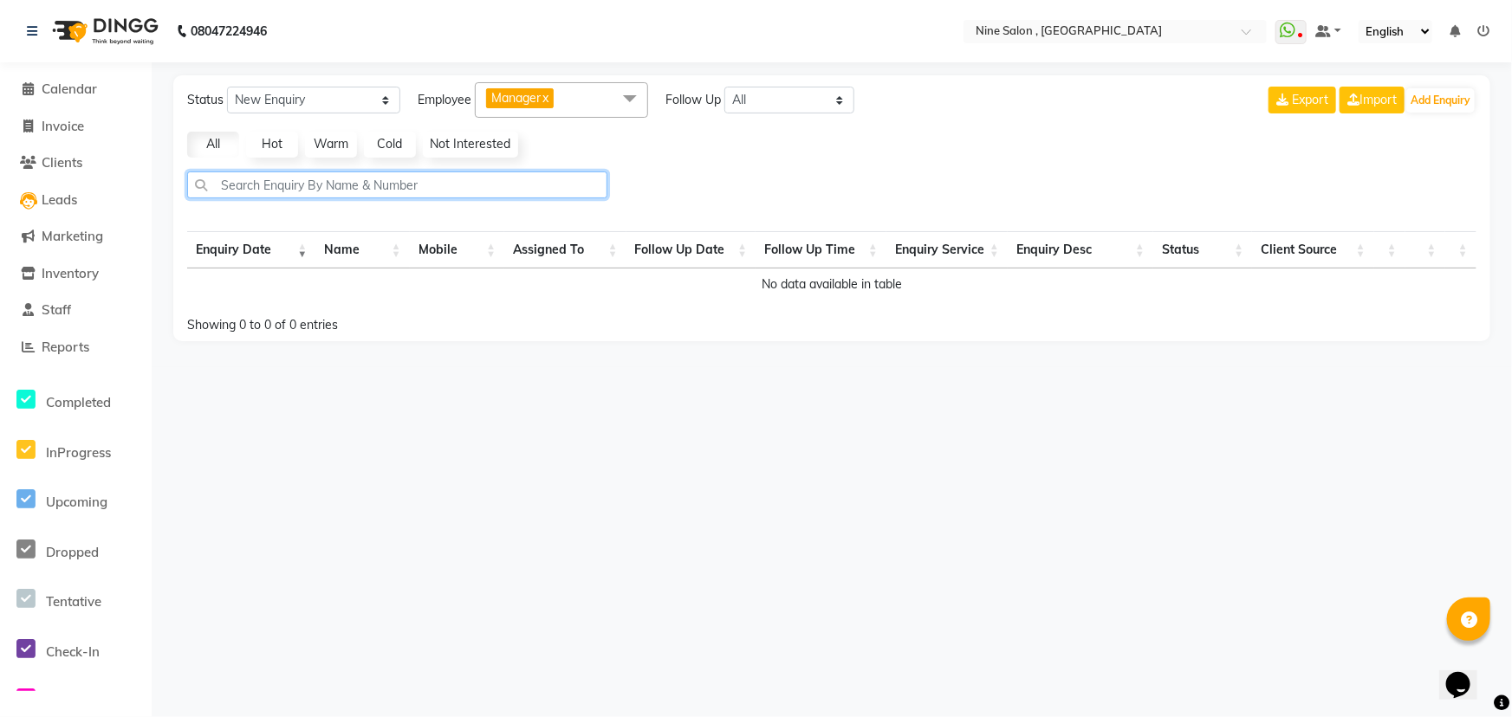
click at [295, 190] on input "text" at bounding box center [397, 185] width 420 height 27
click at [548, 99] on link "x" at bounding box center [545, 98] width 8 height 16
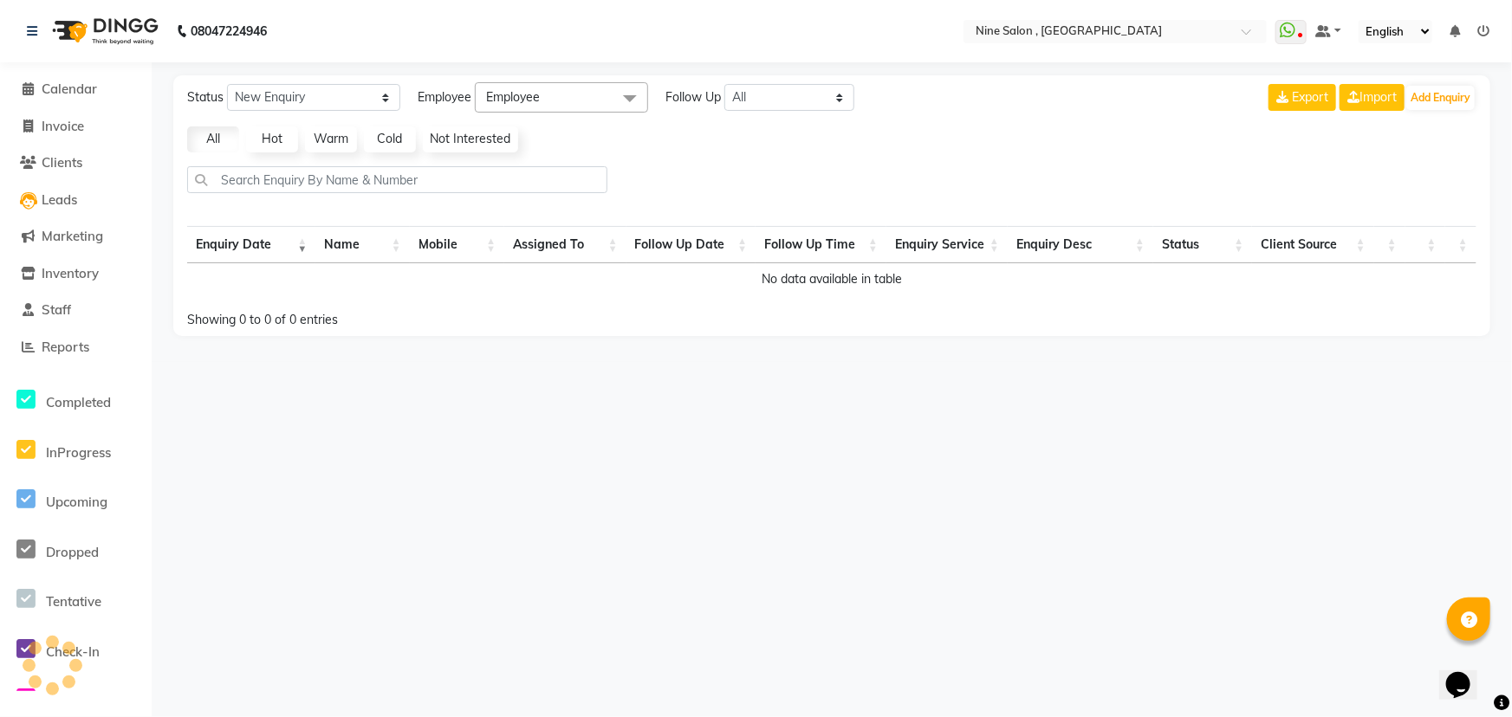
select select "10"
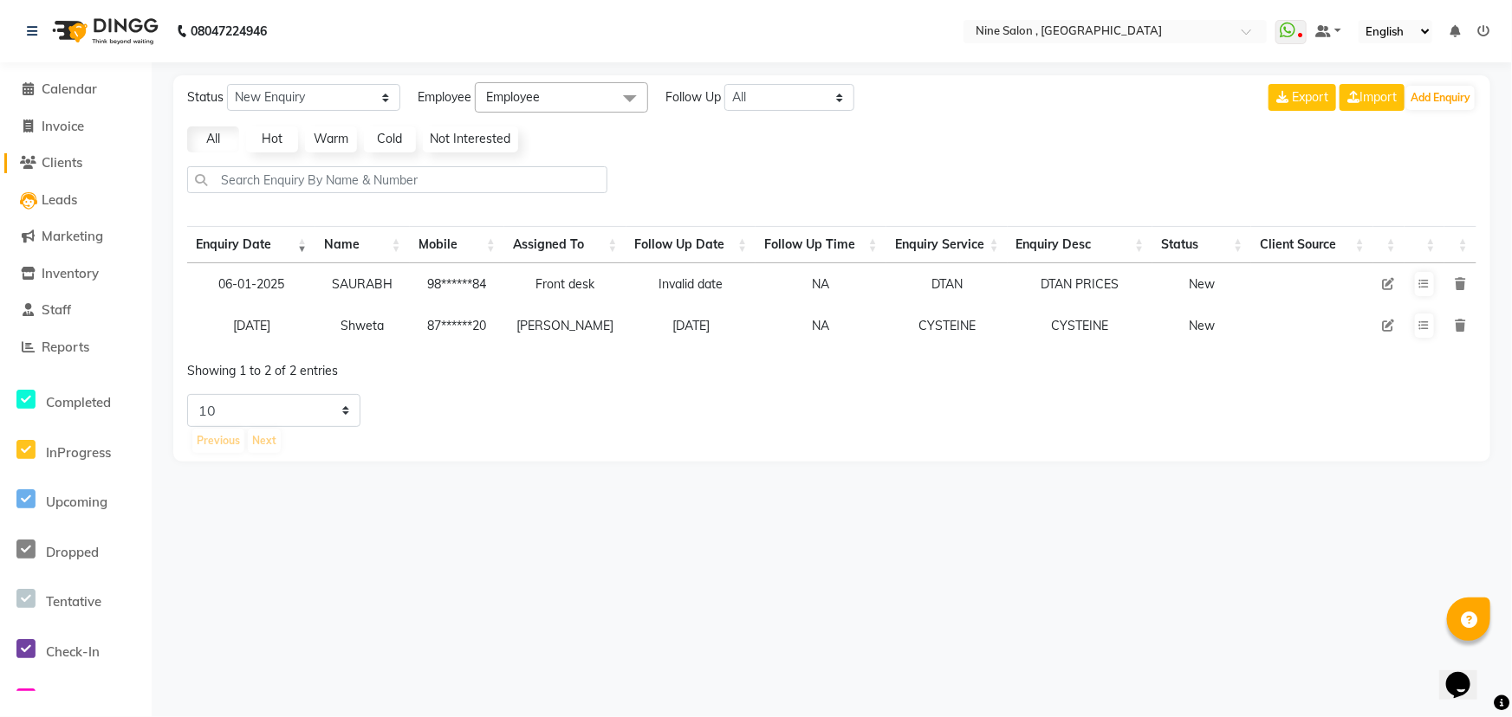
click at [56, 161] on span "Clients" at bounding box center [62, 162] width 41 height 16
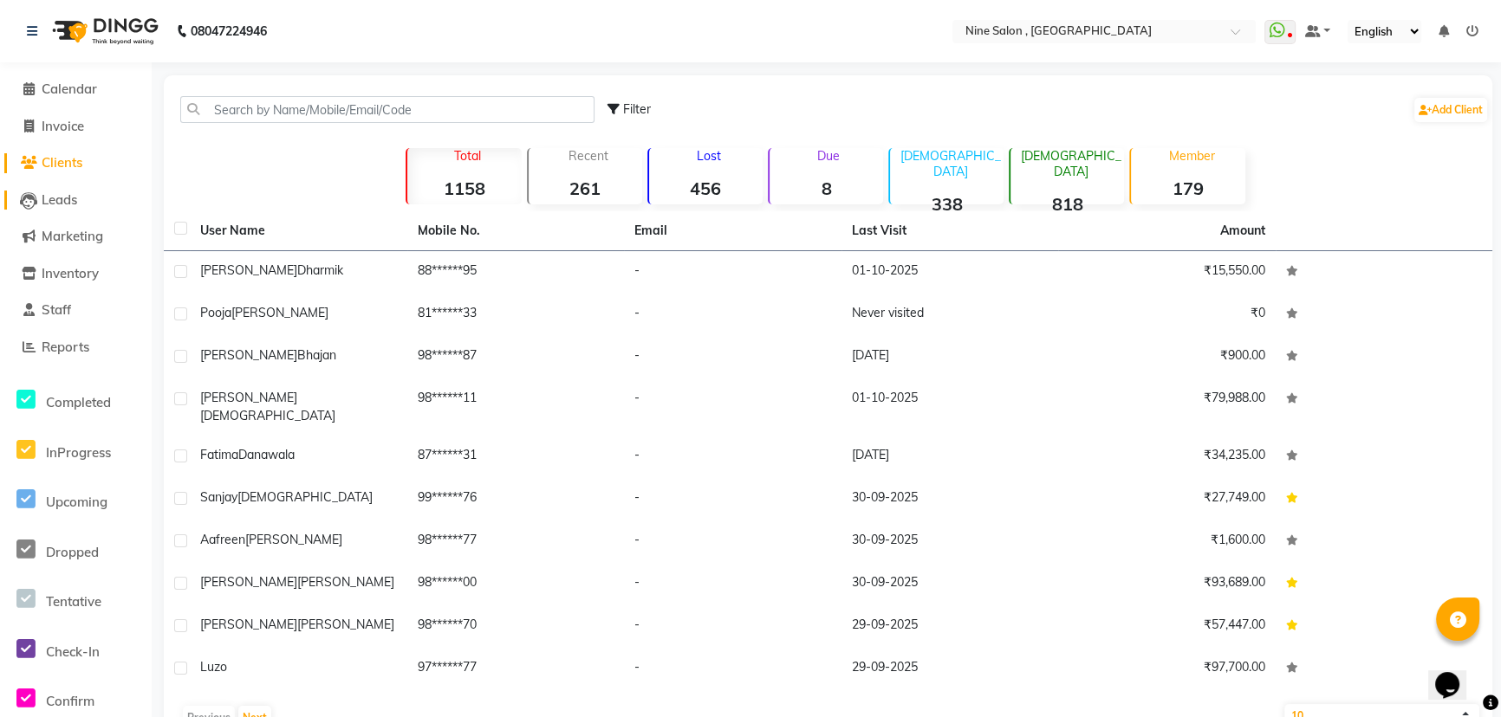
click at [64, 198] on span "Leads" at bounding box center [60, 199] width 36 height 16
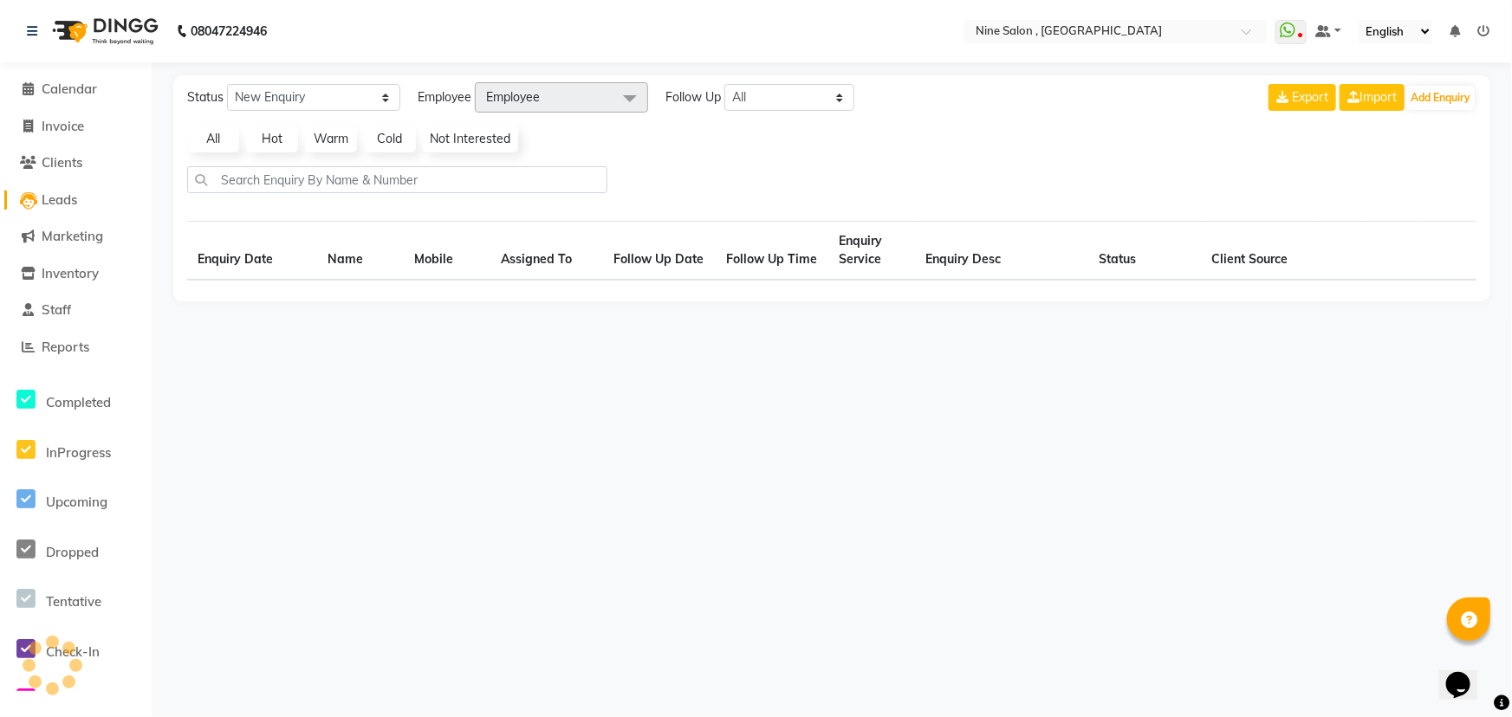
select select "10"
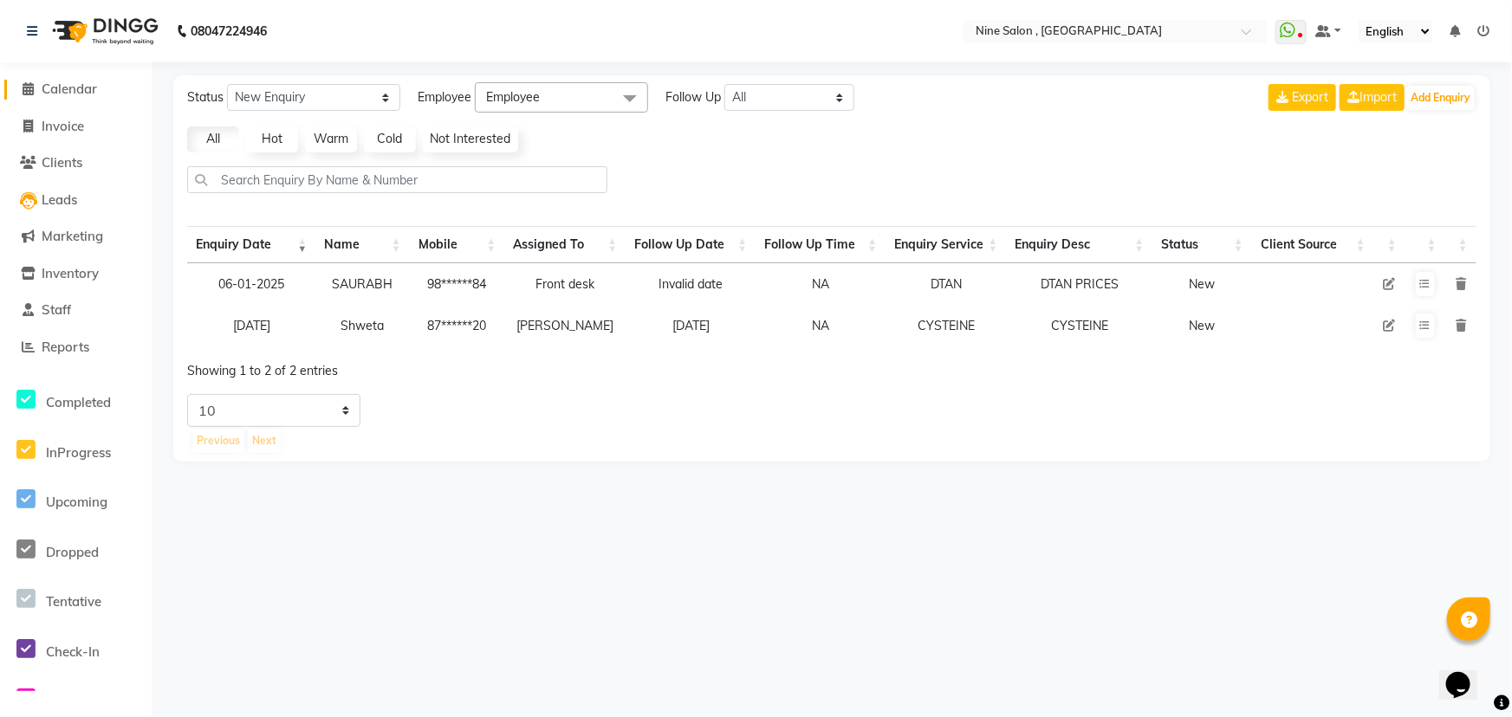
click at [69, 88] on span "Calendar" at bounding box center [69, 89] width 55 height 16
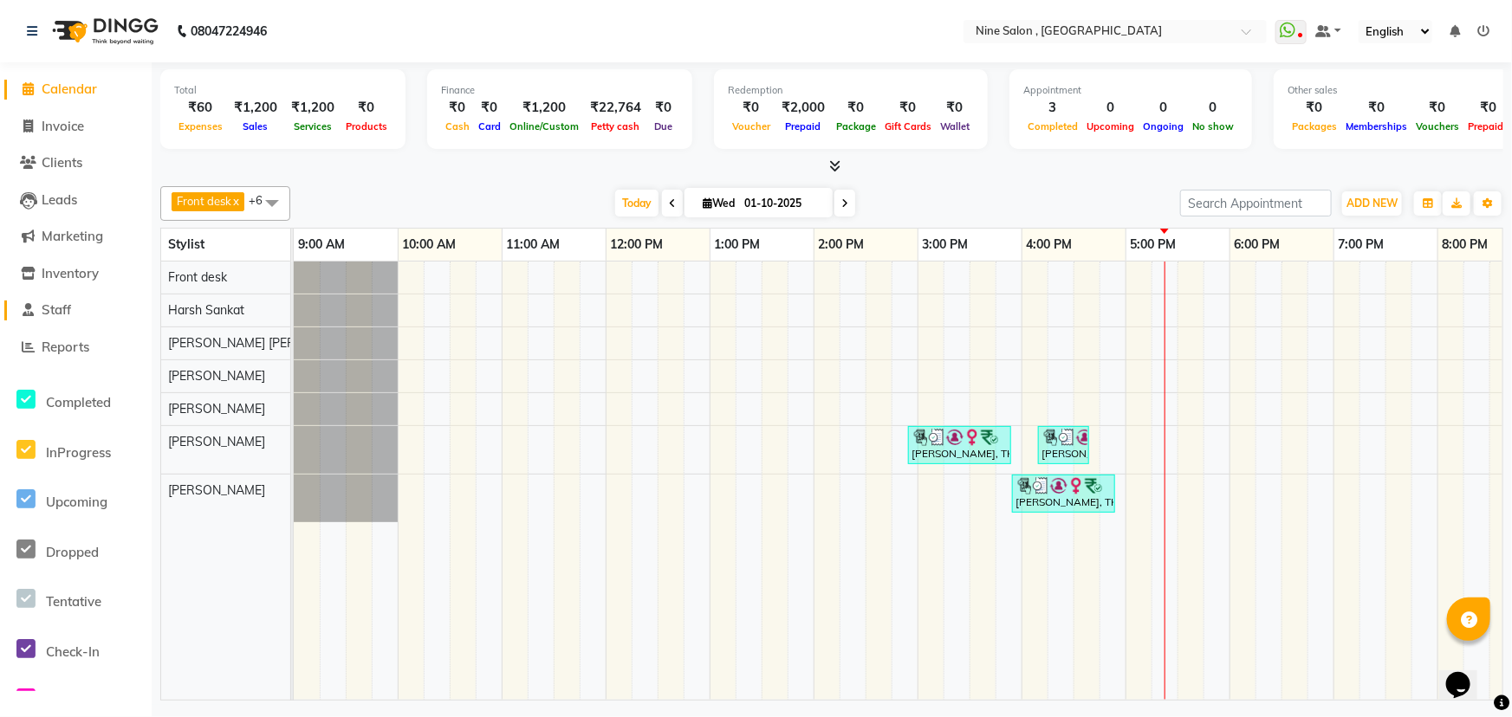
click at [64, 308] on span "Staff" at bounding box center [56, 310] width 29 height 16
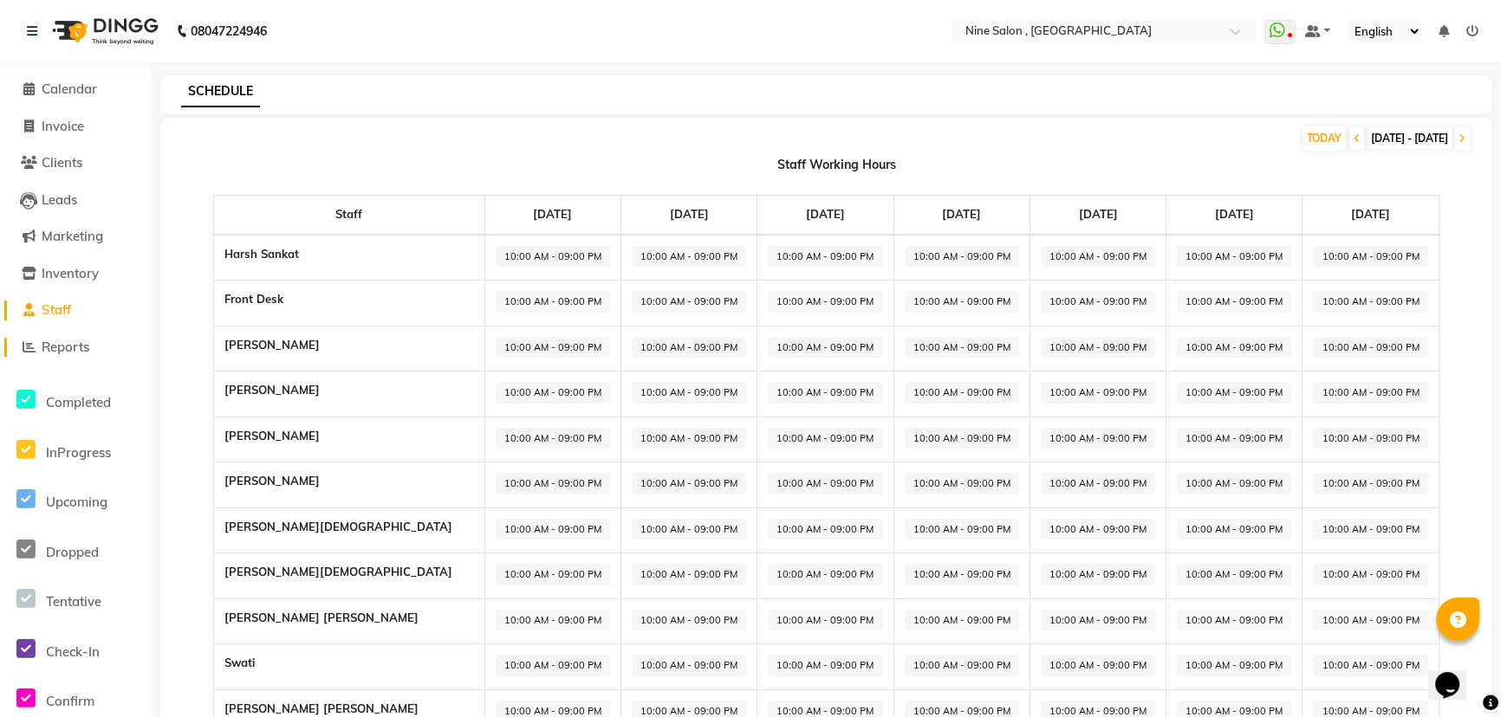
click at [69, 345] on span "Reports" at bounding box center [66, 347] width 48 height 16
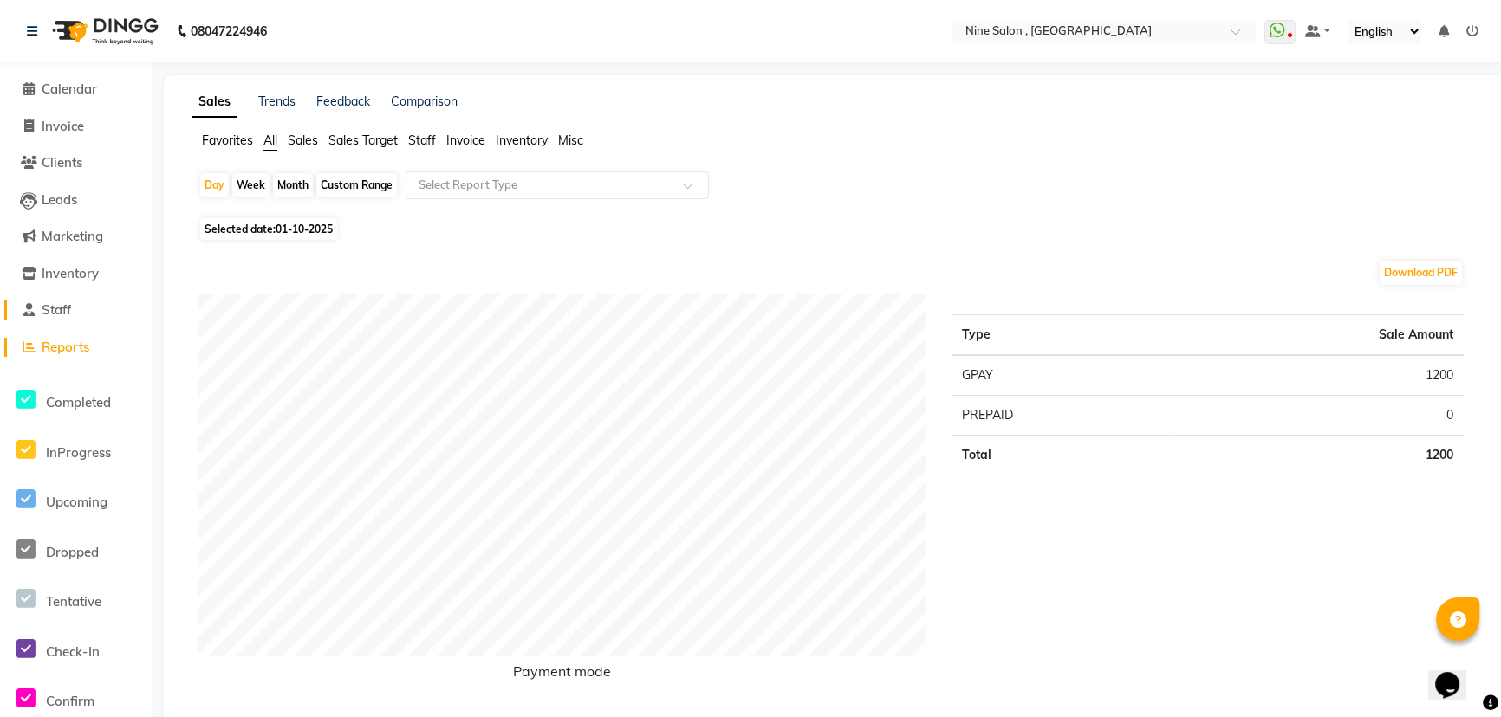
click at [64, 308] on span "Staff" at bounding box center [56, 310] width 29 height 16
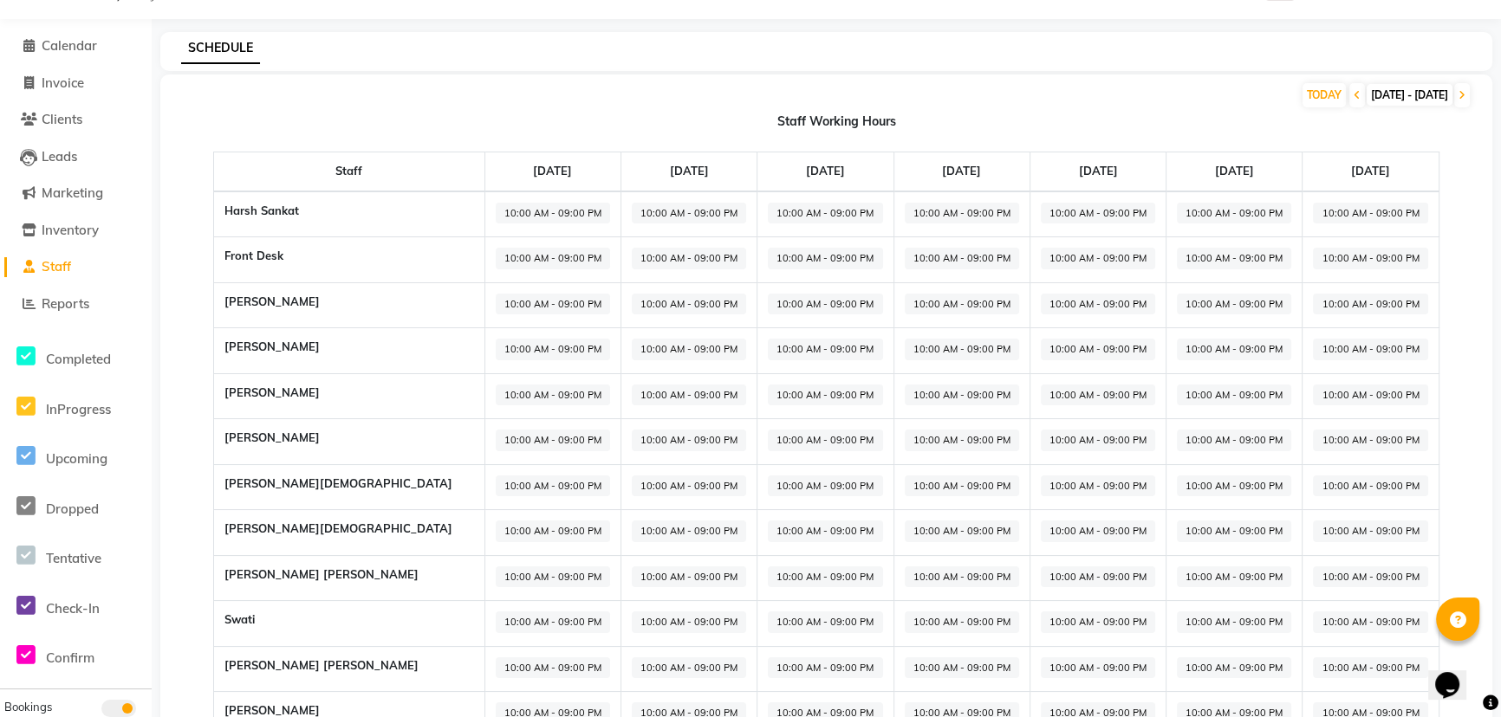
scroll to position [78, 0]
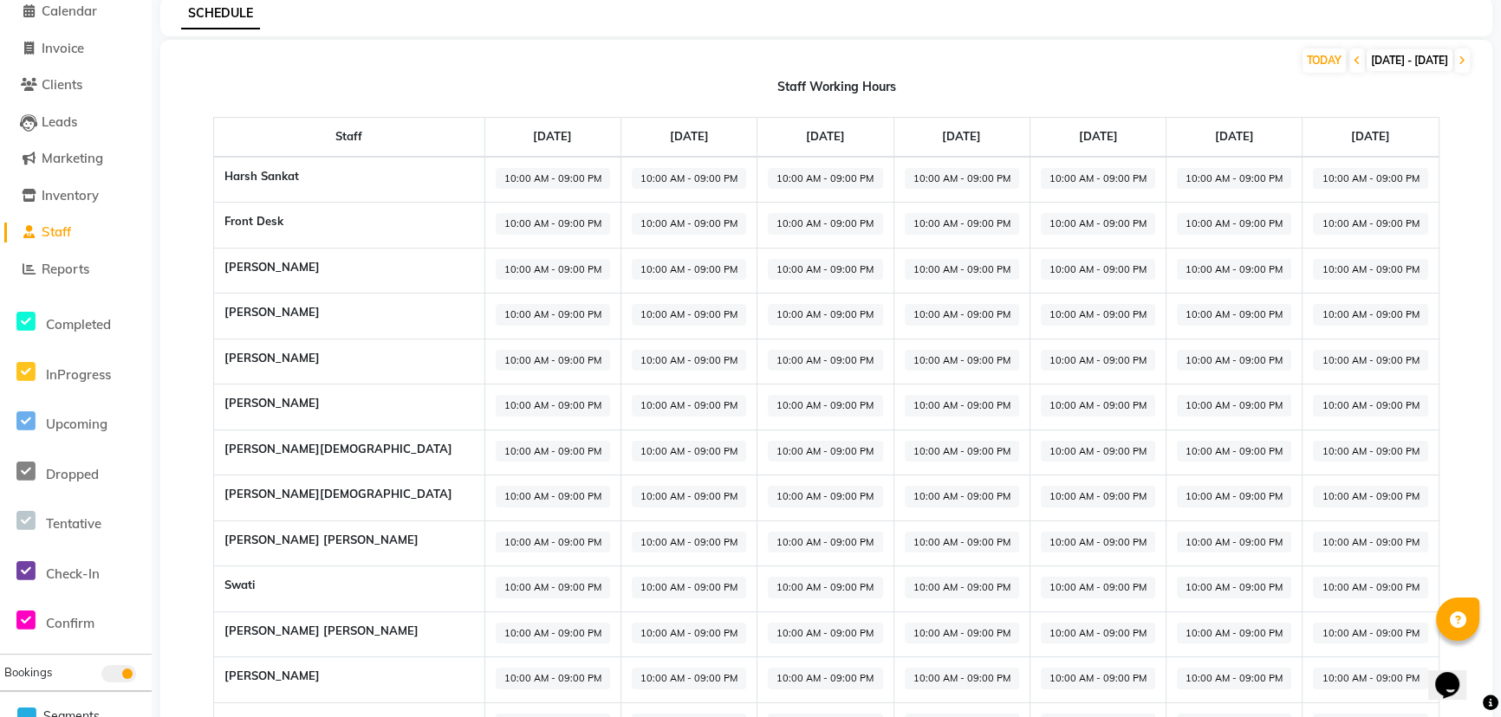
click at [496, 535] on span "10:00 AM - 09:00 PM" at bounding box center [553, 543] width 114 height 22
select select "10:00 AM"
select select "09:00 PM"
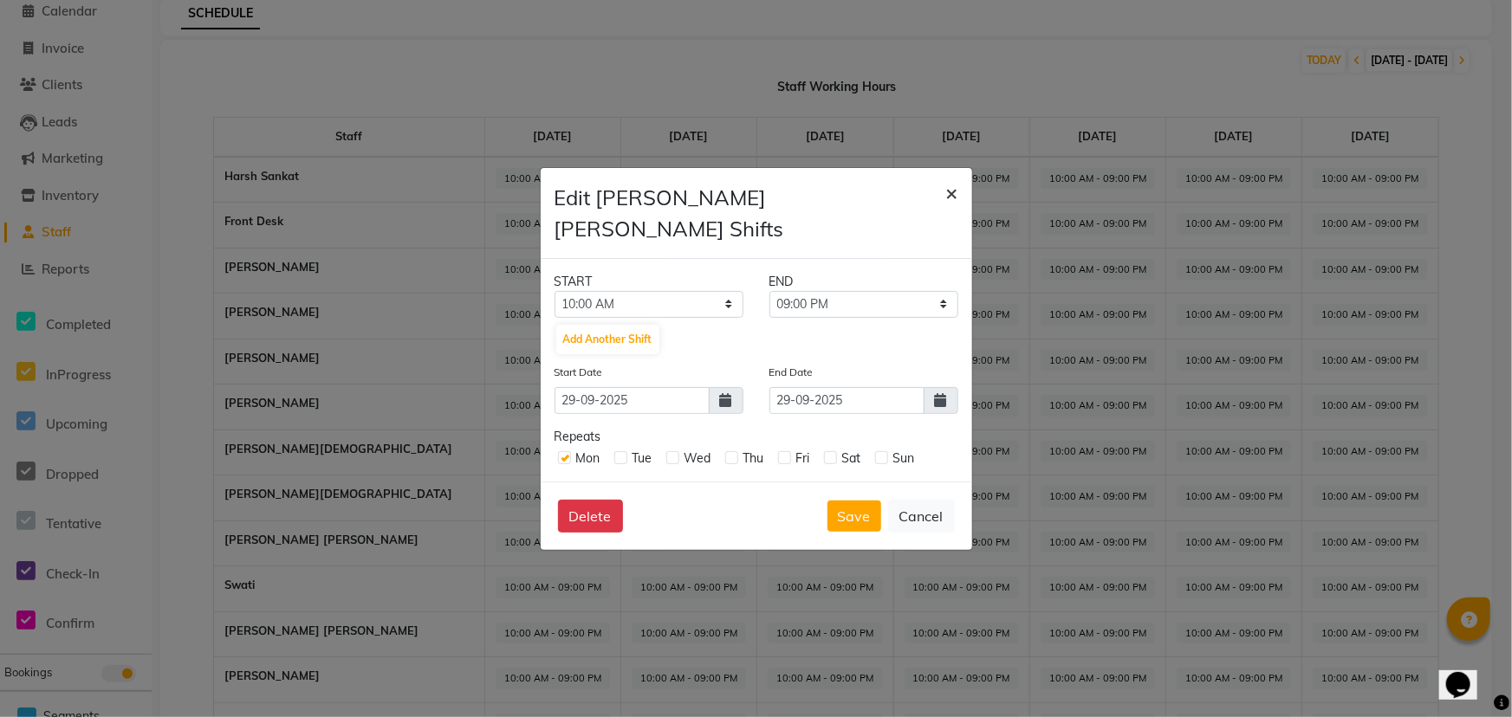
click at [953, 205] on span "×" at bounding box center [952, 192] width 12 height 26
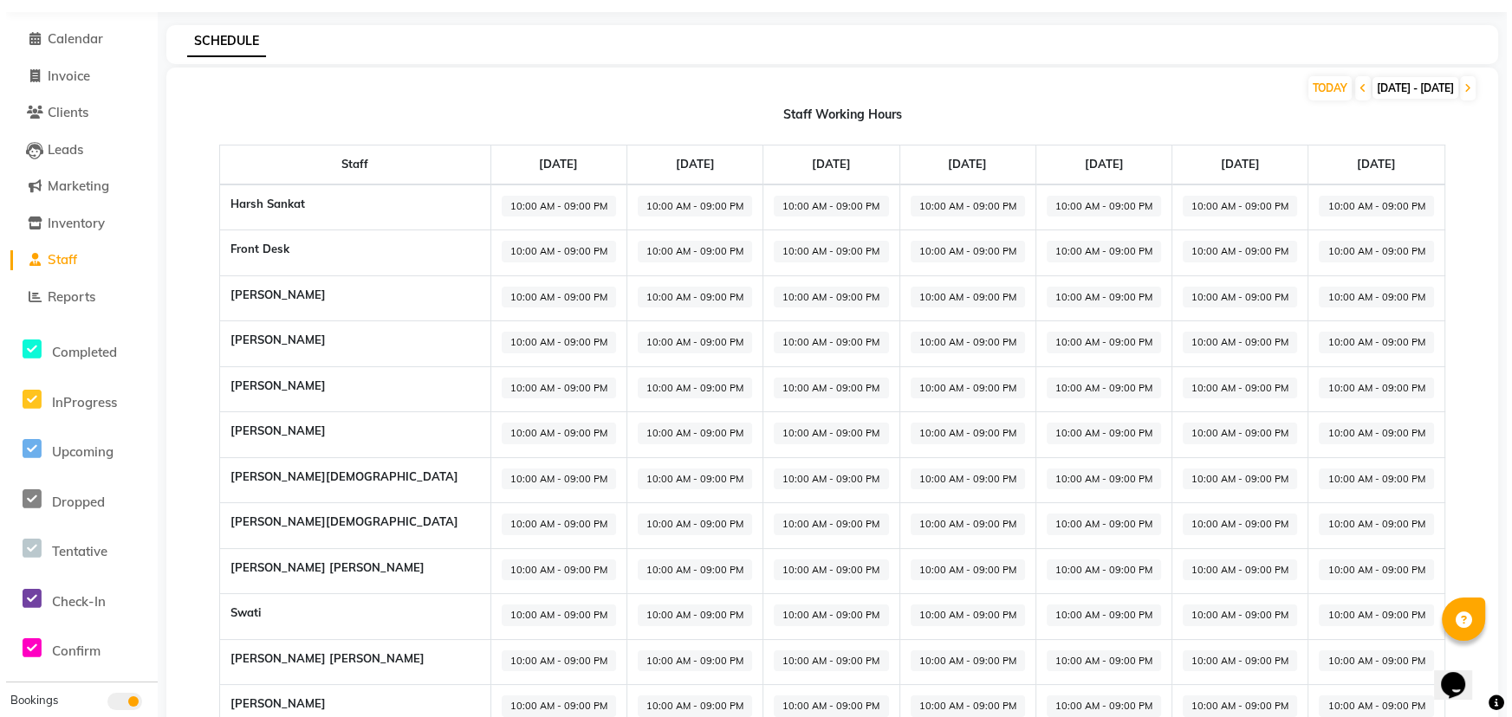
scroll to position [0, 0]
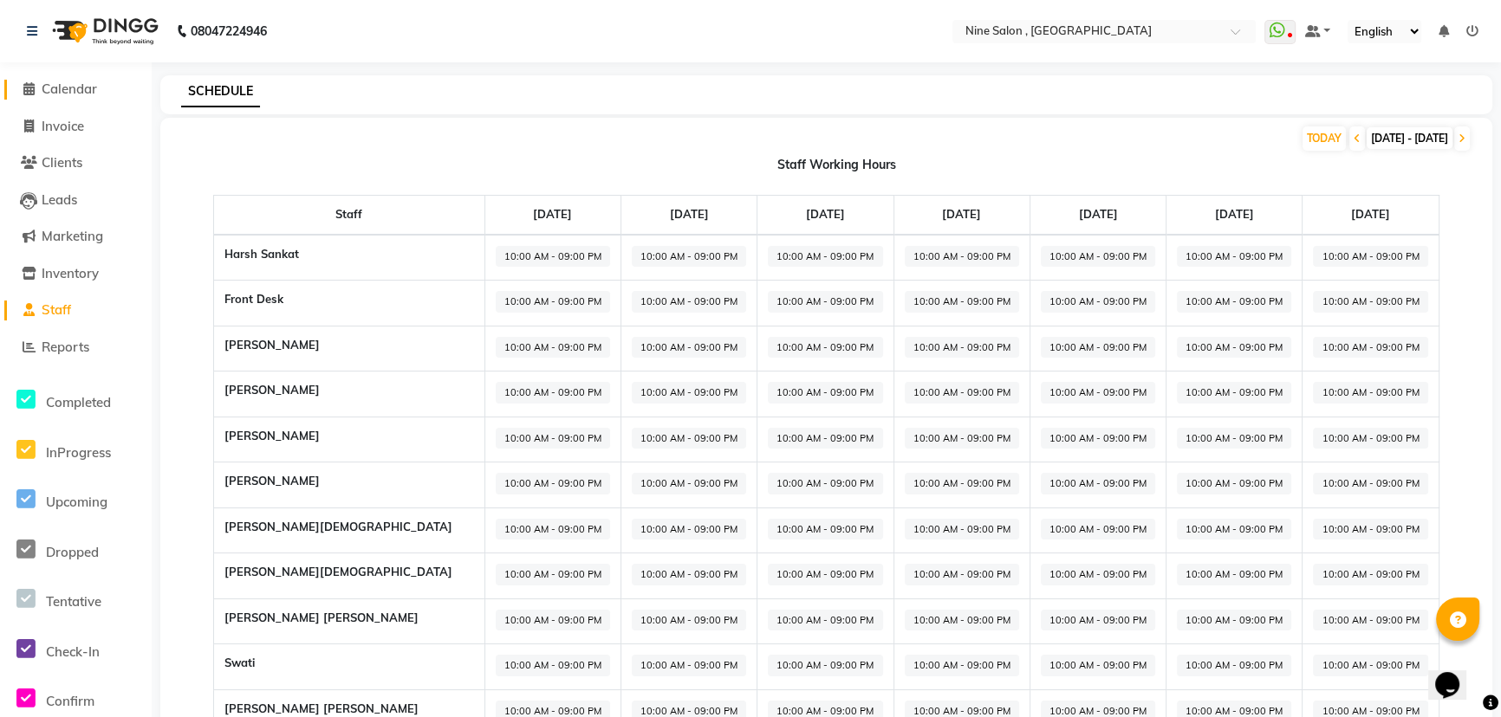
click at [67, 93] on span "Calendar" at bounding box center [69, 89] width 55 height 16
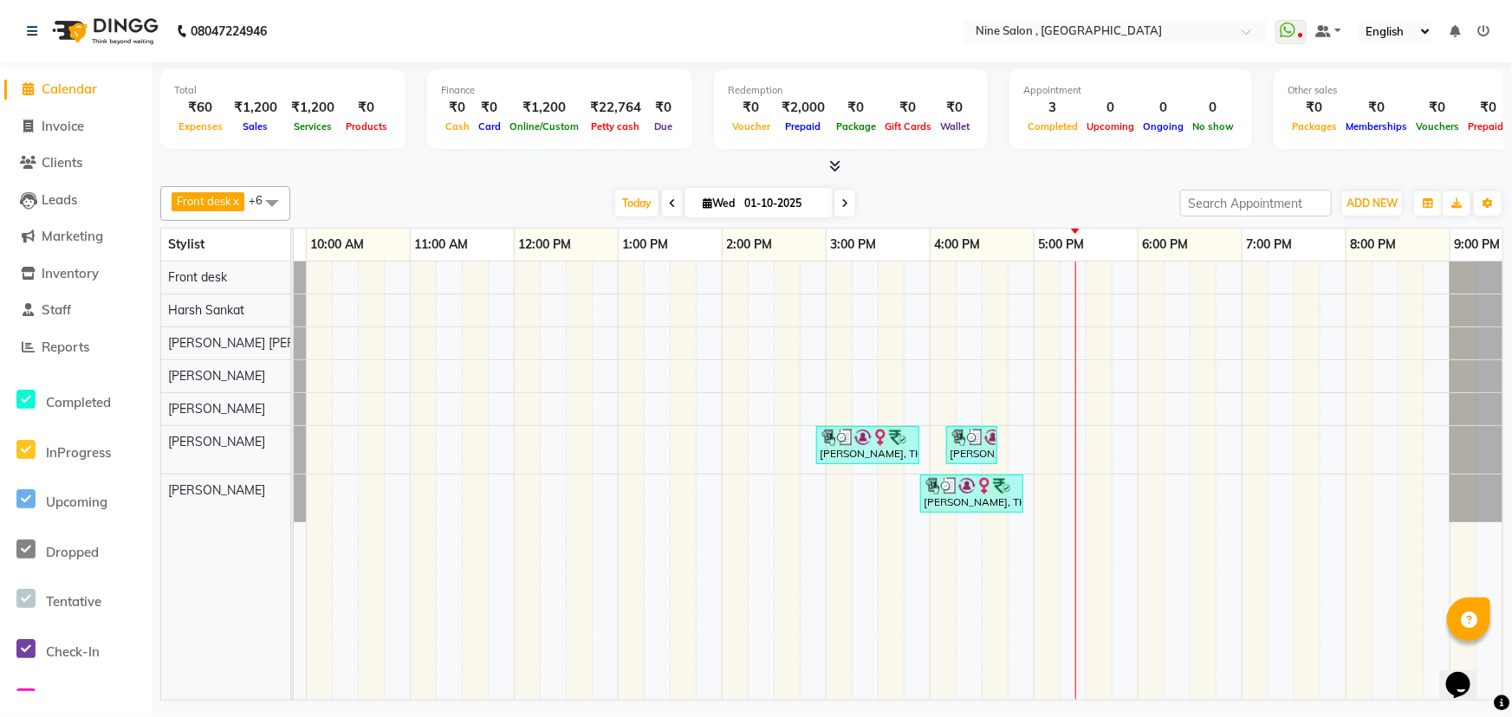
scroll to position [0, 35]
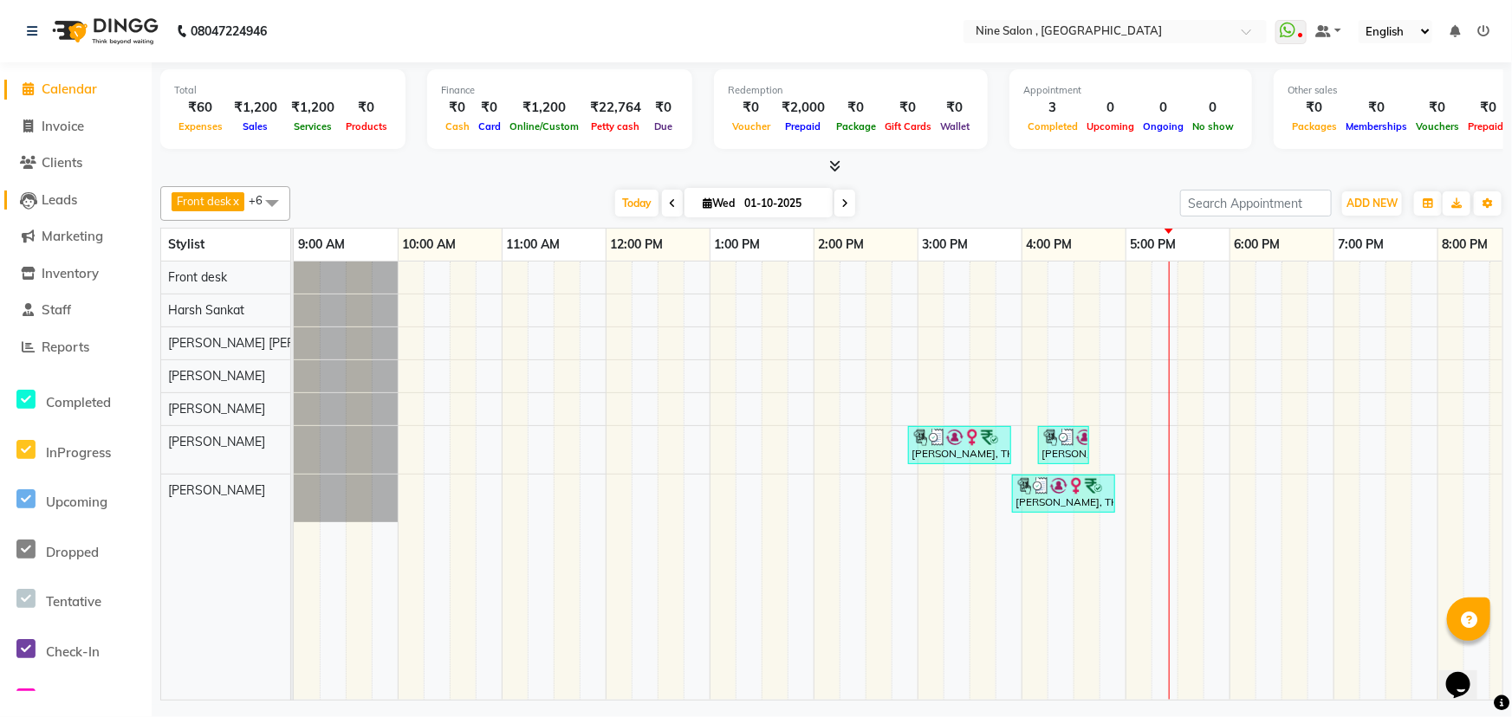
click at [65, 198] on span "Leads" at bounding box center [60, 199] width 36 height 16
select select "10"
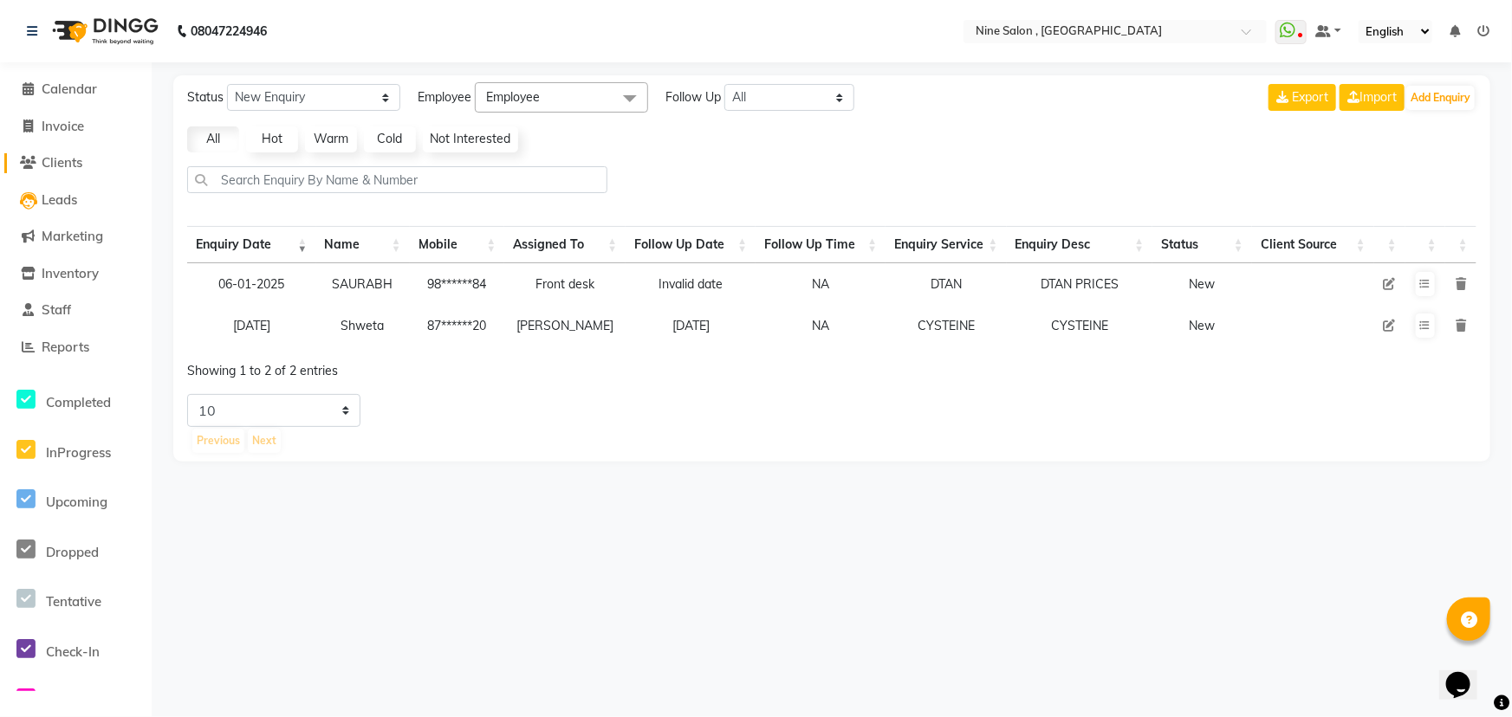
click at [67, 163] on span "Clients" at bounding box center [62, 162] width 41 height 16
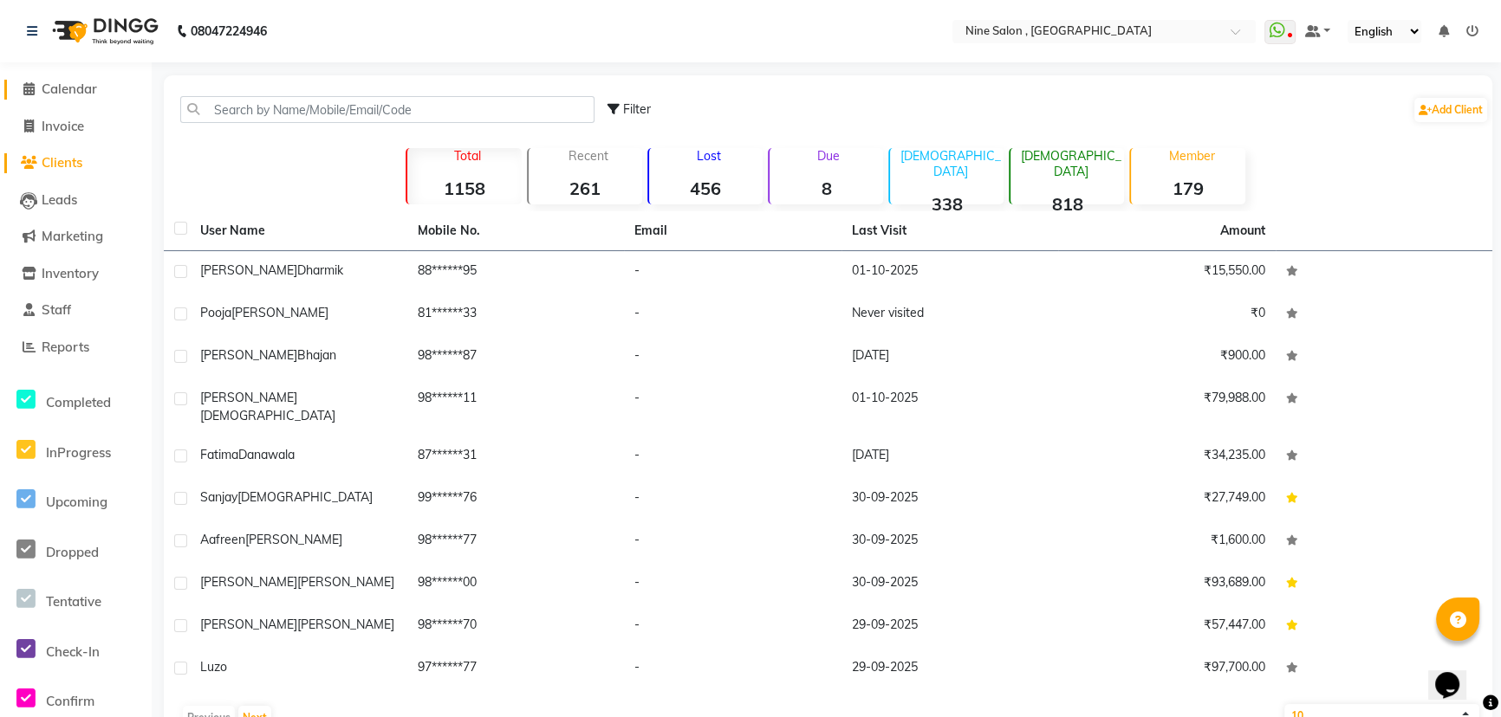
click at [68, 92] on span "Calendar" at bounding box center [69, 89] width 55 height 16
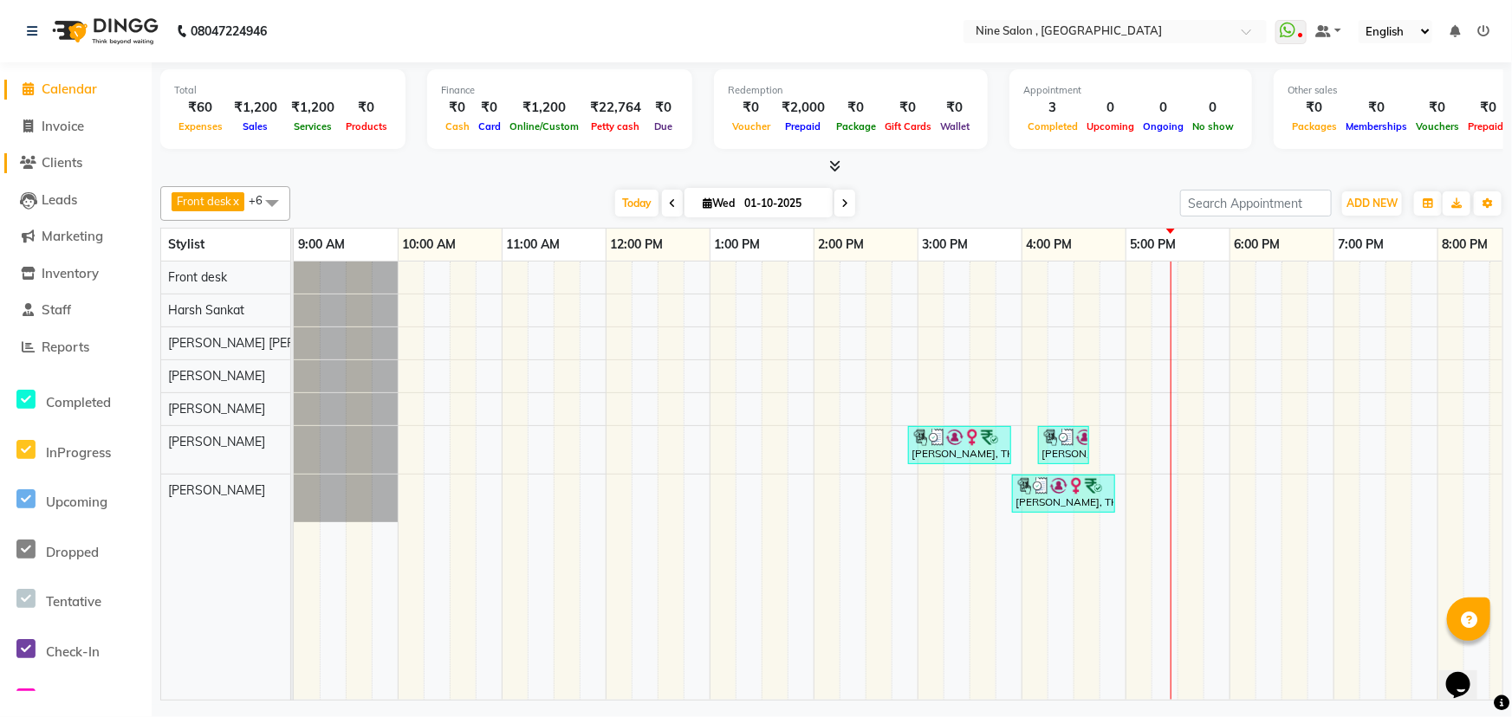
click at [59, 159] on span "Clients" at bounding box center [62, 162] width 41 height 16
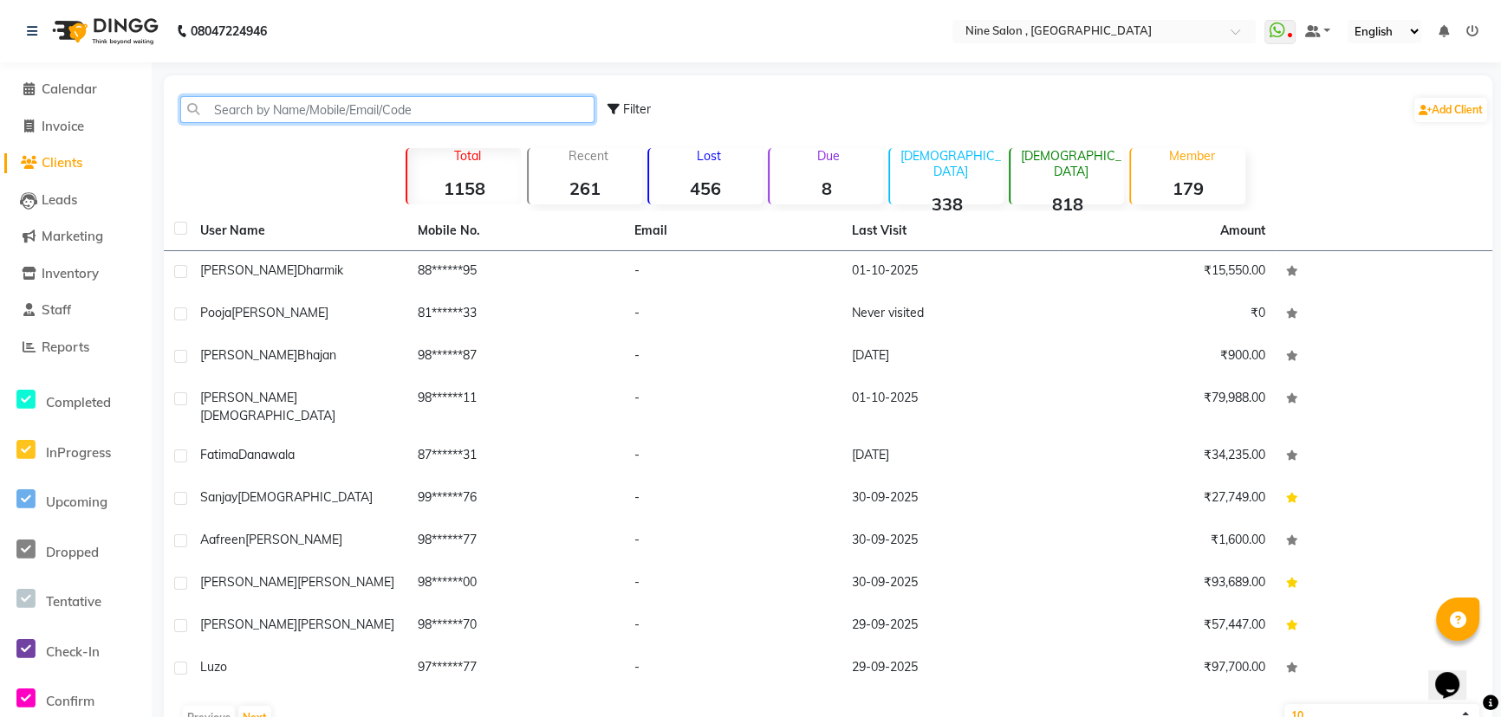
click at [287, 109] on input "text" at bounding box center [387, 109] width 414 height 27
click at [286, 113] on input "text" at bounding box center [387, 109] width 414 height 27
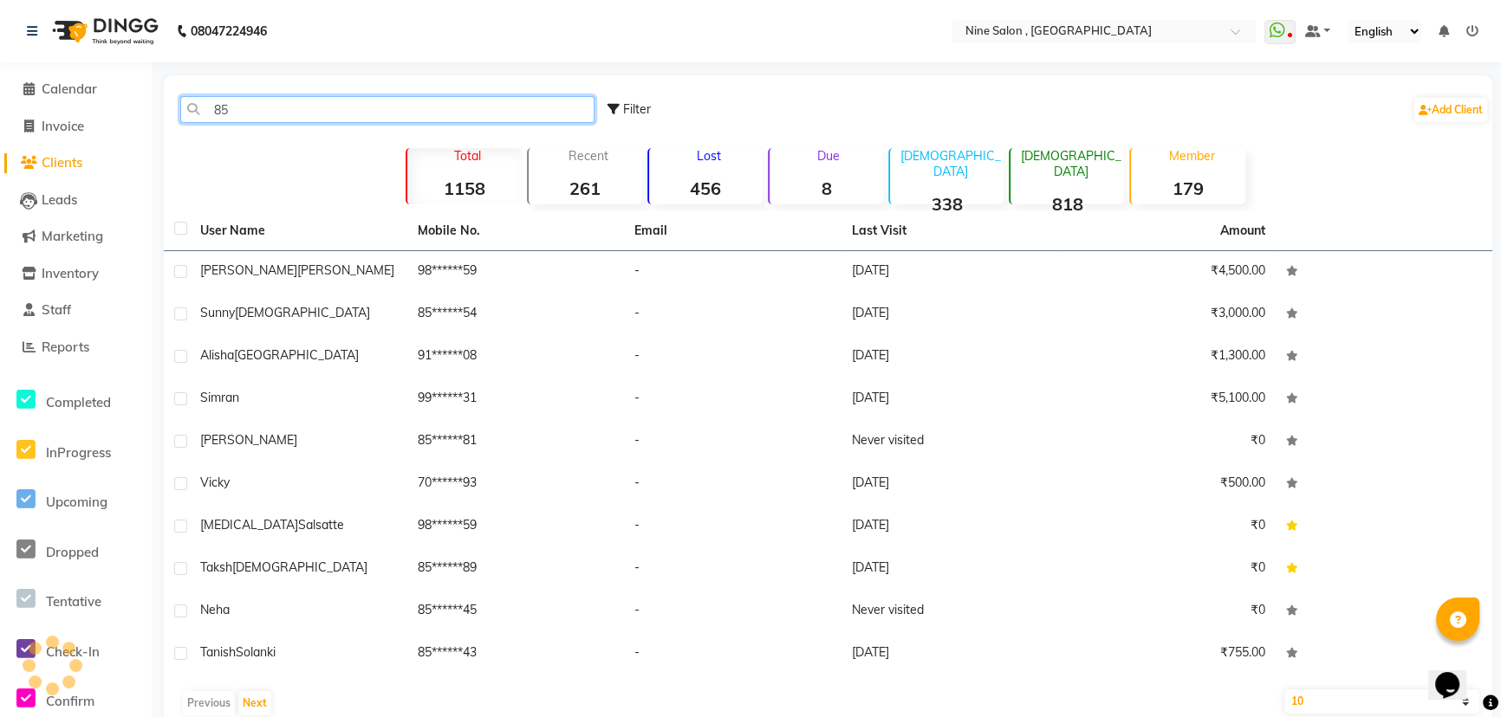
type input "8"
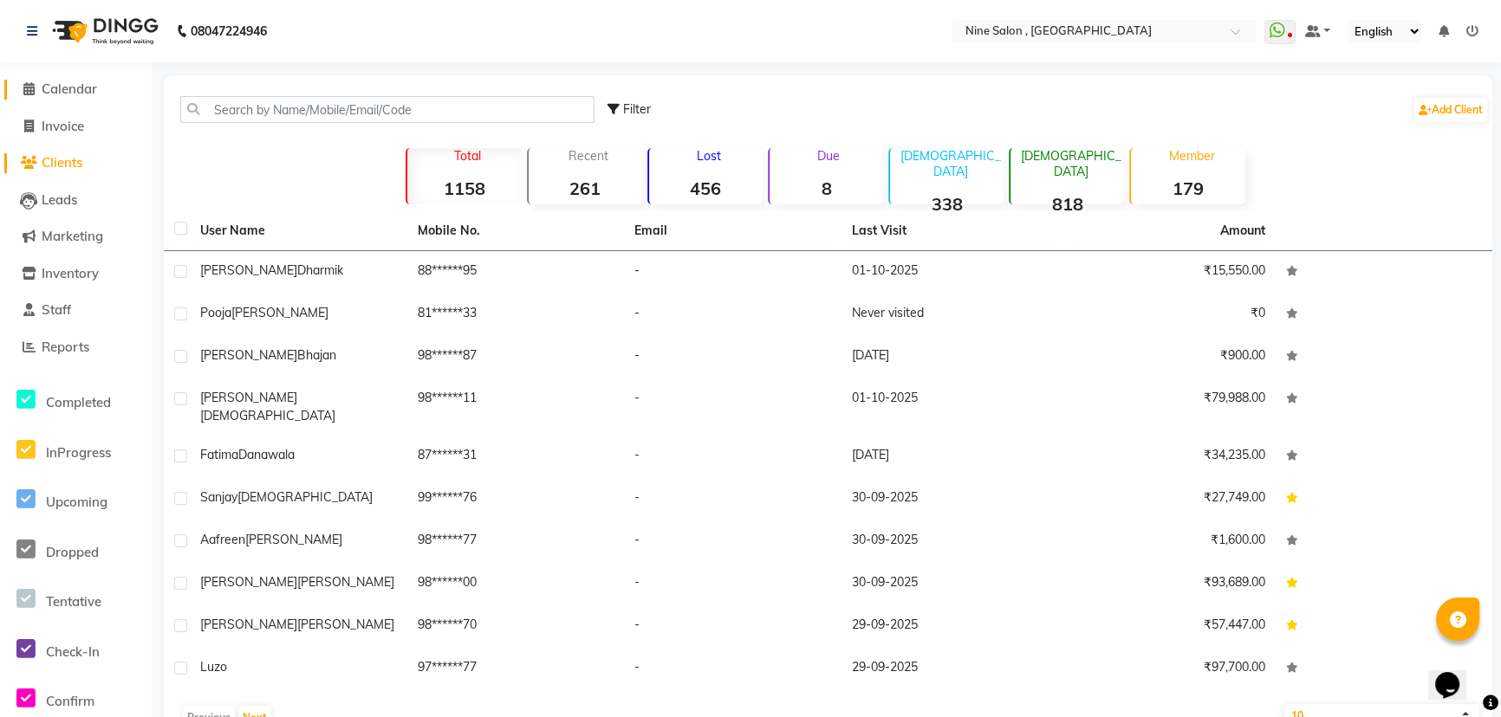
click at [61, 88] on span "Calendar" at bounding box center [69, 89] width 55 height 16
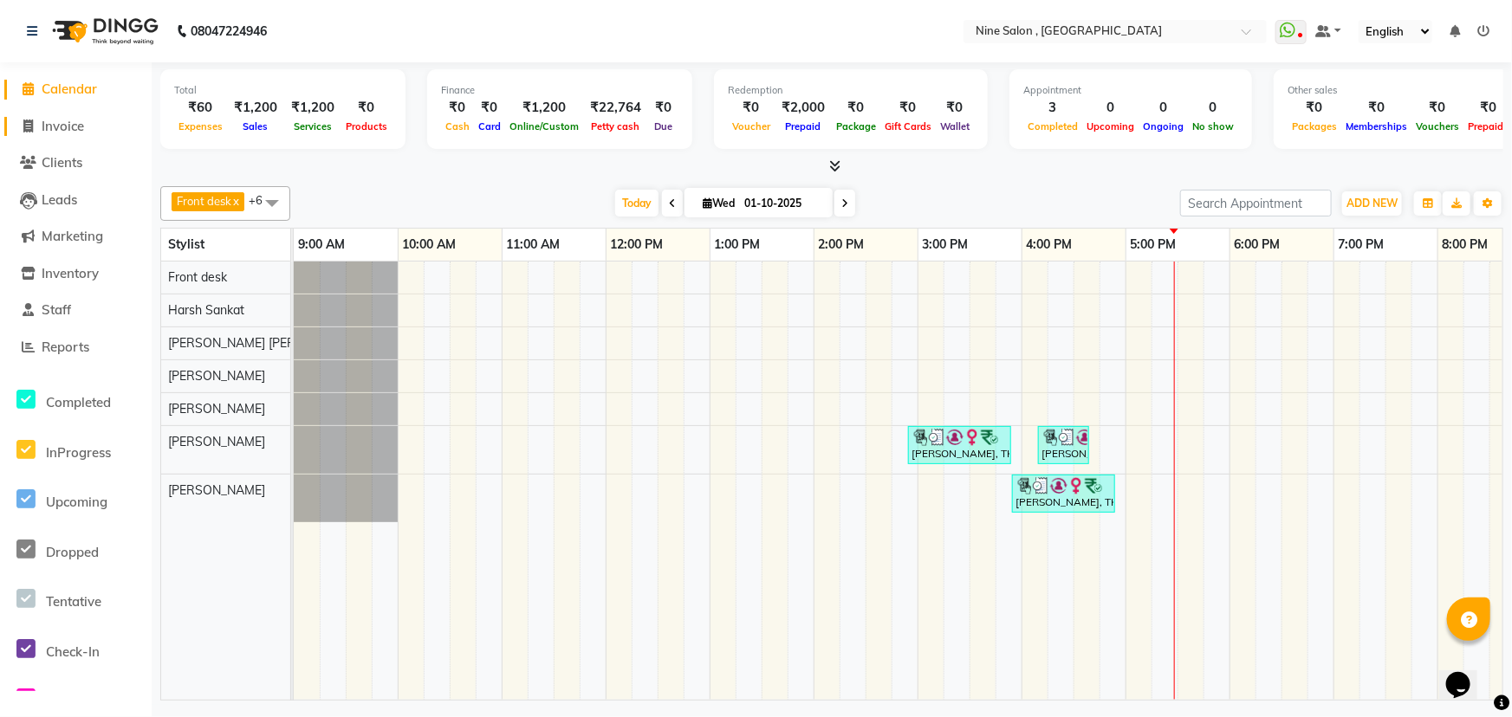
click at [75, 122] on span "Invoice" at bounding box center [63, 126] width 42 height 16
select select "7341"
select select "service"
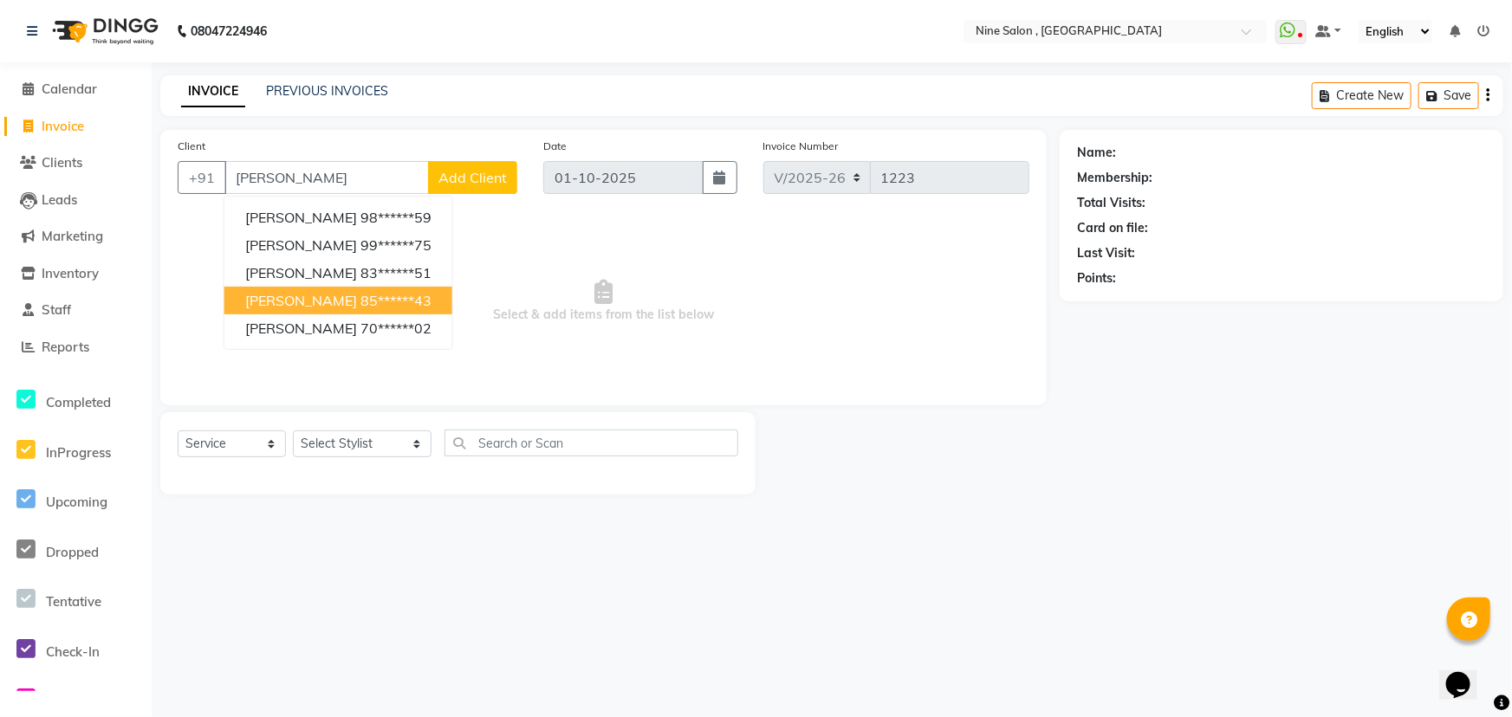
click at [308, 302] on span "[PERSON_NAME]" at bounding box center [301, 300] width 112 height 17
type input "85******43"
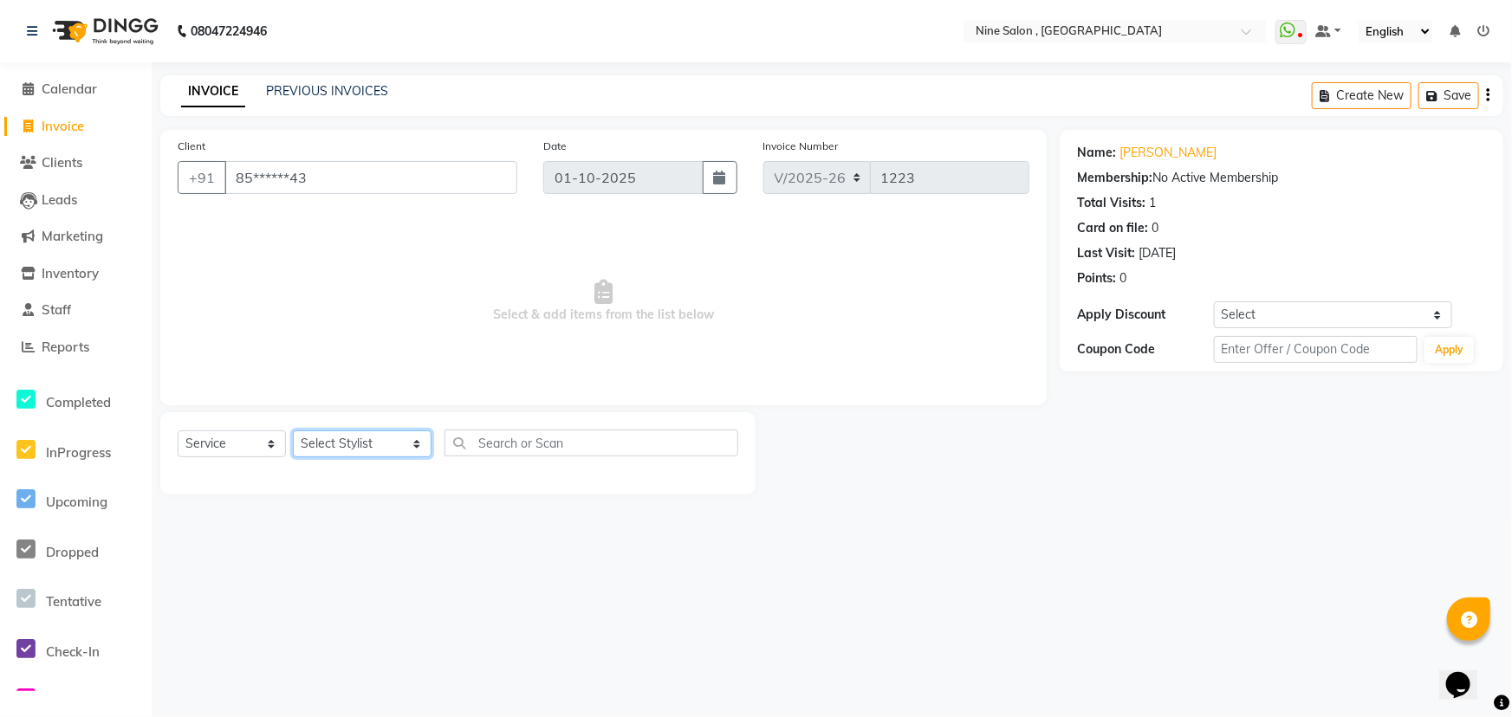
click at [362, 445] on select "Select Stylist [PERSON_NAME] Front desk Harsh Sankat [PERSON_NAME] [PERSON_NAME…" at bounding box center [362, 444] width 139 height 27
select select "87306"
click at [293, 431] on select "Select Stylist [PERSON_NAME] Front desk Harsh Sankat [PERSON_NAME] [PERSON_NAME…" at bounding box center [362, 444] width 139 height 27
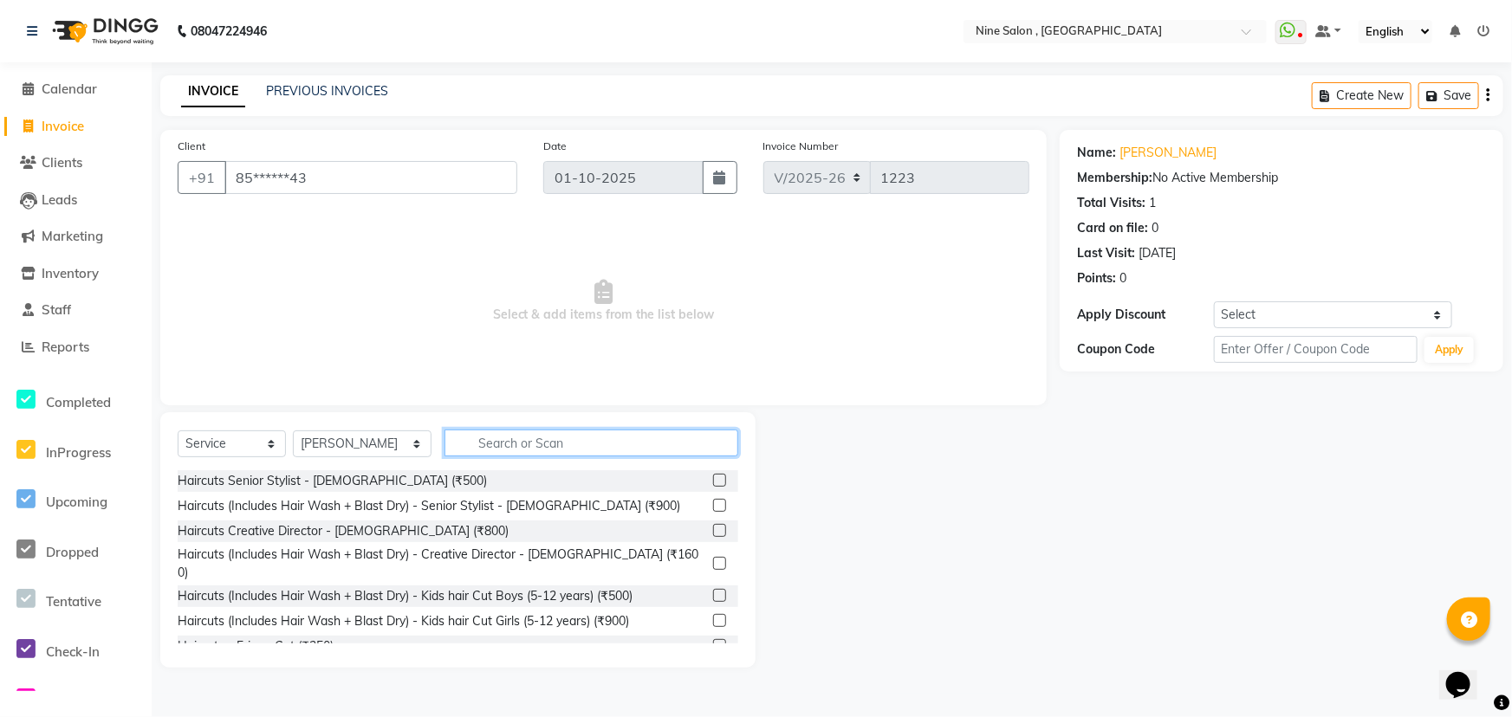
click at [485, 441] on input "text" at bounding box center [591, 443] width 294 height 27
type input "h"
type input "haircut"
click at [400, 482] on div "Haircuts Senior Stylist - [DEMOGRAPHIC_DATA] (₹500)" at bounding box center [458, 481] width 561 height 22
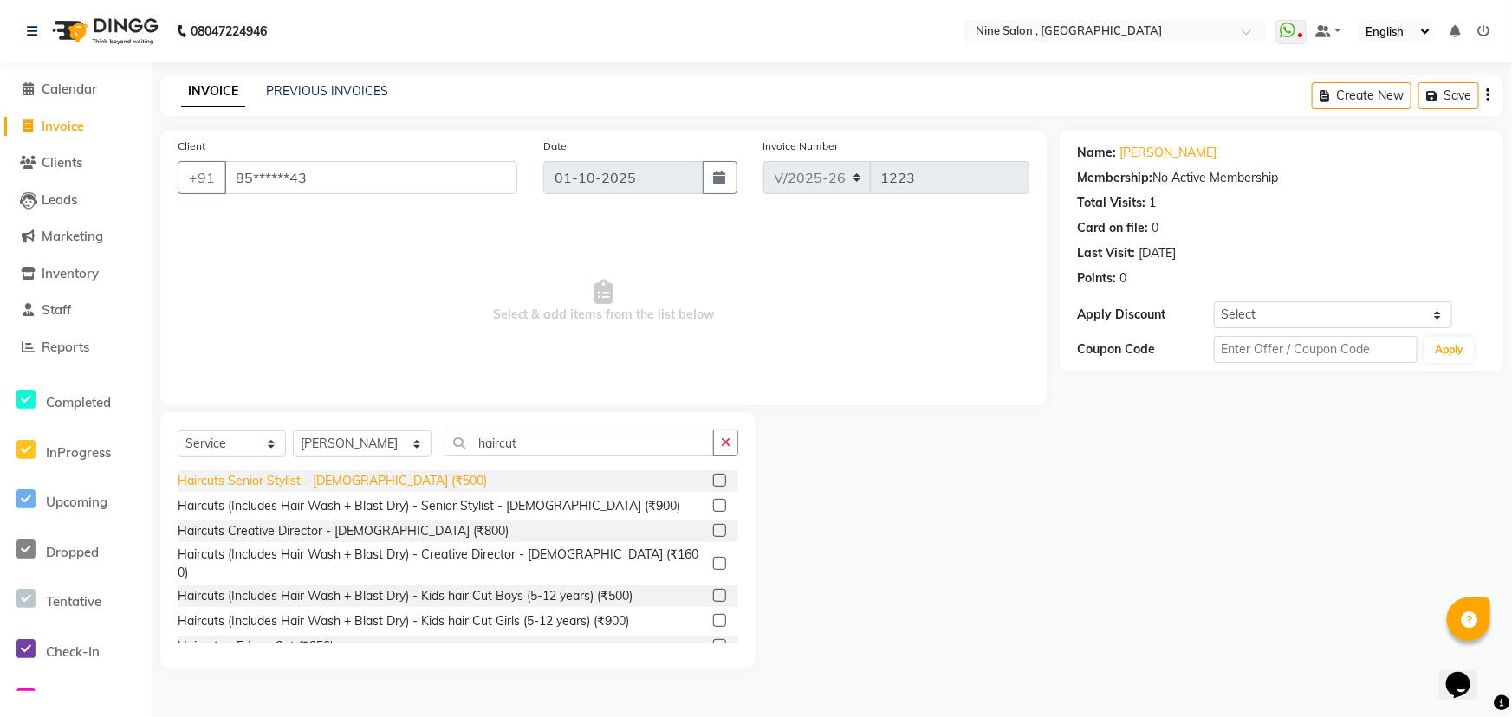
click at [364, 483] on div "Haircuts Senior Stylist - [DEMOGRAPHIC_DATA] (₹500)" at bounding box center [332, 481] width 309 height 18
checkbox input "false"
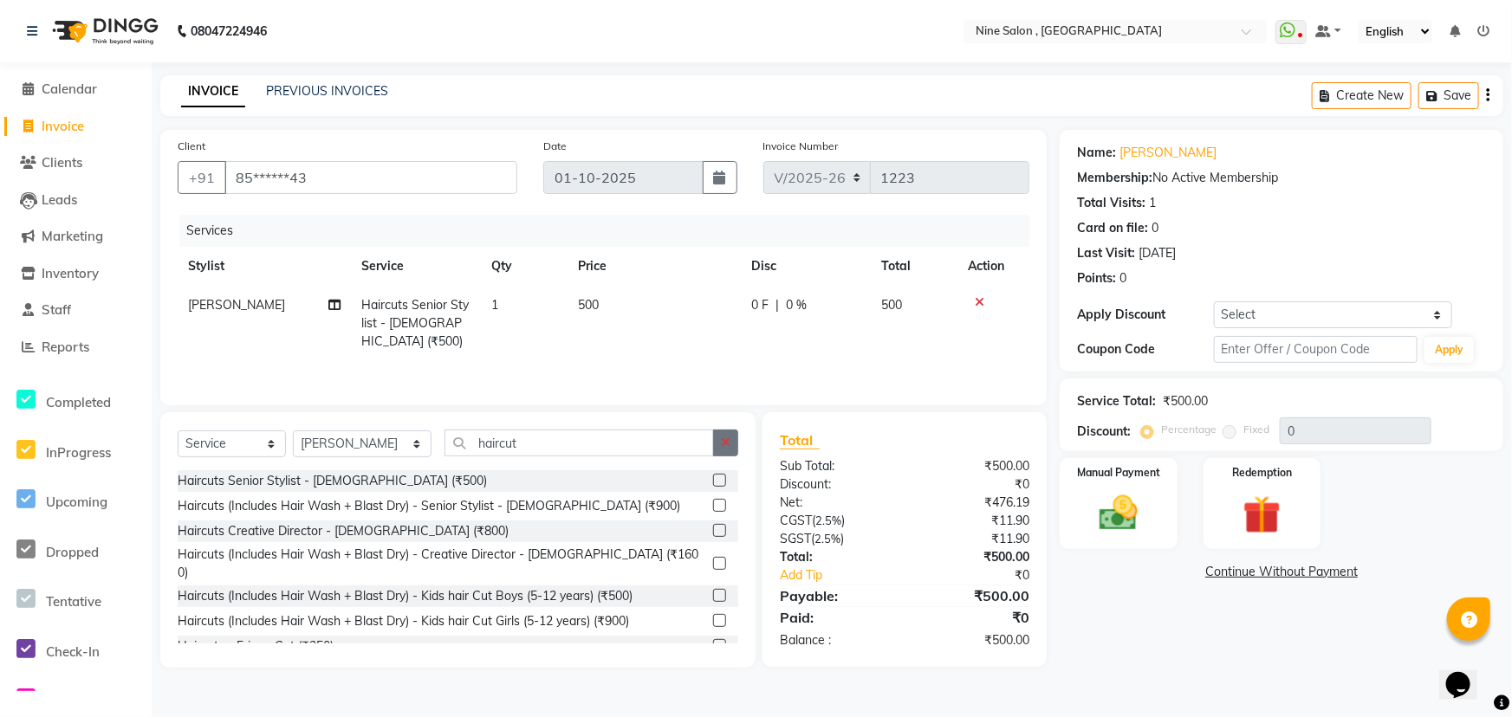
click at [723, 447] on icon "button" at bounding box center [726, 443] width 10 height 12
click at [369, 446] on select "Select Stylist [PERSON_NAME] Front desk Harsh Sankat [PERSON_NAME] [PERSON_NAME…" at bounding box center [362, 444] width 139 height 27
select select
click at [293, 431] on select "Select Stylist [PERSON_NAME] Front desk Harsh Sankat [PERSON_NAME] [PERSON_NAME…" at bounding box center [362, 444] width 139 height 27
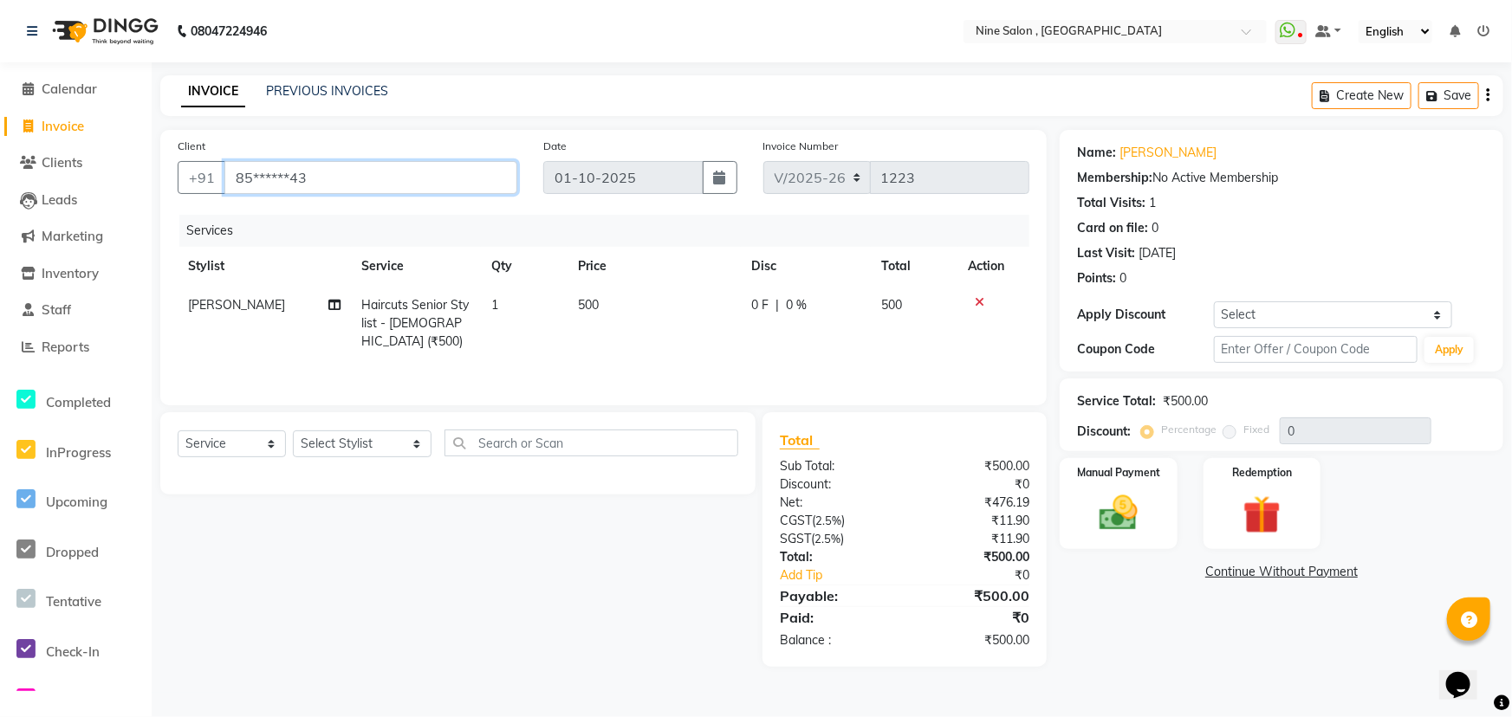
click at [372, 179] on input "85******43" at bounding box center [370, 177] width 293 height 33
type input "8"
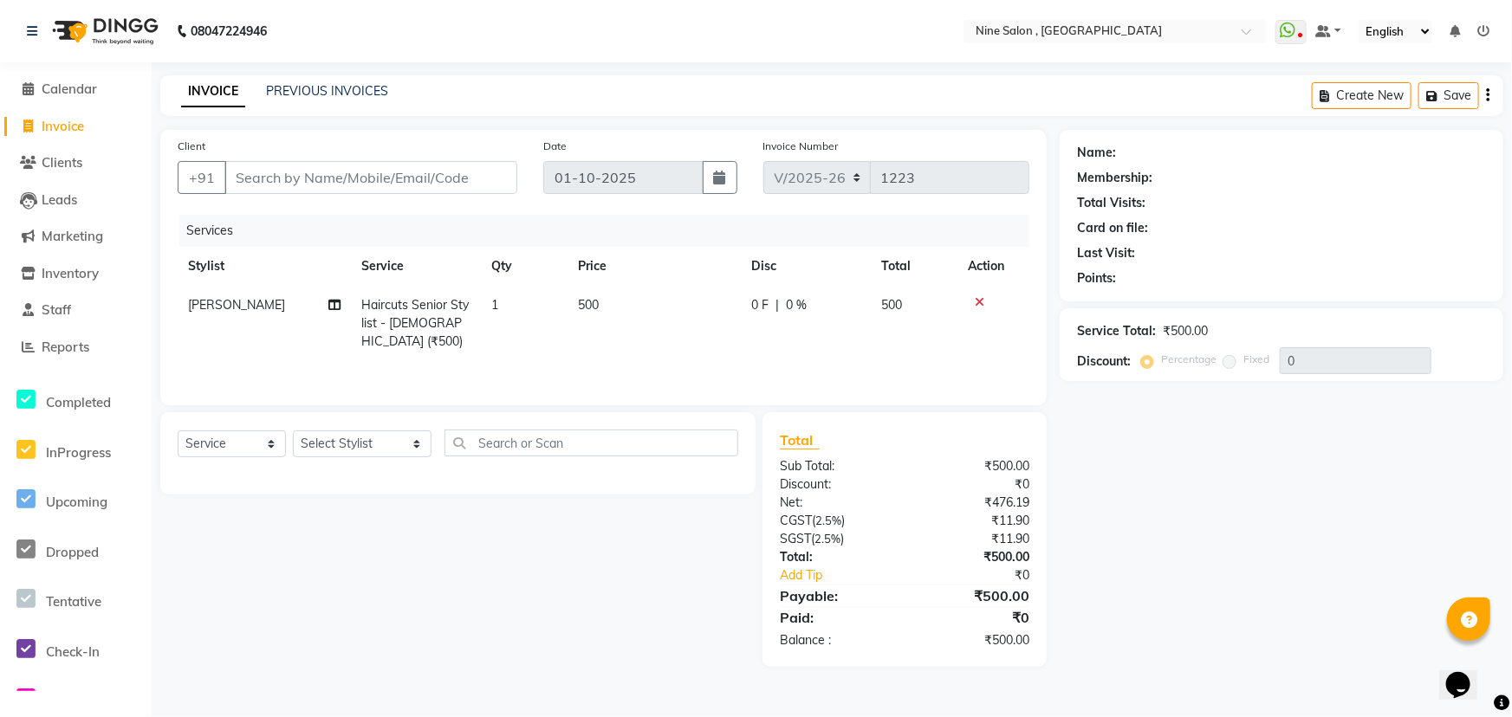
click at [1359, 195] on div "Total Visits:" at bounding box center [1281, 203] width 409 height 18
click at [978, 300] on icon at bounding box center [980, 302] width 10 height 12
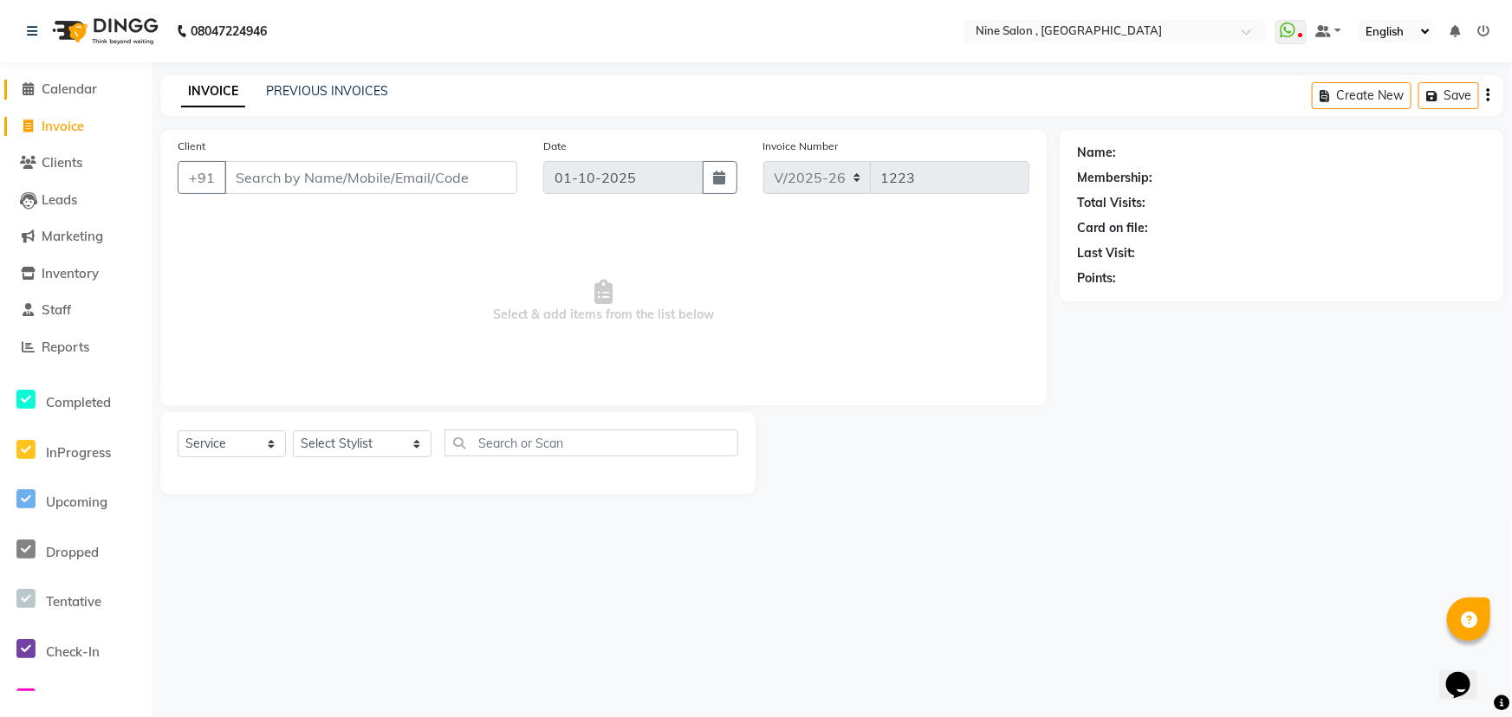
click at [61, 89] on span "Calendar" at bounding box center [69, 89] width 55 height 16
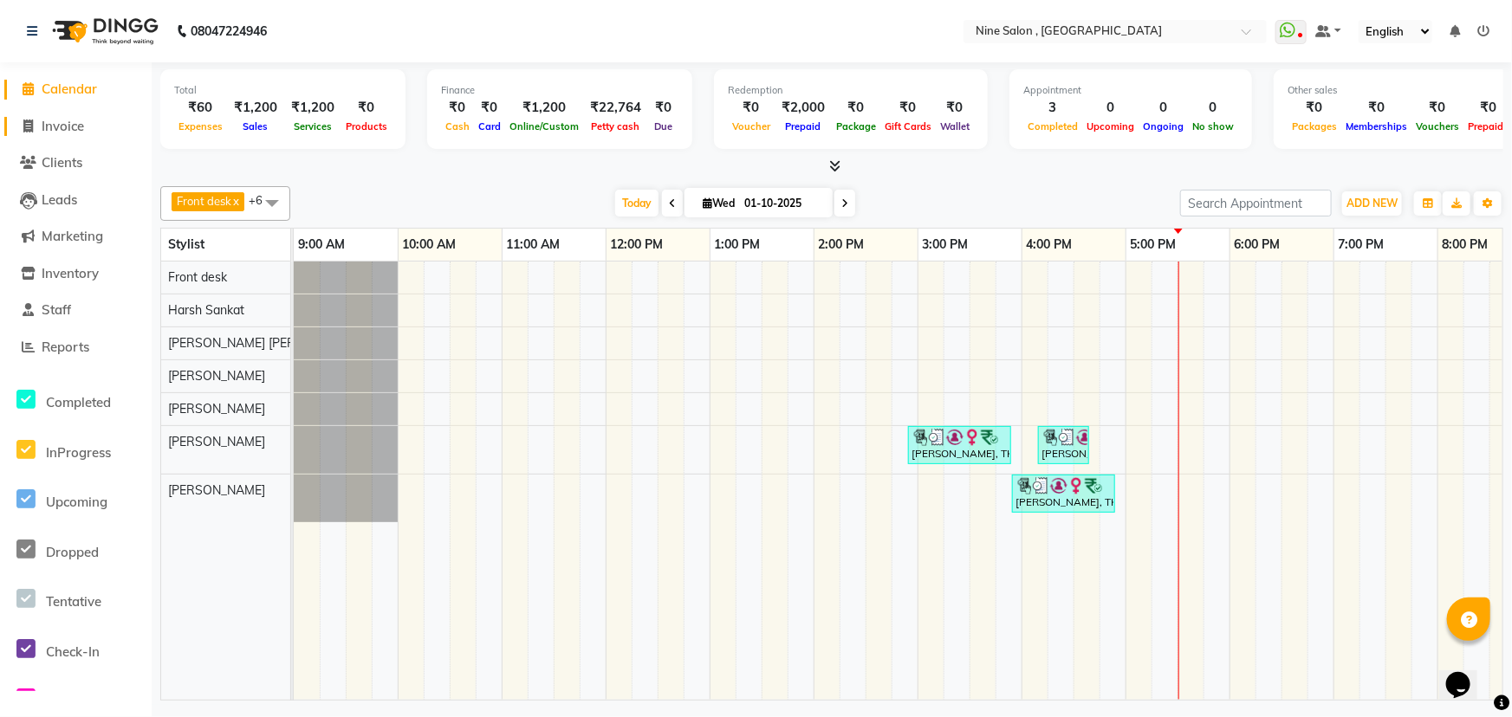
click at [81, 122] on span "Invoice" at bounding box center [63, 126] width 42 height 16
select select "service"
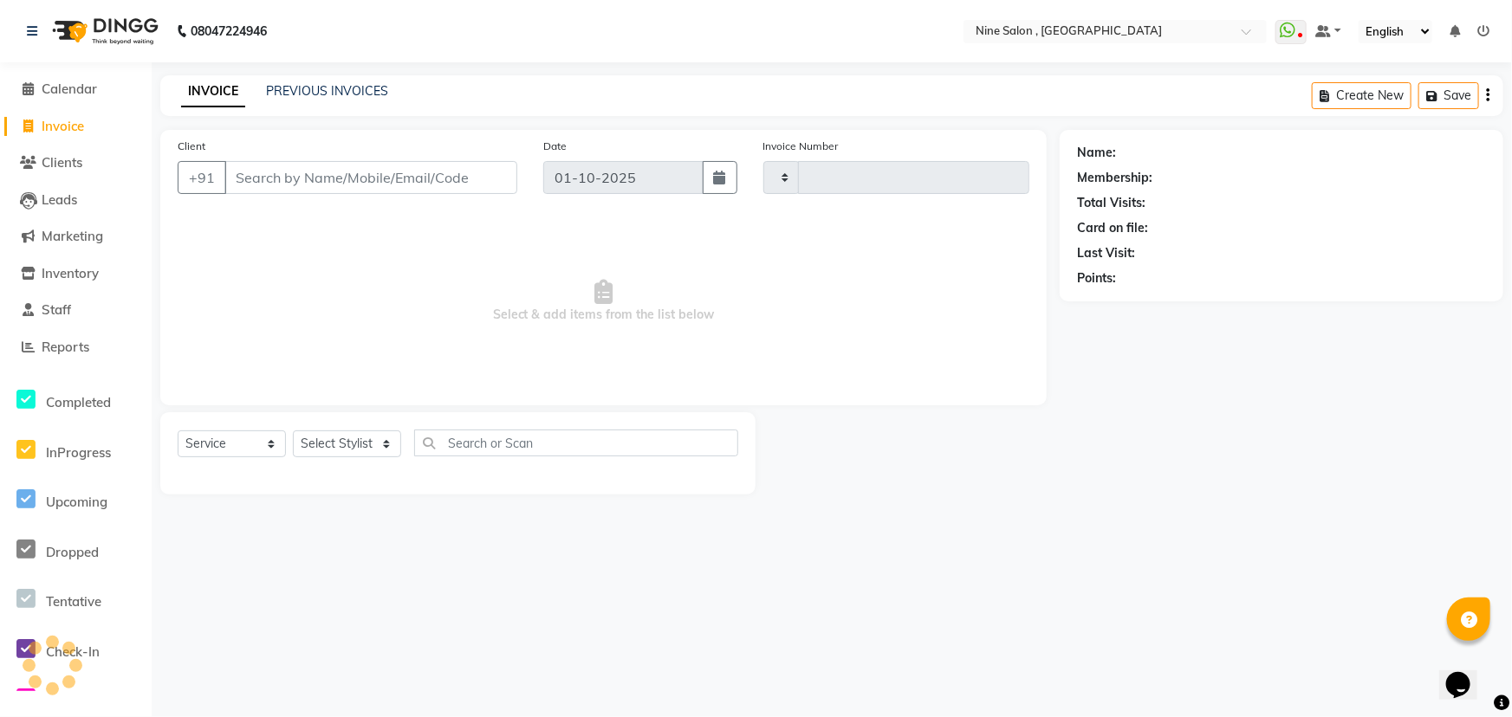
type input "1223"
select select "7341"
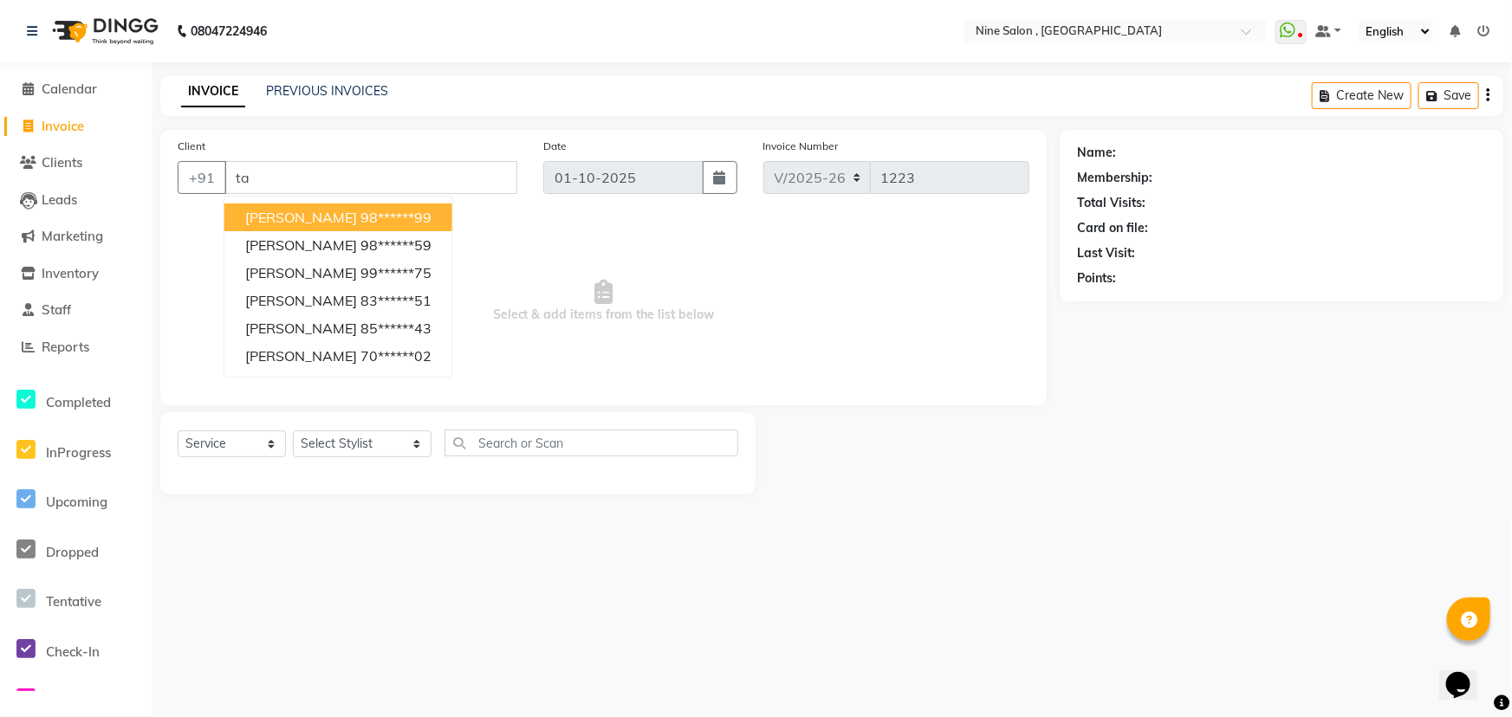
type input "t"
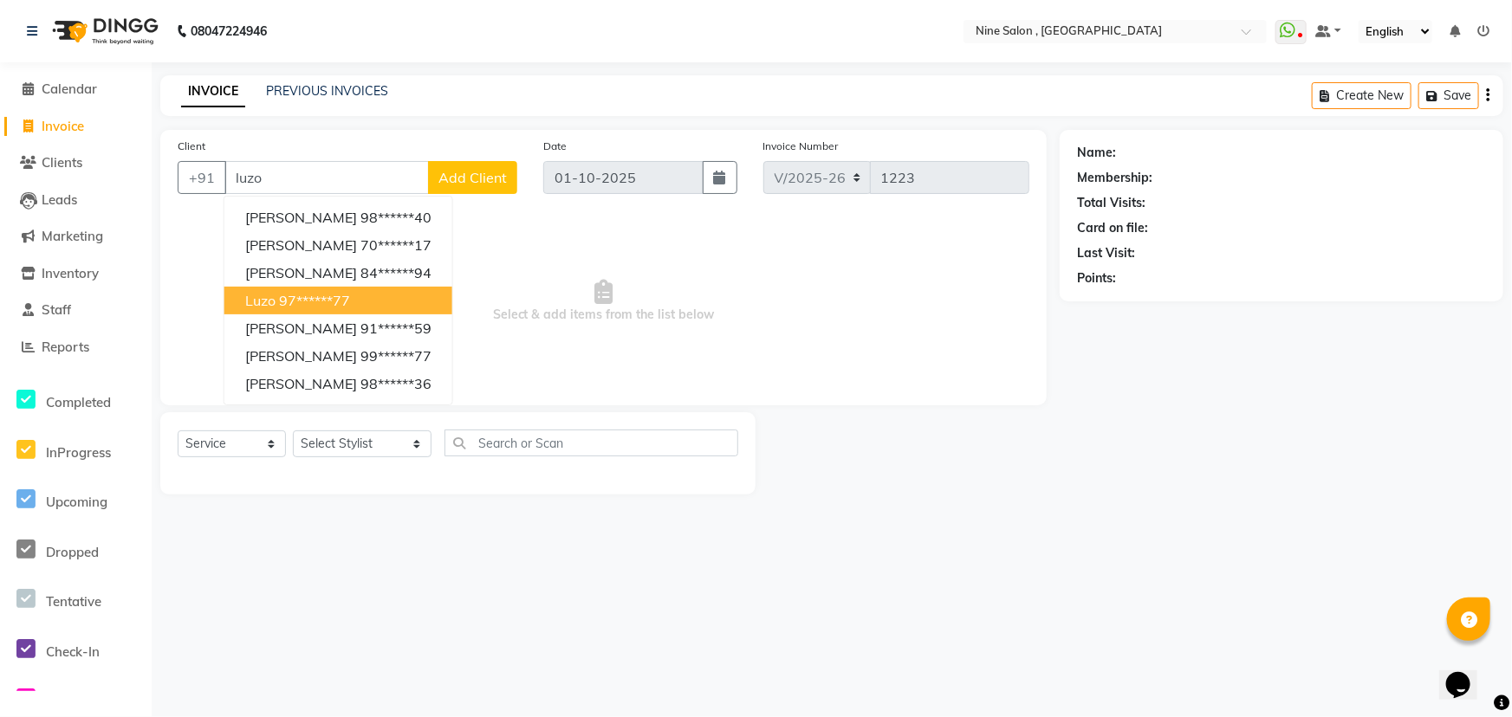
click at [310, 302] on ngb-highlight "97******77" at bounding box center [314, 300] width 71 height 17
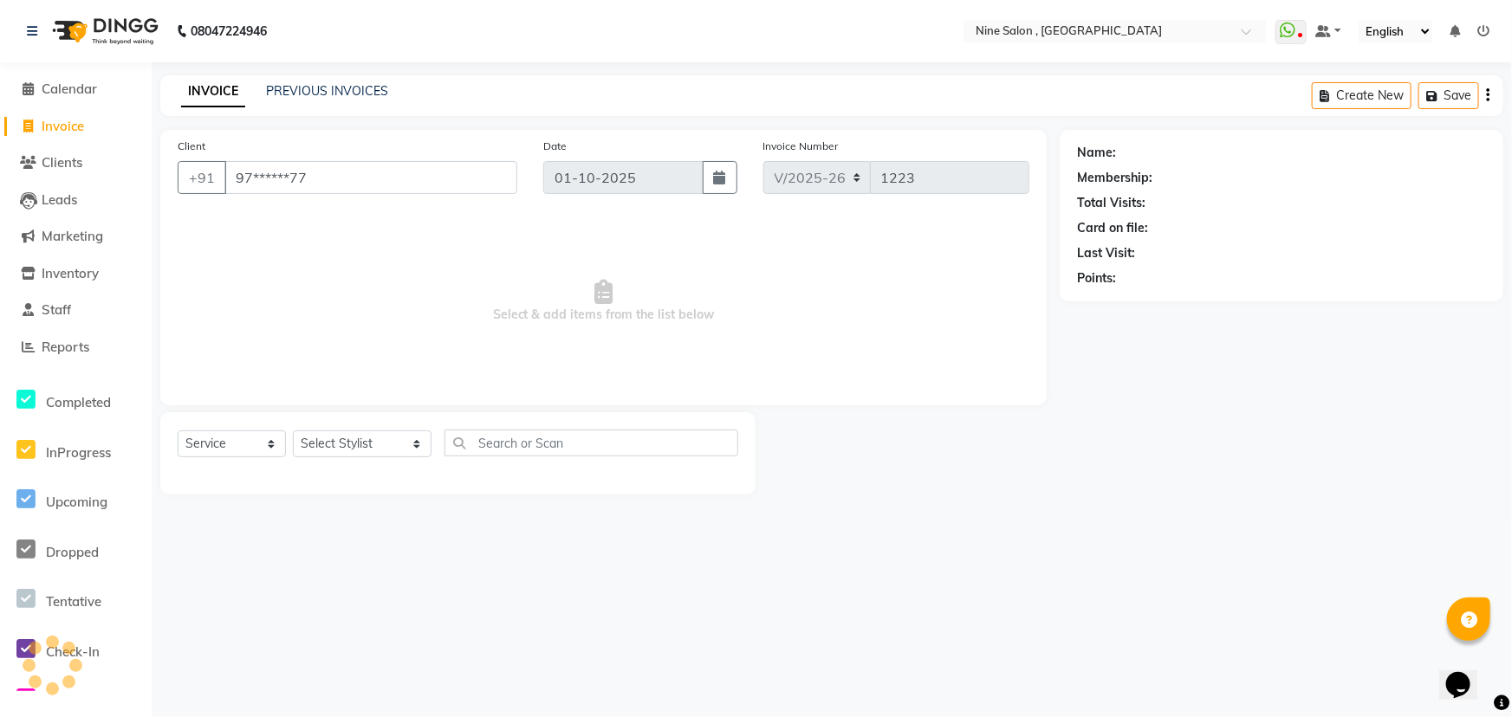
type input "97******77"
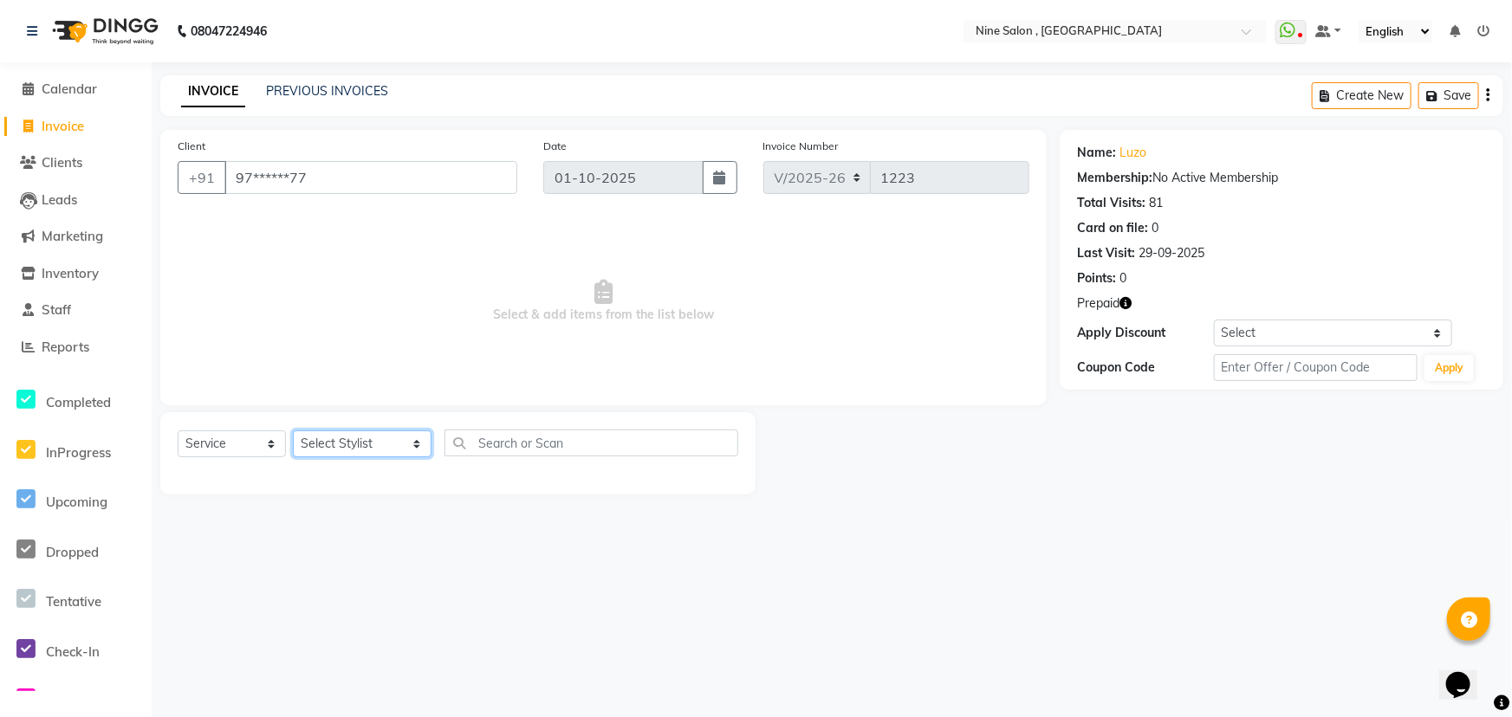
click at [339, 438] on select "Select Stylist [PERSON_NAME] Front desk Harsh Sankat [PERSON_NAME] [PERSON_NAME…" at bounding box center [362, 444] width 139 height 27
select select "87306"
click at [293, 431] on select "Select Stylist [PERSON_NAME] Front desk Harsh Sankat [PERSON_NAME] [PERSON_NAME…" at bounding box center [362, 444] width 139 height 27
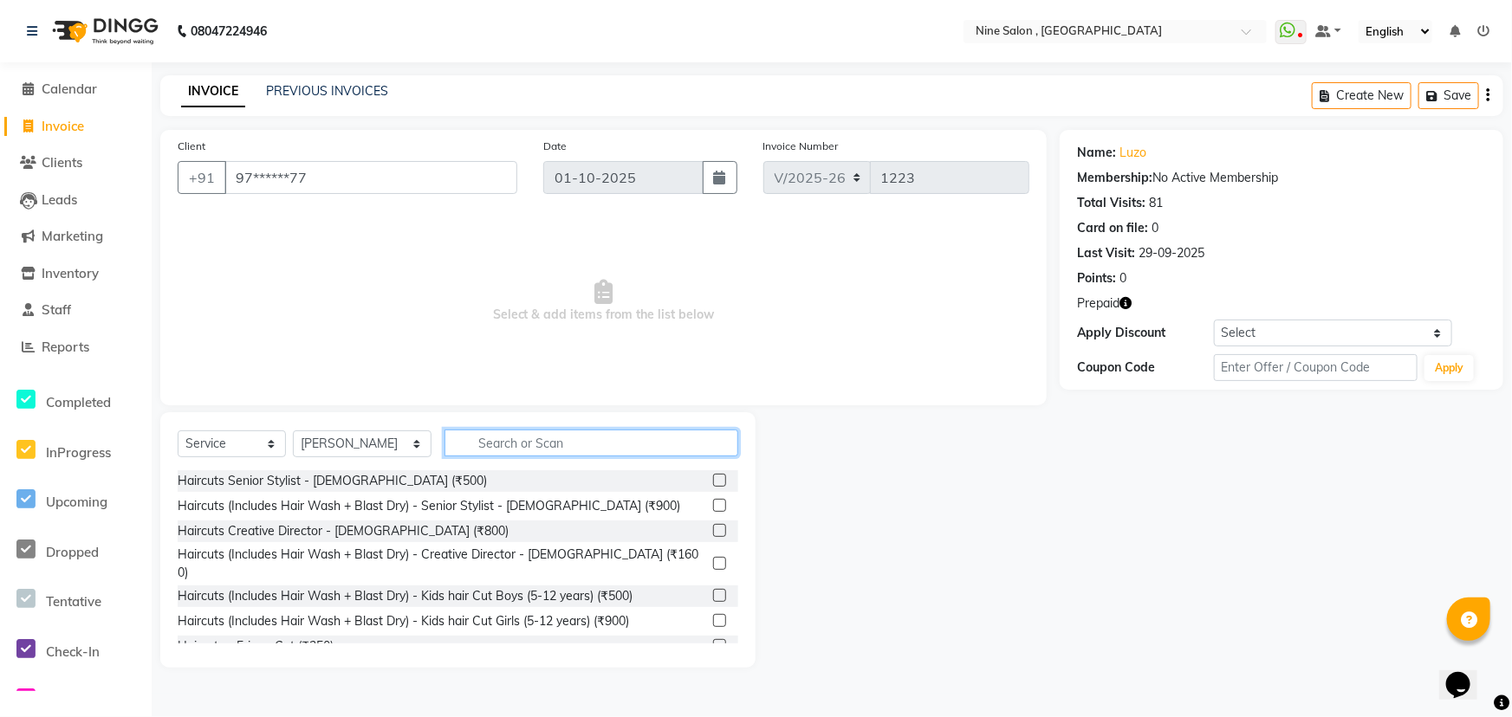
click at [519, 440] on input "text" at bounding box center [591, 443] width 294 height 27
type input "hai"
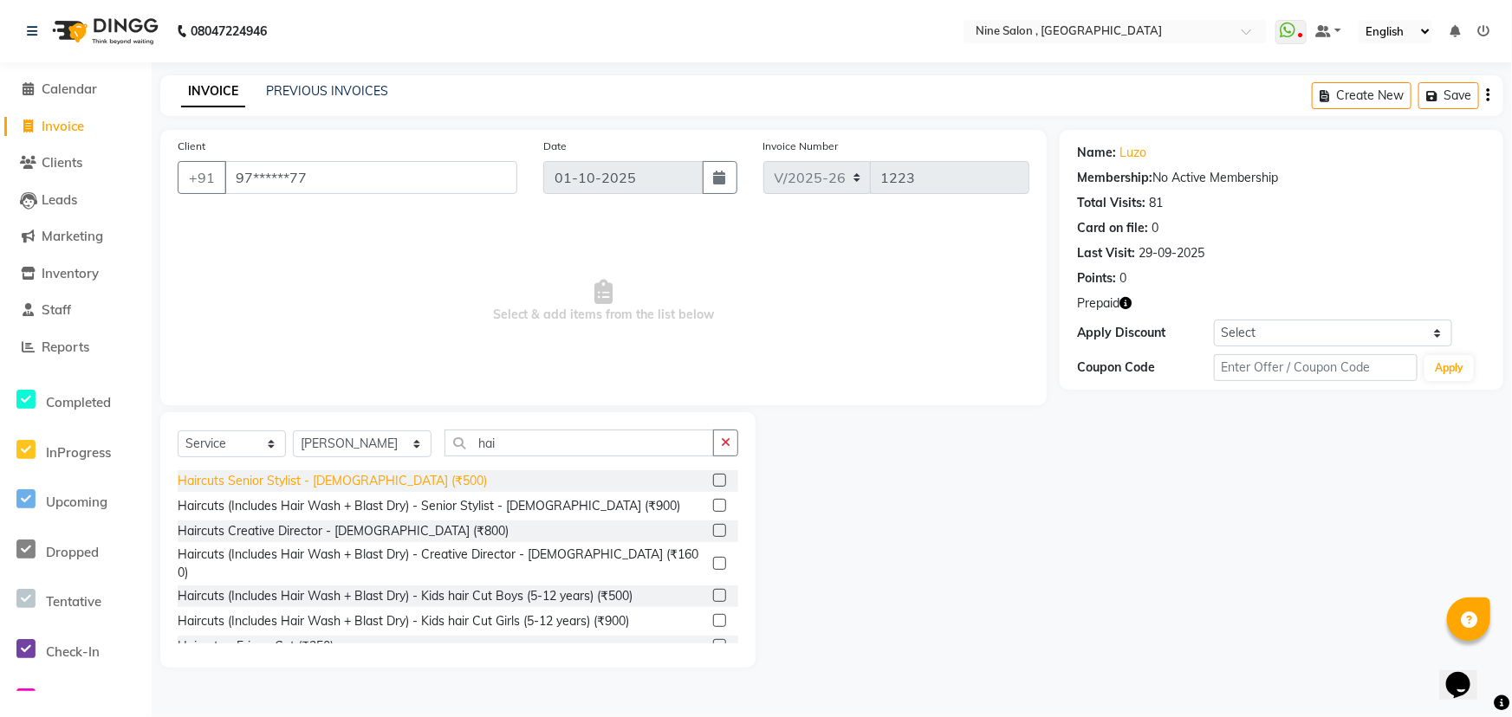
click at [357, 478] on div "Haircuts Senior Stylist - [DEMOGRAPHIC_DATA] (₹500)" at bounding box center [332, 481] width 309 height 18
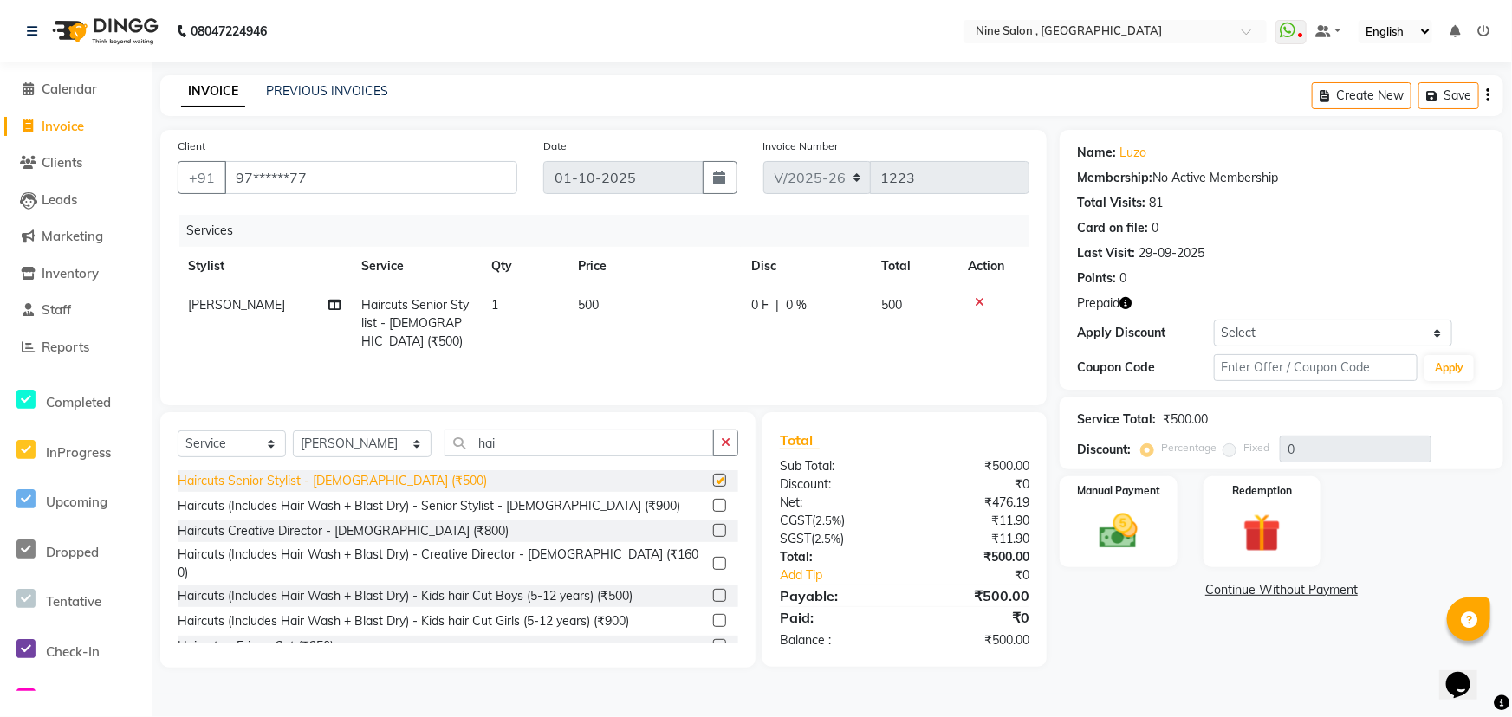
checkbox input "false"
click at [1229, 527] on img at bounding box center [1261, 533] width 64 height 49
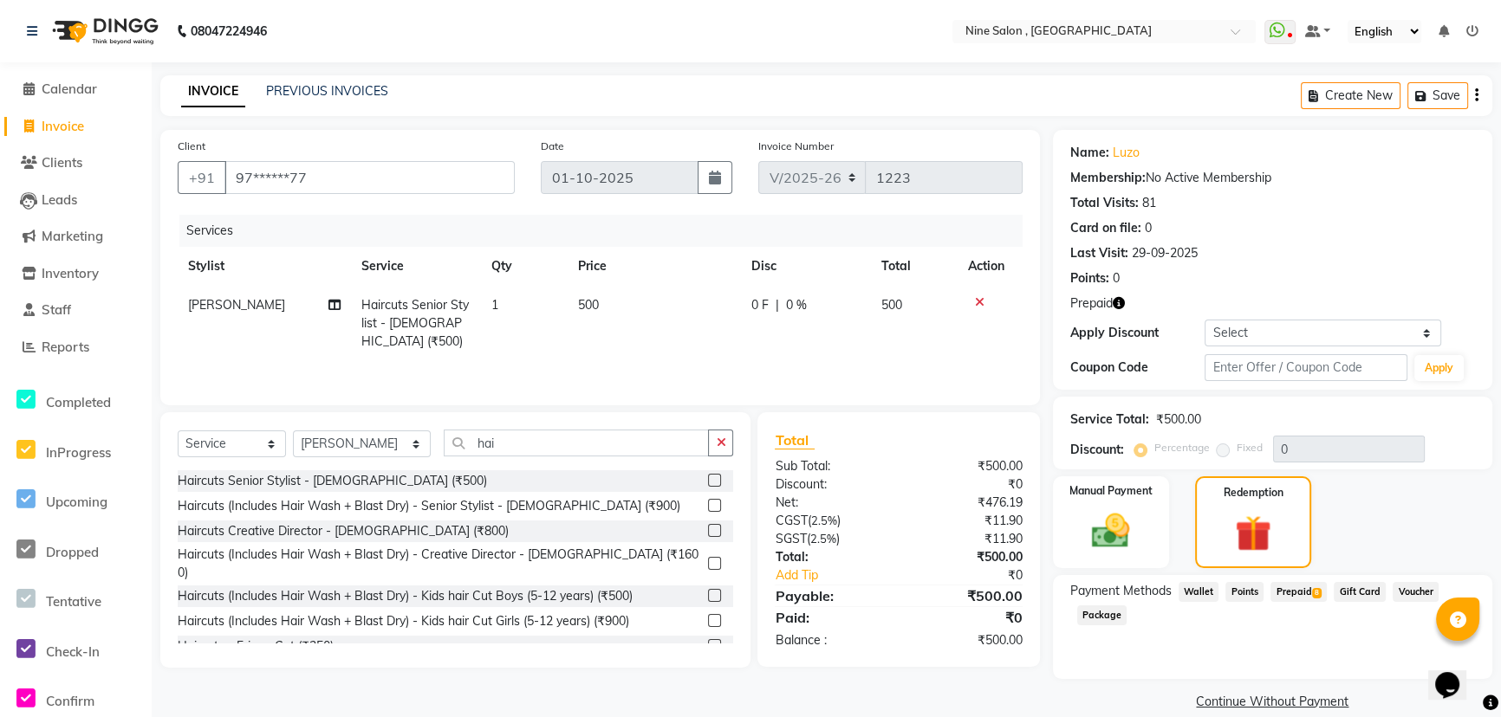
click at [1291, 600] on span "Prepaid 8" at bounding box center [1298, 592] width 56 height 20
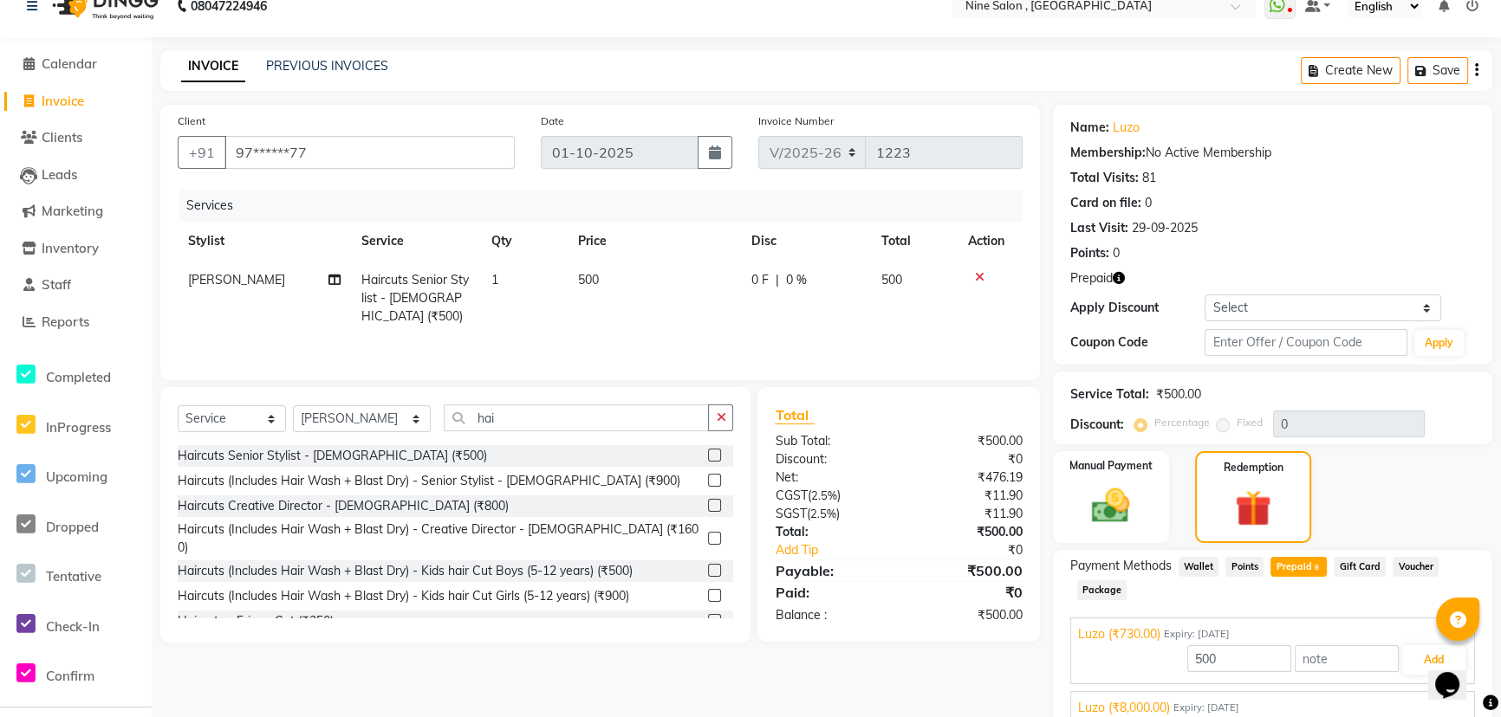
scroll to position [185, 0]
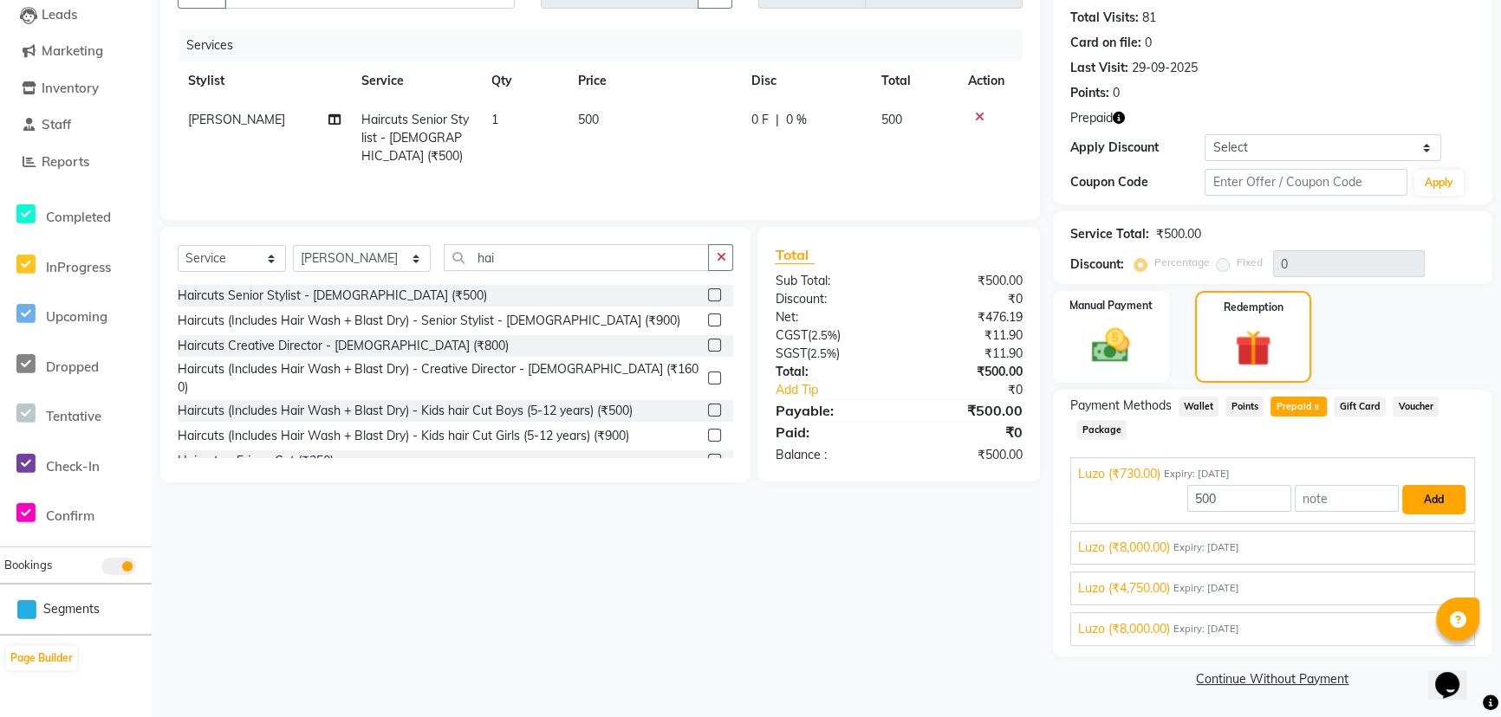
click at [1423, 508] on button "Add" at bounding box center [1433, 499] width 63 height 29
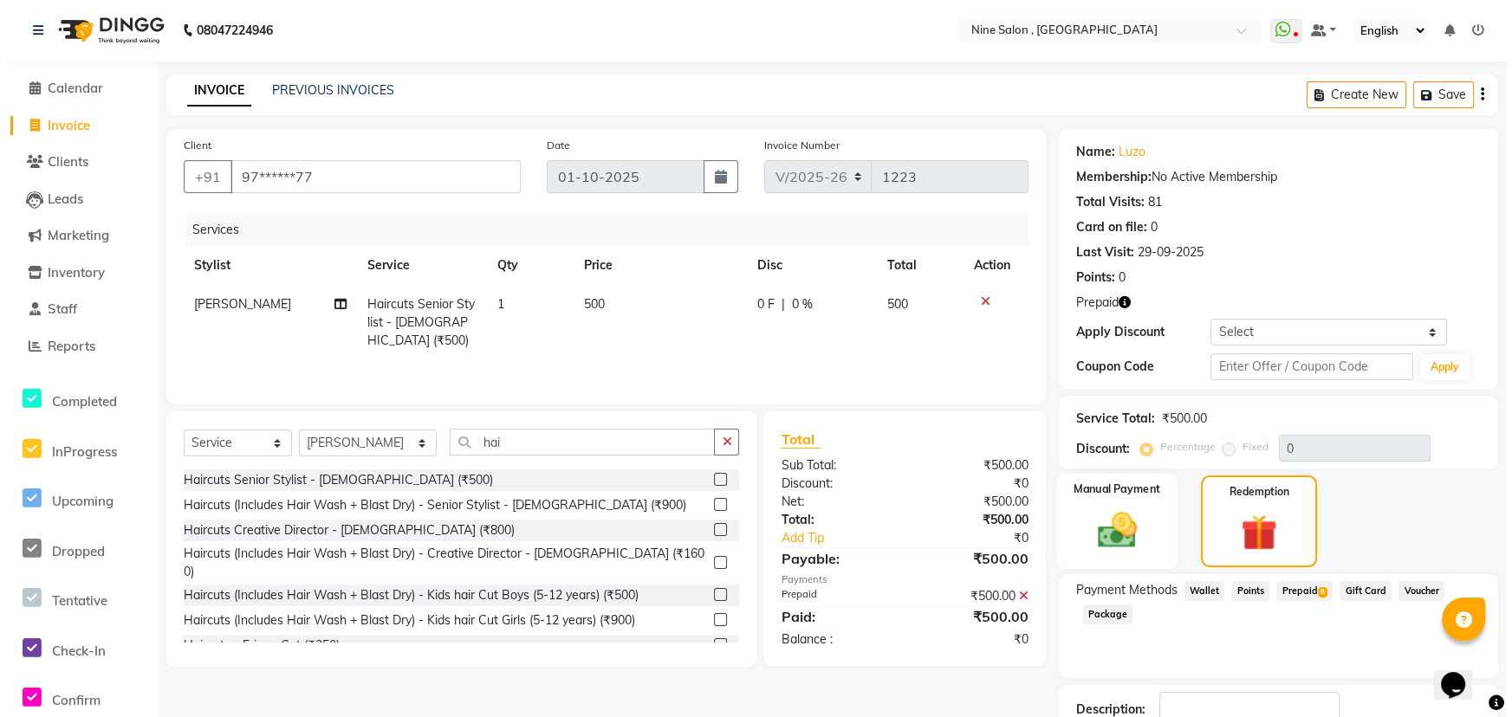
scroll to position [0, 0]
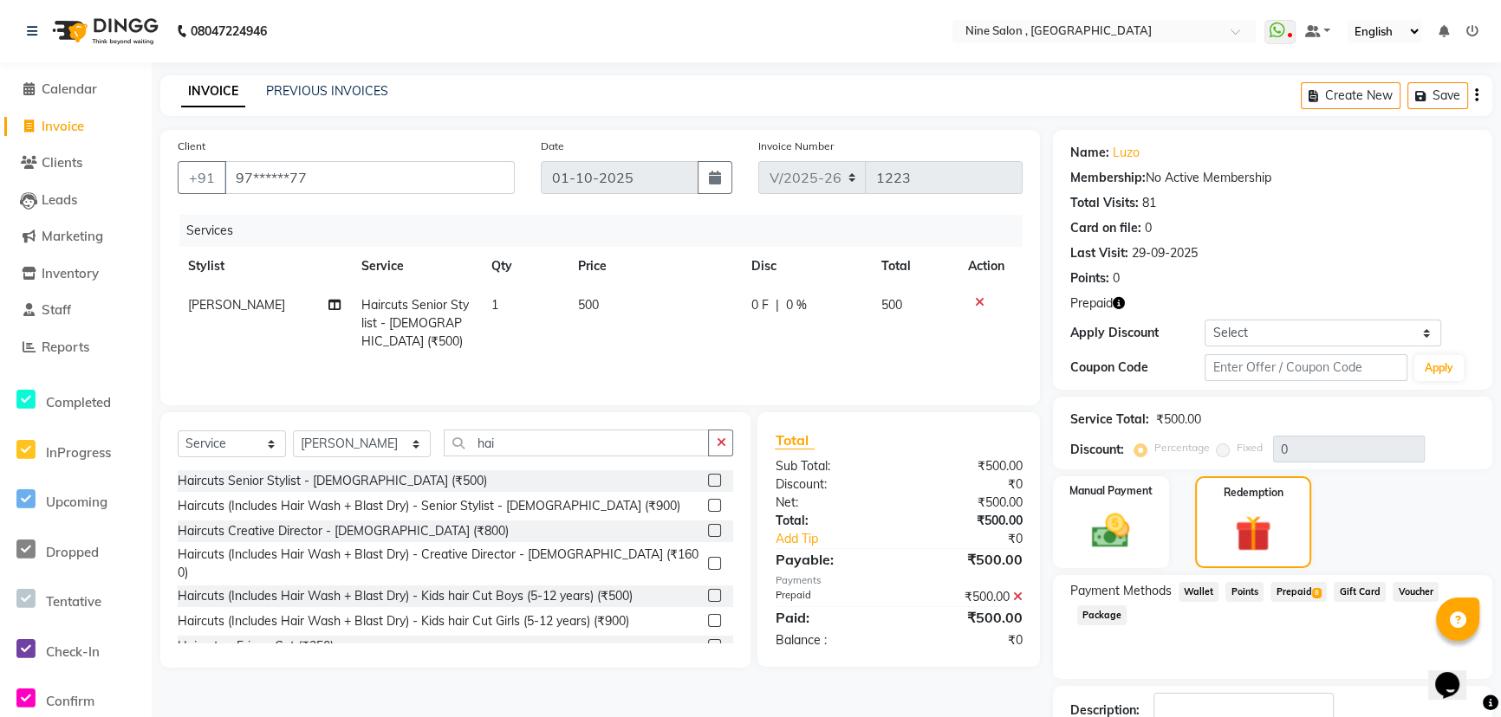
click at [1017, 594] on icon at bounding box center [1018, 597] width 10 height 12
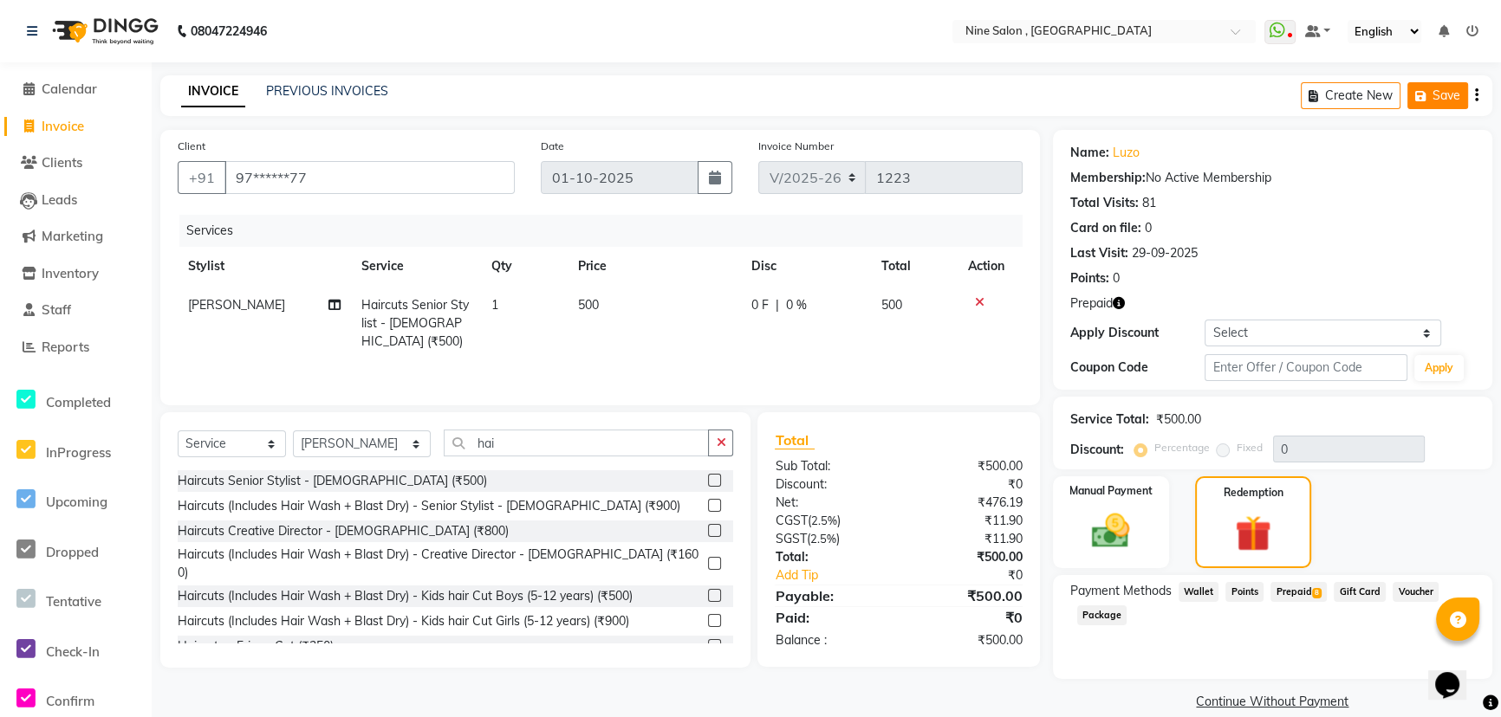
click at [1436, 89] on button "Save" at bounding box center [1437, 95] width 61 height 27
click at [58, 346] on span "Reports" at bounding box center [66, 347] width 48 height 16
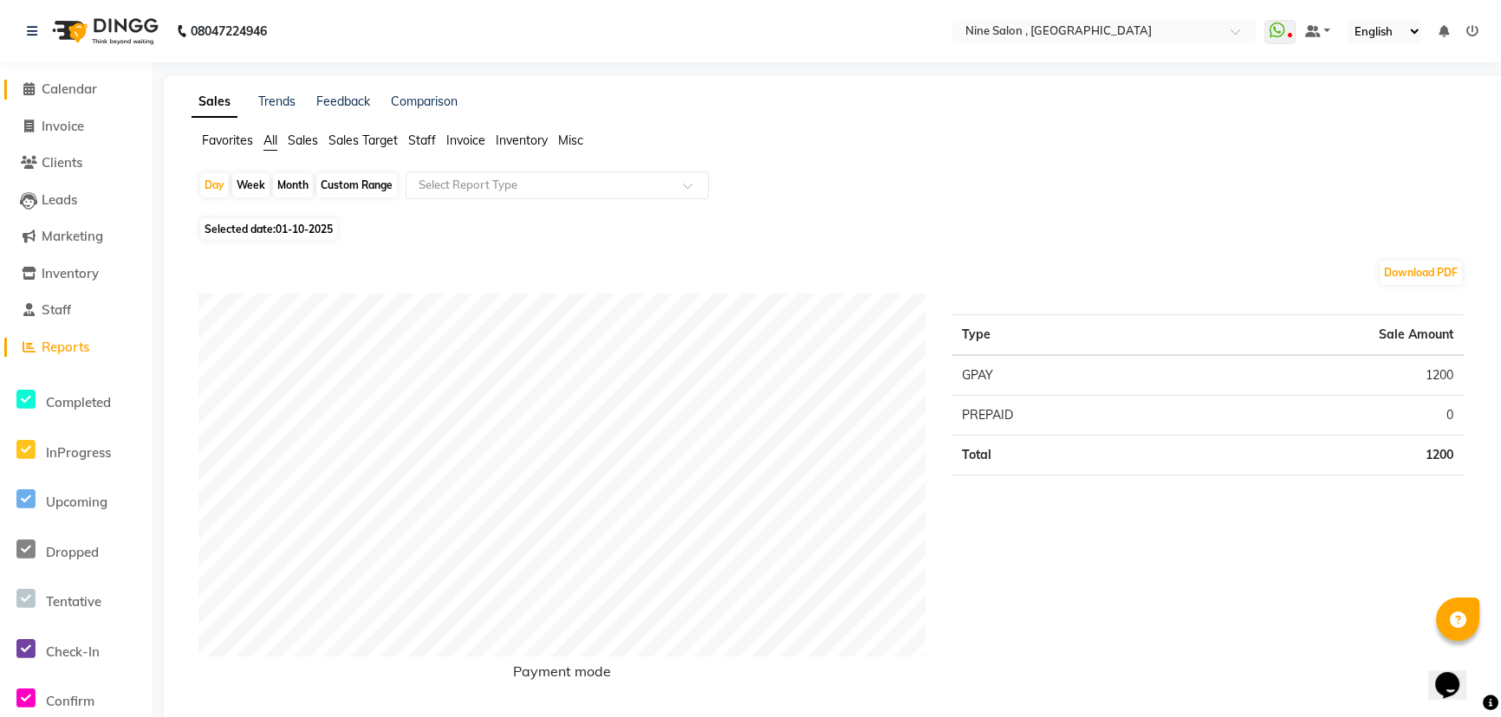
click at [82, 84] on span "Calendar" at bounding box center [69, 89] width 55 height 16
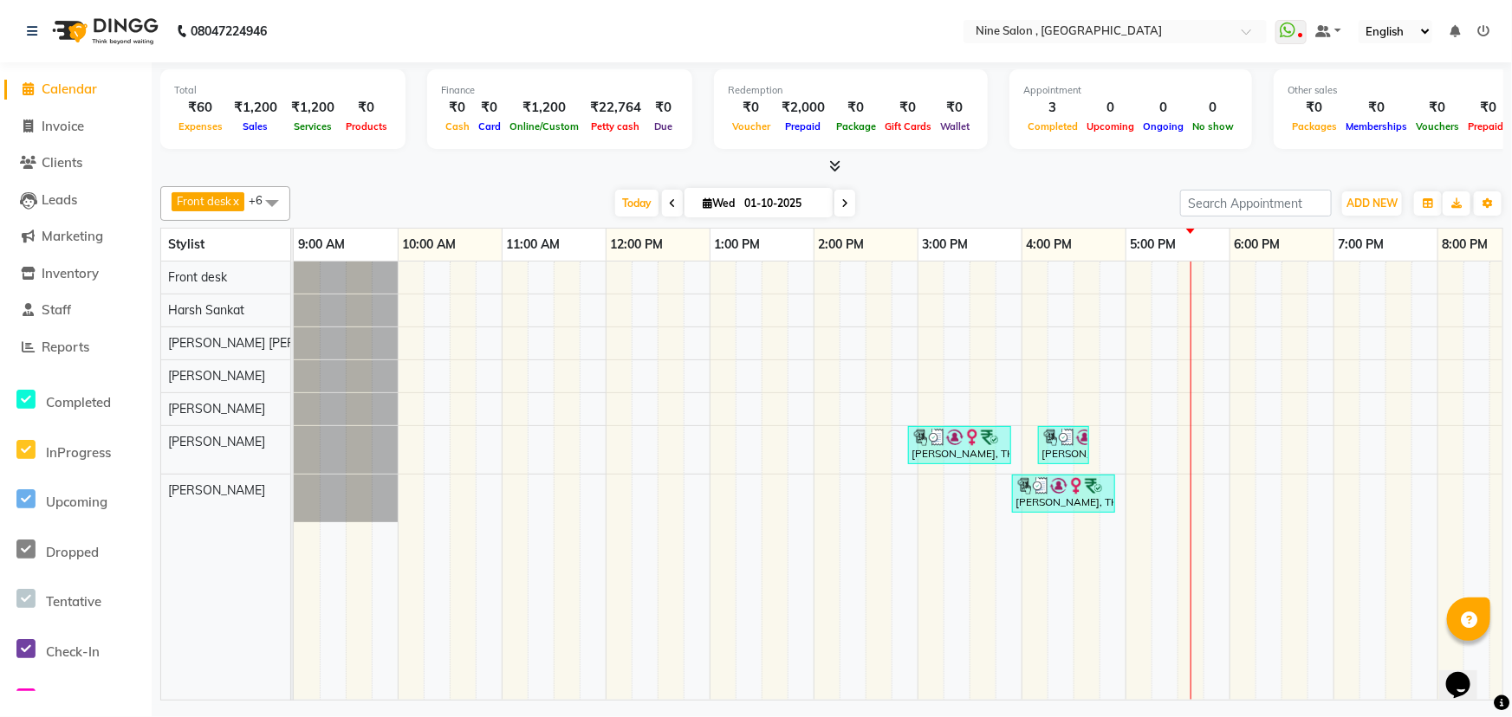
click at [735, 201] on span "Wed" at bounding box center [718, 203] width 41 height 13
select select "10"
select select "2025"
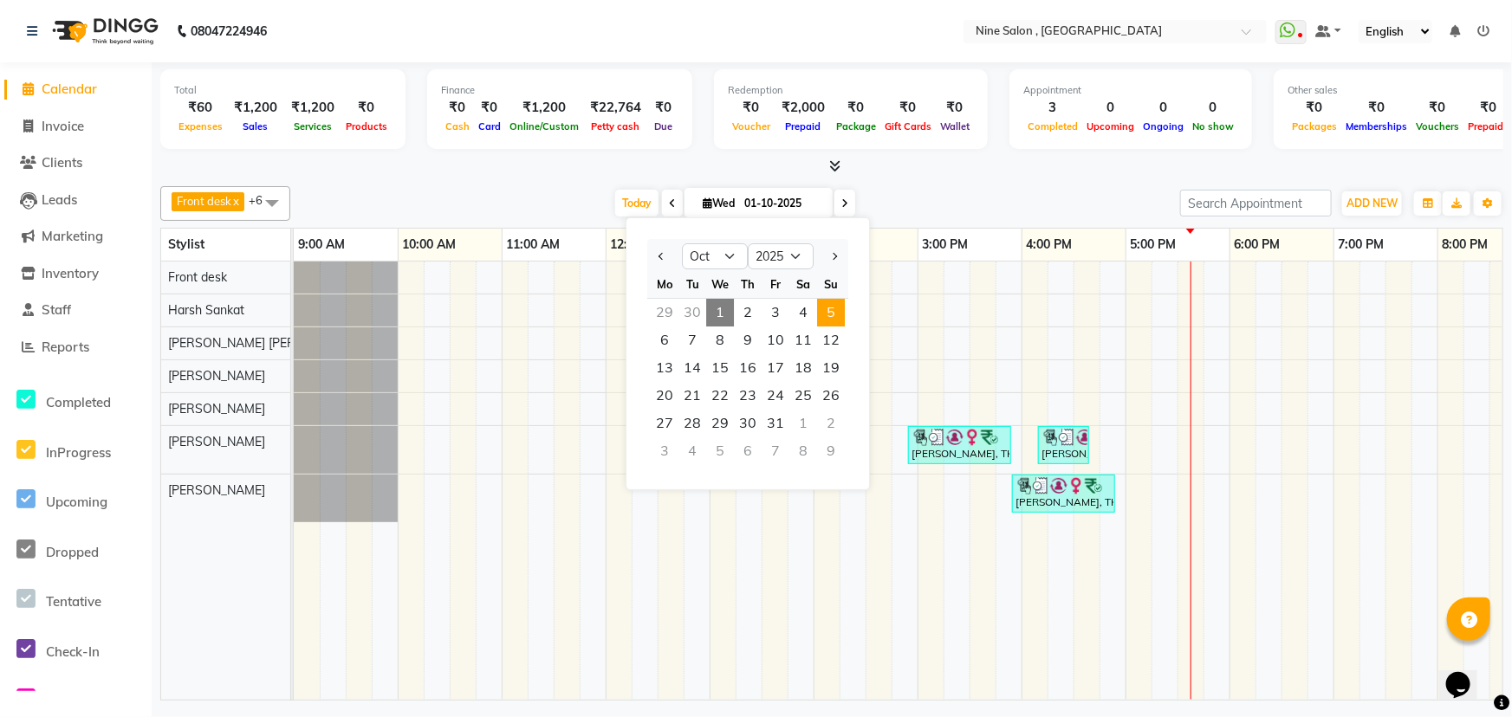
click at [827, 308] on span "5" at bounding box center [831, 313] width 28 height 28
type input "05-10-2025"
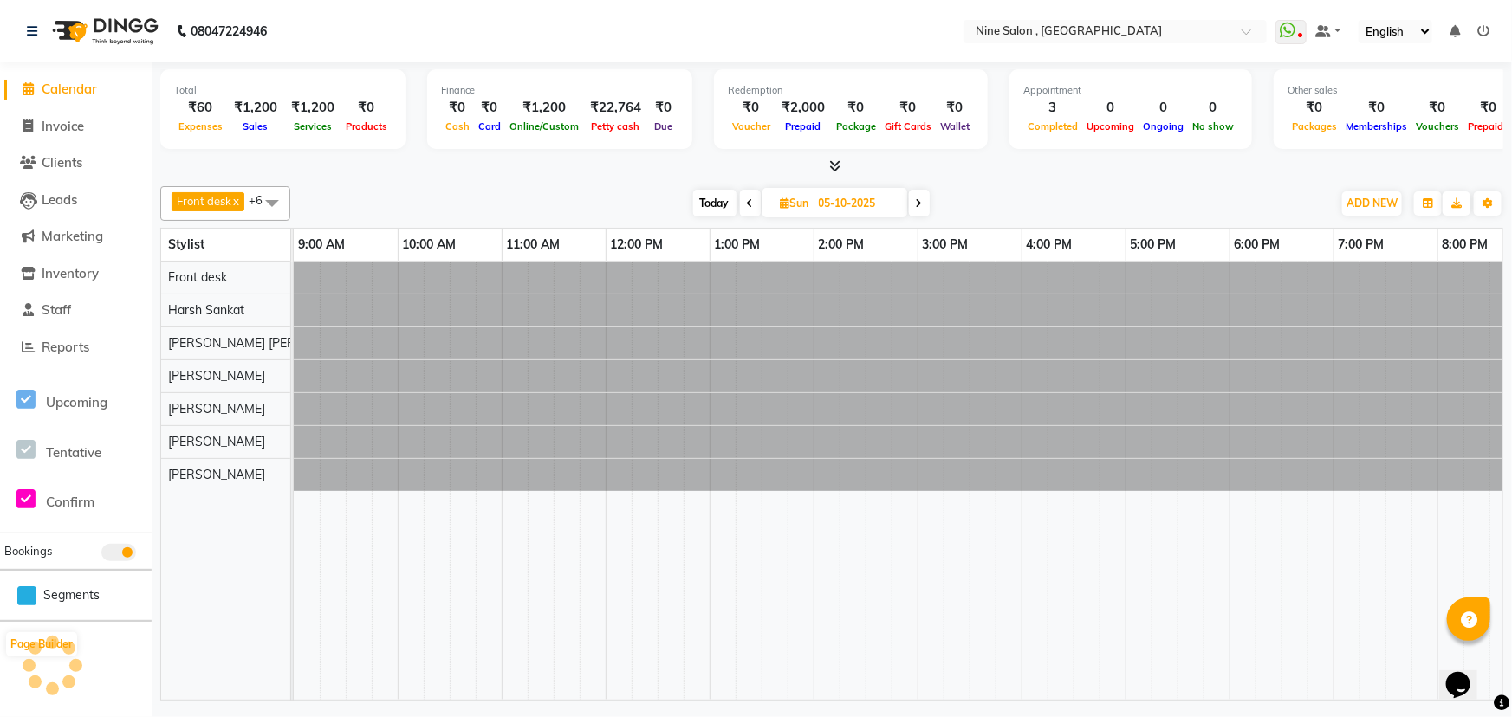
scroll to position [0, 142]
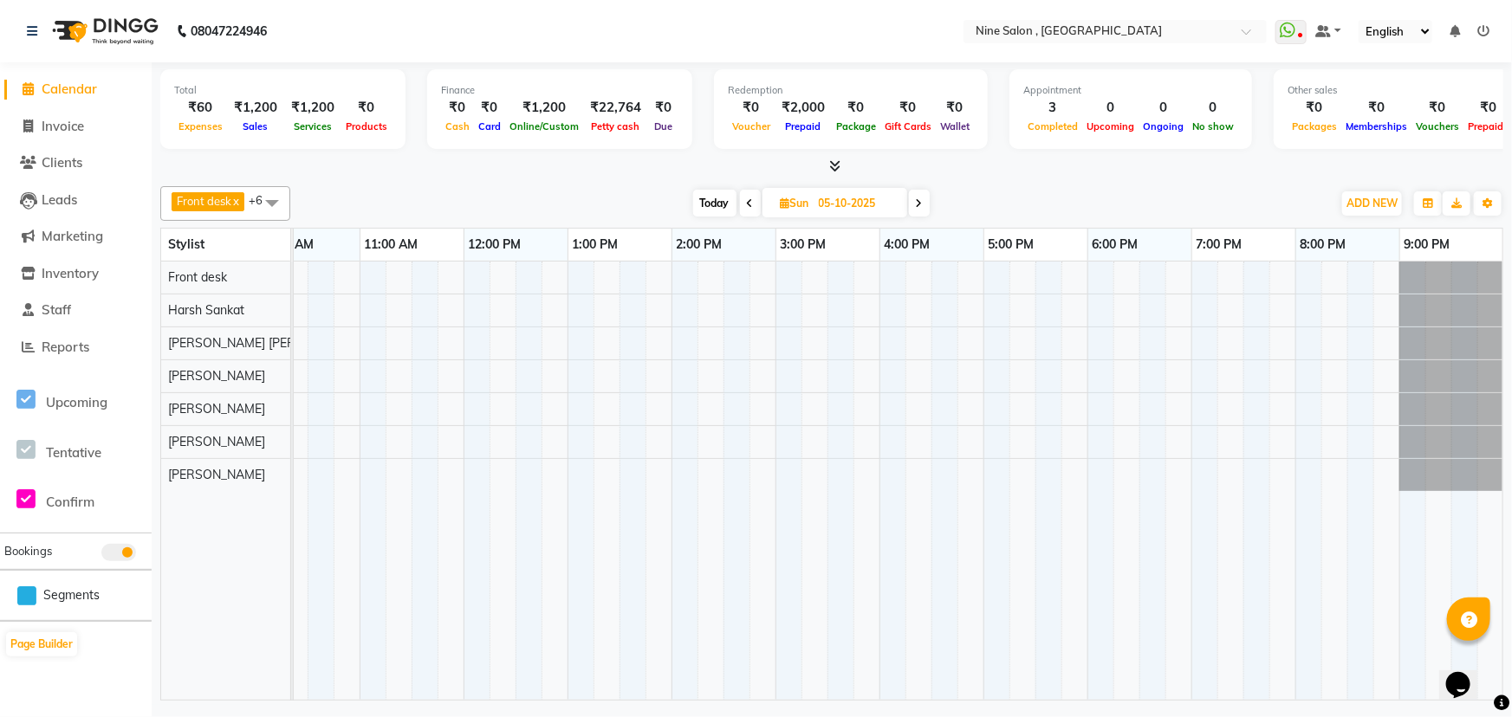
click at [373, 437] on div at bounding box center [828, 481] width 1352 height 438
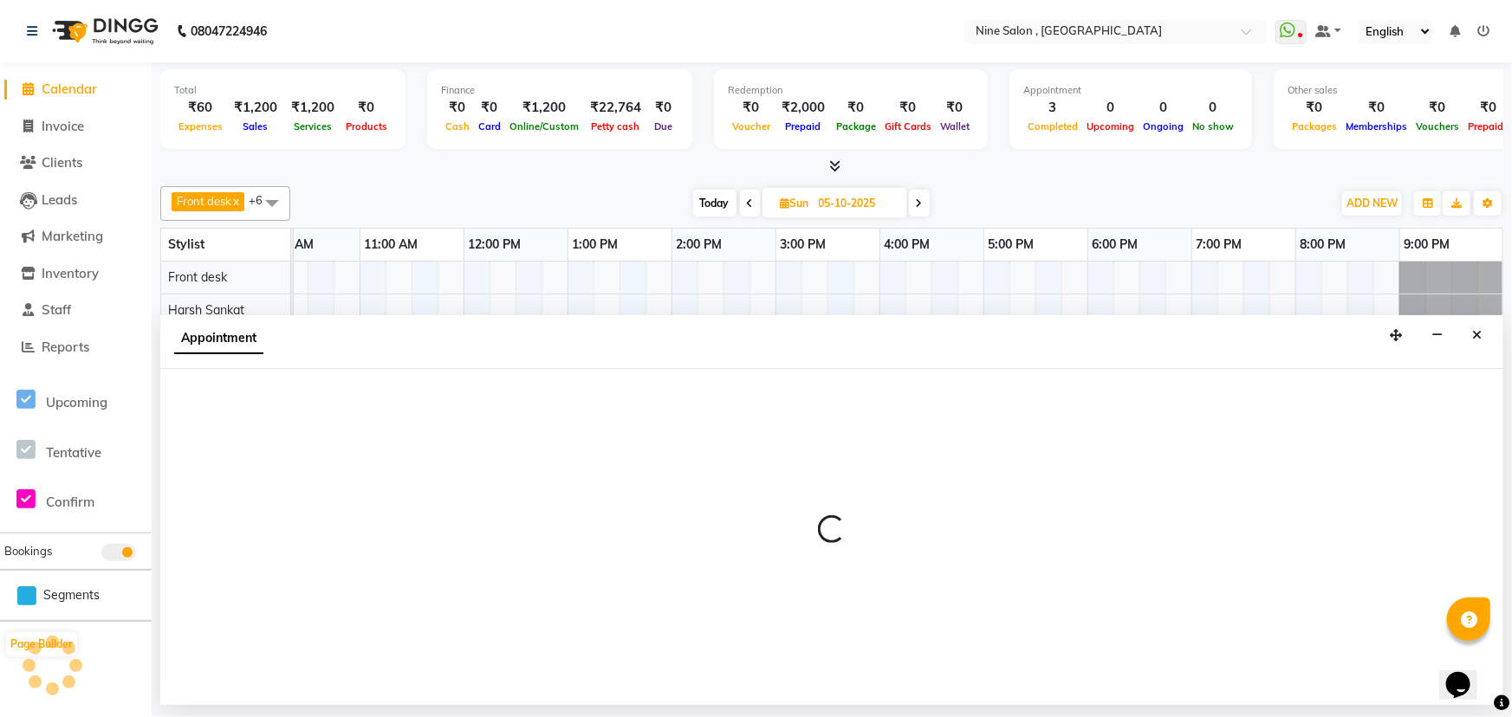
select select "70806"
select select "660"
select select "tentative"
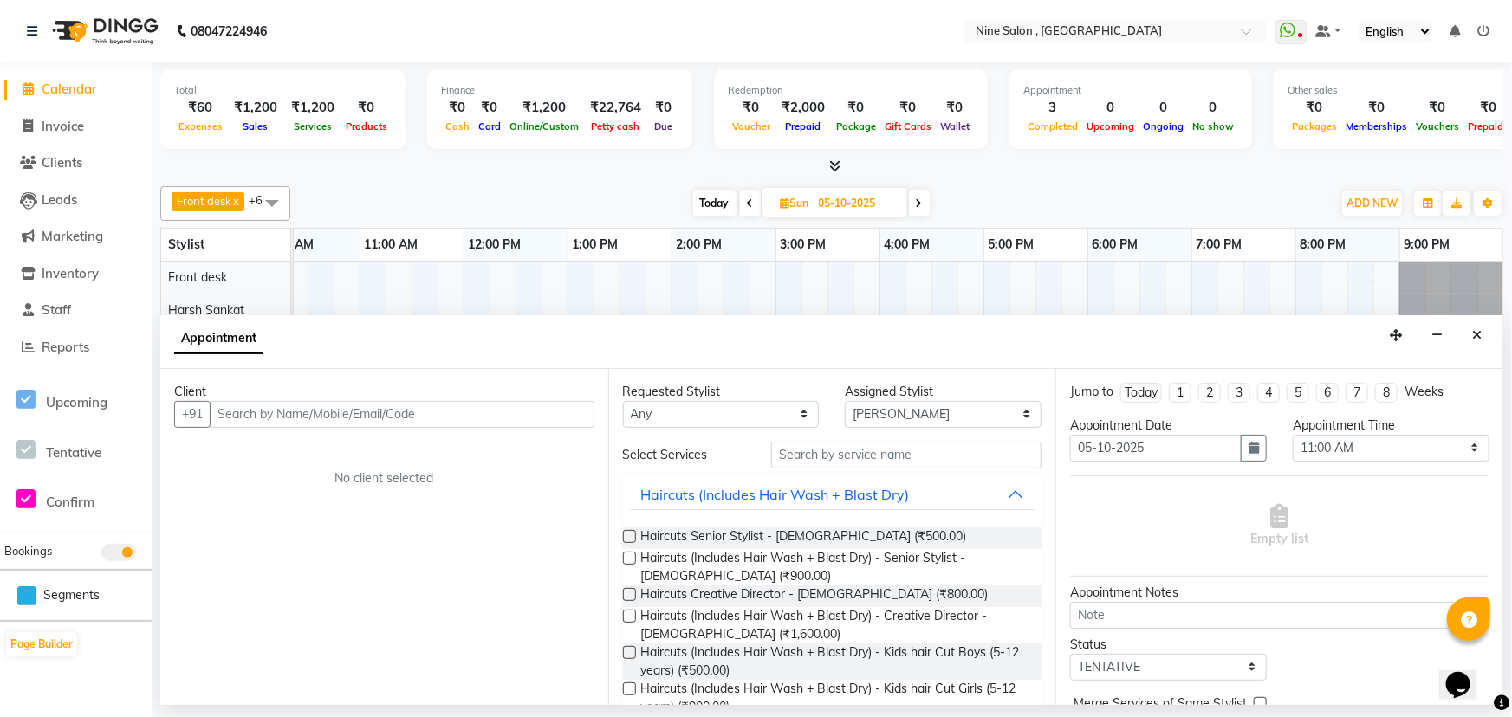
click at [341, 417] on input "text" at bounding box center [402, 414] width 385 height 27
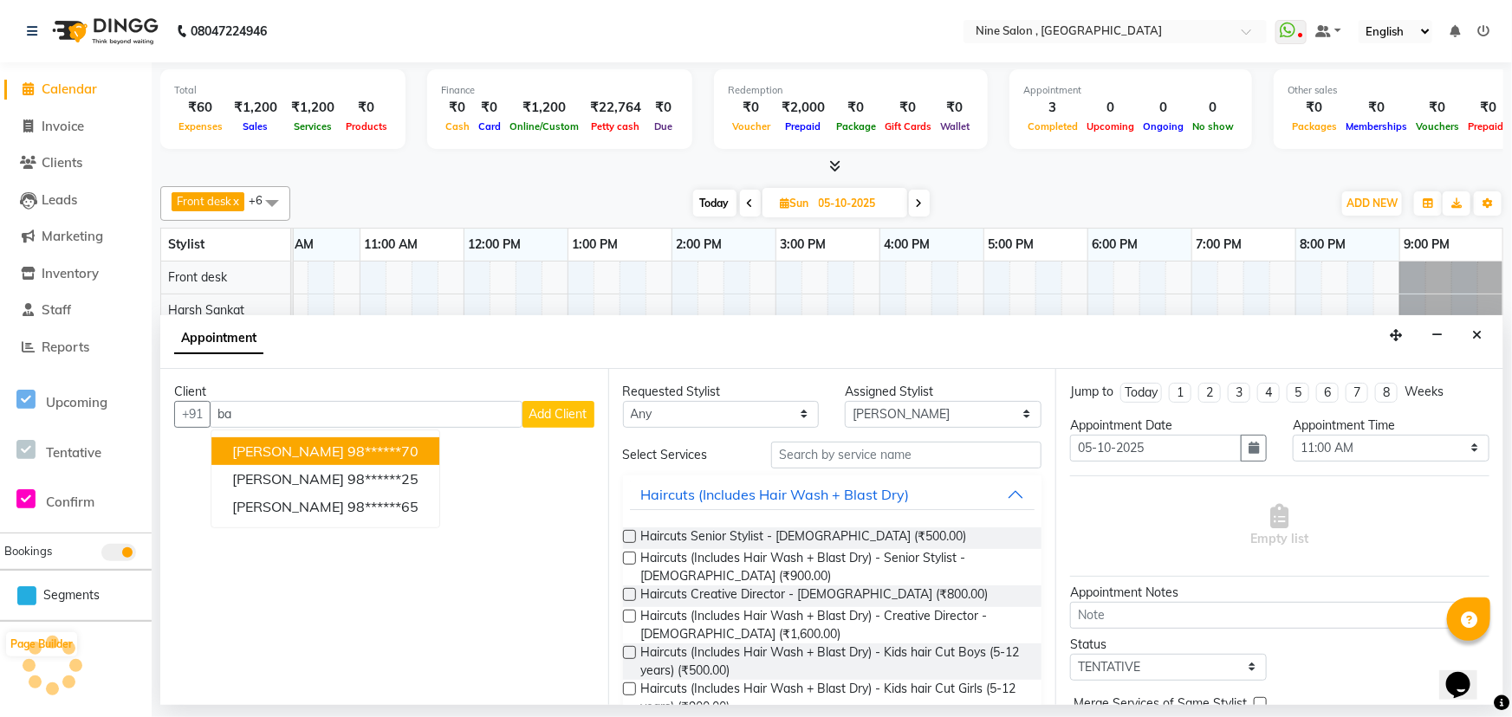
type input "b"
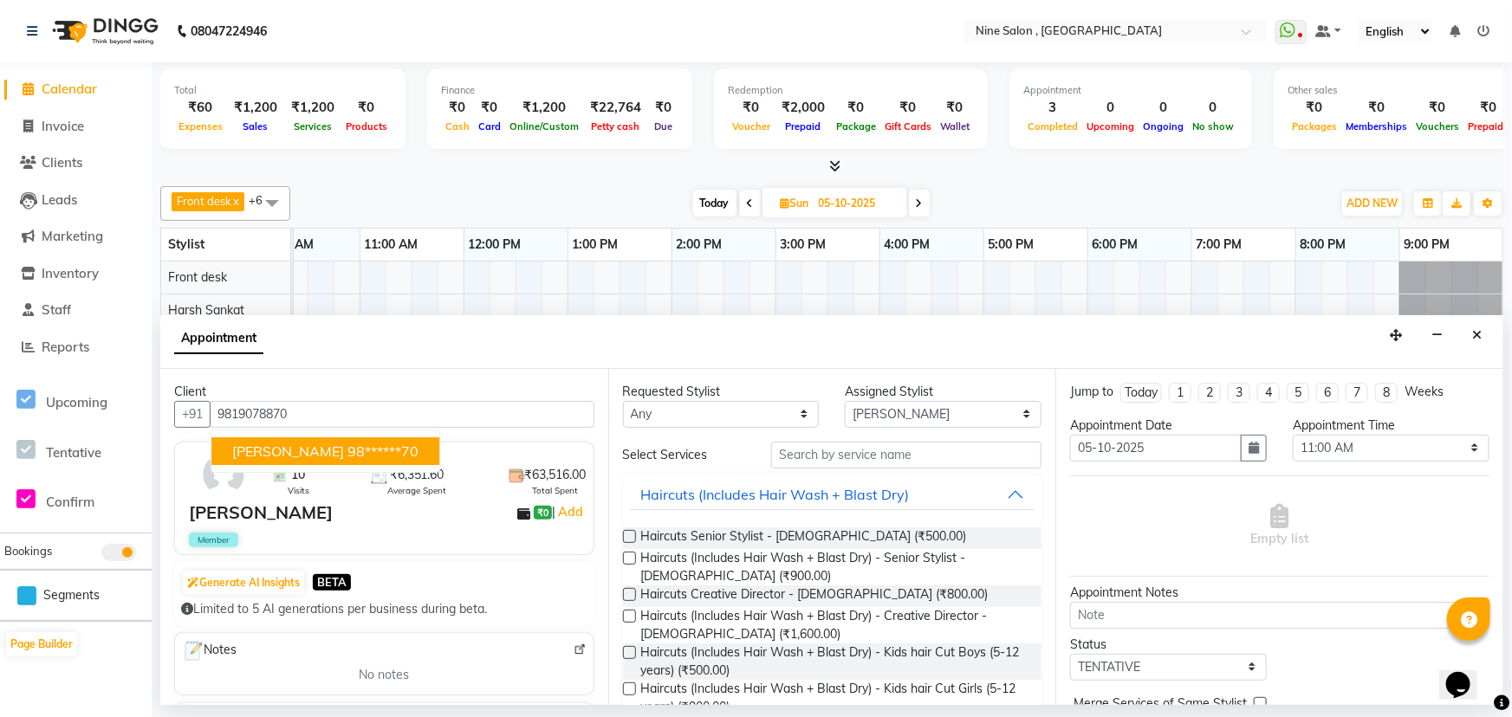
click at [301, 451] on span "[PERSON_NAME]" at bounding box center [288, 451] width 112 height 17
type input "98******70"
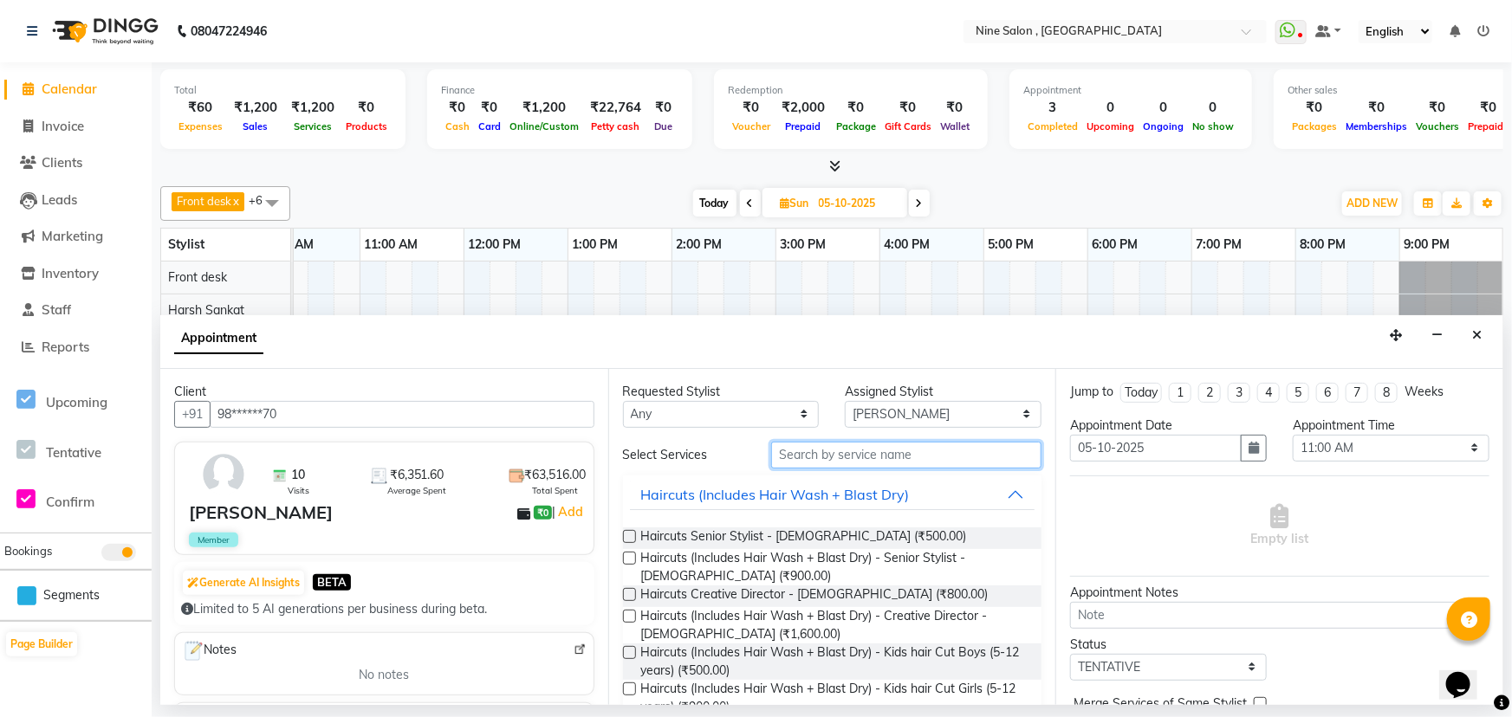
click at [902, 451] on input "text" at bounding box center [906, 455] width 270 height 27
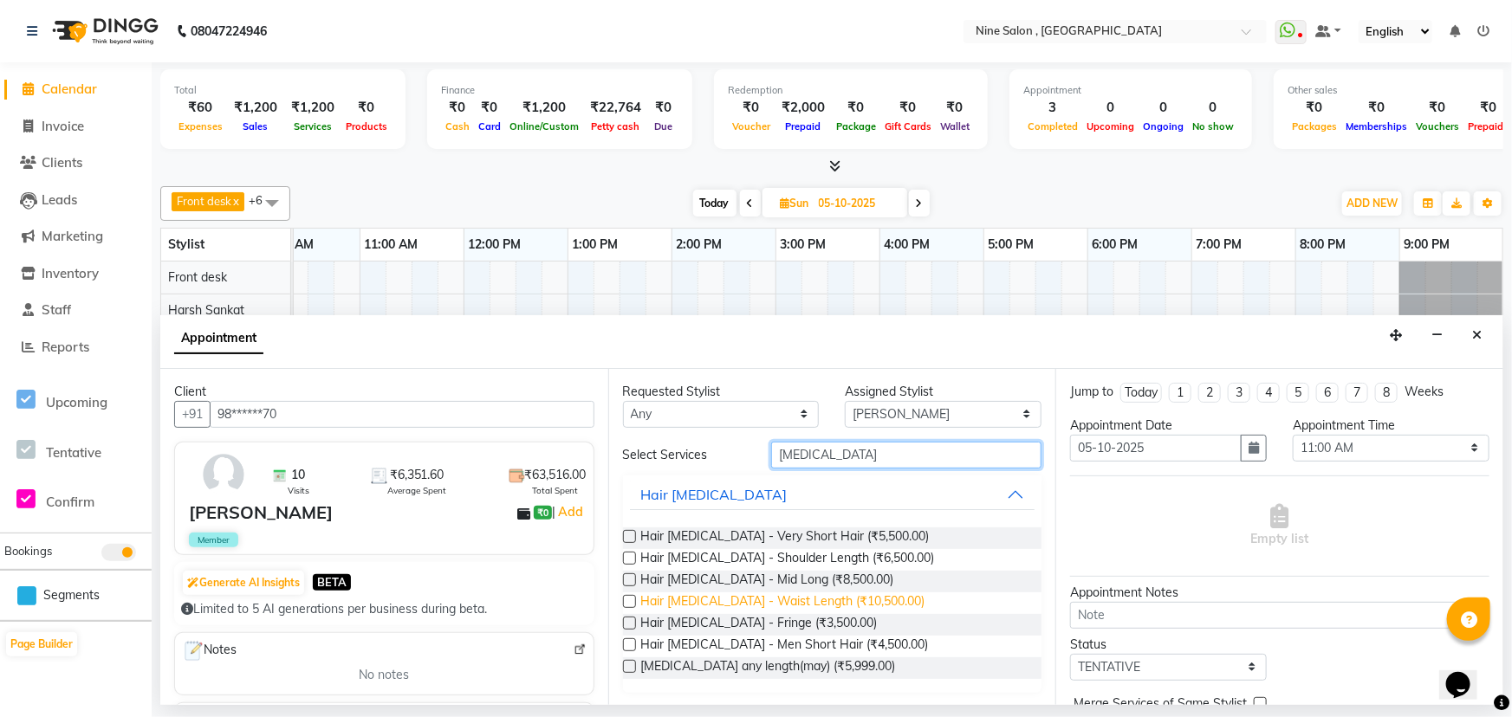
type input "[MEDICAL_DATA]"
click at [816, 598] on span "Hair [MEDICAL_DATA] - Waist Length (₹10,500.00)" at bounding box center [783, 604] width 284 height 22
checkbox input "false"
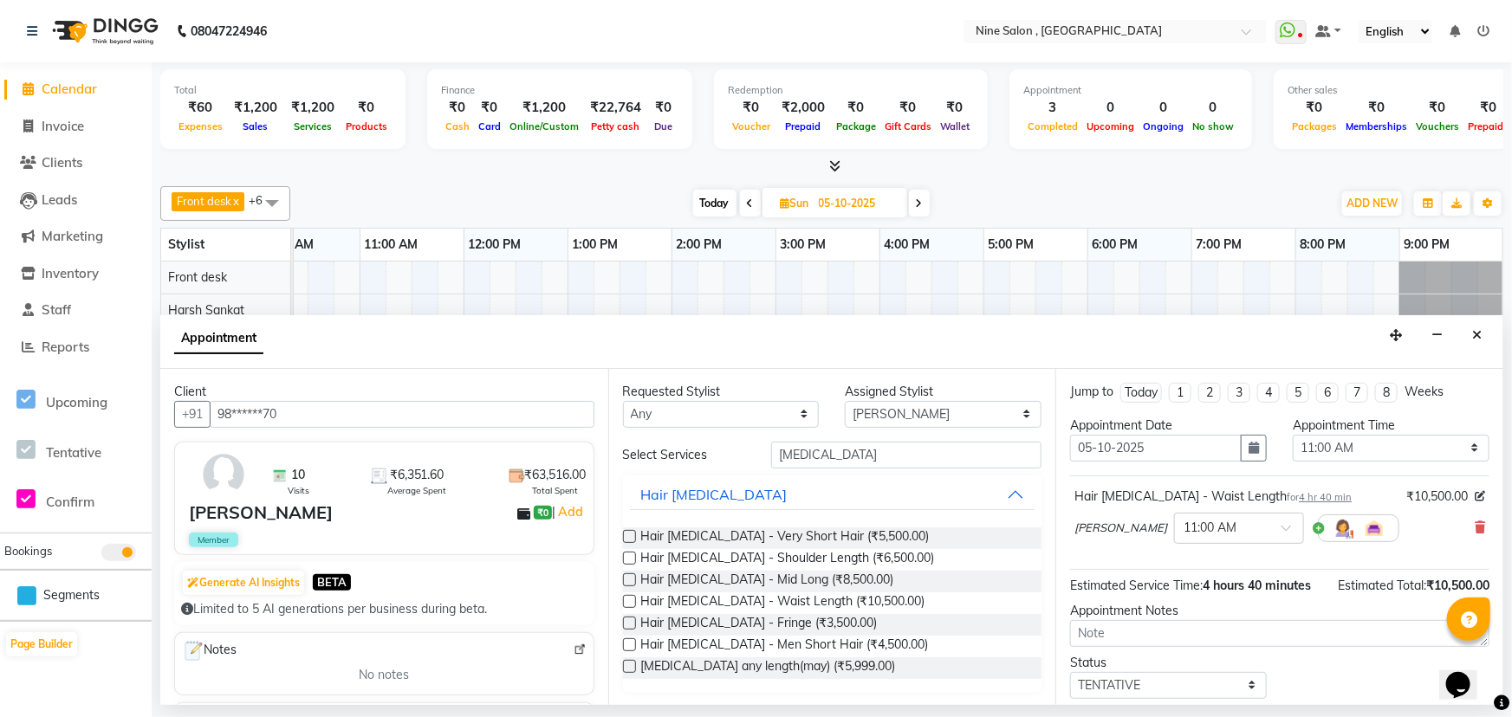
scroll to position [102, 0]
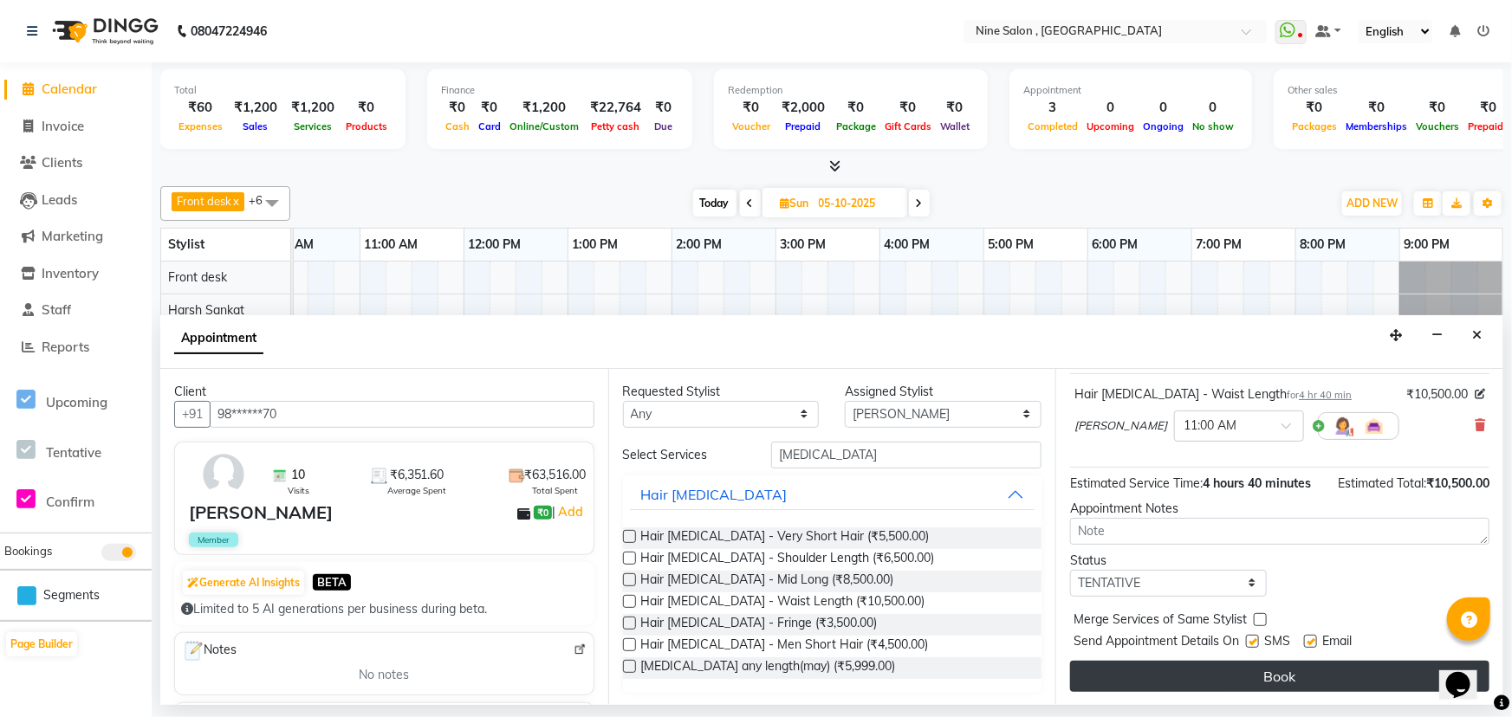
click at [1237, 676] on button "Book" at bounding box center [1279, 676] width 419 height 31
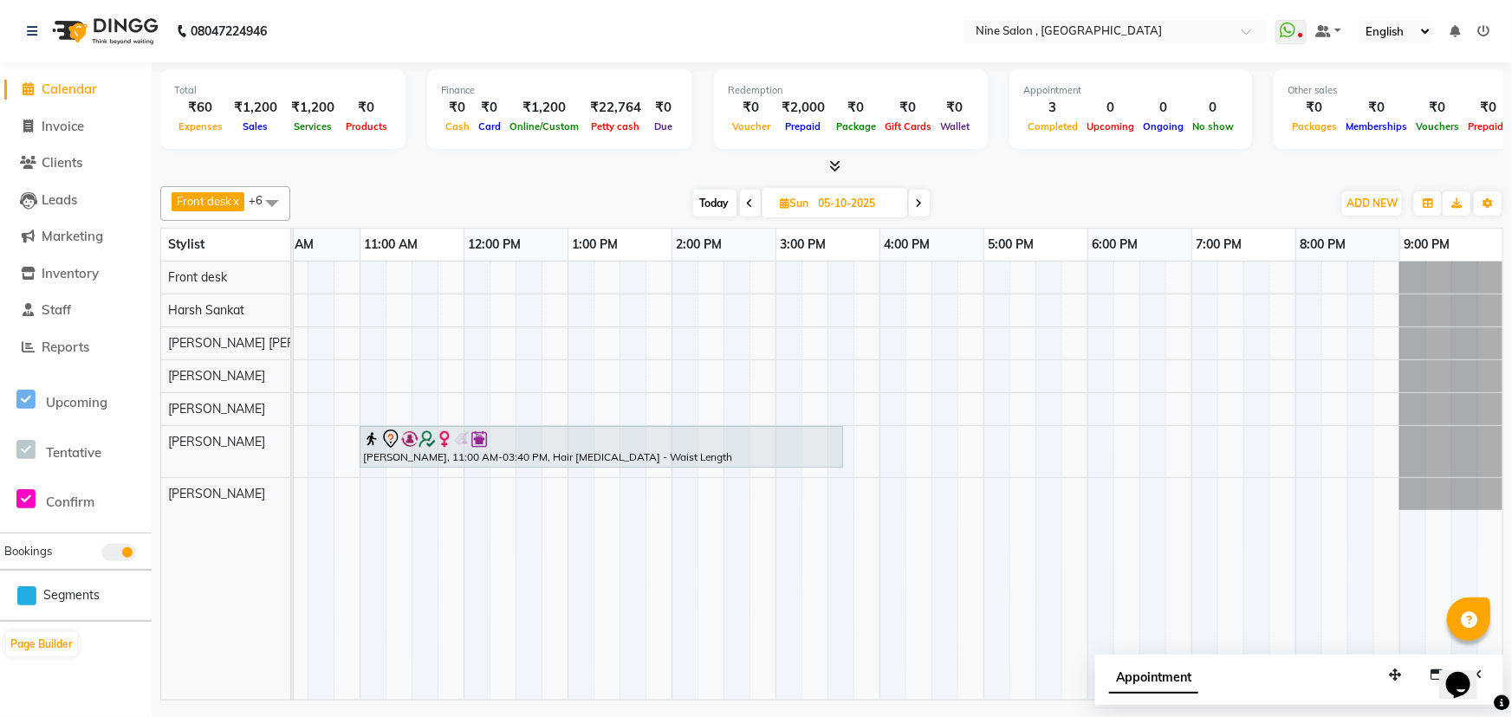
click at [81, 90] on span "Calendar" at bounding box center [69, 89] width 55 height 16
click at [712, 200] on span "Today" at bounding box center [714, 203] width 43 height 27
type input "01-10-2025"
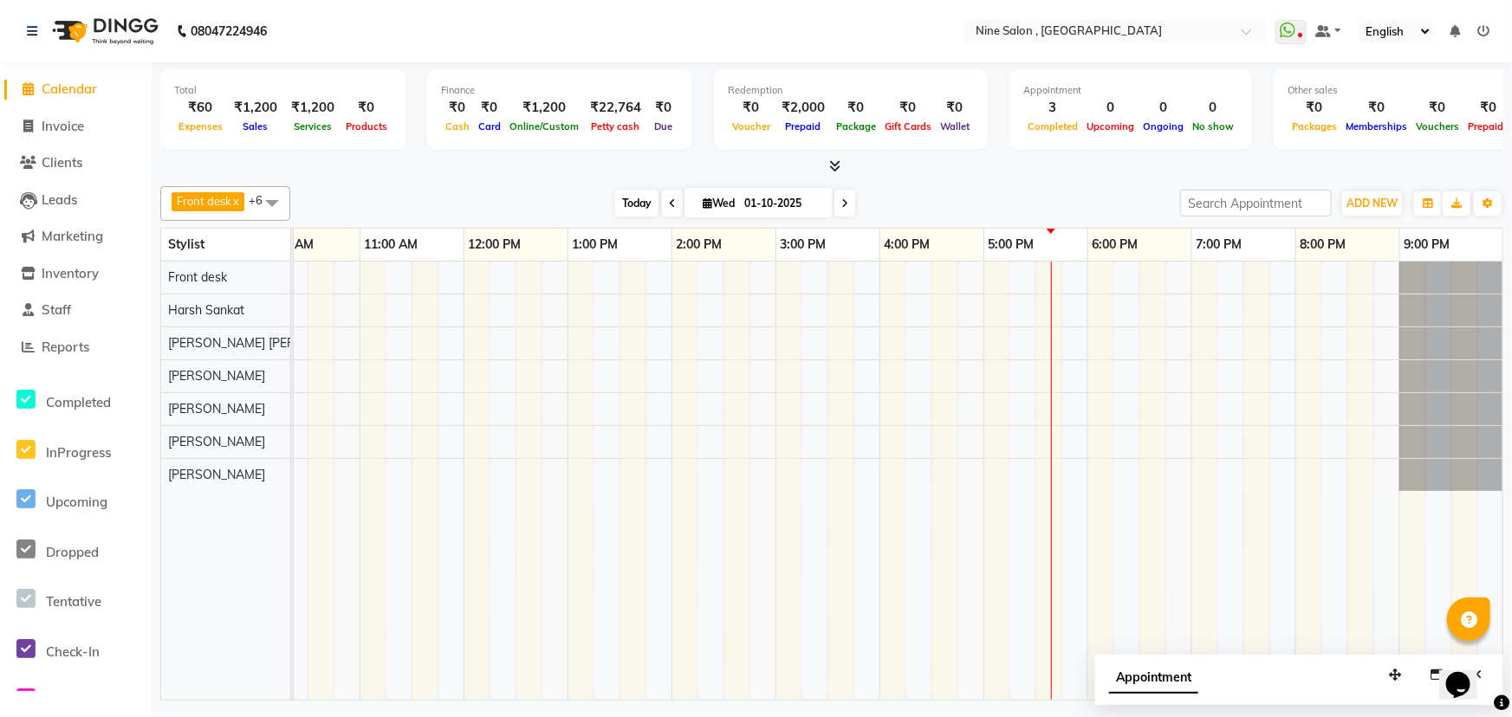
scroll to position [0, 142]
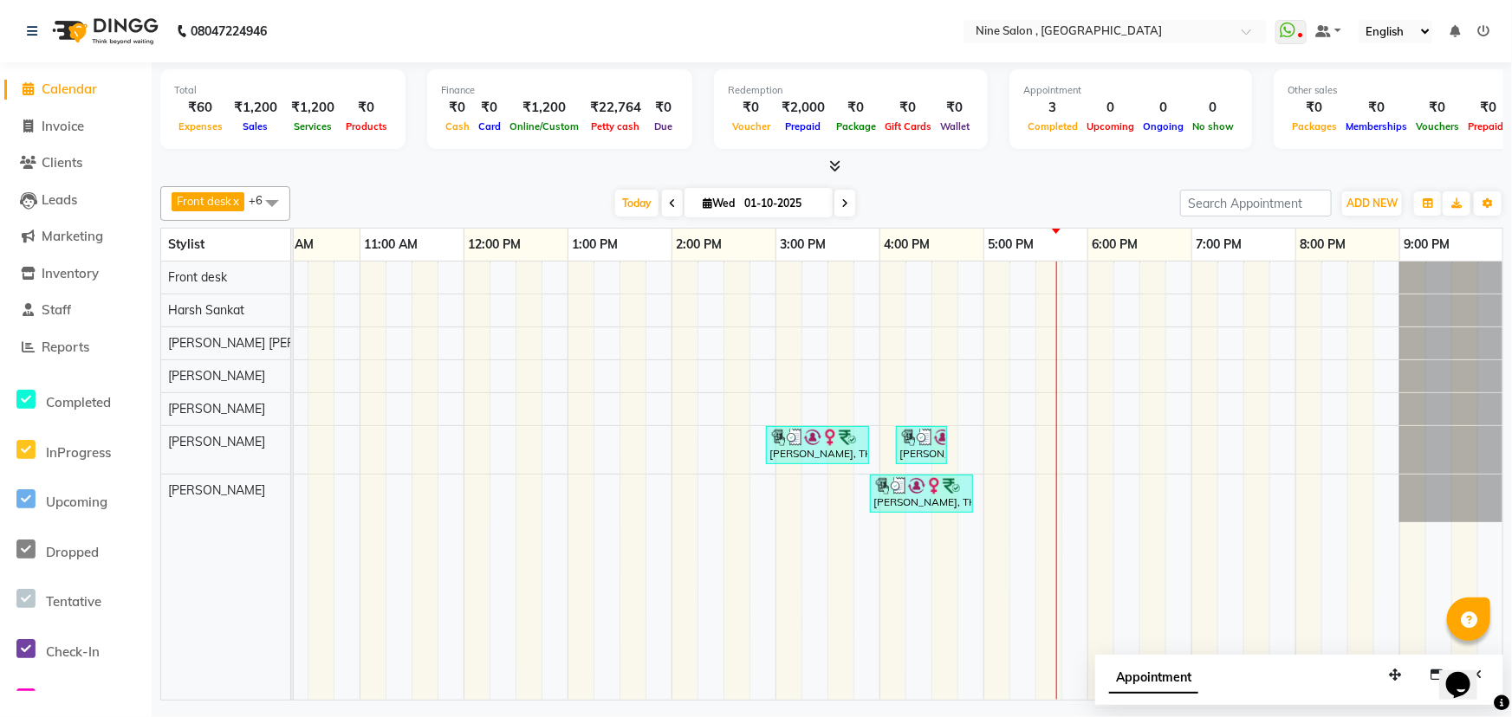
click at [1284, 672] on div "Appointment" at bounding box center [1299, 682] width 408 height 54
drag, startPoint x: 1315, startPoint y: 673, endPoint x: 1157, endPoint y: 691, distance: 159.6
click at [1157, 691] on div "Appointment" at bounding box center [1299, 682] width 408 height 54
click at [1216, 682] on div "Appointment" at bounding box center [1164, 678] width 110 height 18
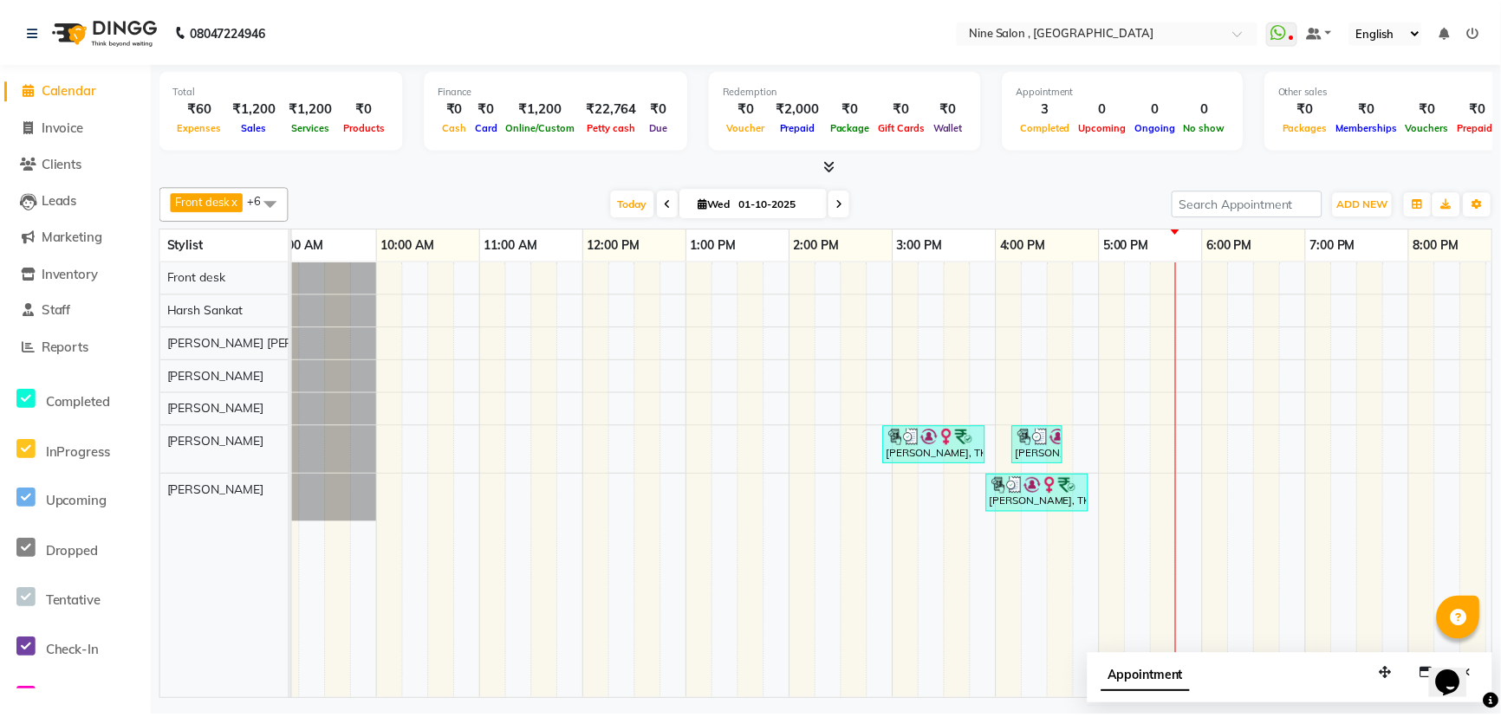
scroll to position [0, 0]
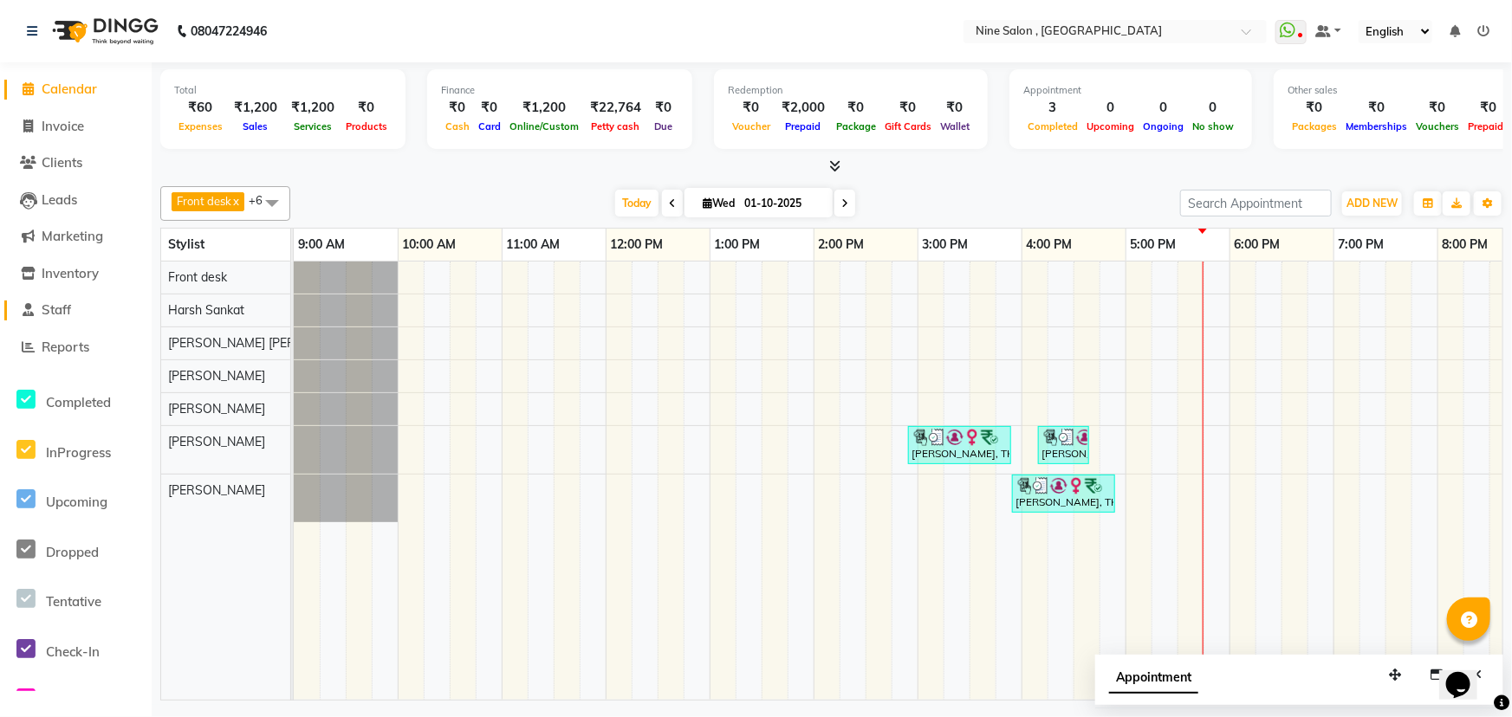
click at [54, 309] on span "Staff" at bounding box center [56, 310] width 29 height 16
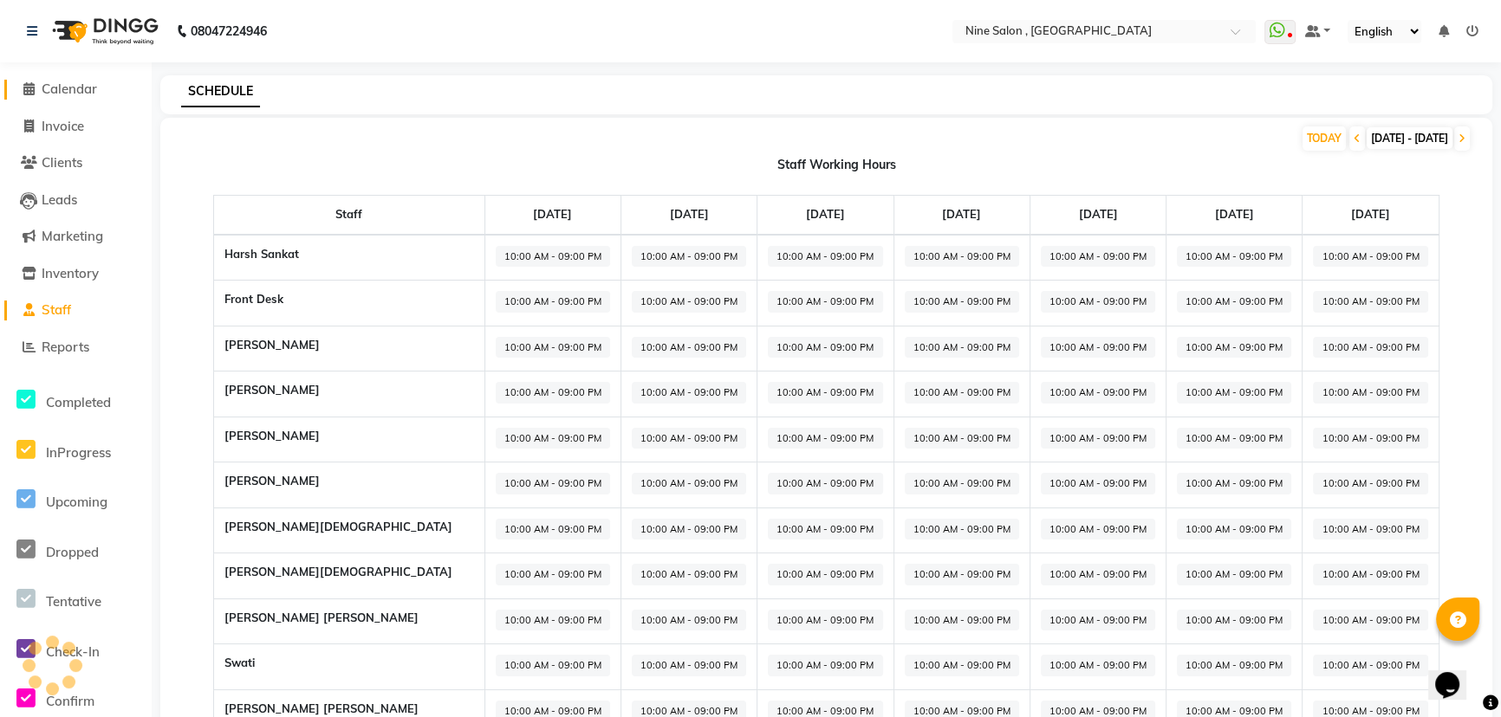
click at [79, 88] on span "Calendar" at bounding box center [69, 89] width 55 height 16
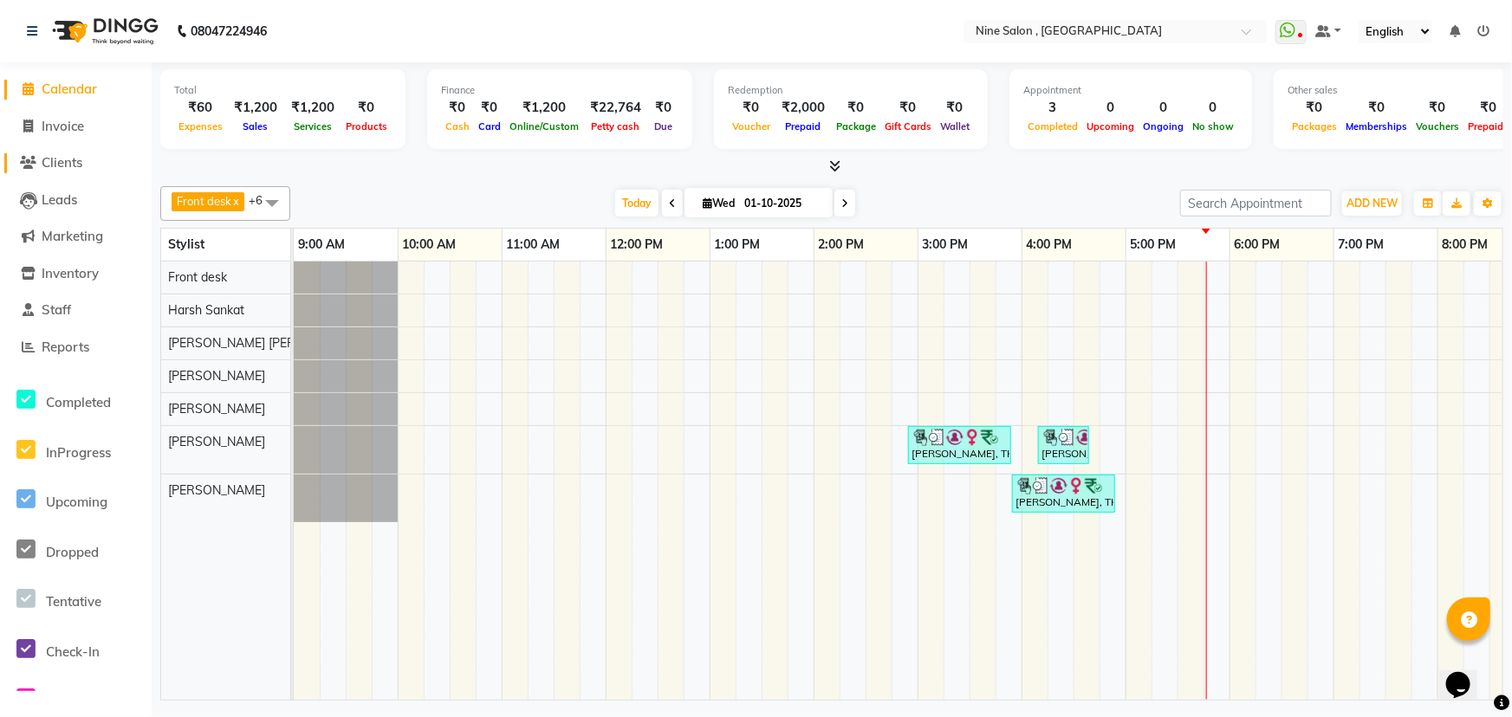
click at [56, 163] on span "Clients" at bounding box center [62, 162] width 41 height 16
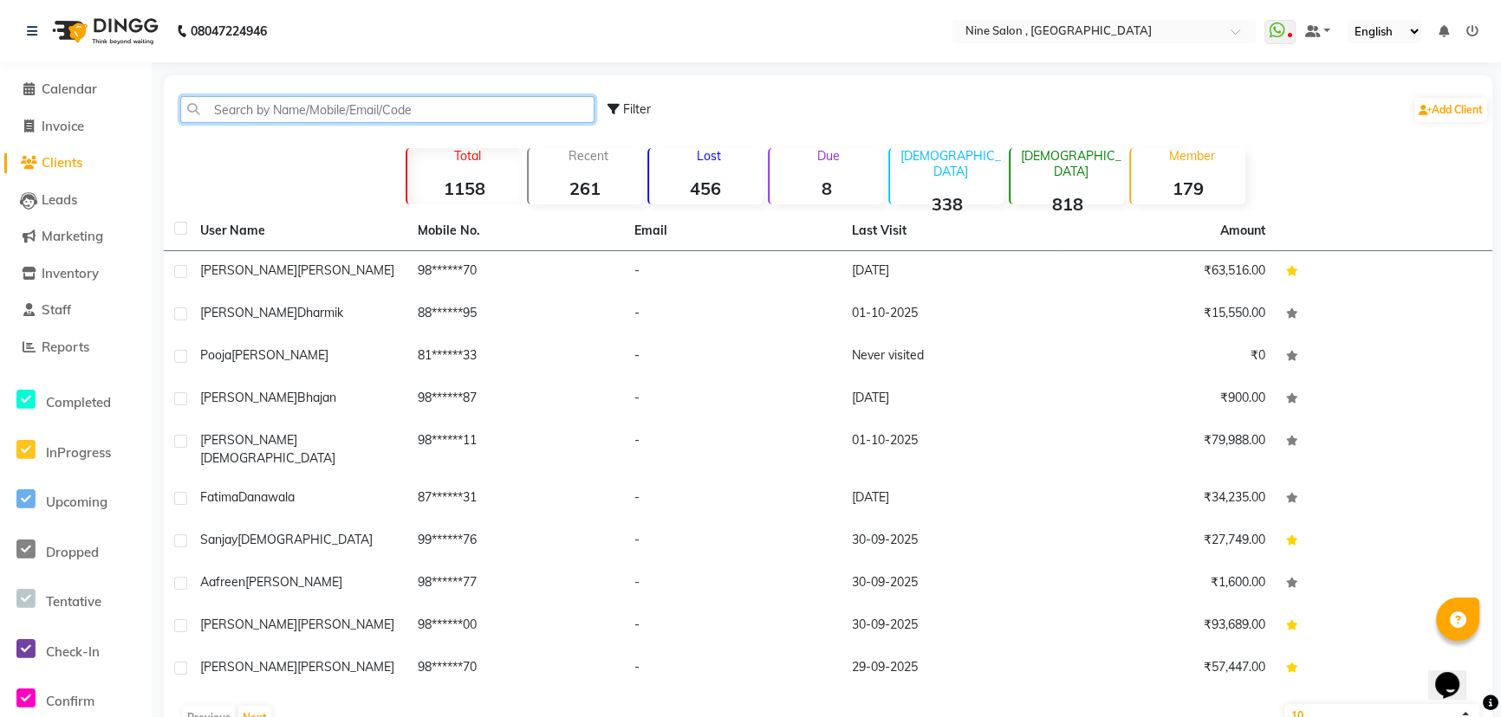
click at [264, 113] on input "text" at bounding box center [387, 109] width 414 height 27
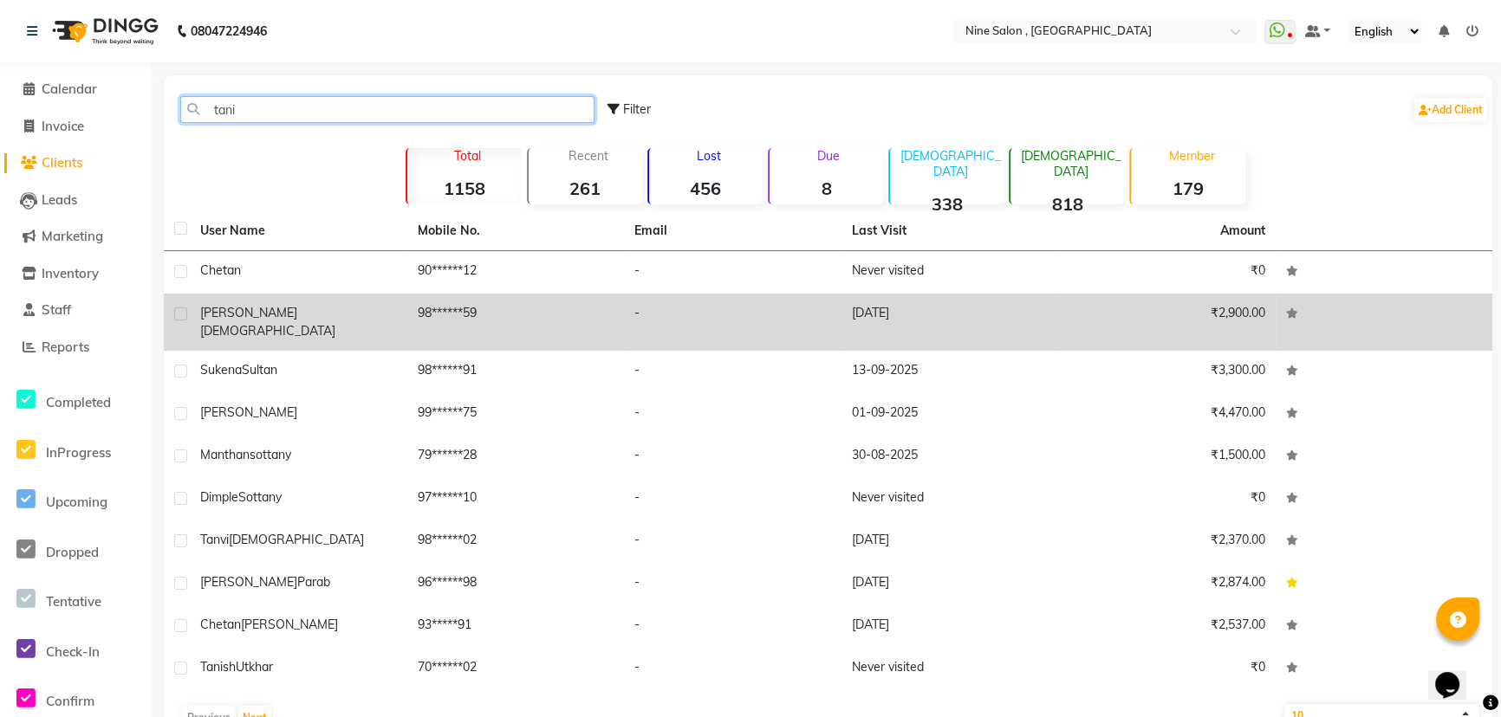
type input "tani"
click at [439, 312] on td "98******59" at bounding box center [515, 322] width 217 height 57
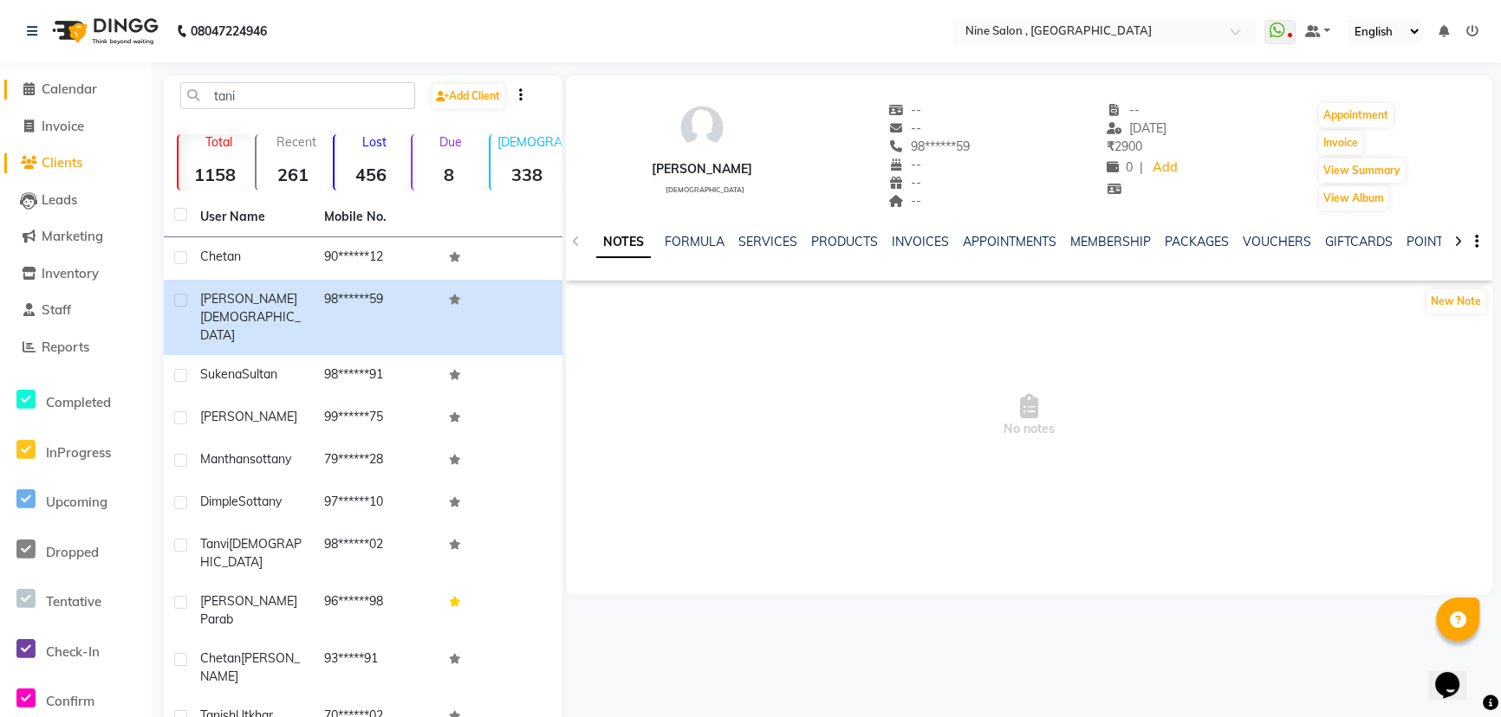
click at [81, 91] on span "Calendar" at bounding box center [69, 89] width 55 height 16
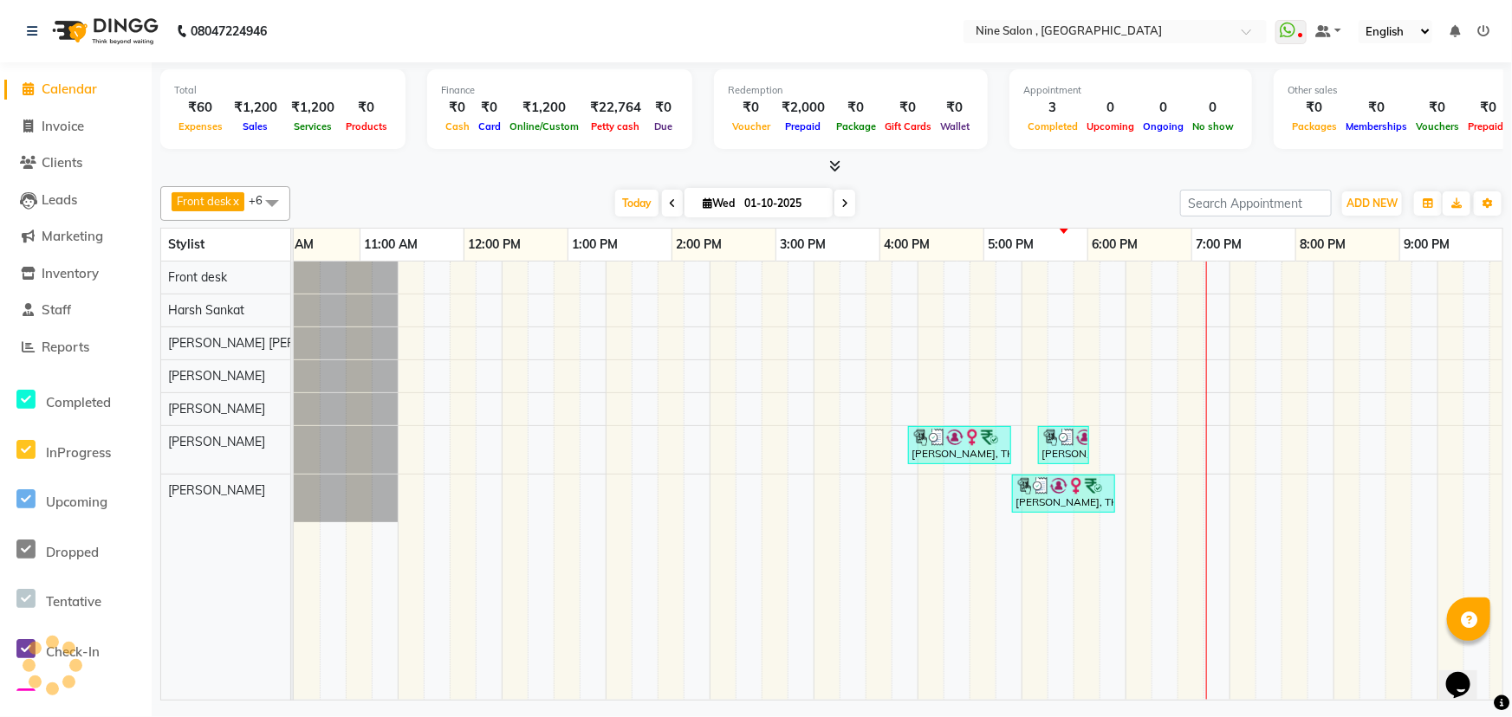
scroll to position [0, 142]
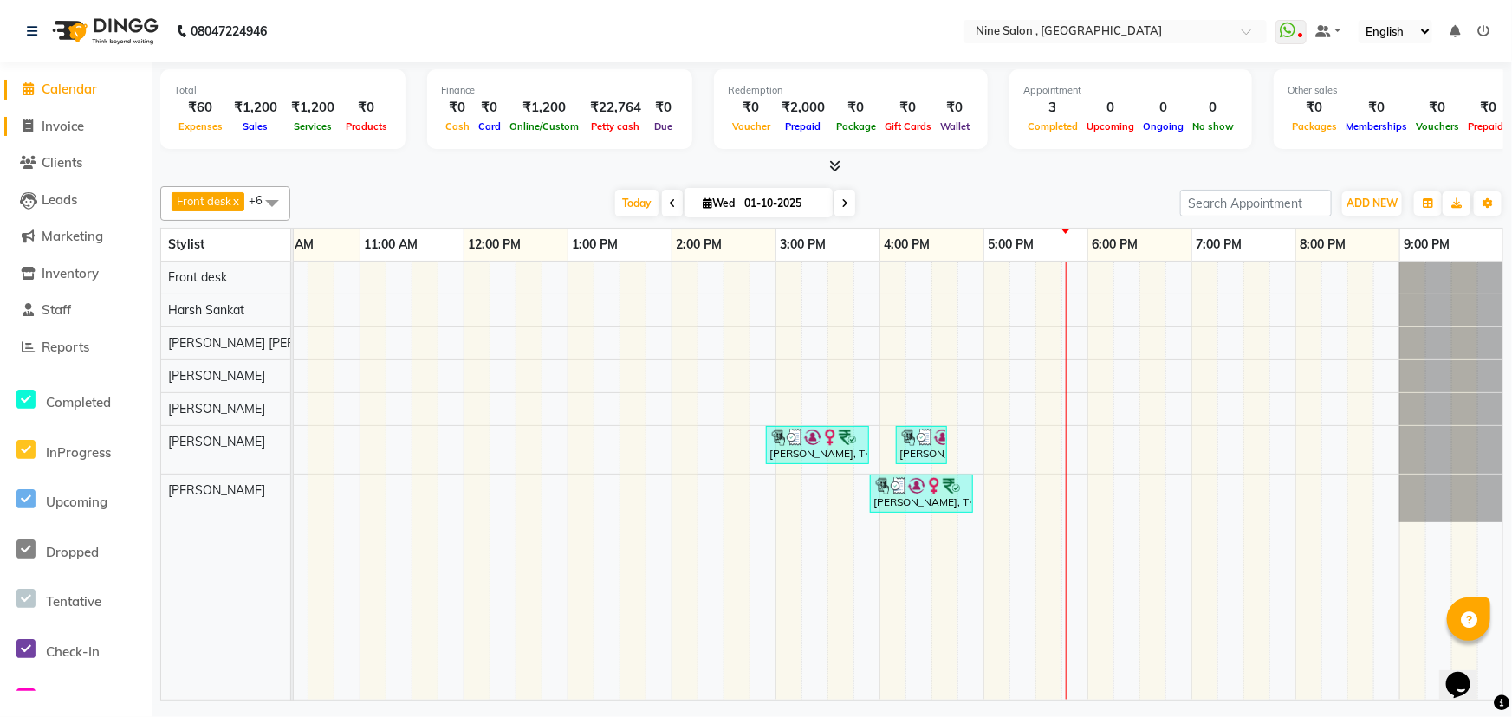
click at [61, 121] on span "Invoice" at bounding box center [63, 126] width 42 height 16
select select "service"
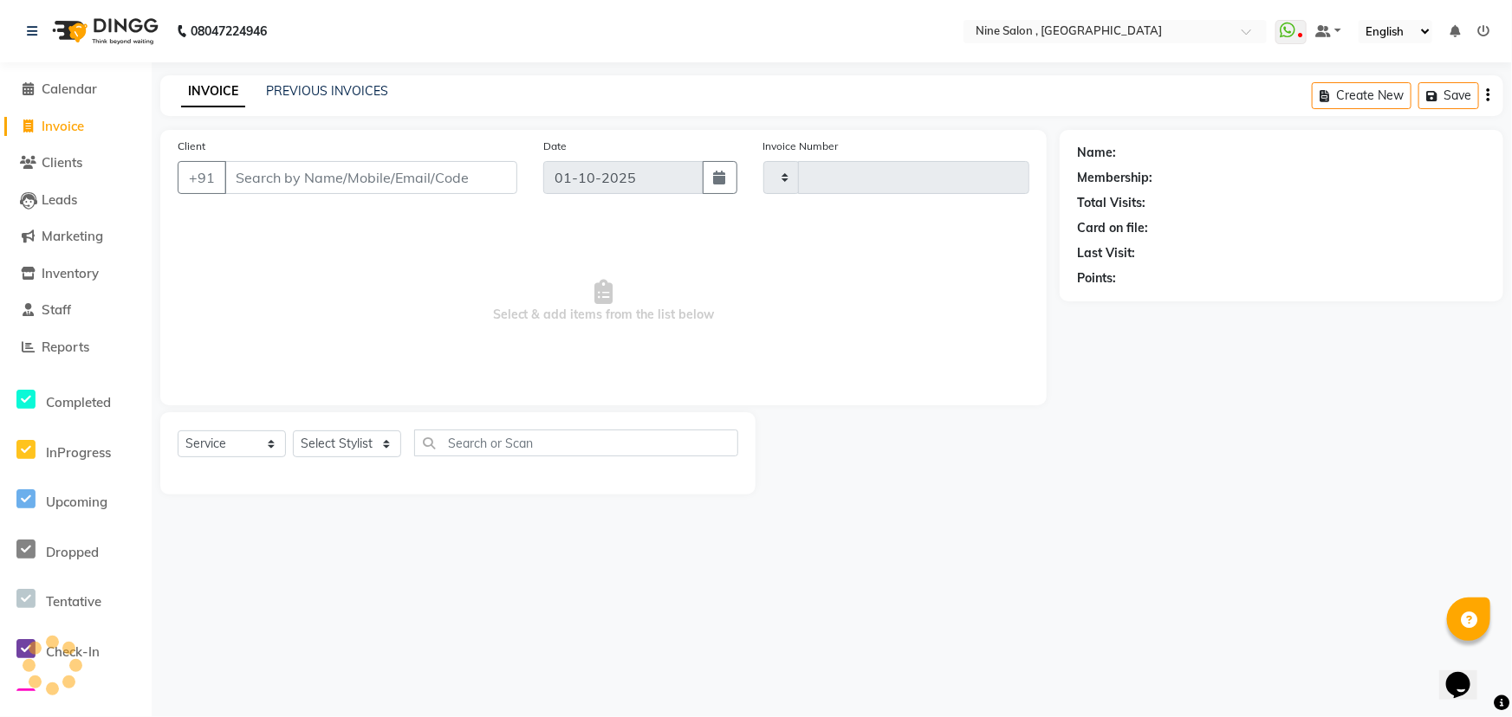
type input "1223"
select select "7341"
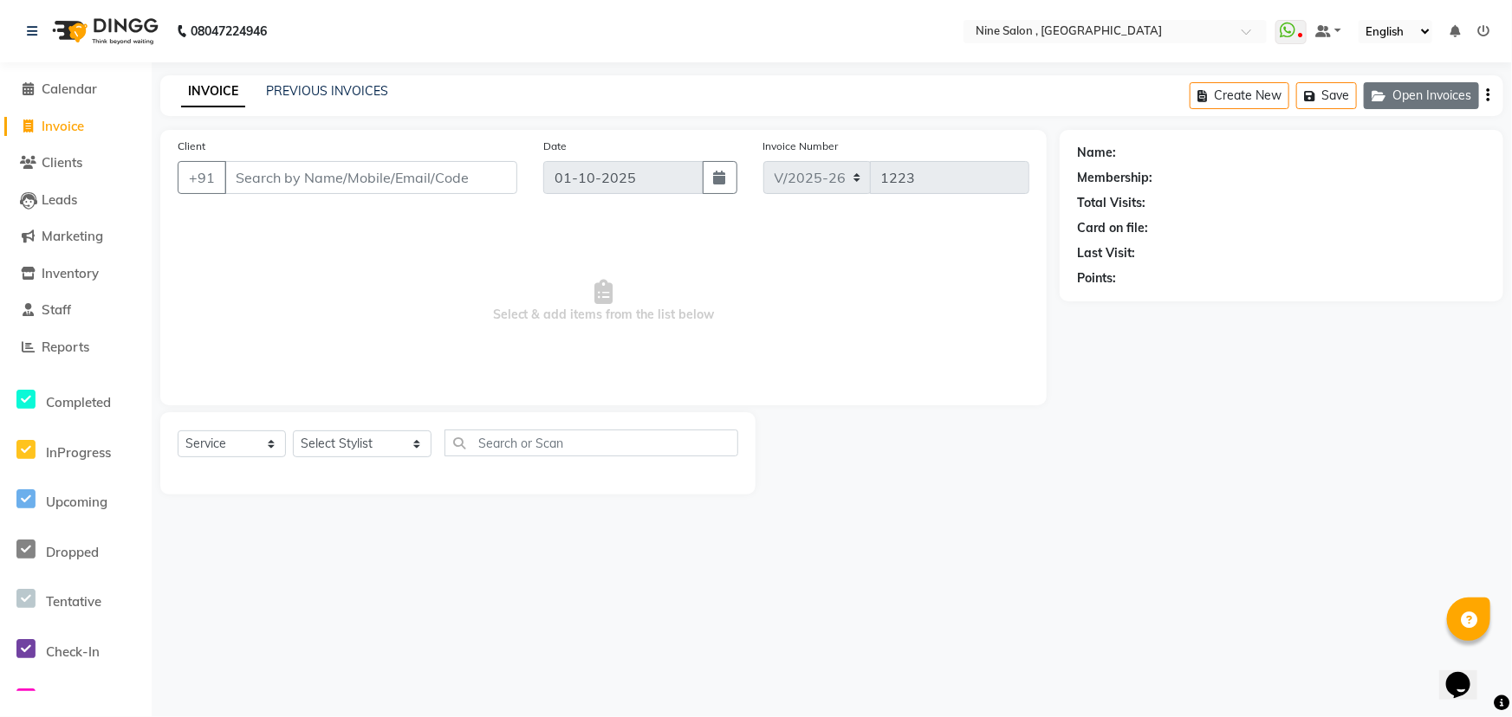
click at [1398, 92] on button "Open Invoices" at bounding box center [1421, 95] width 115 height 27
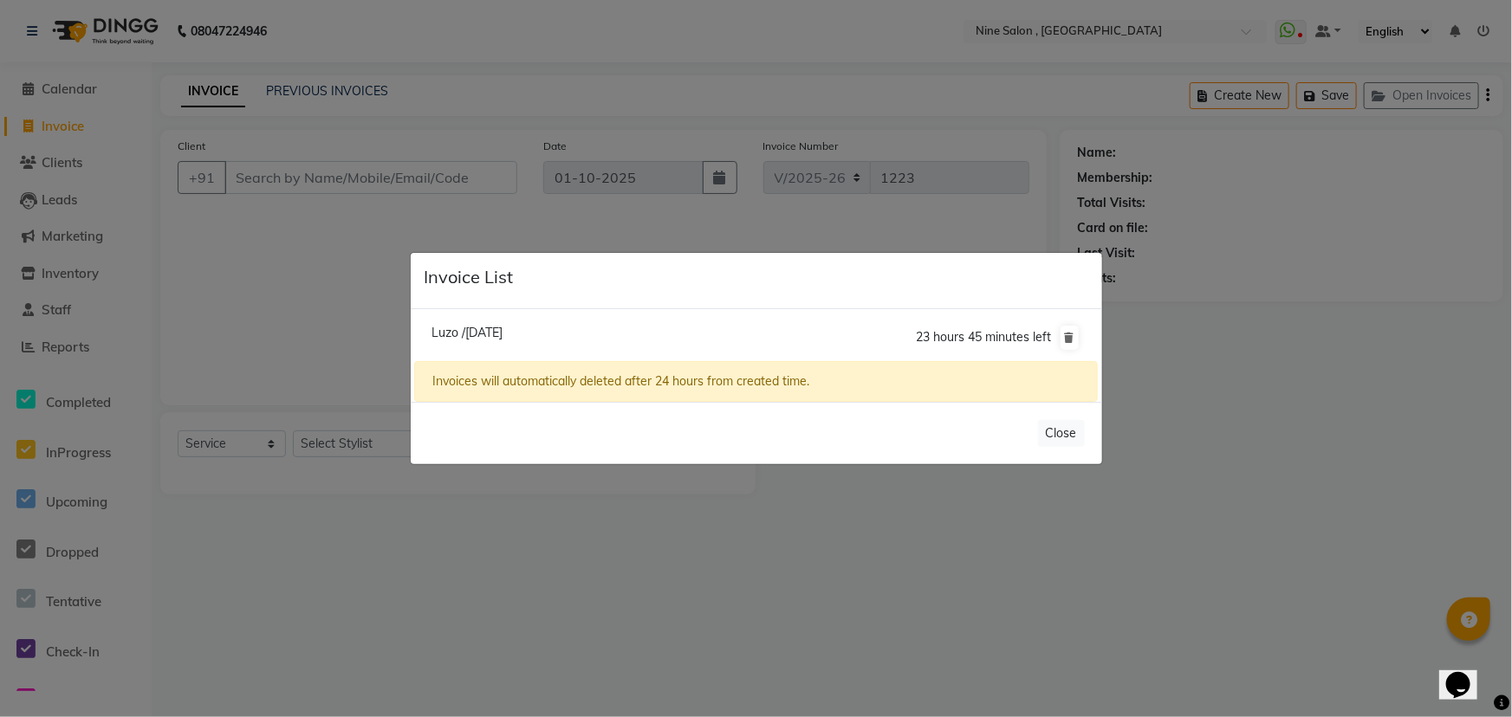
click at [501, 334] on span "Luzo /[DATE]" at bounding box center [466, 333] width 71 height 16
type input "97******77"
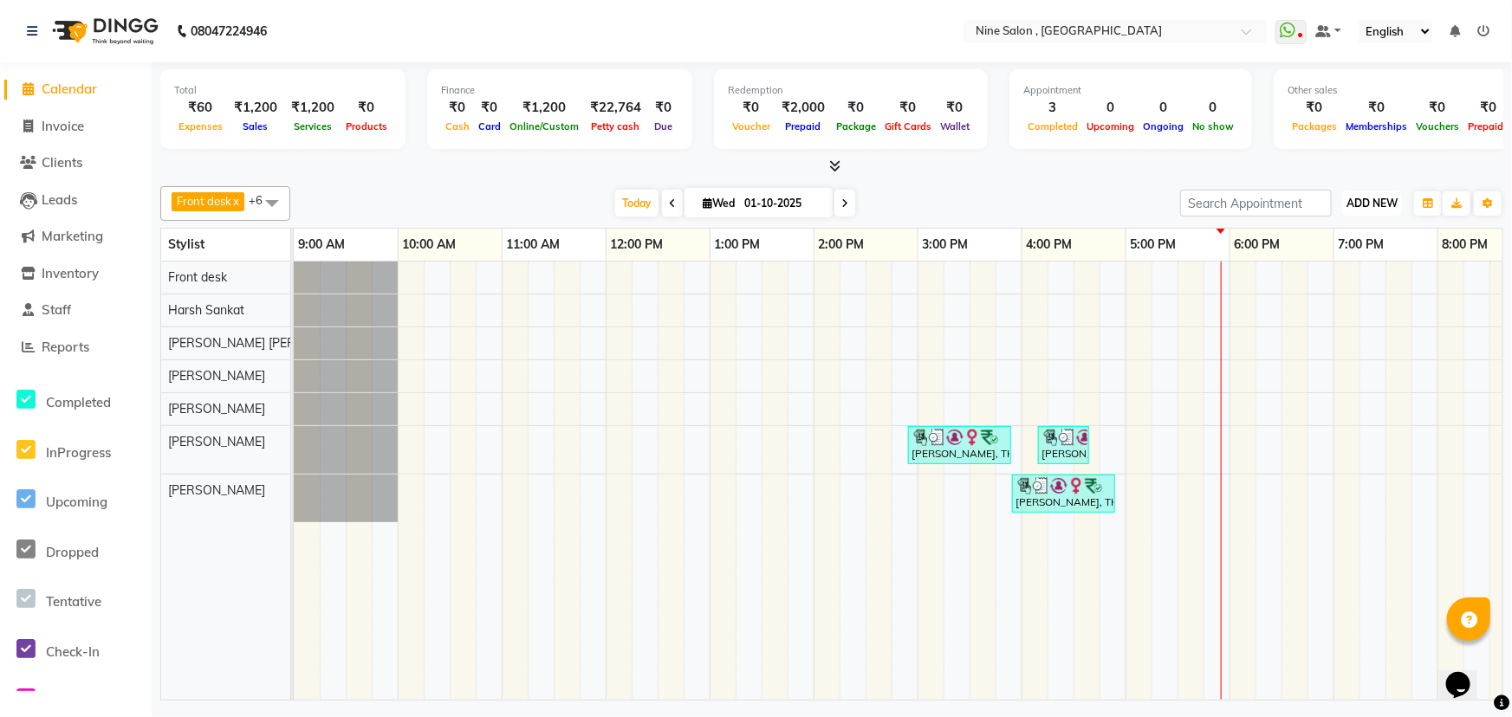
click at [1360, 200] on span "ADD NEW" at bounding box center [1371, 203] width 51 height 13
click at [1318, 257] on link "Add Invoice" at bounding box center [1333, 258] width 137 height 23
select select "7341"
select select "service"
click at [59, 277] on span "Inventory" at bounding box center [70, 273] width 57 height 16
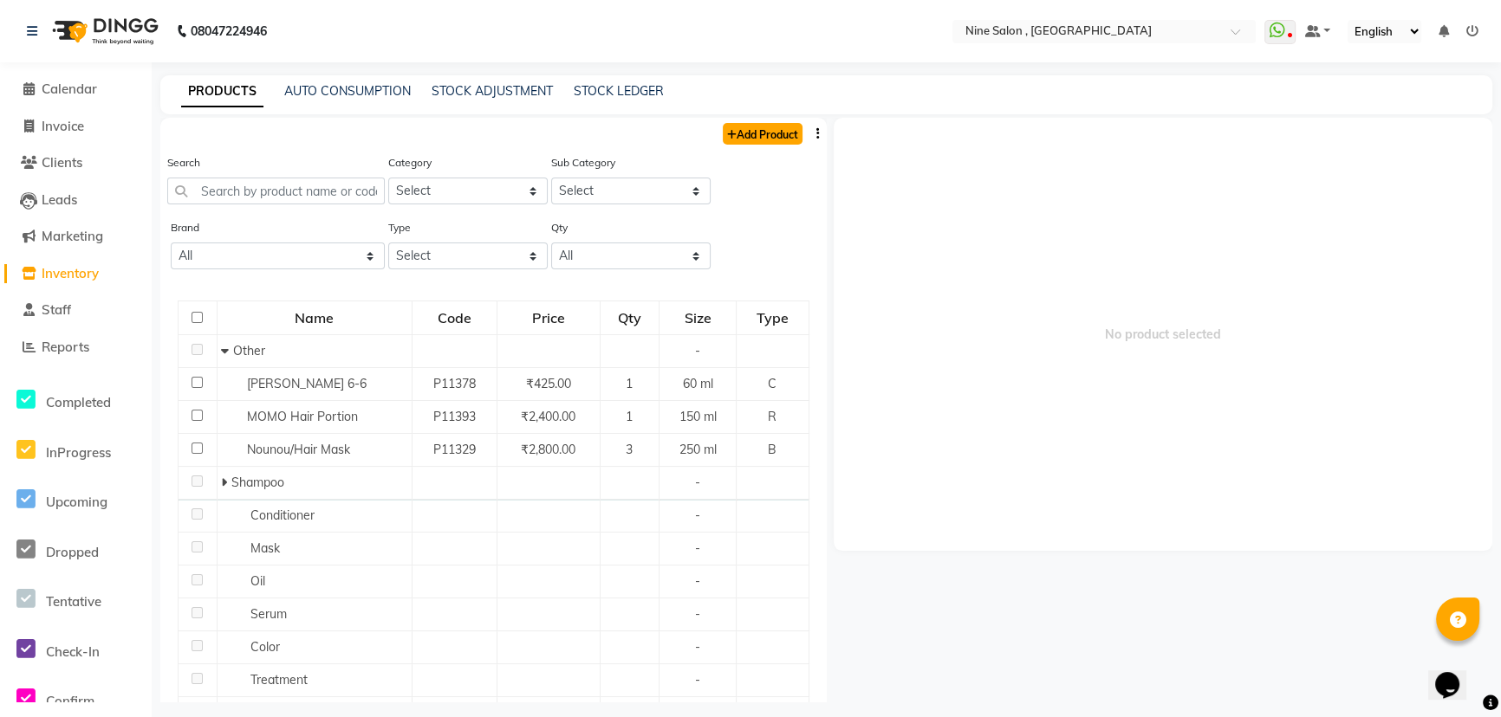
click at [744, 139] on link "Add Product" at bounding box center [763, 134] width 80 height 22
select select "true"
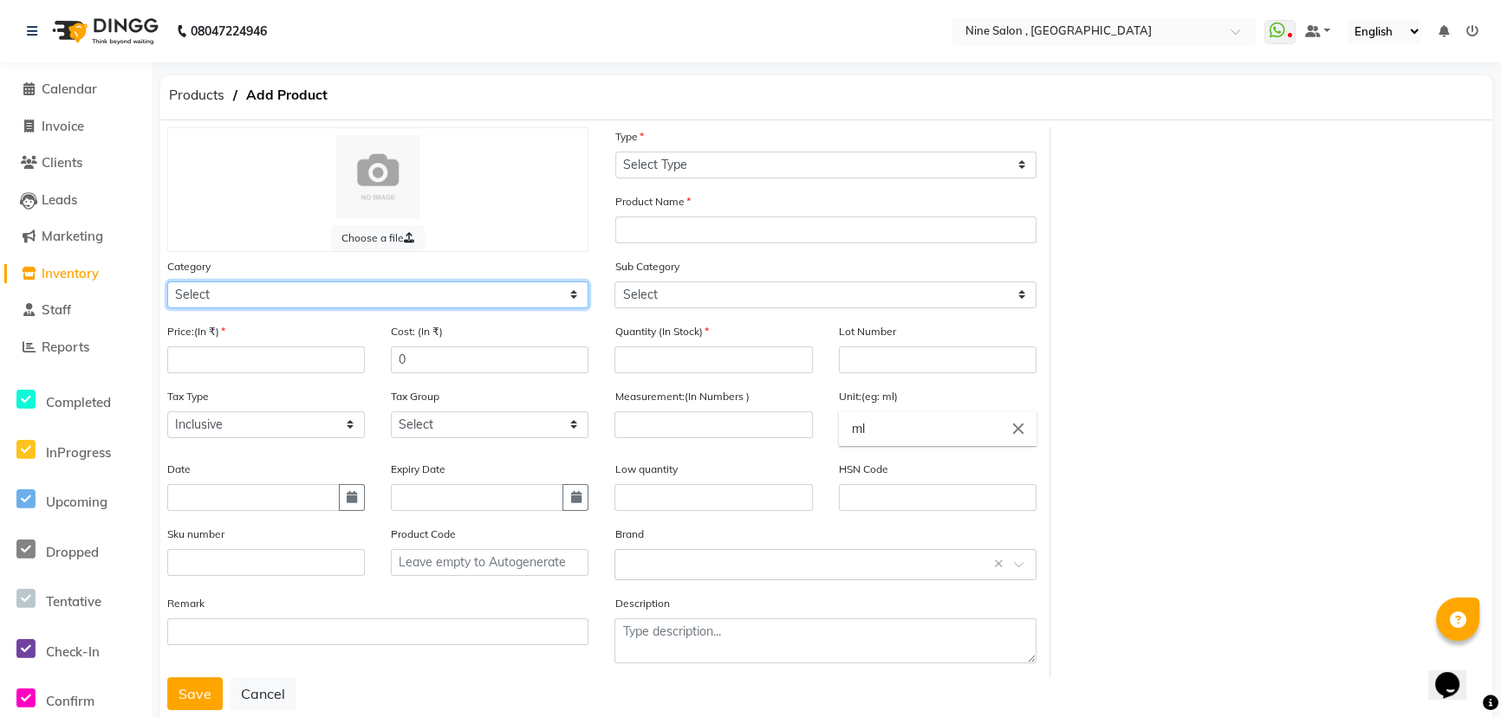
click at [553, 293] on select "Select Hair Skin Makeup Personal Care Appliances [PERSON_NAME] Waxing Disposabl…" at bounding box center [377, 295] width 421 height 27
select select "1270401100"
click at [167, 282] on select "Select Hair Skin Makeup Personal Care Appliances [PERSON_NAME] Waxing Disposabl…" at bounding box center [377, 295] width 421 height 27
click at [295, 367] on input "number" at bounding box center [266, 360] width 198 height 27
type input "1299"
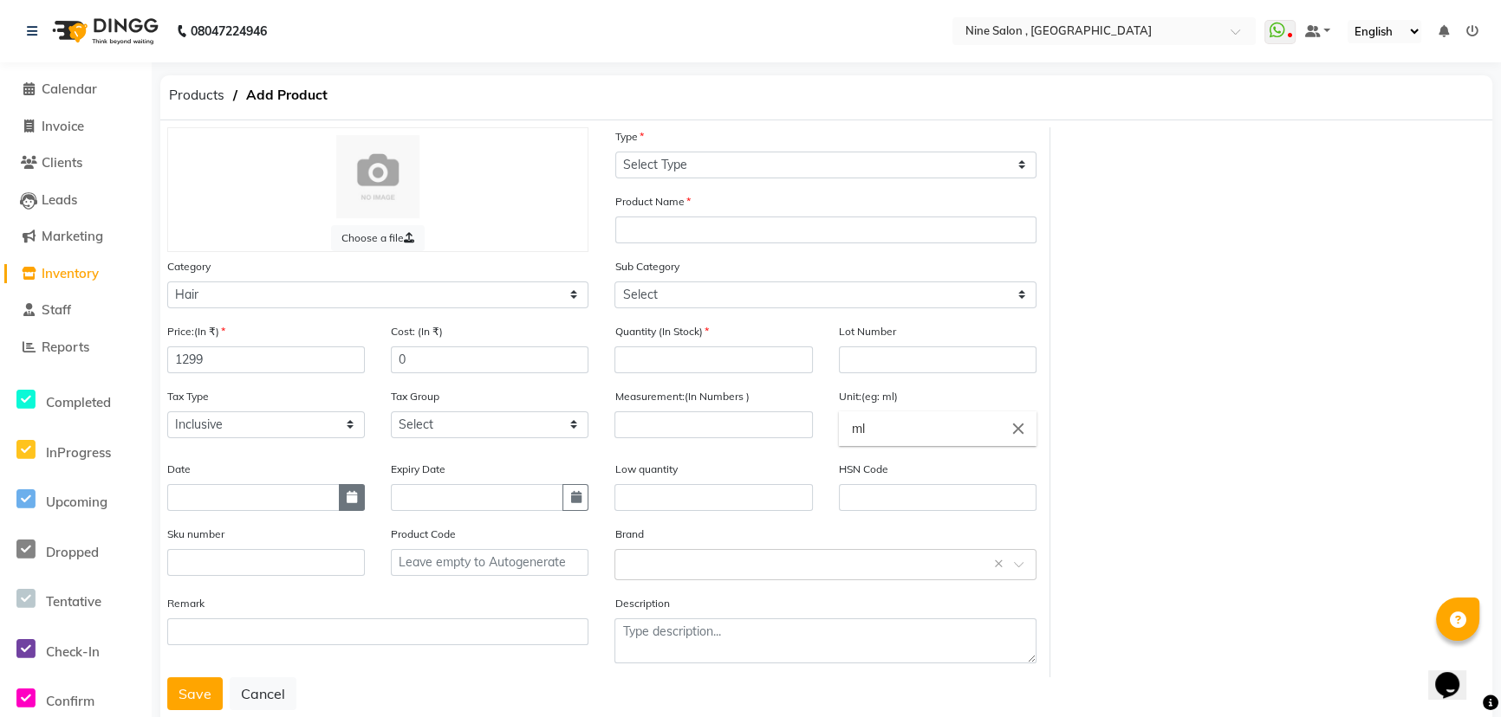
click at [353, 503] on icon "button" at bounding box center [352, 497] width 10 height 12
select select "10"
select select "2025"
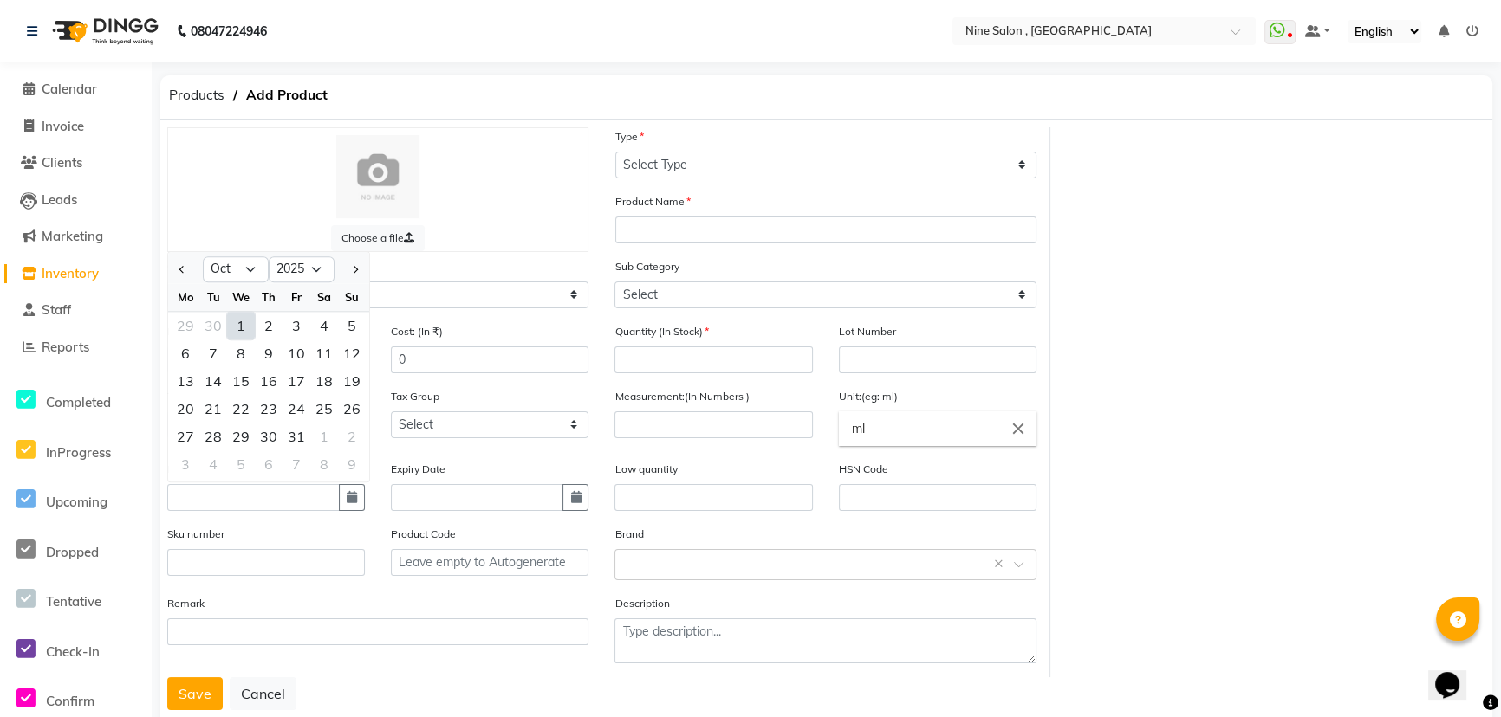
click at [243, 333] on div "1" at bounding box center [241, 326] width 28 height 28
type input "01-10-2025"
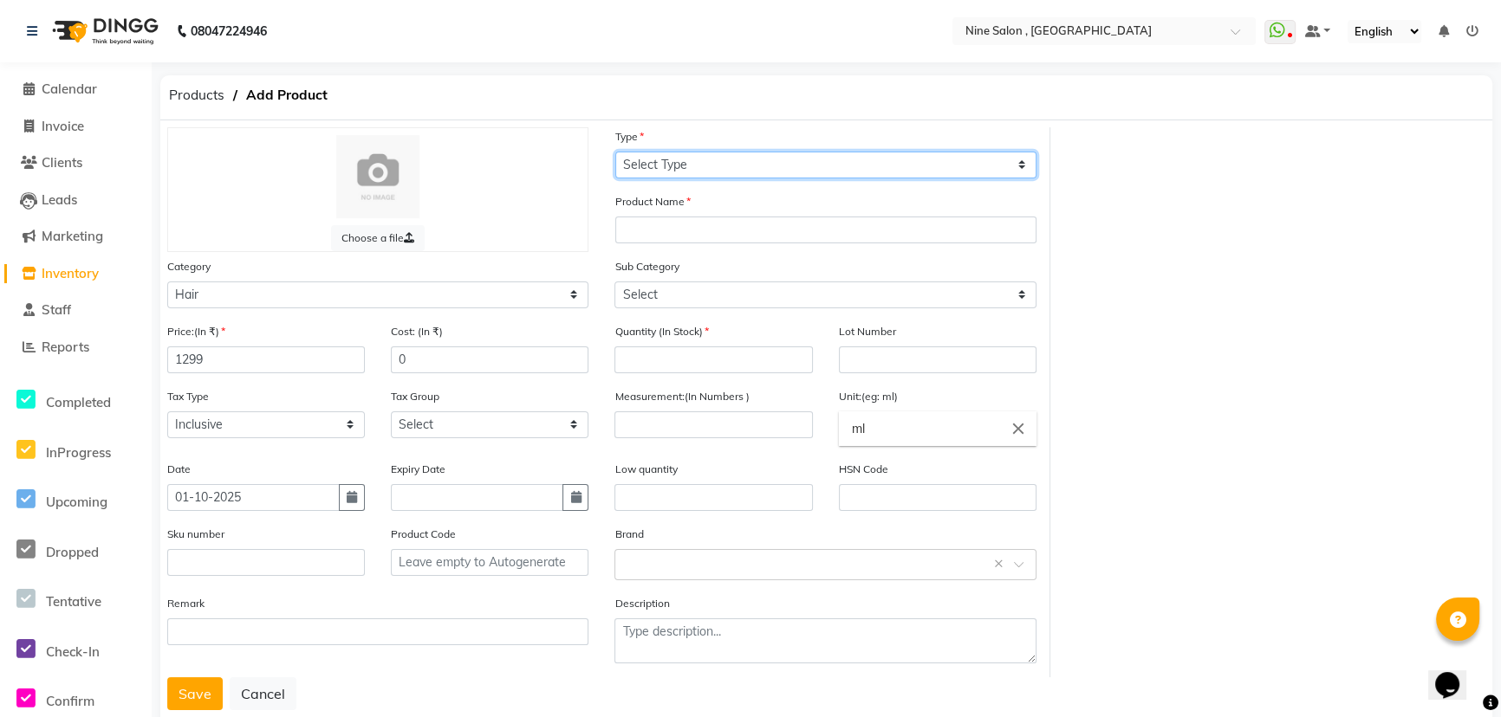
click at [831, 160] on select "Select Type Both Retail Consumable" at bounding box center [825, 165] width 421 height 27
select select "C"
click at [615, 152] on select "Select Type Both Retail Consumable" at bounding box center [825, 165] width 421 height 27
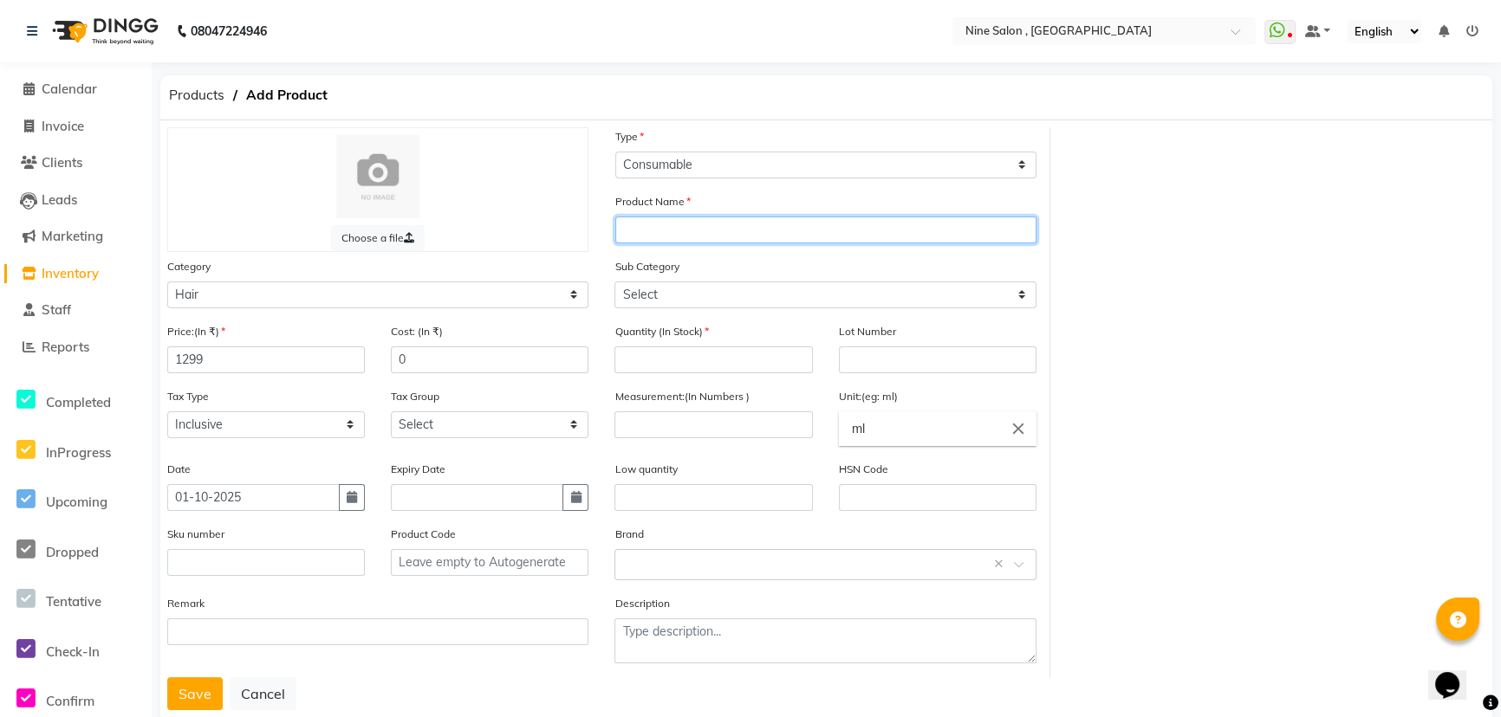
click at [739, 235] on input "text" at bounding box center [825, 230] width 421 height 27
type input "Dione"
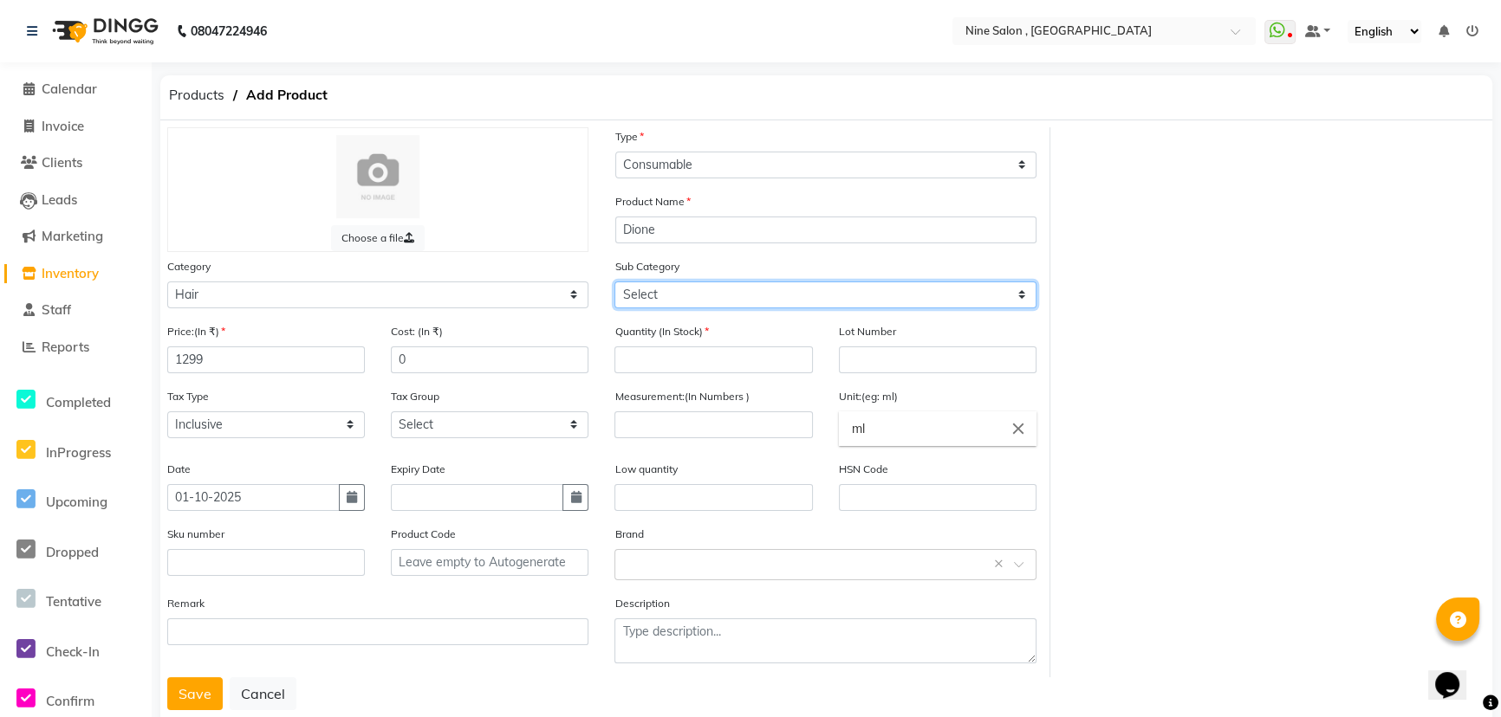
click at [693, 295] on select "Select Shampoo Conditioner Cream Mask Oil Serum Color Appliances Treatment Styl…" at bounding box center [824, 295] width 421 height 27
select select "1270401106"
click at [614, 282] on select "Select Shampoo Conditioner Cream Mask Oil Serum Color Appliances Treatment Styl…" at bounding box center [824, 295] width 421 height 27
click at [663, 354] on input "number" at bounding box center [713, 360] width 198 height 27
type input "2"
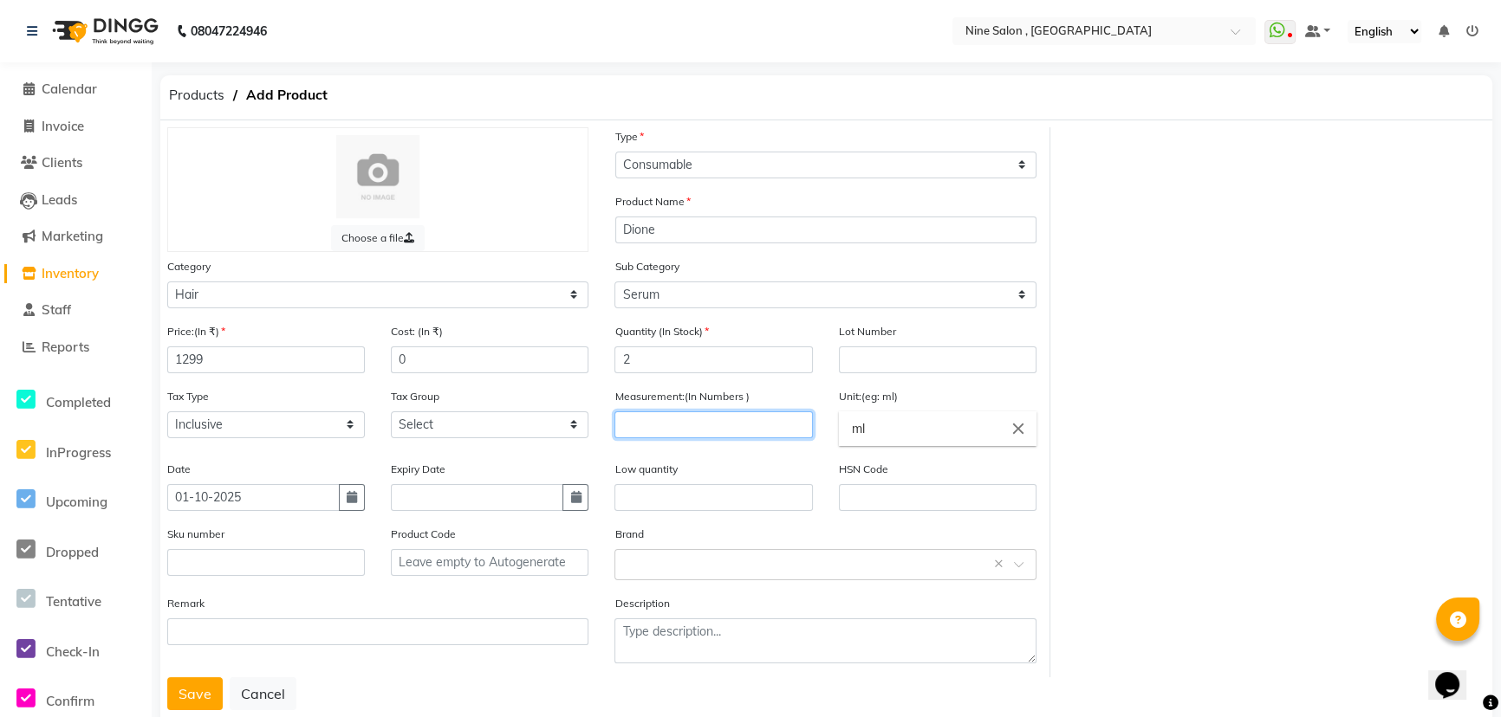
click at [674, 428] on input "number" at bounding box center [713, 425] width 198 height 27
type input "100"
click at [661, 573] on input "text" at bounding box center [807, 564] width 367 height 18
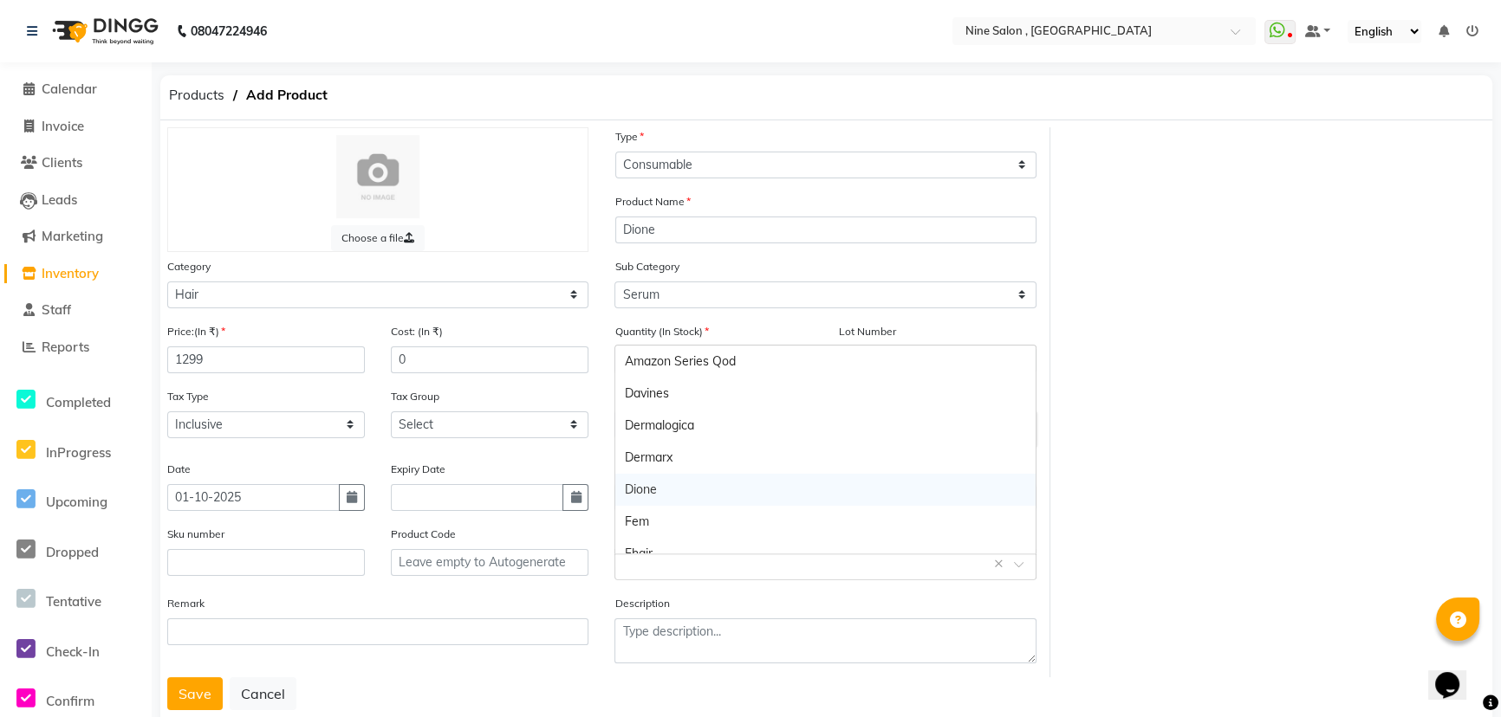
click at [644, 493] on div "Dione" at bounding box center [824, 490] width 419 height 32
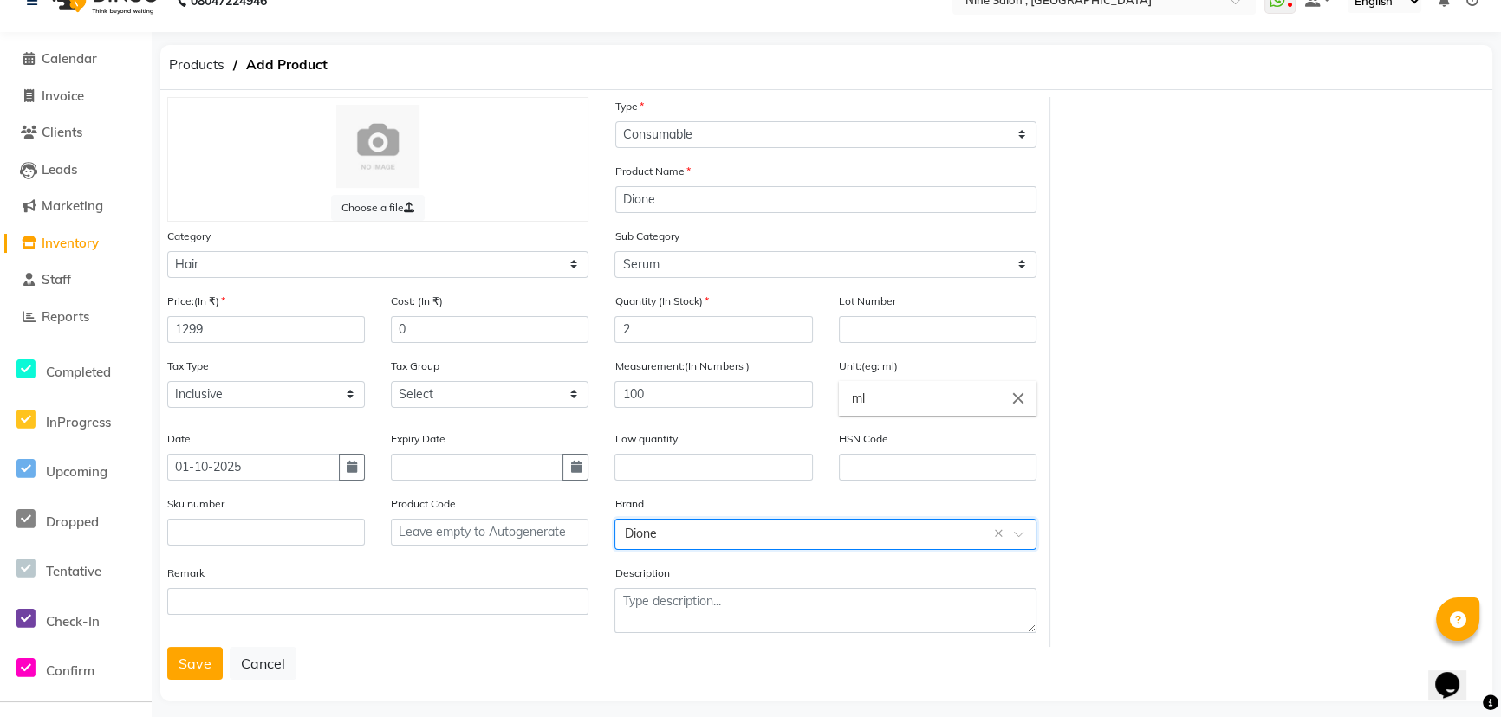
scroll to position [47, 0]
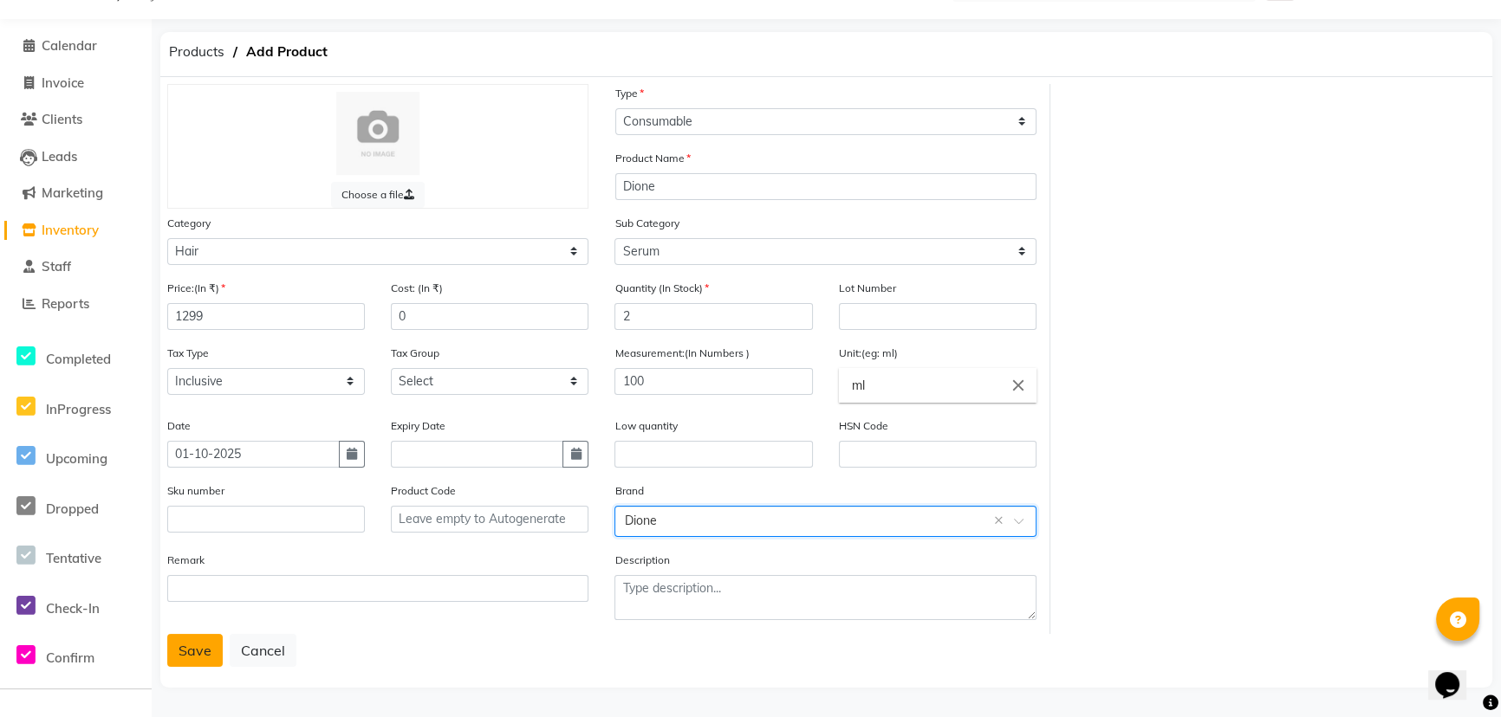
click at [210, 656] on button "Save" at bounding box center [194, 650] width 55 height 33
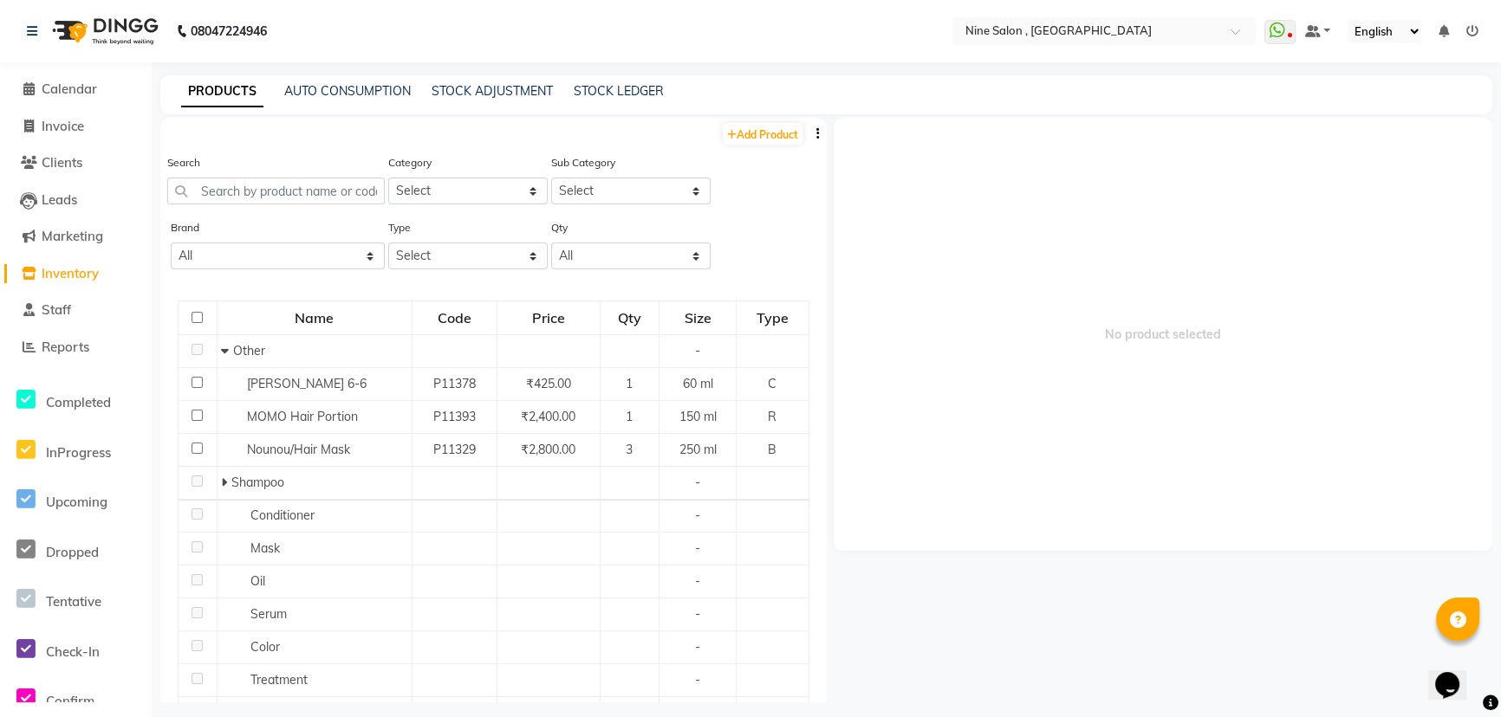
click at [1007, 422] on span "No product selected" at bounding box center [1162, 334] width 659 height 433
click at [73, 121] on span "Invoice" at bounding box center [63, 126] width 42 height 16
select select "7341"
select select "service"
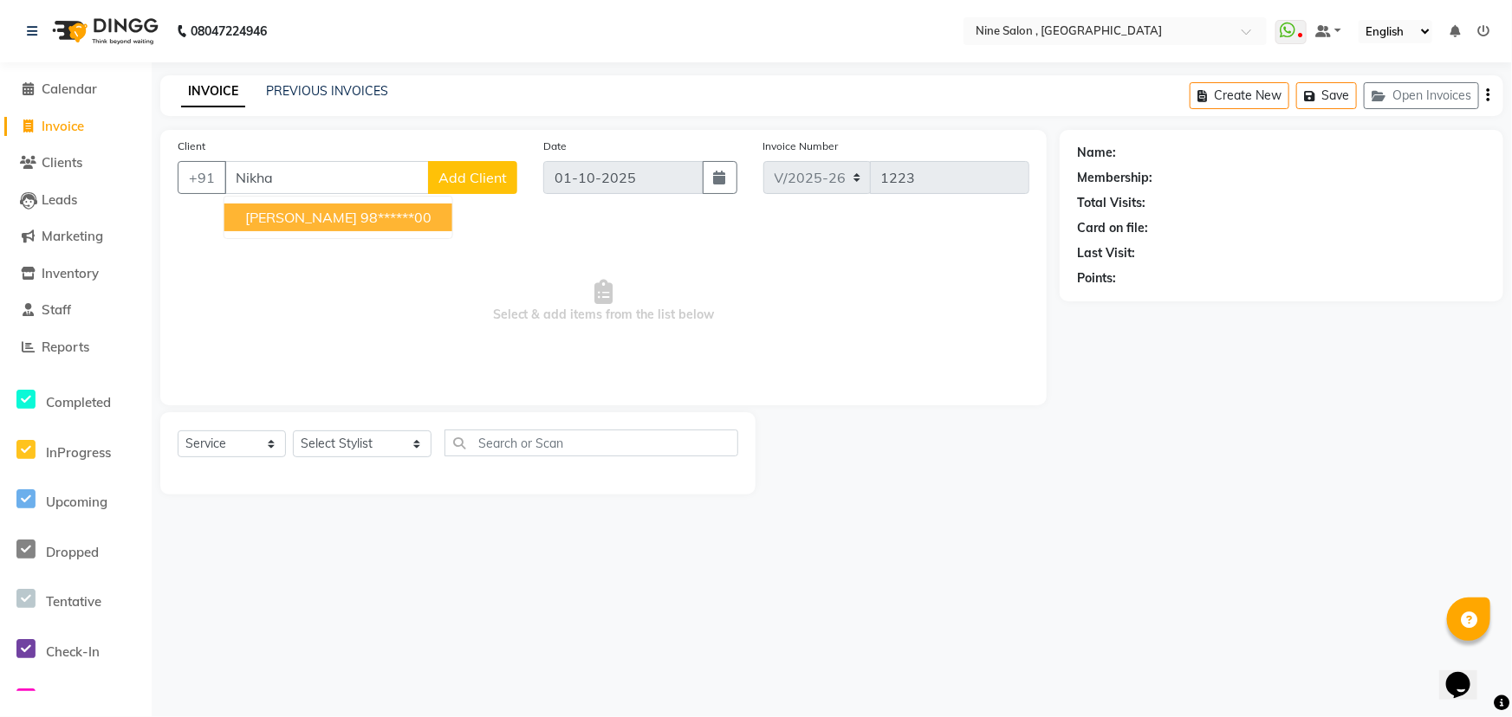
click at [312, 220] on span "[PERSON_NAME]" at bounding box center [301, 217] width 112 height 17
type input "98******00"
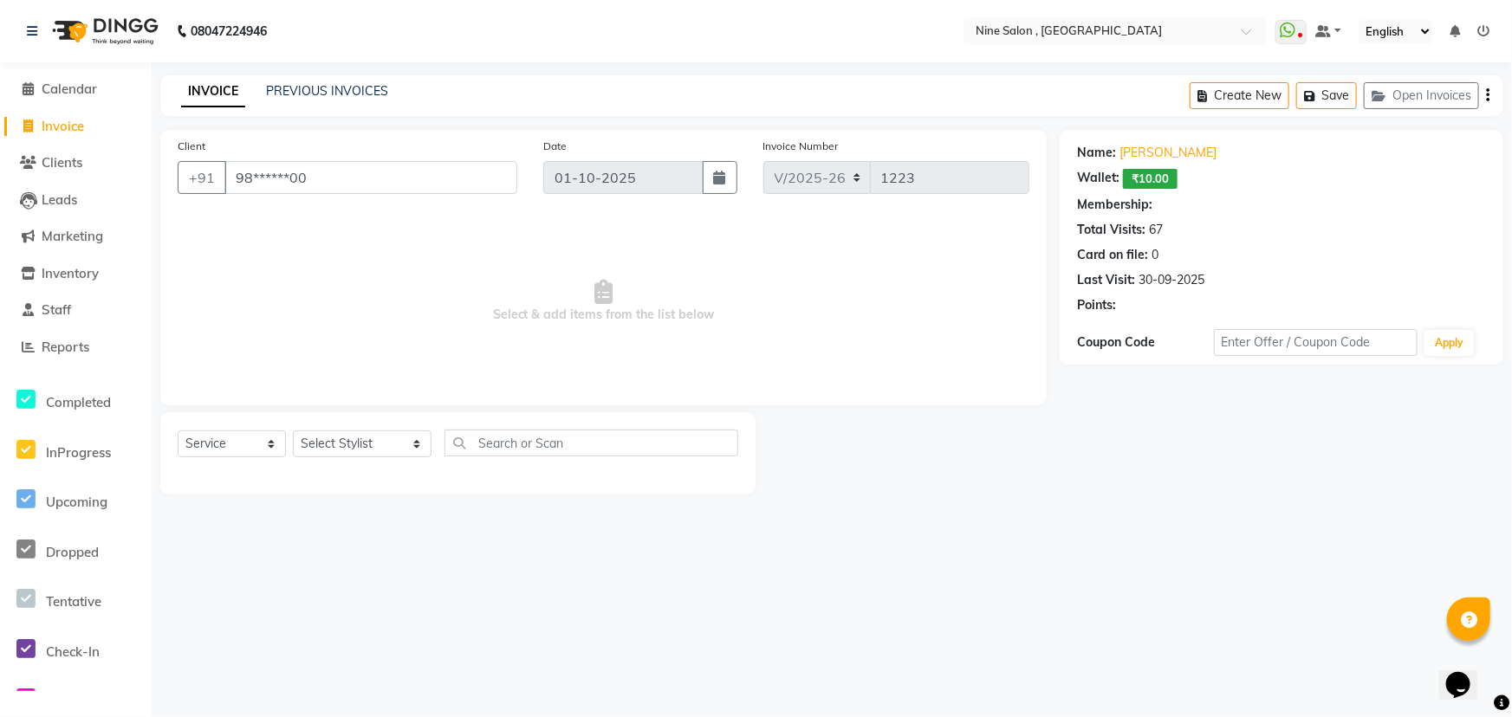
select select "1: Object"
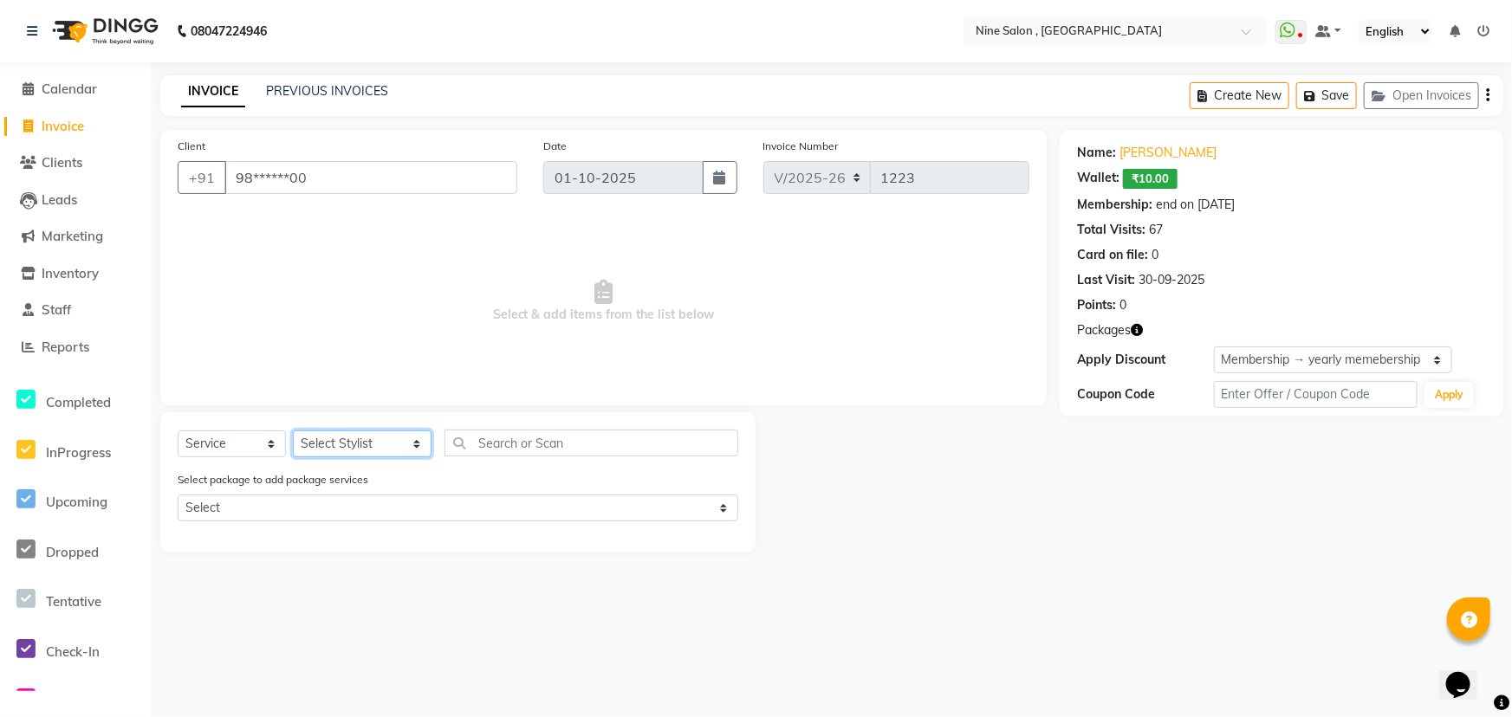
click at [373, 443] on select "Select Stylist [PERSON_NAME] Front desk Harsh Sankat [PERSON_NAME] [PERSON_NAME…" at bounding box center [362, 444] width 139 height 27
select select "83991"
click at [293, 431] on select "Select Stylist [PERSON_NAME] Front desk Harsh Sankat [PERSON_NAME] [PERSON_NAME…" at bounding box center [362, 444] width 139 height 27
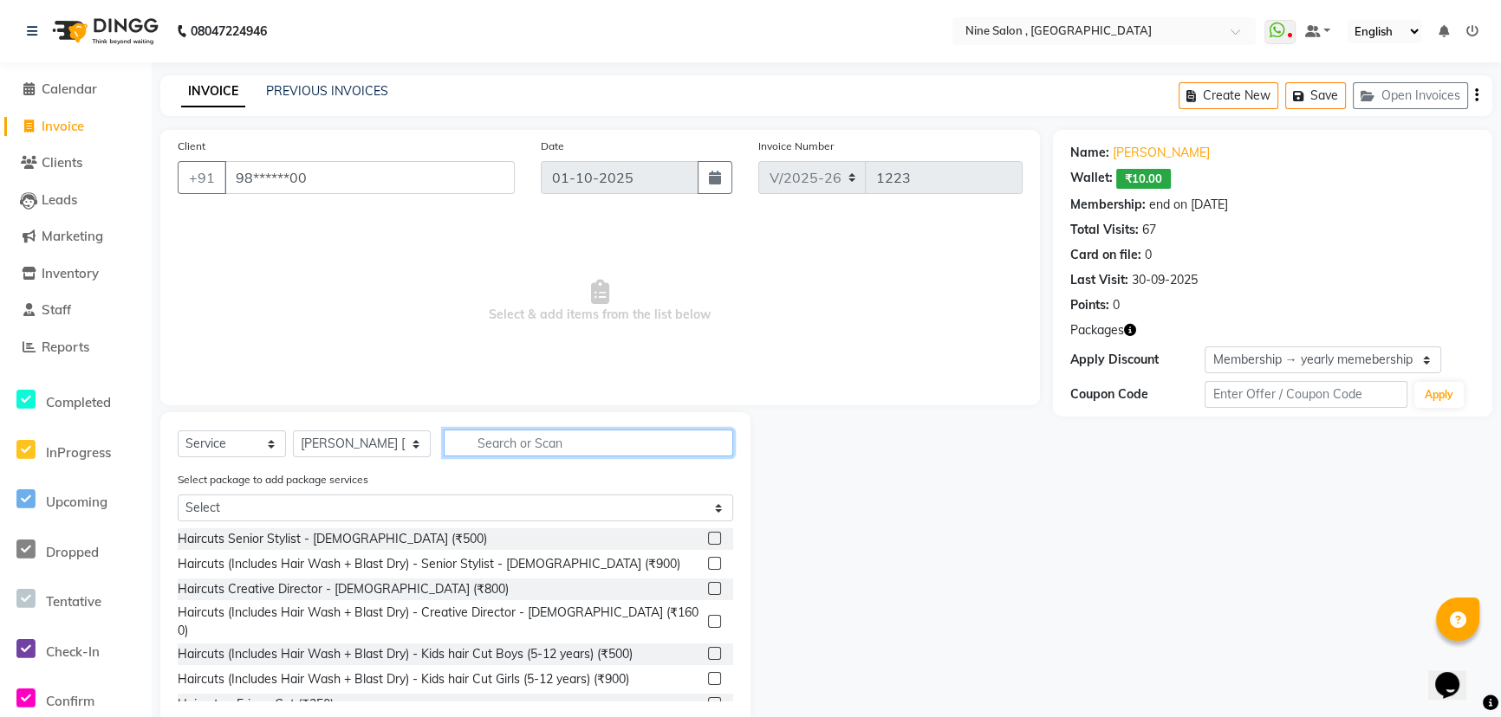
click at [459, 447] on input "text" at bounding box center [588, 443] width 289 height 27
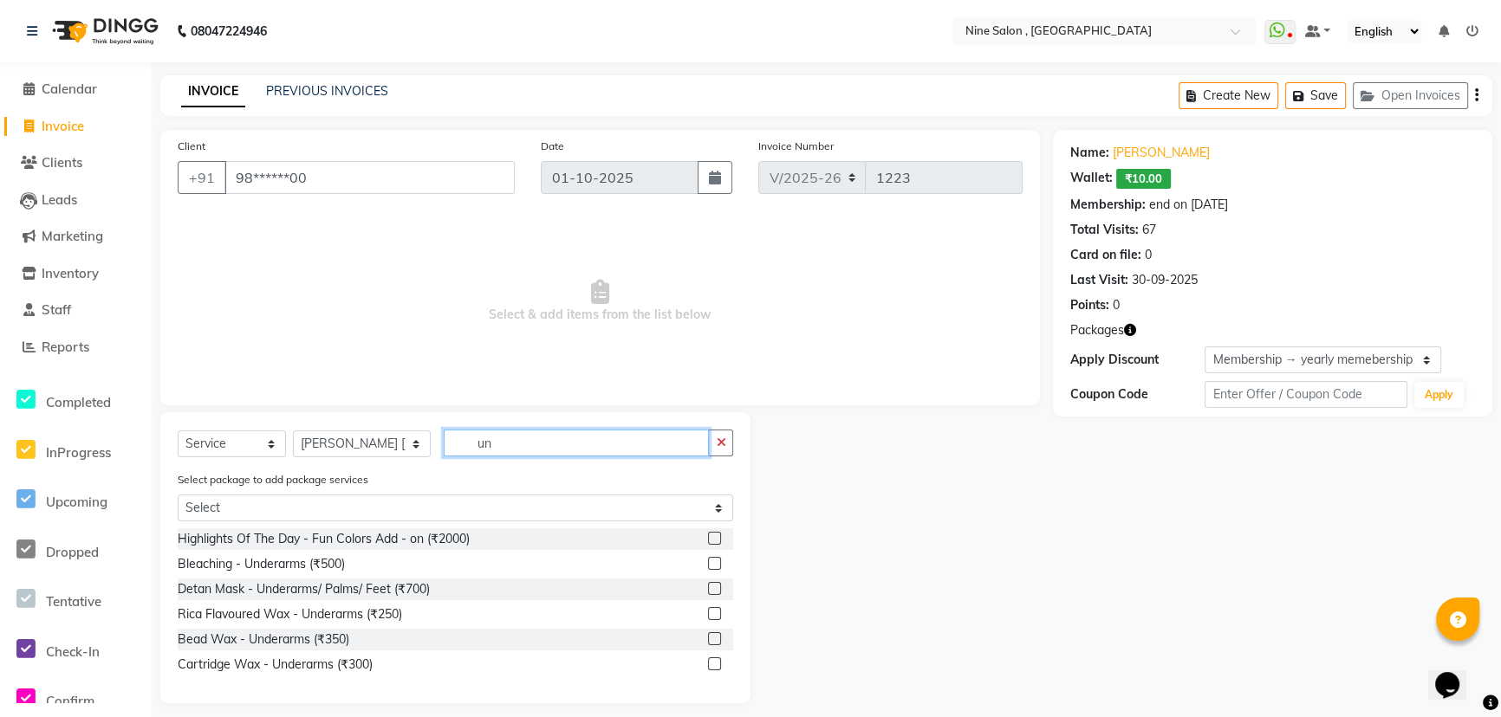
scroll to position [12, 0]
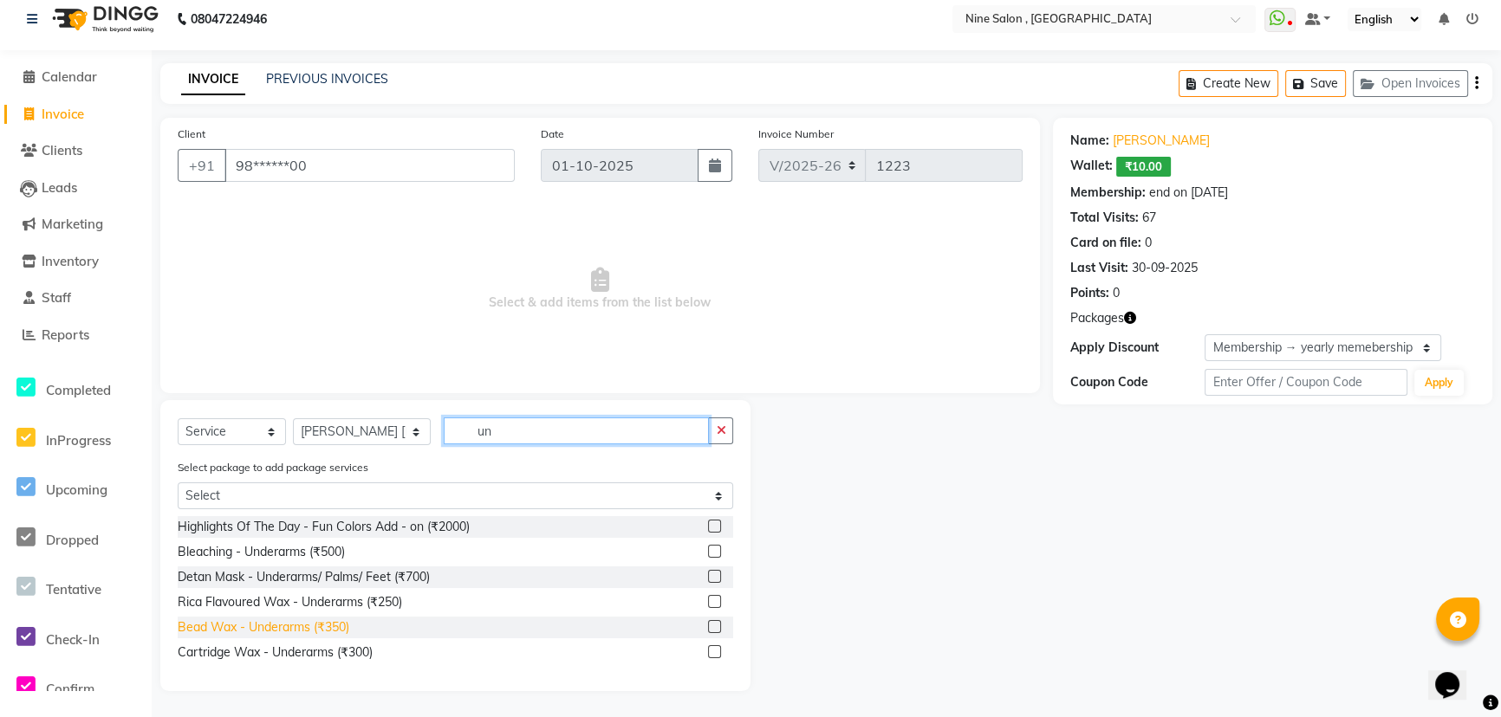
type input "un"
click at [329, 628] on div "Bead Wax - Underarms (₹350)" at bounding box center [264, 628] width 172 height 18
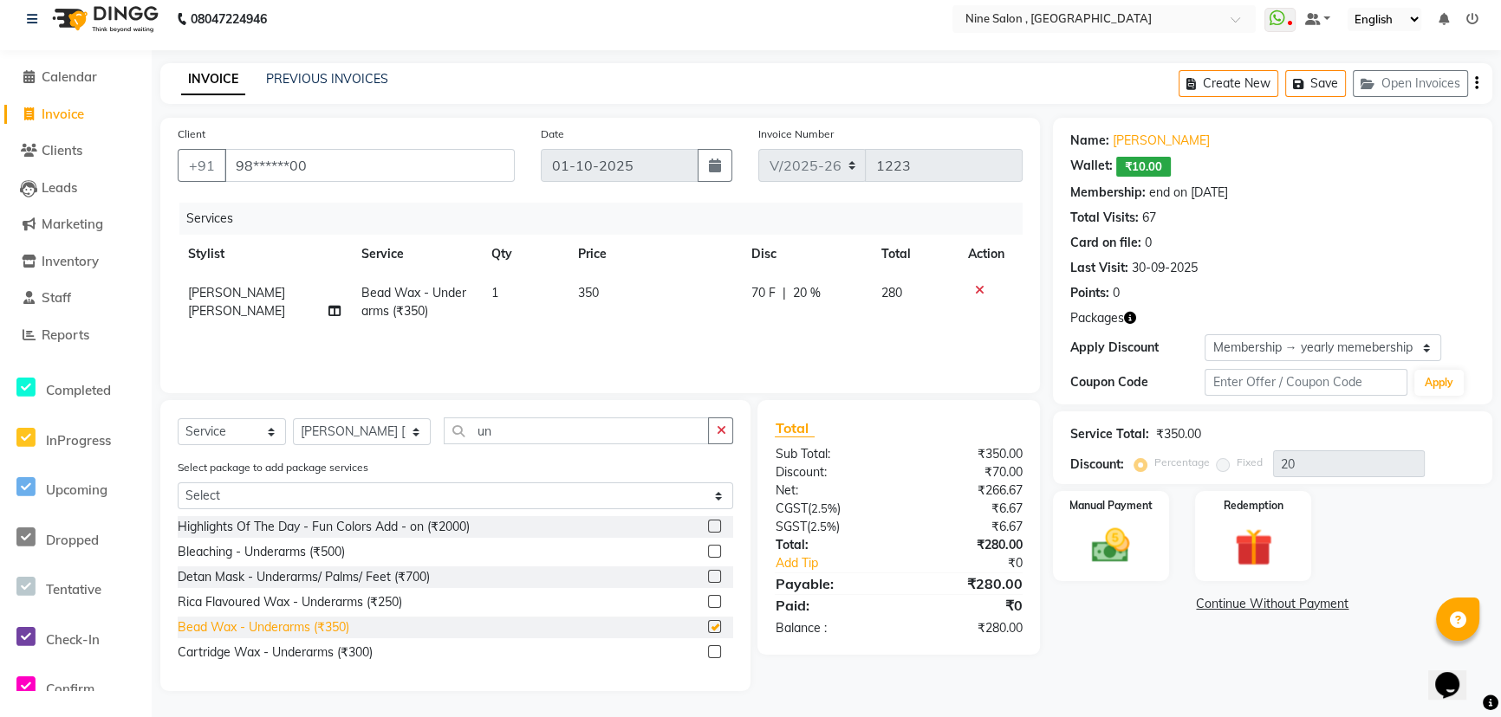
checkbox input "false"
click at [1323, 81] on button "Save" at bounding box center [1315, 83] width 61 height 27
click at [84, 75] on span "Calendar" at bounding box center [69, 76] width 55 height 16
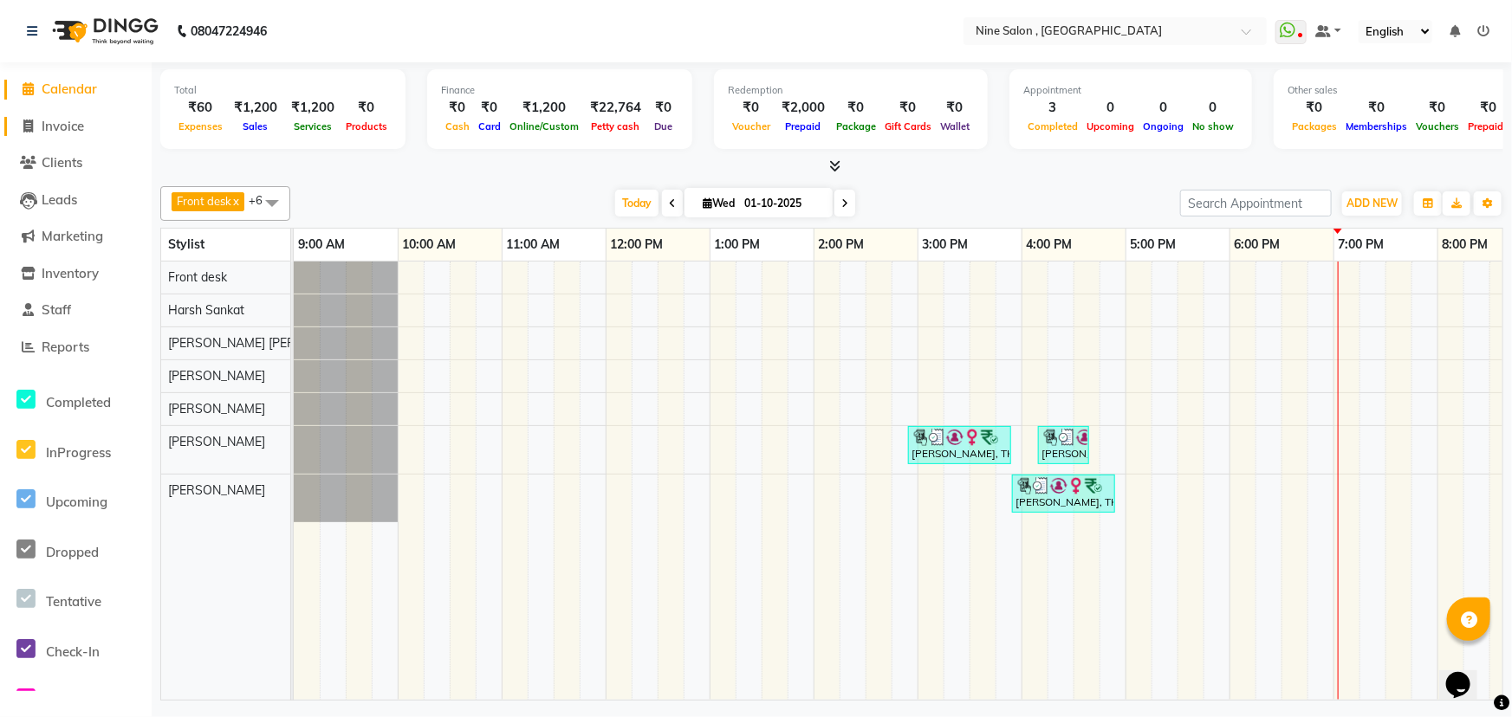
click at [75, 129] on span "Invoice" at bounding box center [63, 126] width 42 height 16
select select "service"
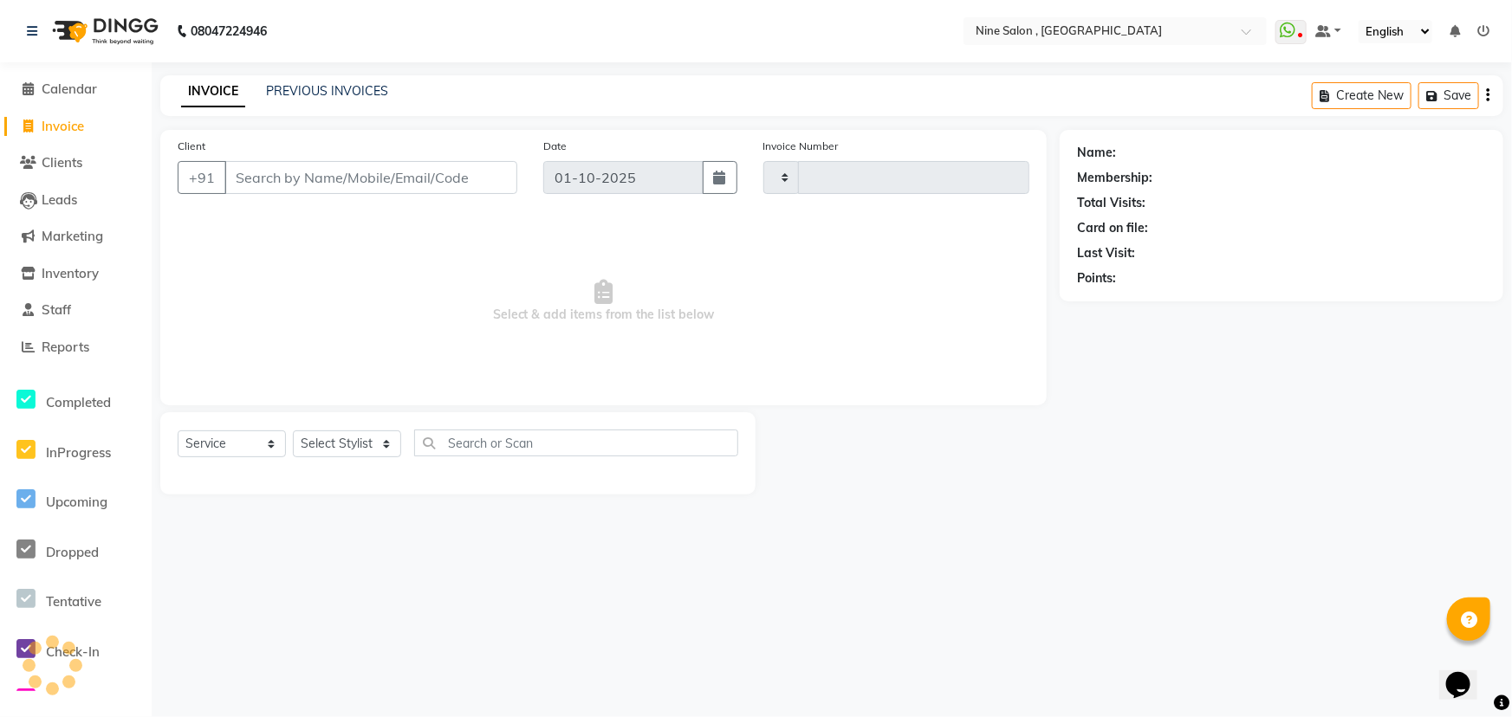
type input "1223"
select select "7341"
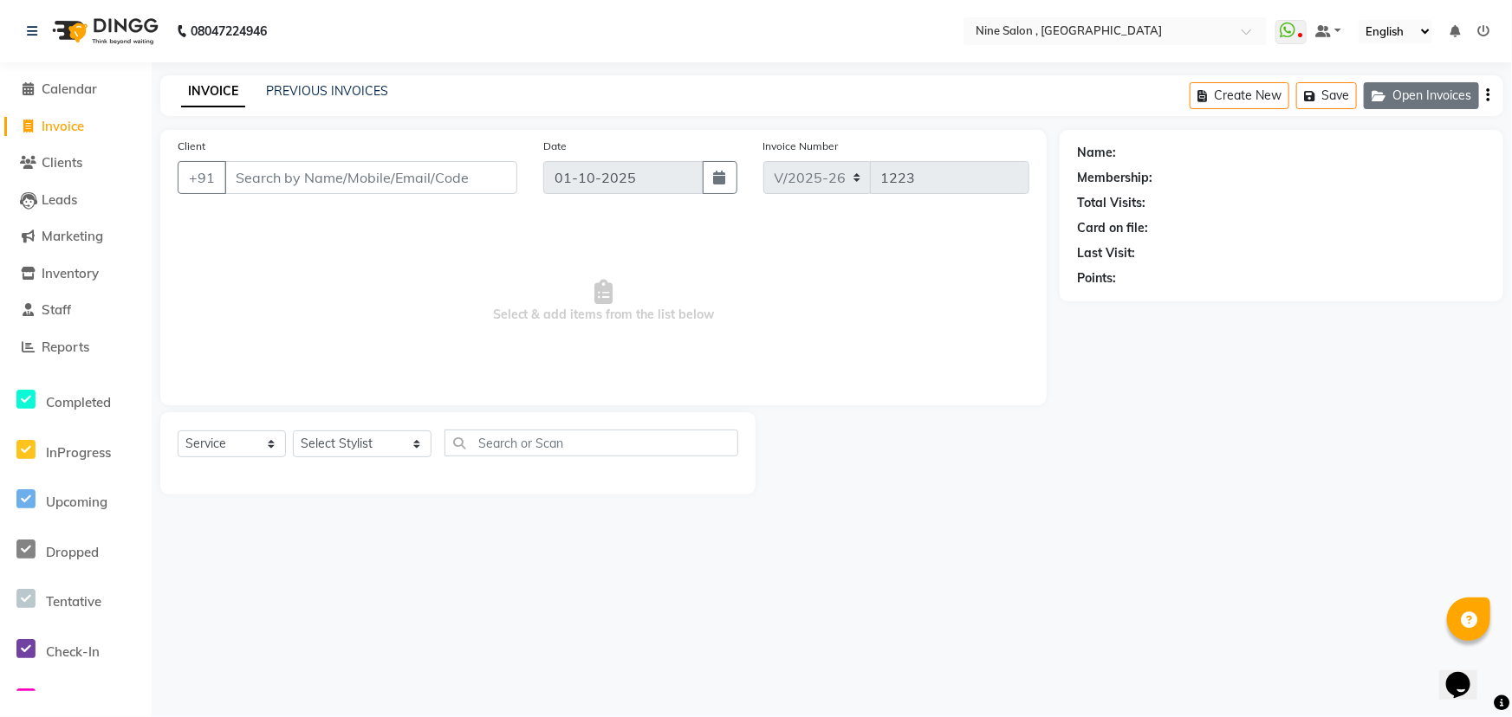
click at [1413, 98] on button "Open Invoices" at bounding box center [1421, 95] width 115 height 27
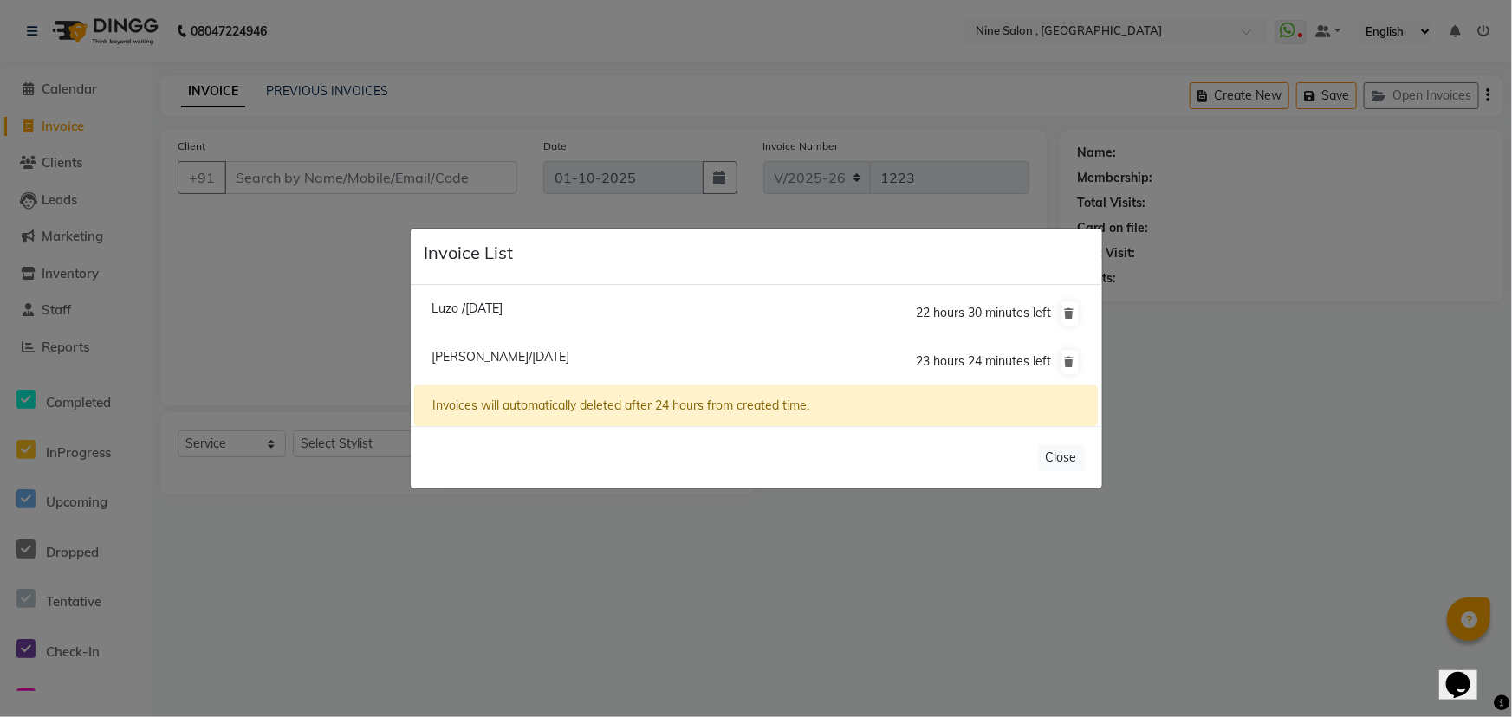
click at [542, 355] on span "[PERSON_NAME]/[DATE]" at bounding box center [500, 357] width 138 height 16
type input "98******00"
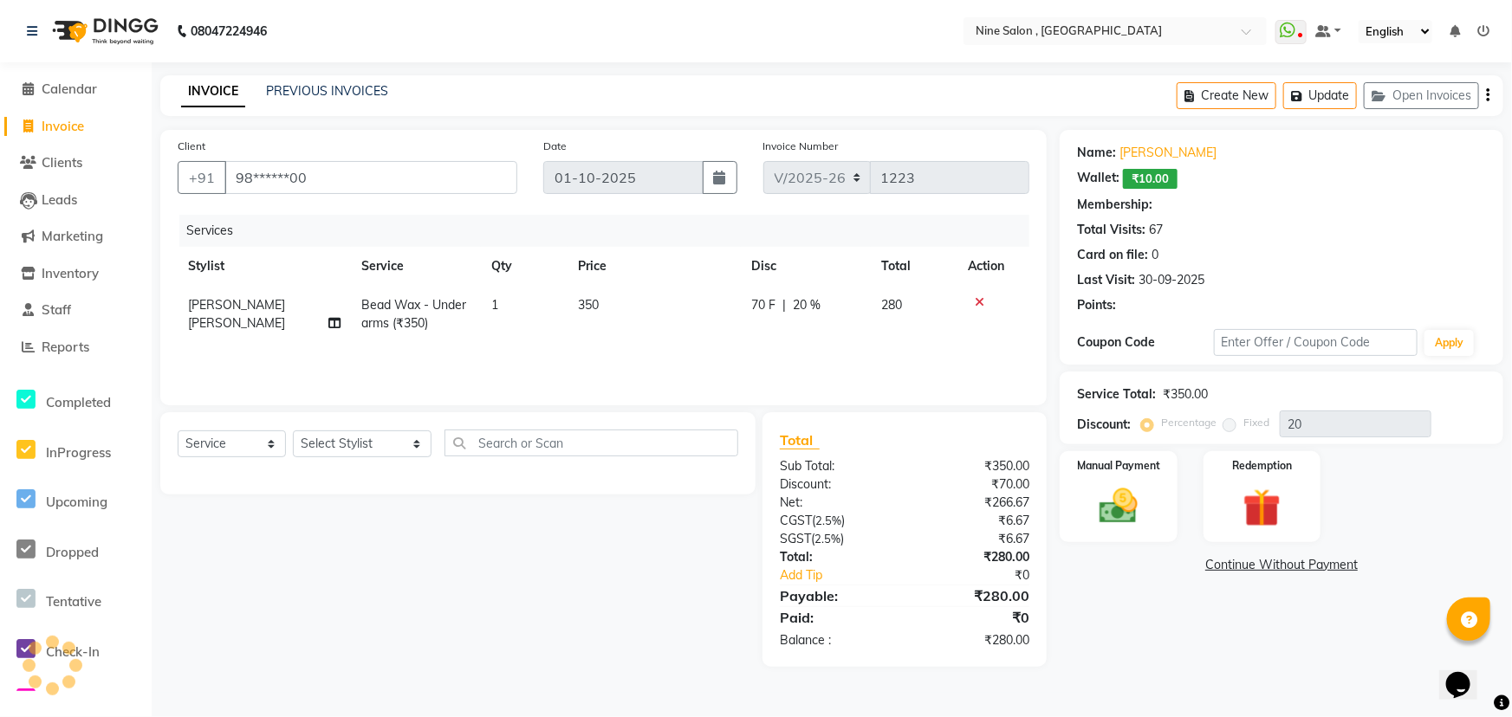
type input "0"
select select "1: Object"
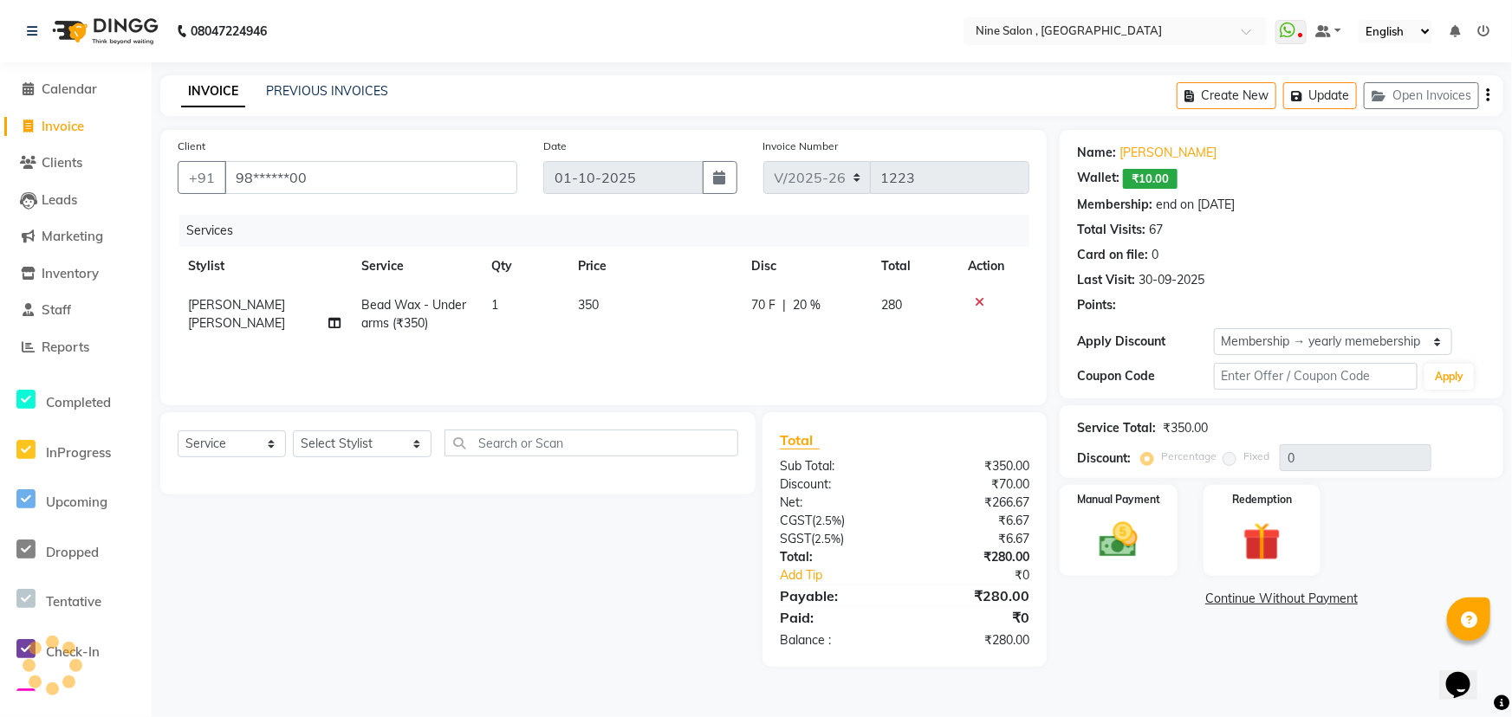
type input "20"
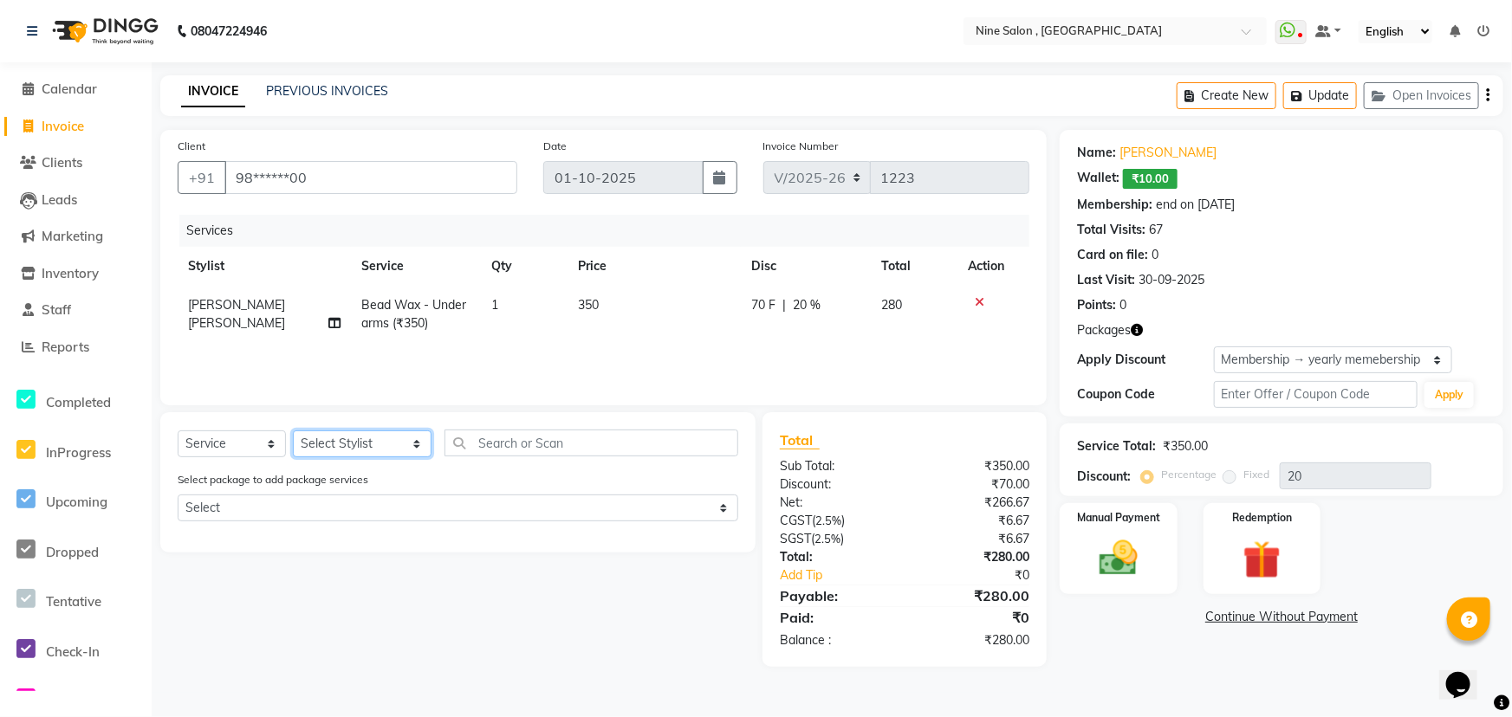
click at [353, 444] on select "Select Stylist [PERSON_NAME] Front desk Harsh Sankat [PERSON_NAME] [PERSON_NAME…" at bounding box center [362, 444] width 139 height 27
select select "83991"
click at [293, 431] on select "Select Stylist [PERSON_NAME] Front desk Harsh Sankat [PERSON_NAME] [PERSON_NAME…" at bounding box center [362, 444] width 139 height 27
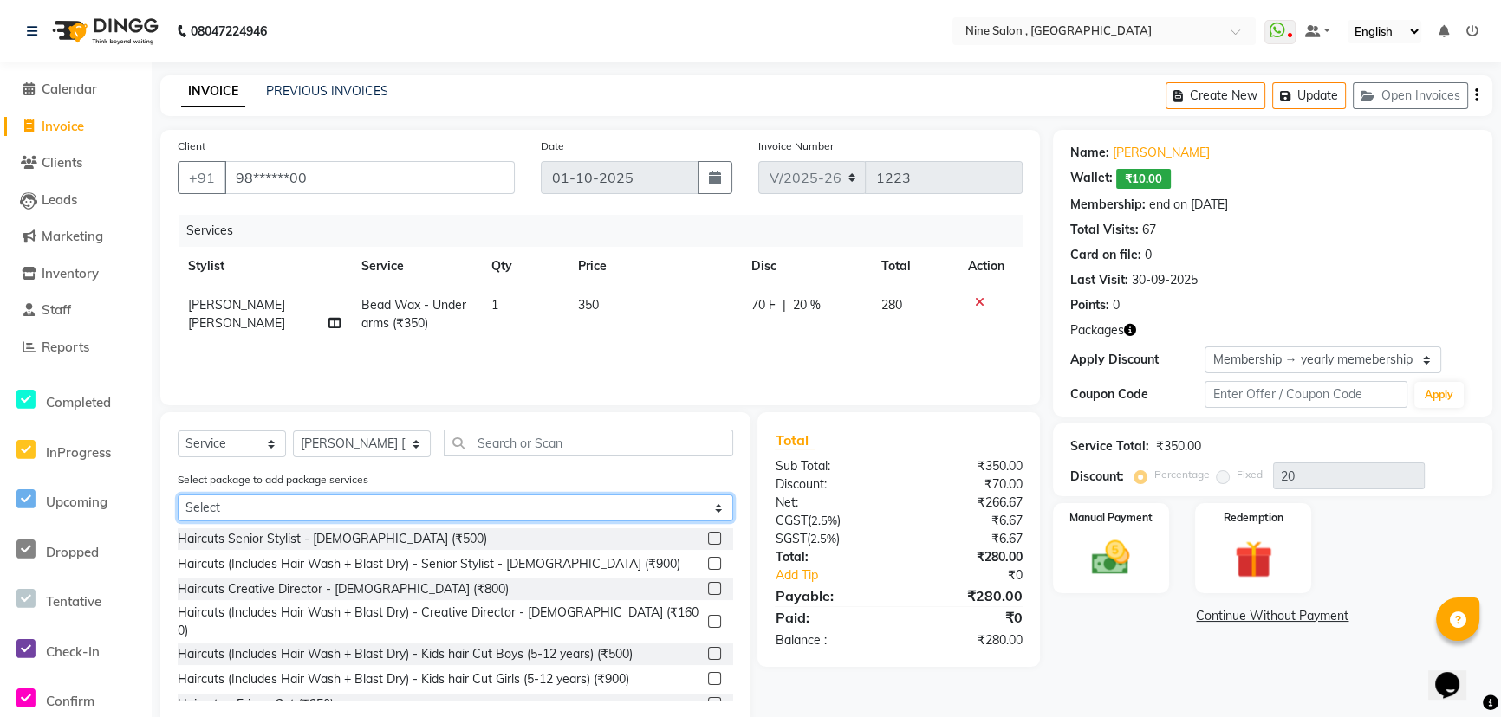
click at [286, 503] on select "Select Pedicure Day MOP" at bounding box center [455, 508] width 555 height 27
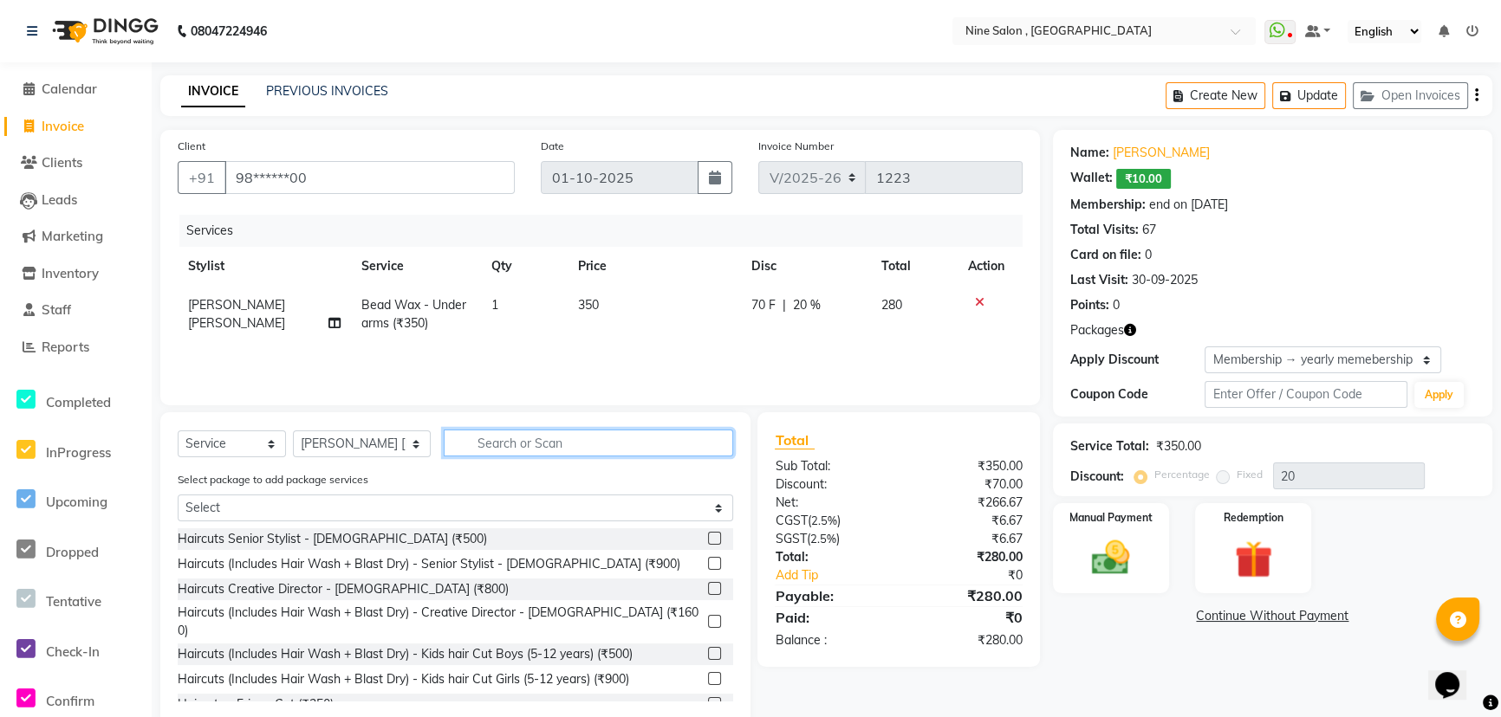
click at [500, 446] on input "text" at bounding box center [588, 443] width 289 height 27
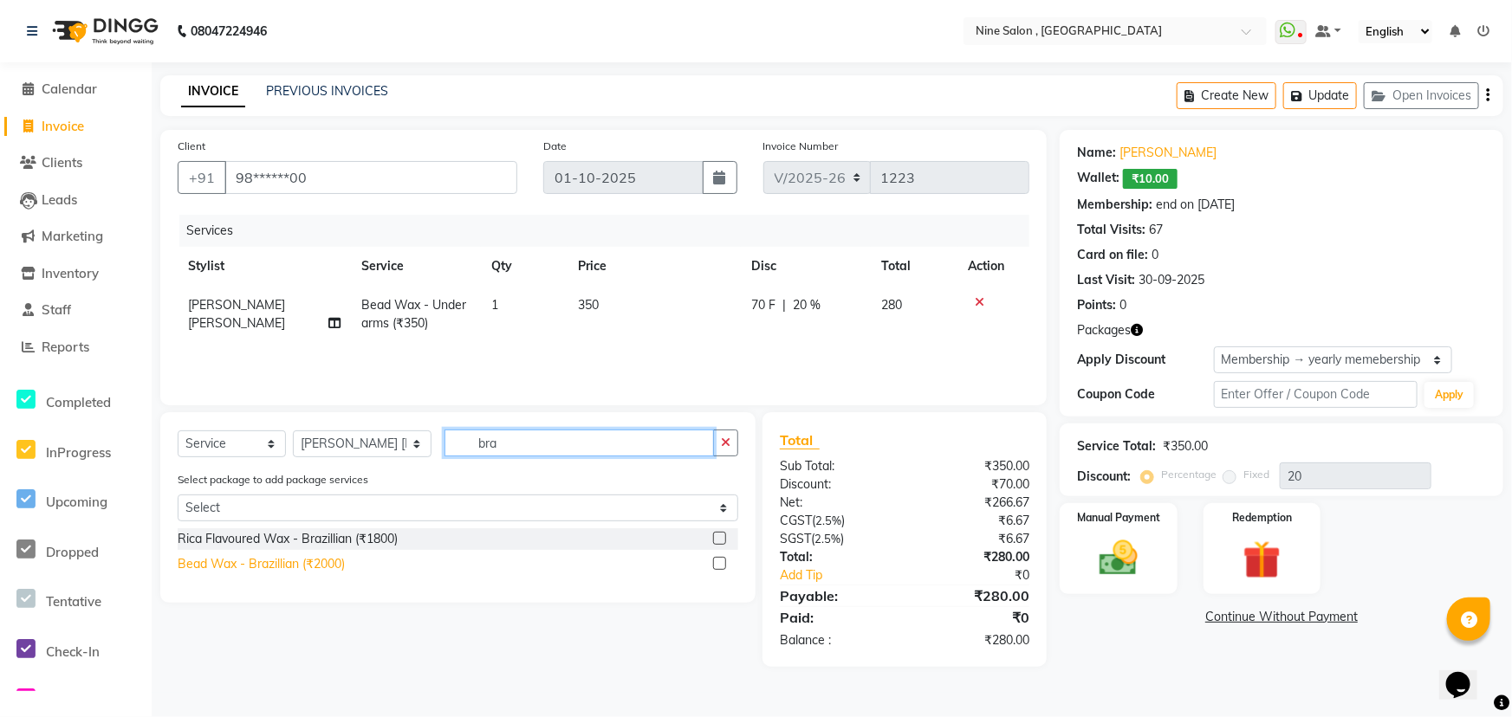
type input "bra"
click at [309, 569] on div "Bead Wax - Brazillian (₹2000)" at bounding box center [261, 564] width 167 height 18
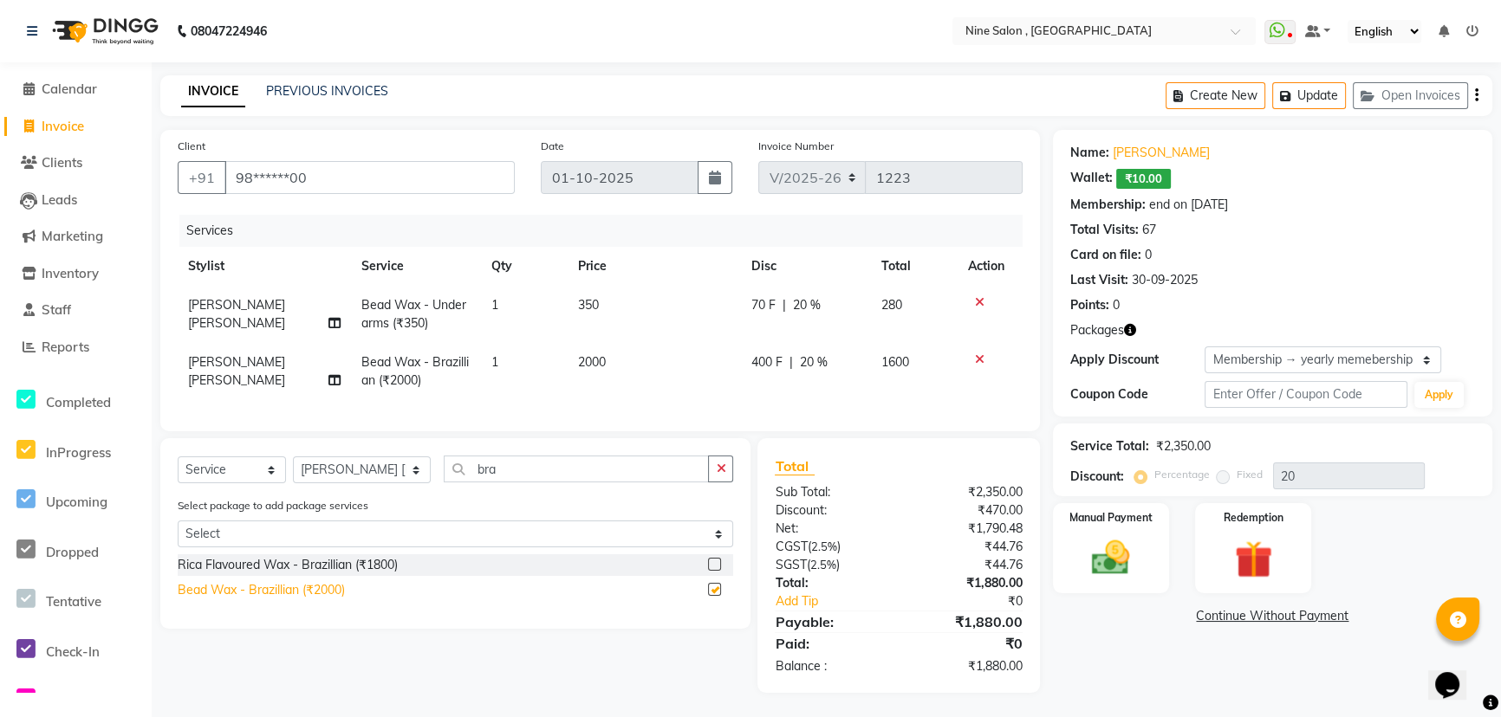
checkbox input "false"
click at [1105, 543] on img at bounding box center [1111, 557] width 64 height 45
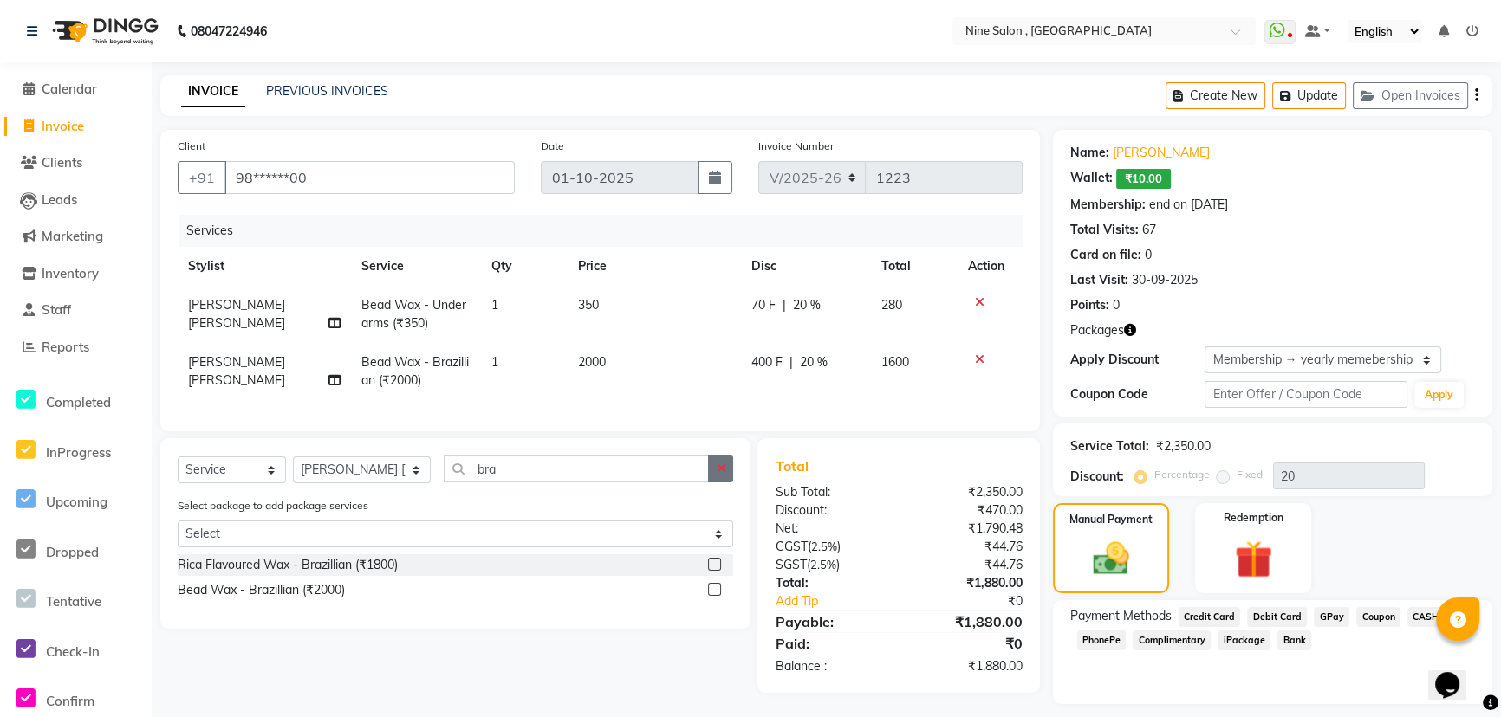
click at [721, 475] on icon "button" at bounding box center [721, 469] width 10 height 12
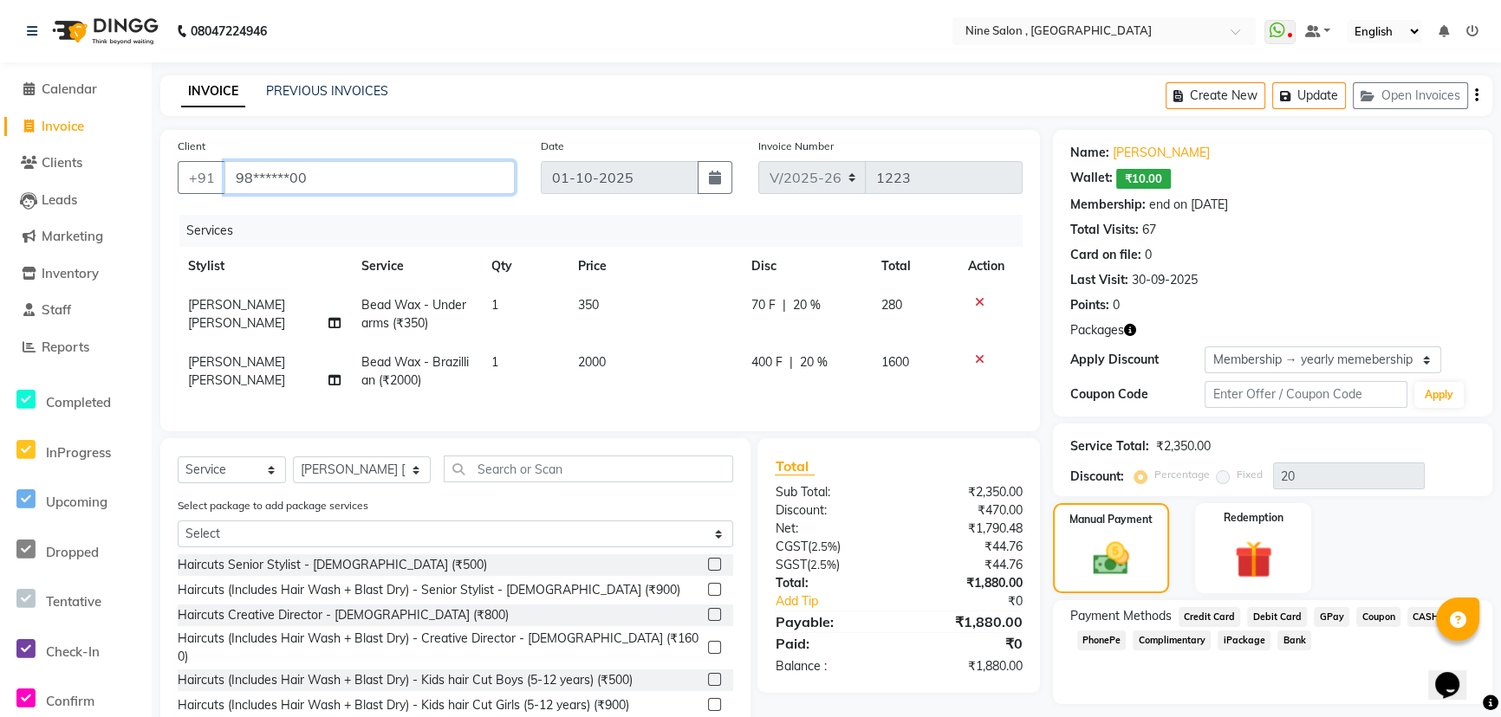
click at [265, 178] on input "98******00" at bounding box center [369, 177] width 290 height 33
click at [322, 183] on input "98******00" at bounding box center [369, 177] width 290 height 33
click at [1314, 96] on button "Update" at bounding box center [1309, 95] width 74 height 27
click at [1332, 621] on span "GPay" at bounding box center [1331, 617] width 36 height 20
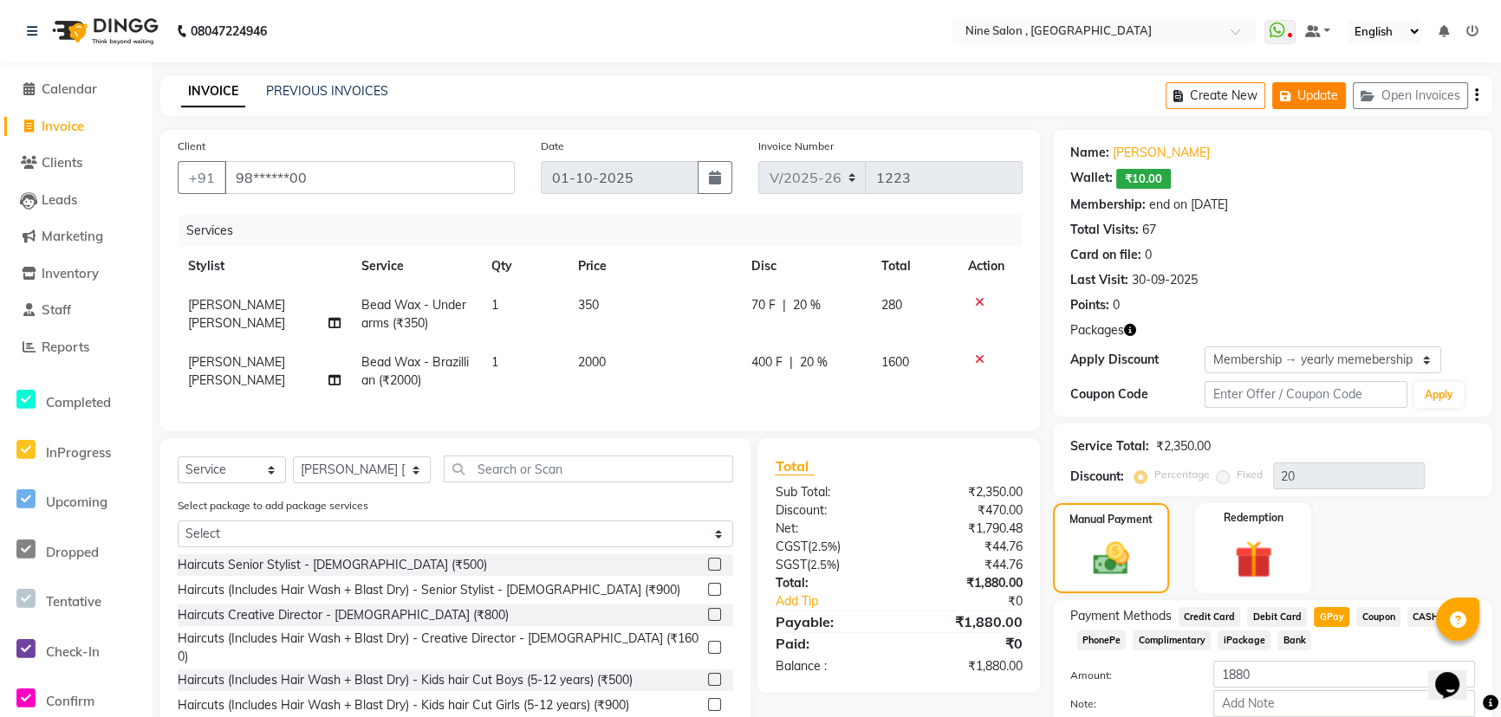
click at [1319, 100] on button "Update" at bounding box center [1309, 95] width 74 height 27
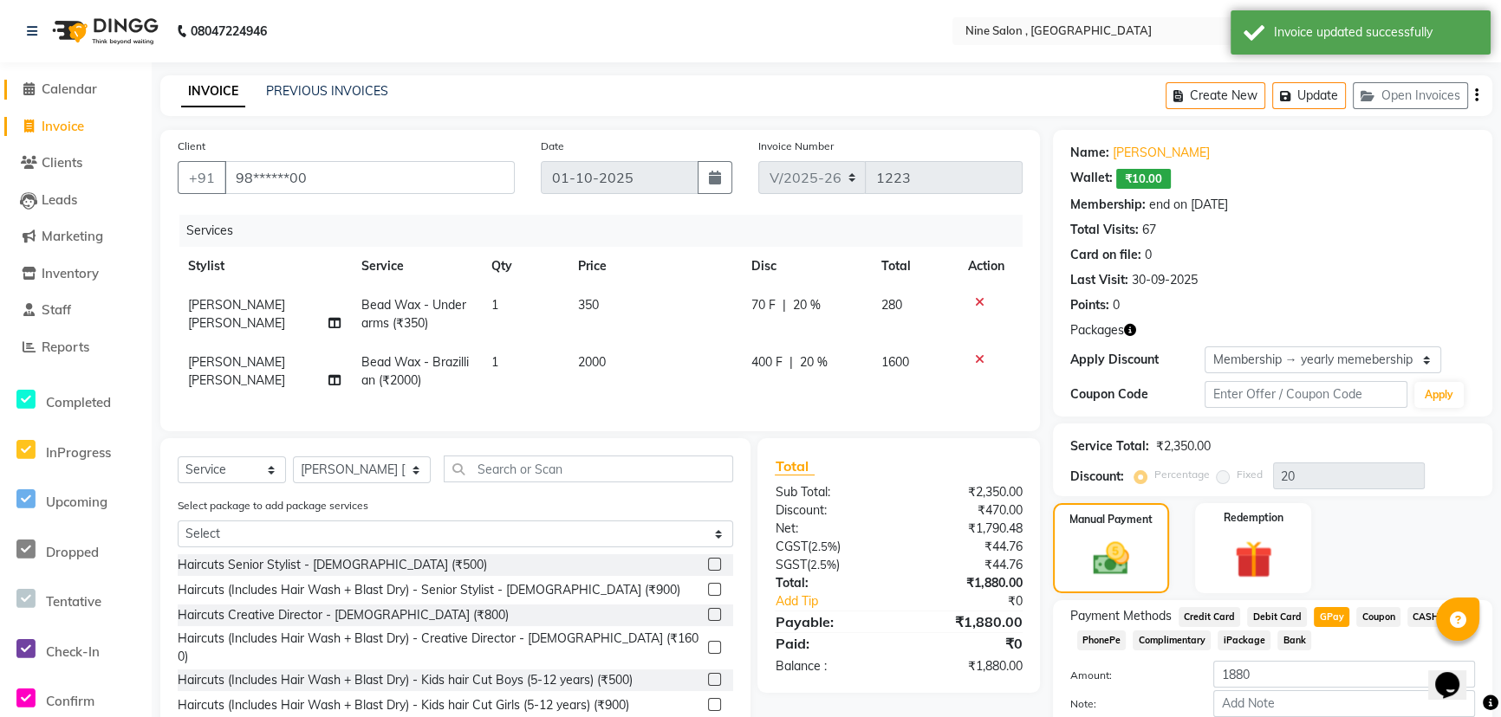
click at [75, 87] on span "Calendar" at bounding box center [69, 89] width 55 height 16
